Goal: Task Accomplishment & Management: Use online tool/utility

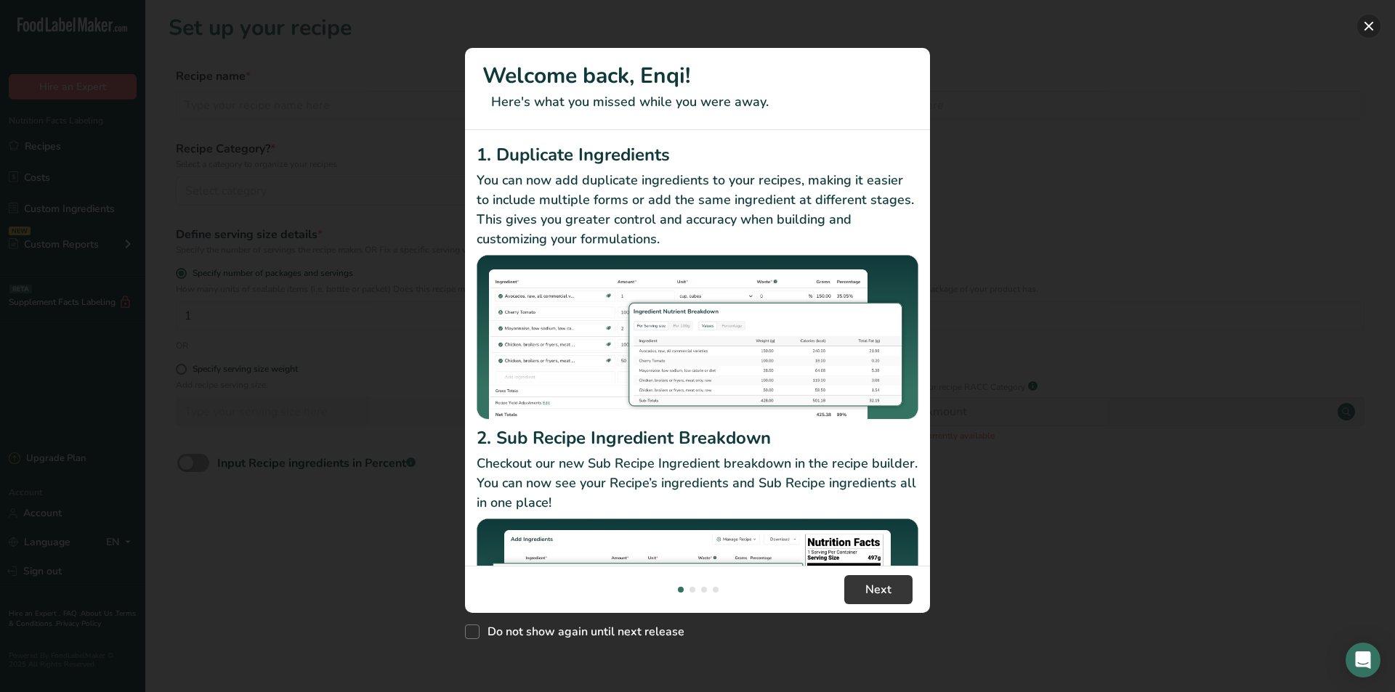
click at [1367, 21] on button "New Features" at bounding box center [1368, 26] width 23 height 23
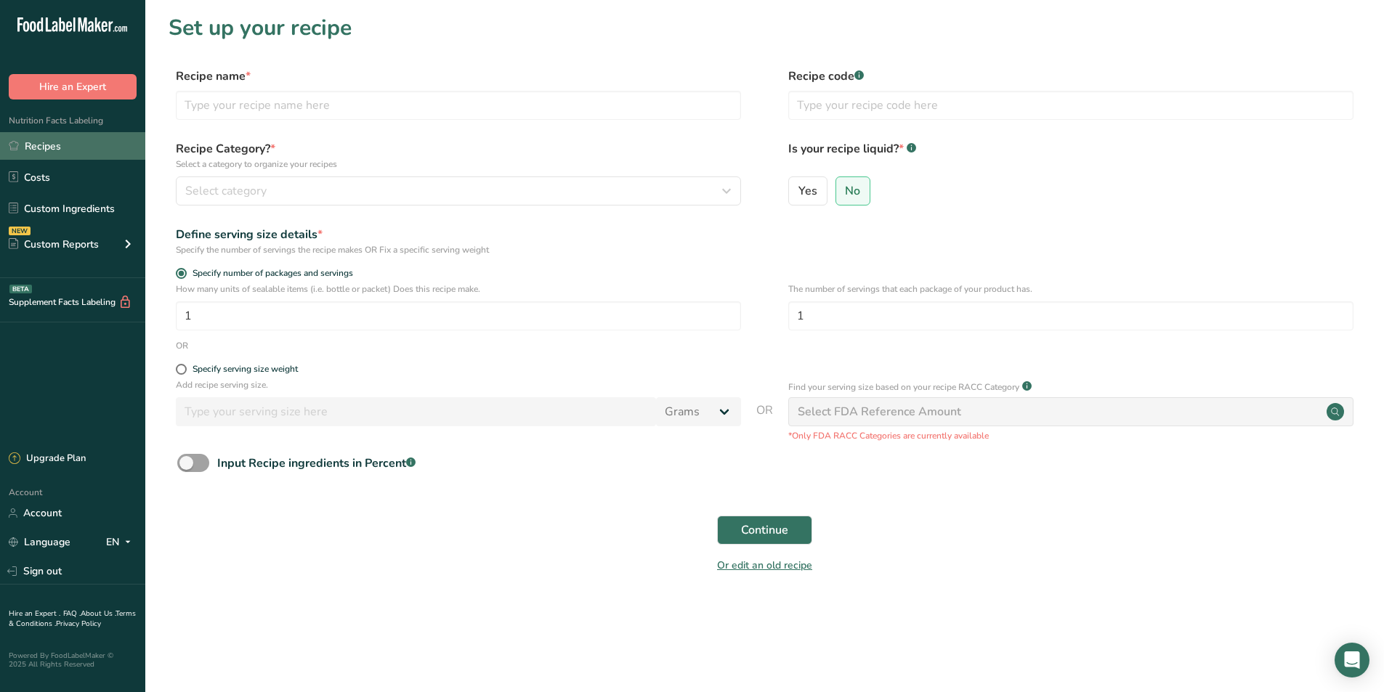
click at [42, 142] on link "Recipes" at bounding box center [72, 146] width 145 height 28
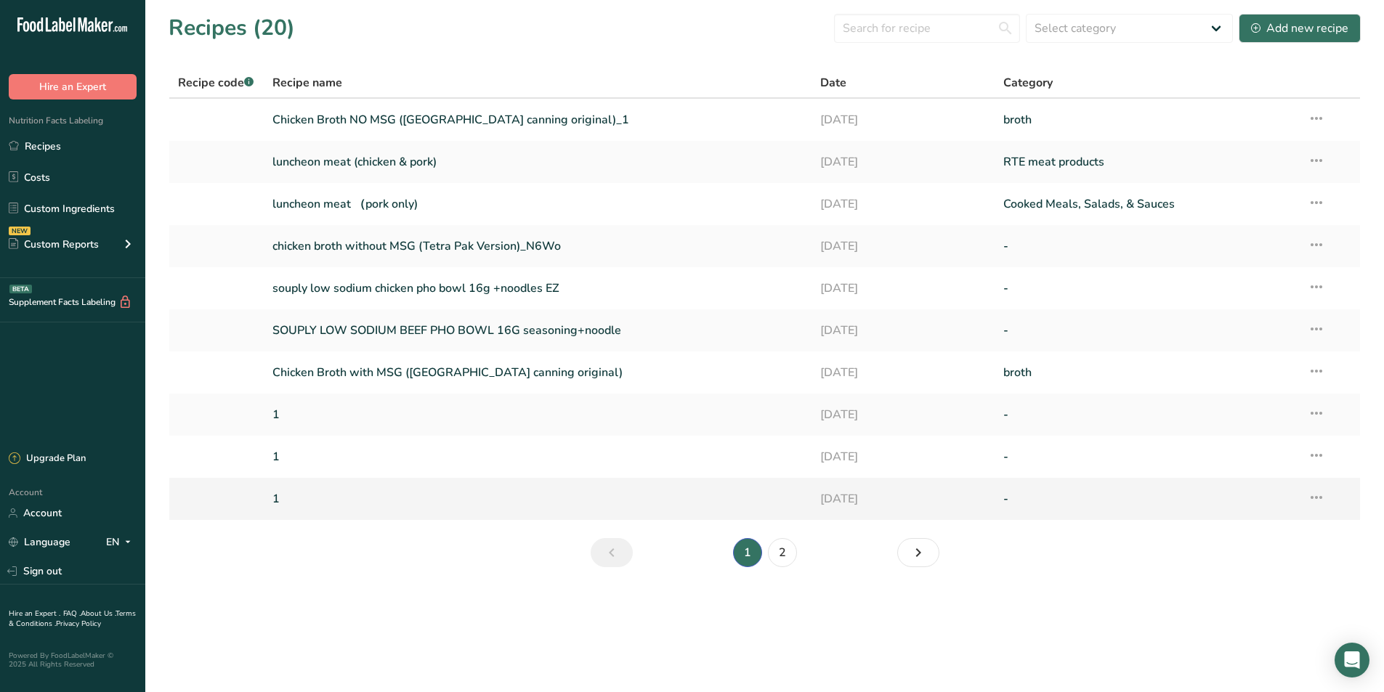
click at [306, 504] on link "1" at bounding box center [537, 499] width 531 height 31
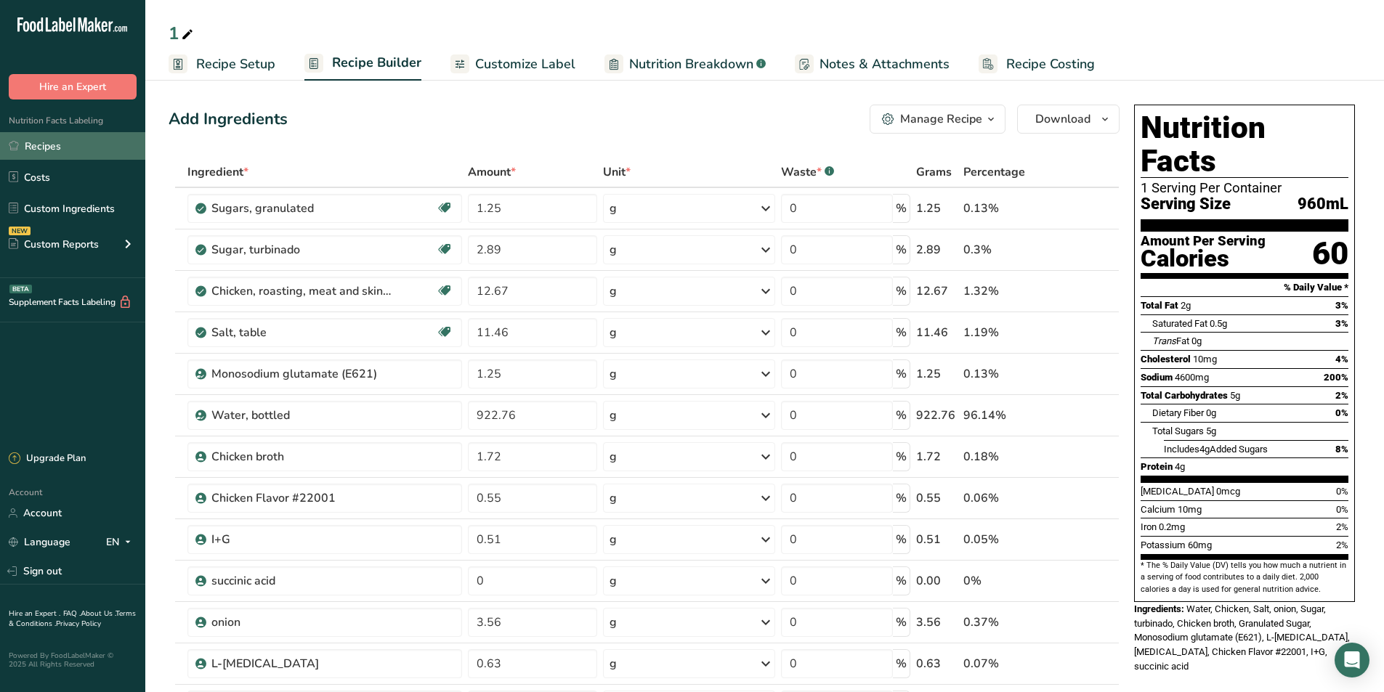
click at [81, 150] on link "Recipes" at bounding box center [72, 146] width 145 height 28
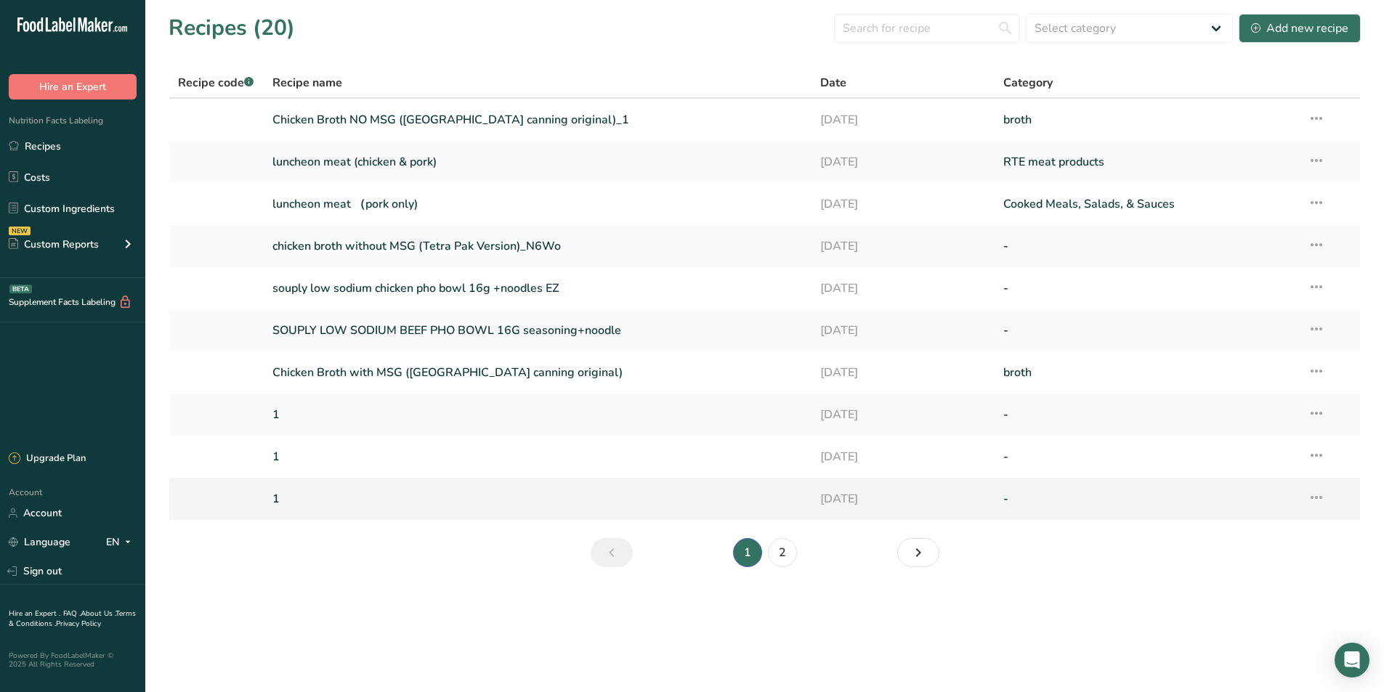
click at [1324, 499] on icon at bounding box center [1315, 497] width 17 height 26
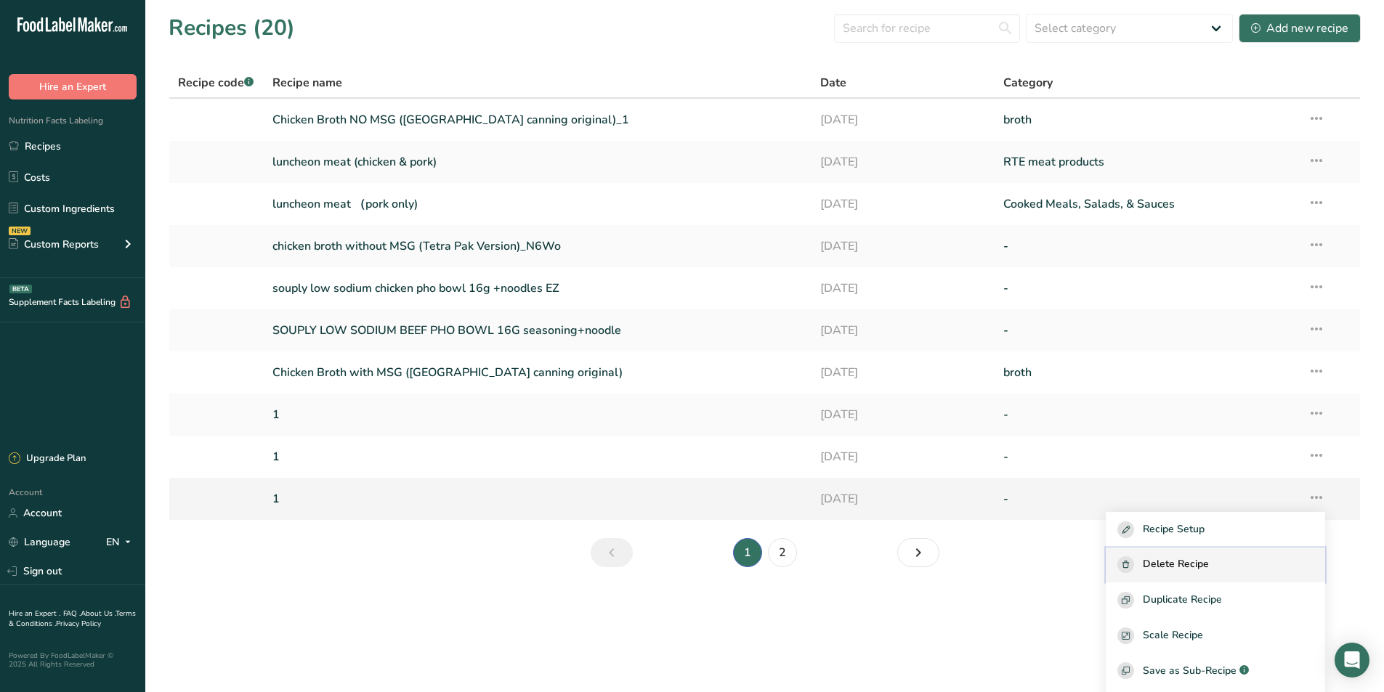
click at [1202, 567] on span "Delete Recipe" at bounding box center [1176, 564] width 66 height 17
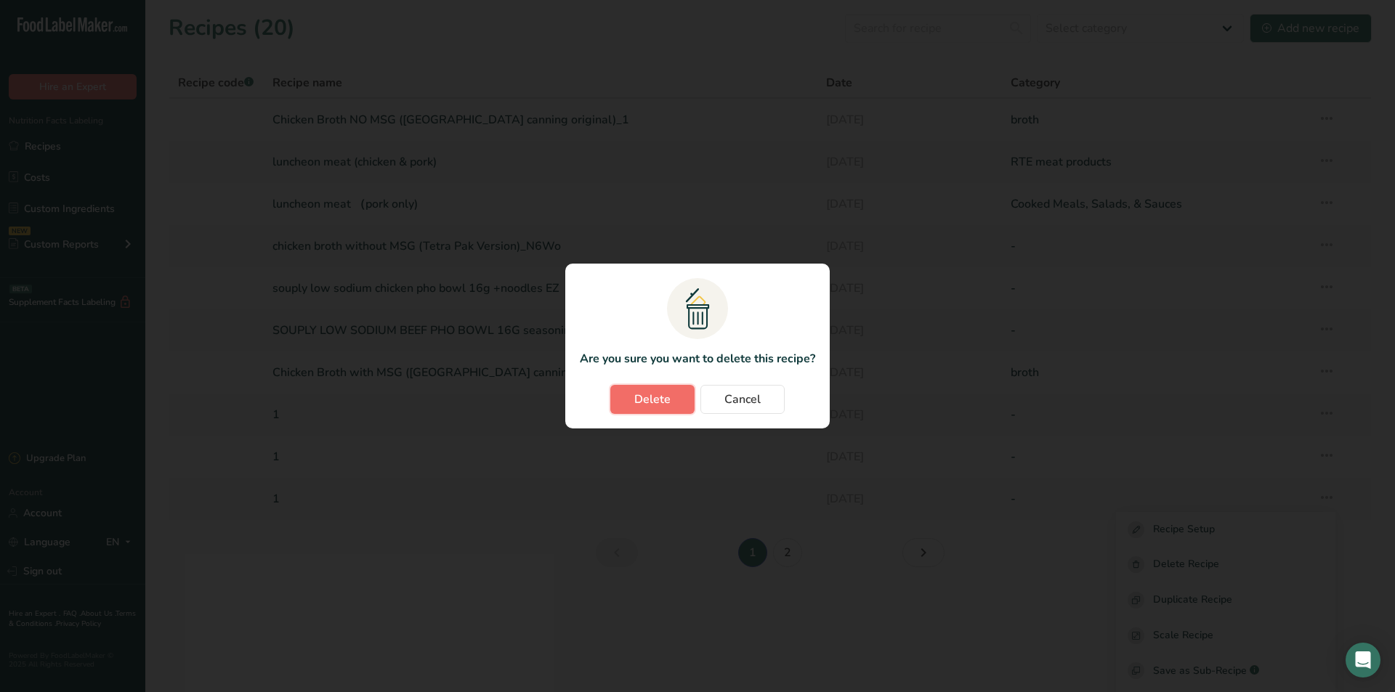
click at [636, 398] on span "Delete" at bounding box center [652, 399] width 36 height 17
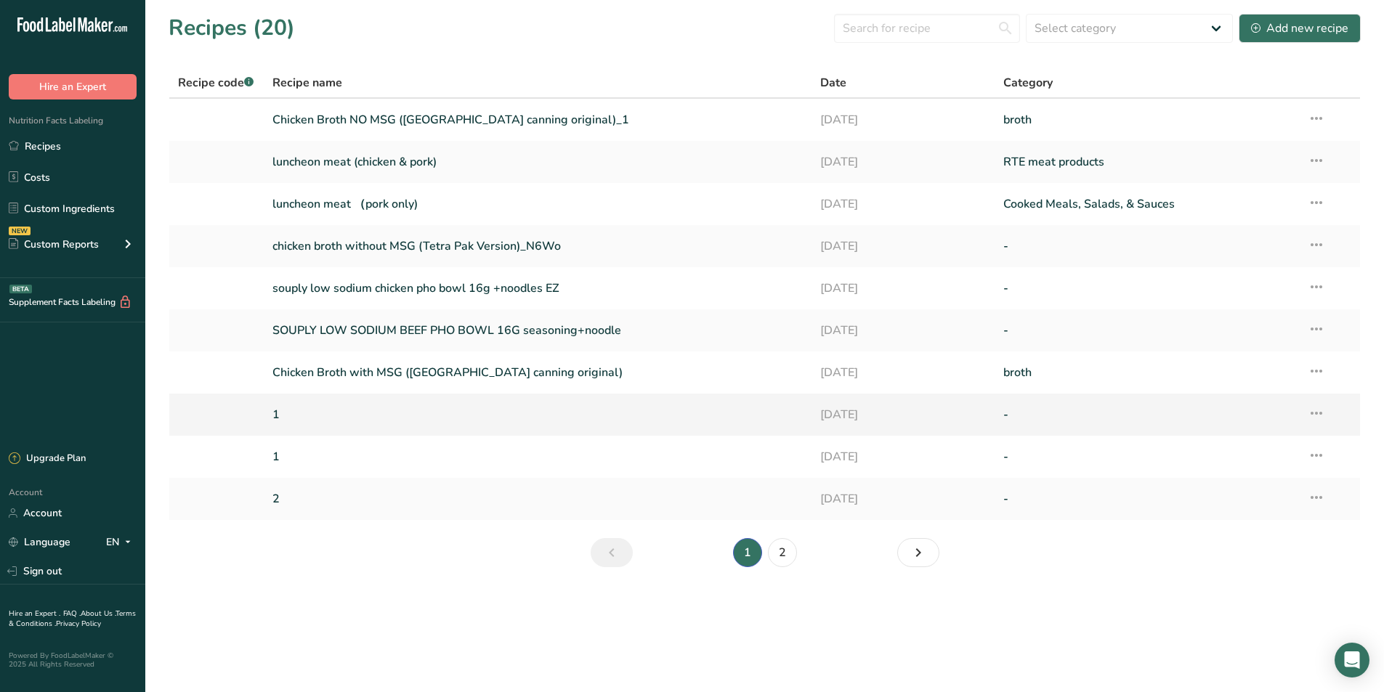
click at [1316, 414] on icon at bounding box center [1315, 413] width 17 height 26
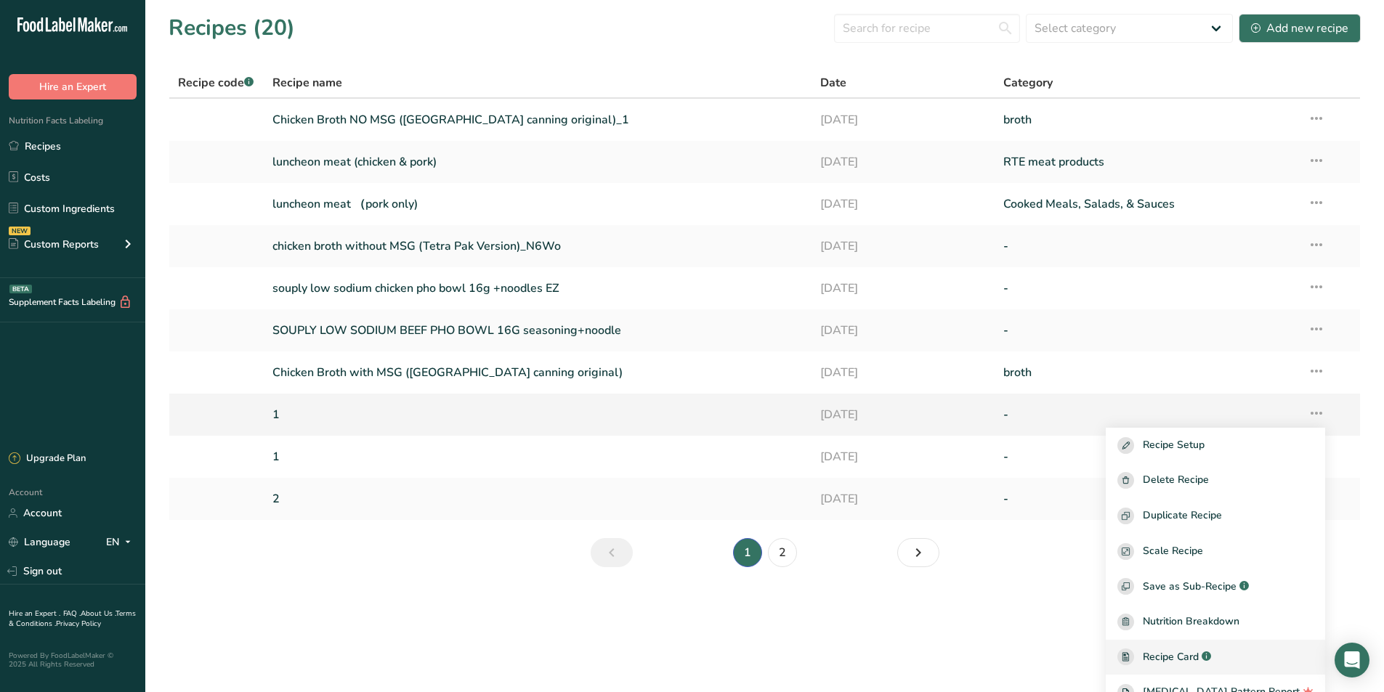
click at [1177, 651] on span "Recipe Card" at bounding box center [1171, 656] width 56 height 15
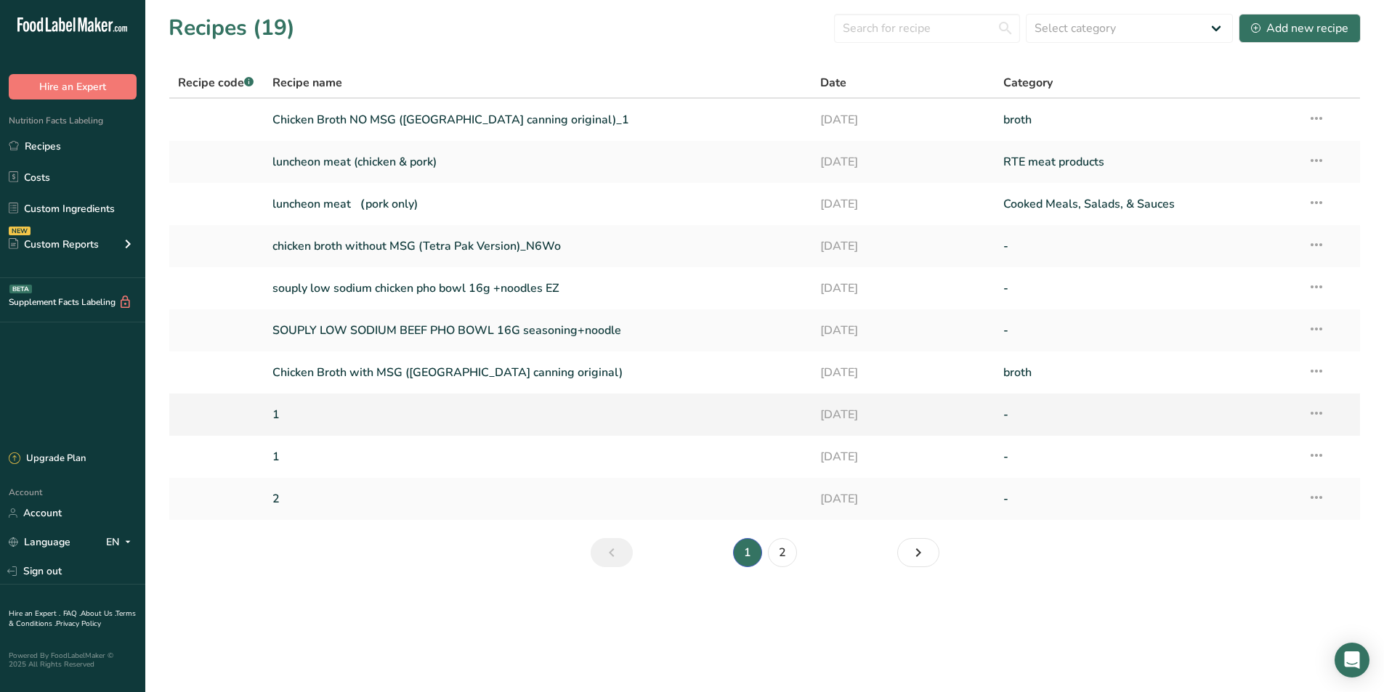
click at [301, 426] on link "1" at bounding box center [537, 414] width 531 height 31
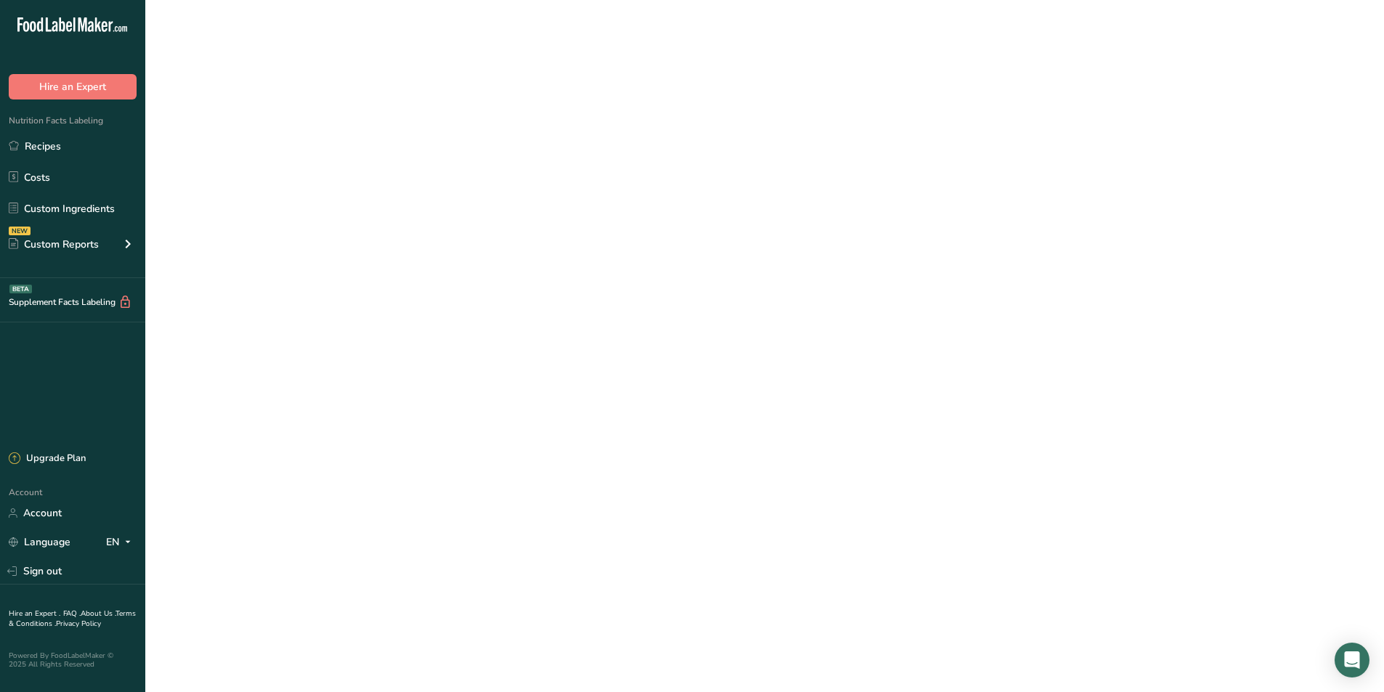
click at [301, 426] on link "1" at bounding box center [537, 414] width 531 height 31
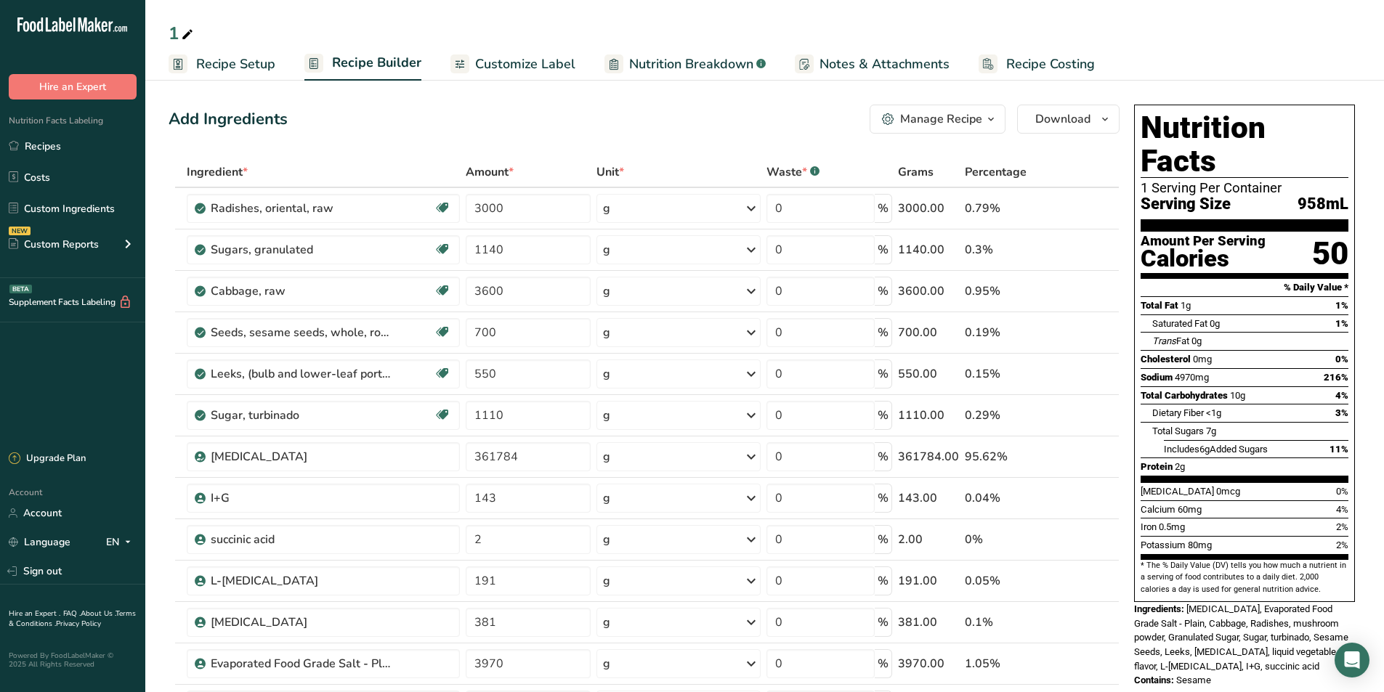
click at [166, 36] on div "1" at bounding box center [764, 33] width 1238 height 26
click at [174, 32] on div "1" at bounding box center [183, 33] width 28 height 26
type input "vegetable broth ([GEOGRAPHIC_DATA] canning original)"
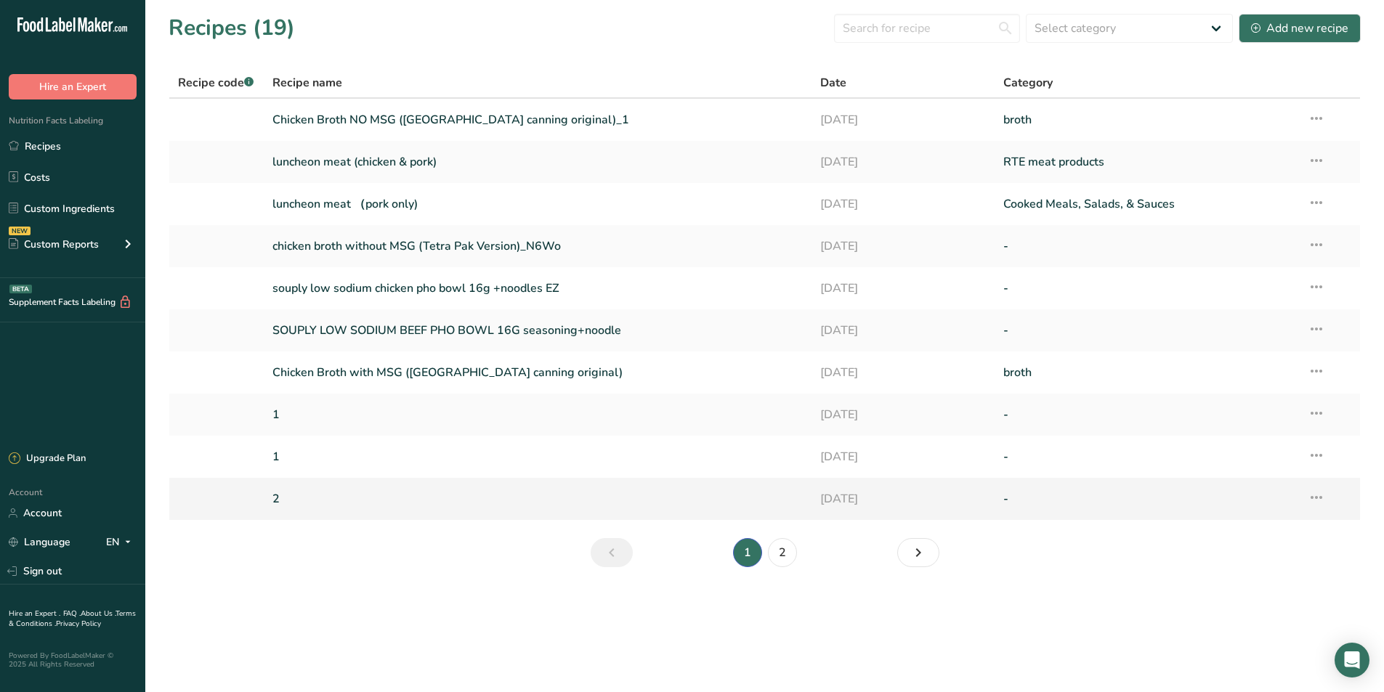
click at [337, 493] on link "2" at bounding box center [537, 499] width 531 height 31
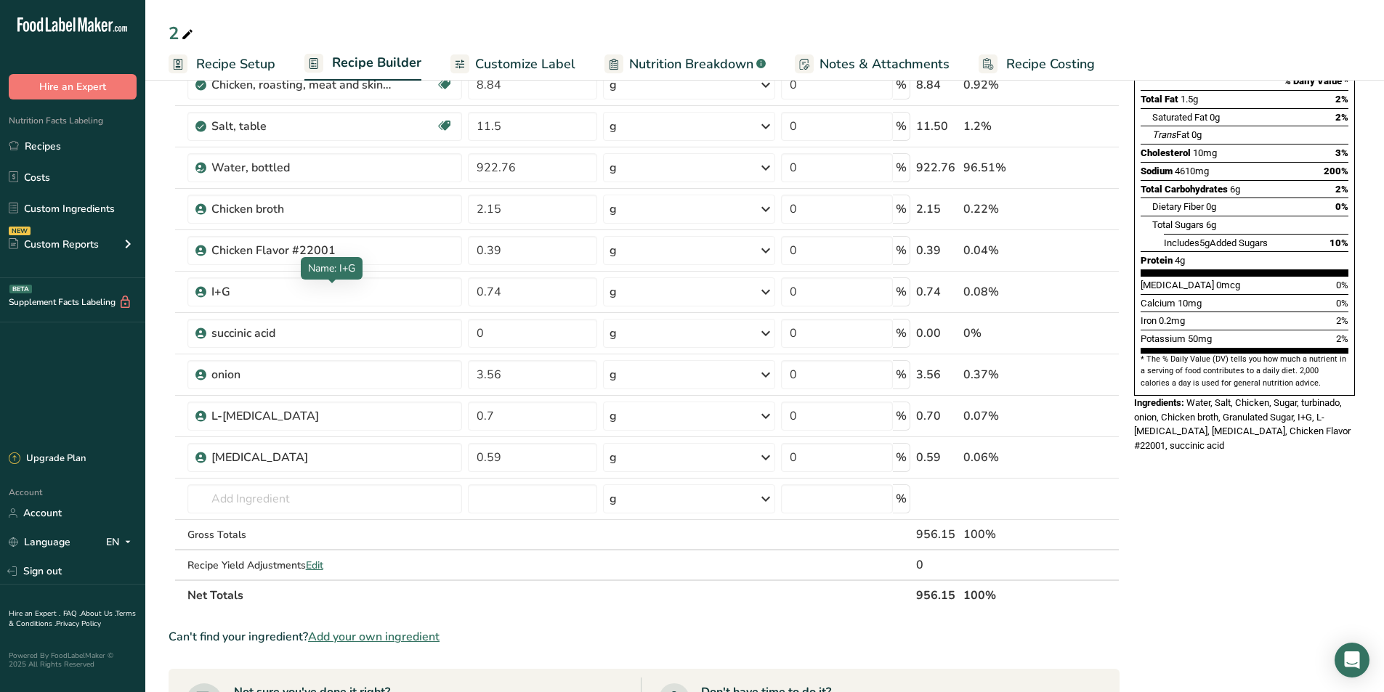
scroll to position [218, 0]
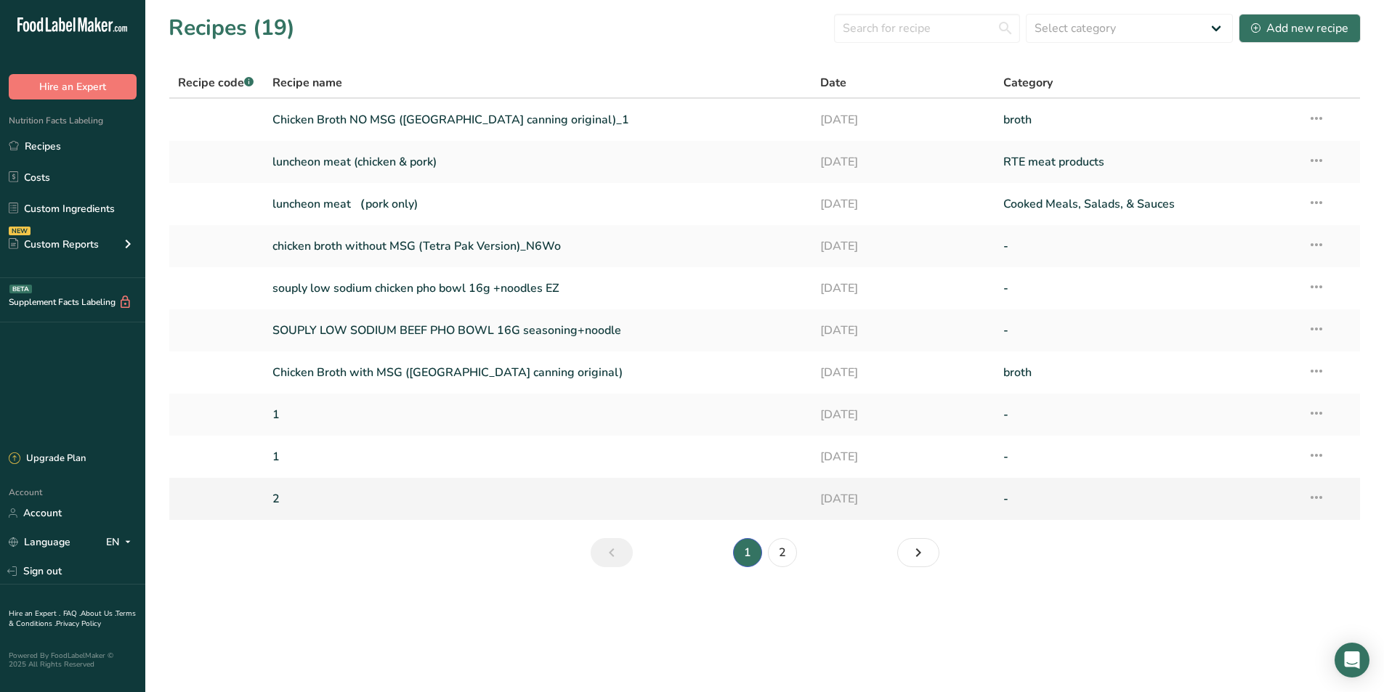
click at [1320, 501] on icon at bounding box center [1315, 497] width 17 height 26
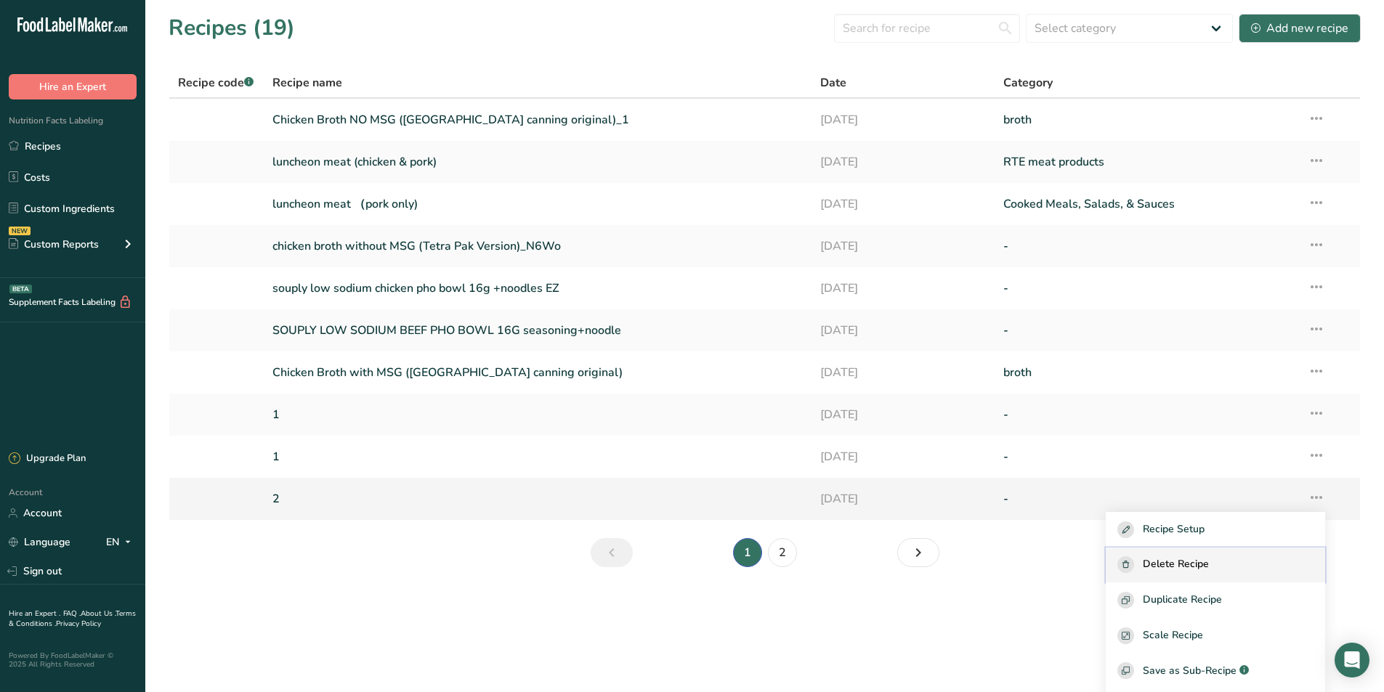
click at [1201, 562] on span "Delete Recipe" at bounding box center [1176, 564] width 66 height 17
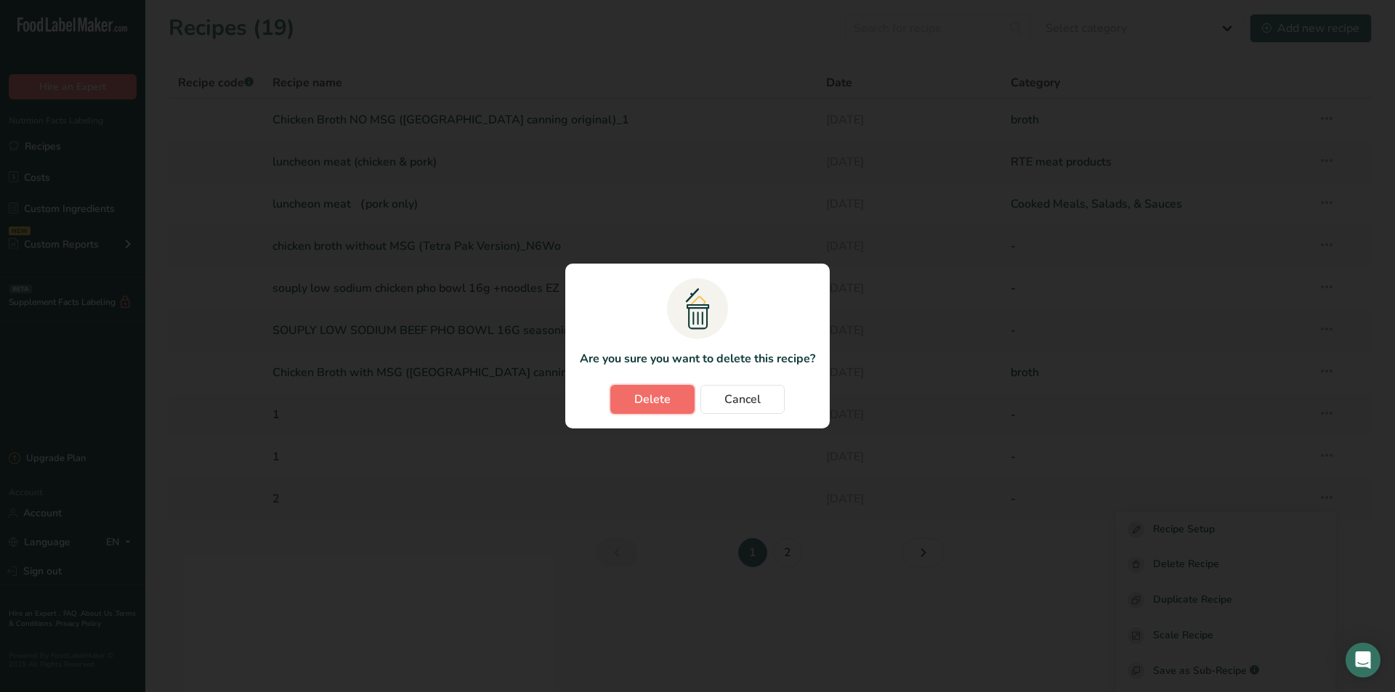
click at [666, 391] on span "Delete" at bounding box center [652, 399] width 36 height 17
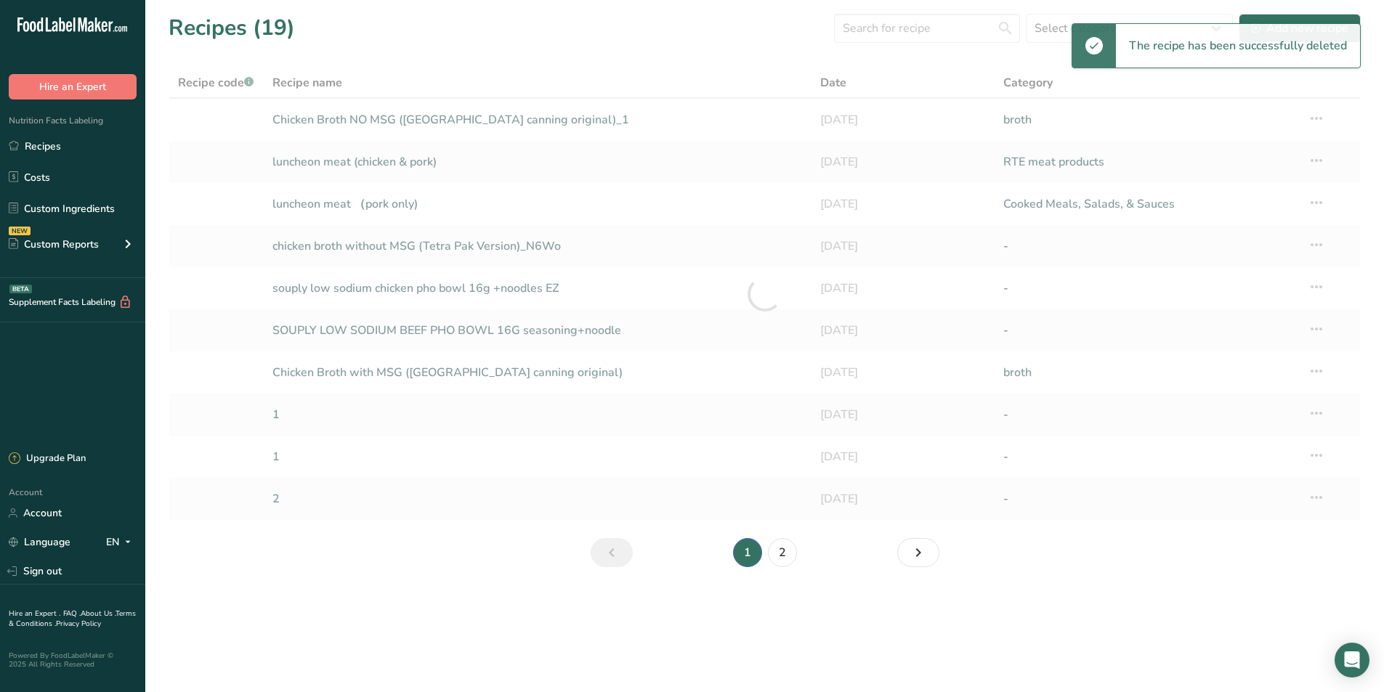
click at [288, 418] on div at bounding box center [765, 294] width 1192 height 453
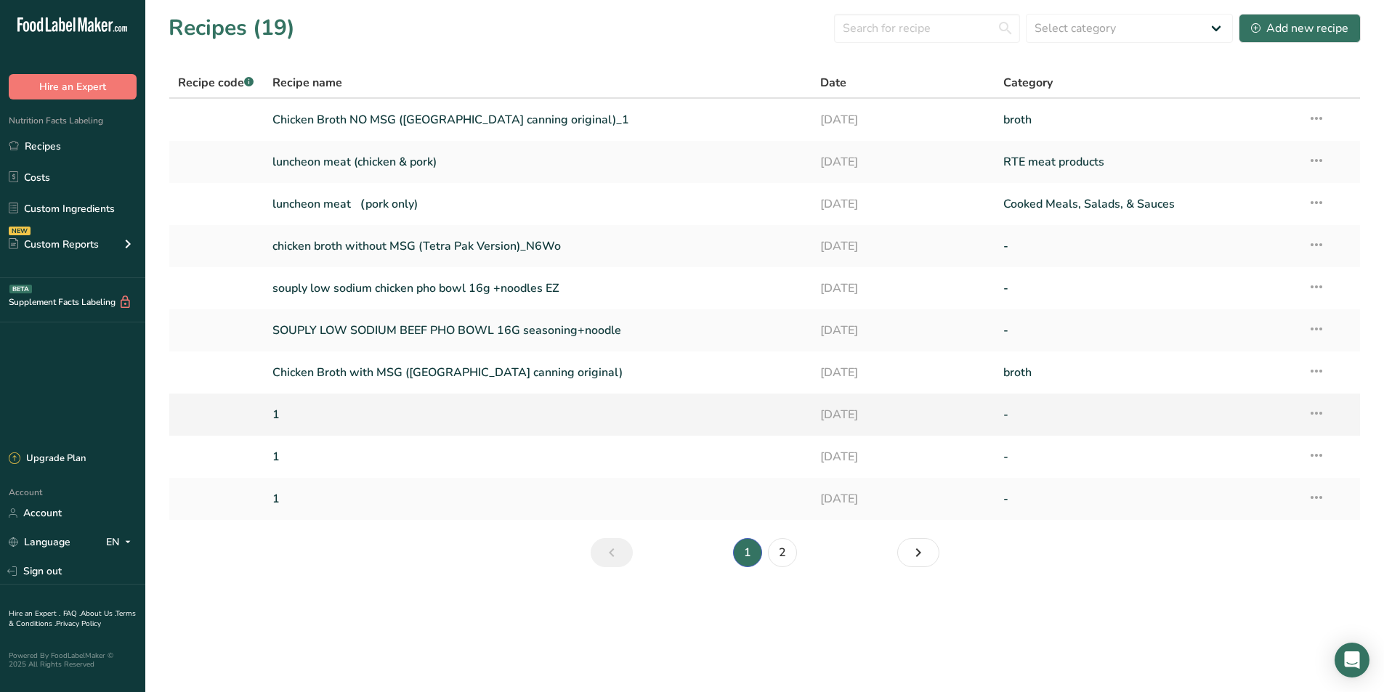
click at [285, 415] on link "1" at bounding box center [537, 414] width 531 height 31
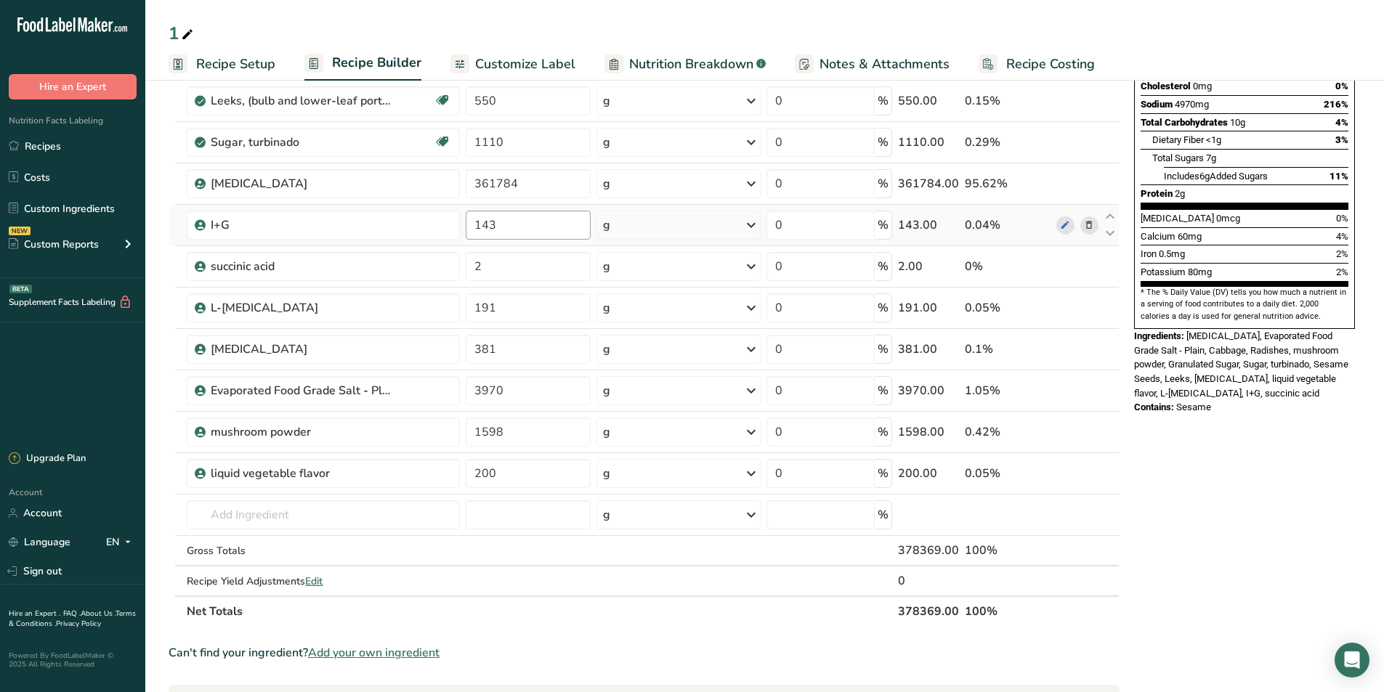
scroll to position [363, 0]
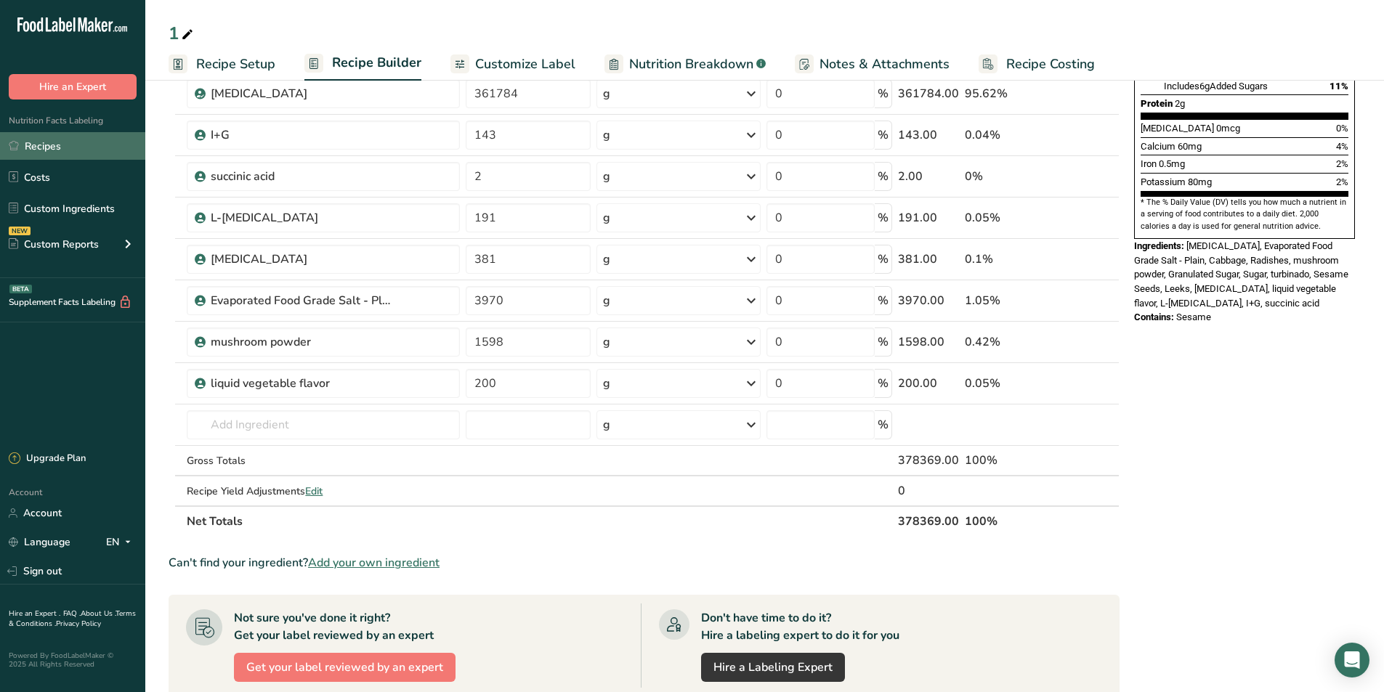
click at [86, 140] on link "Recipes" at bounding box center [72, 146] width 145 height 28
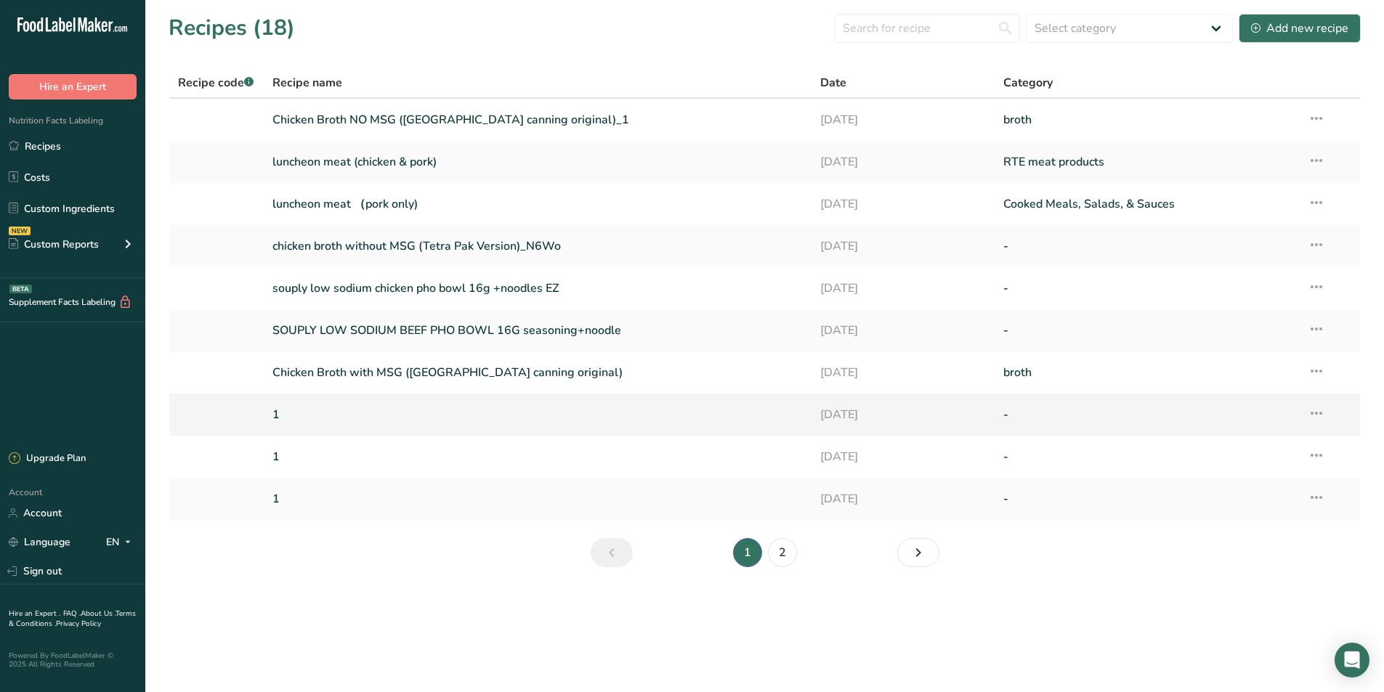
click at [1313, 414] on icon at bounding box center [1315, 413] width 17 height 26
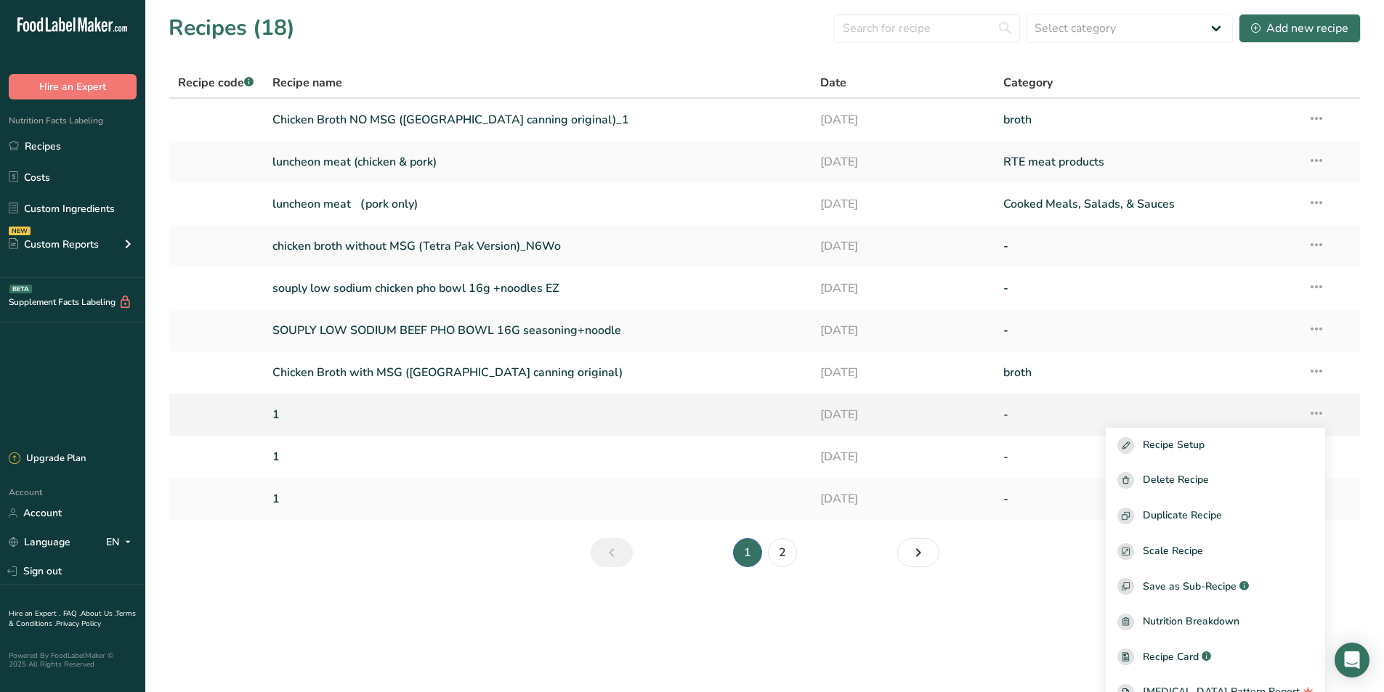
click at [277, 421] on link "1" at bounding box center [537, 414] width 531 height 31
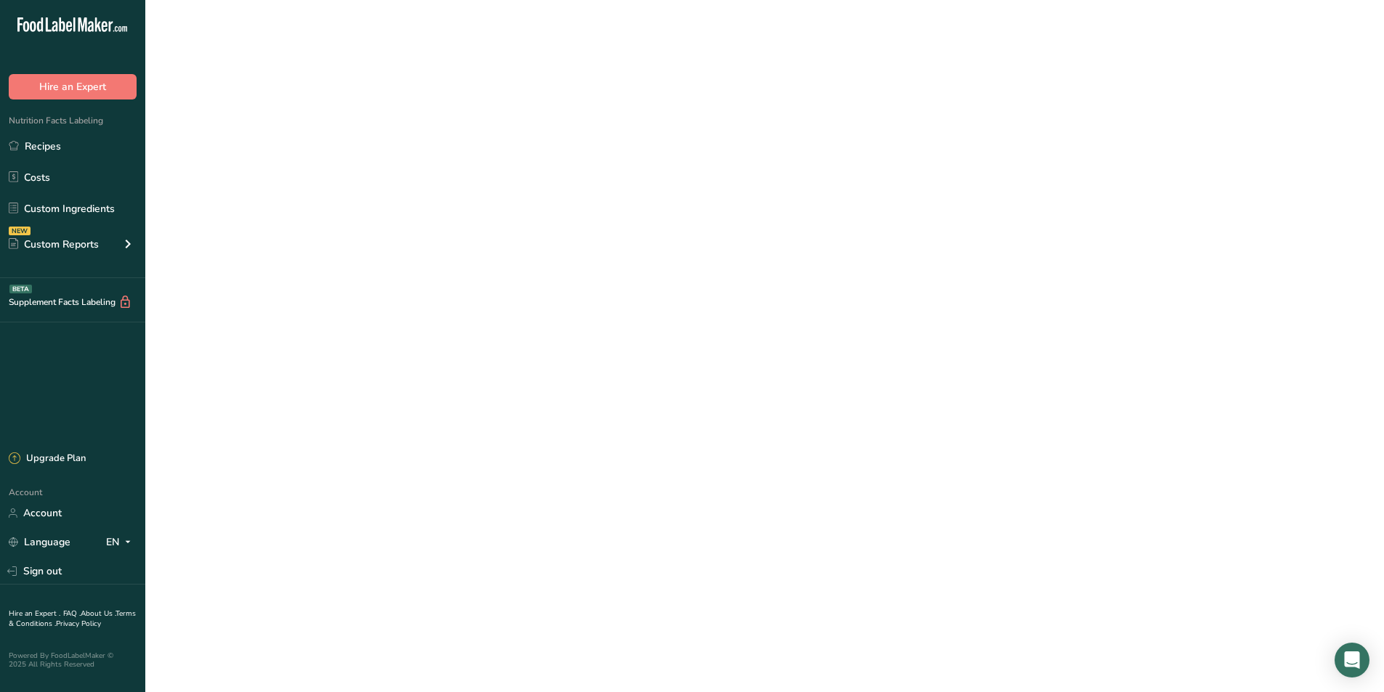
click at [277, 421] on link "1" at bounding box center [537, 414] width 531 height 31
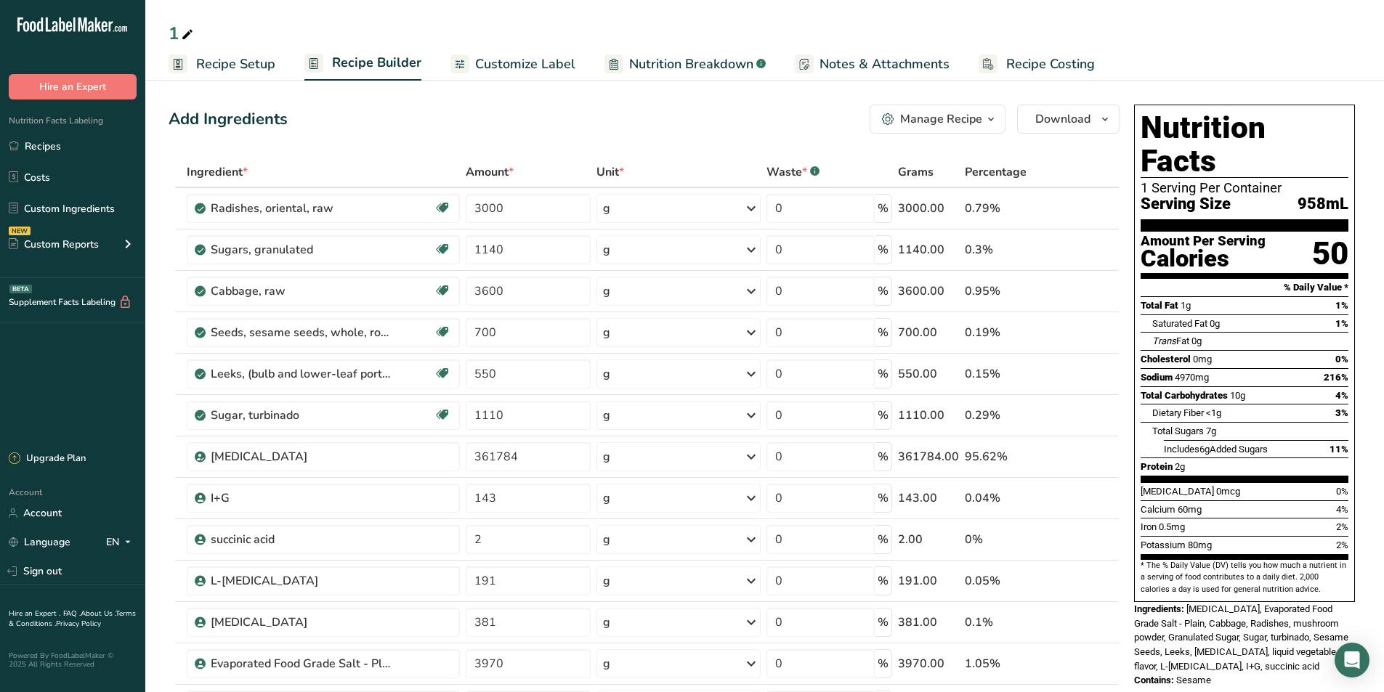
click at [190, 28] on icon at bounding box center [187, 35] width 13 height 20
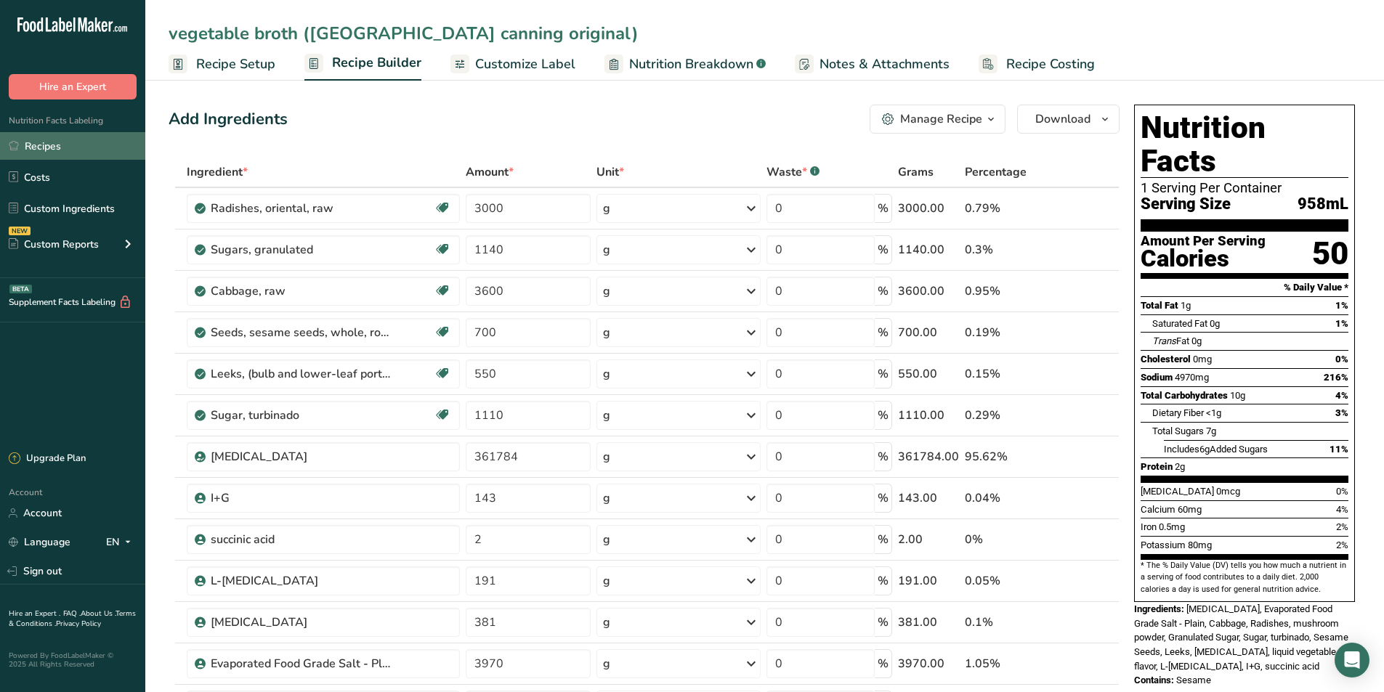
type input "vegetable broth ([GEOGRAPHIC_DATA] canning original)"
click at [31, 141] on link "Recipes" at bounding box center [72, 146] width 145 height 28
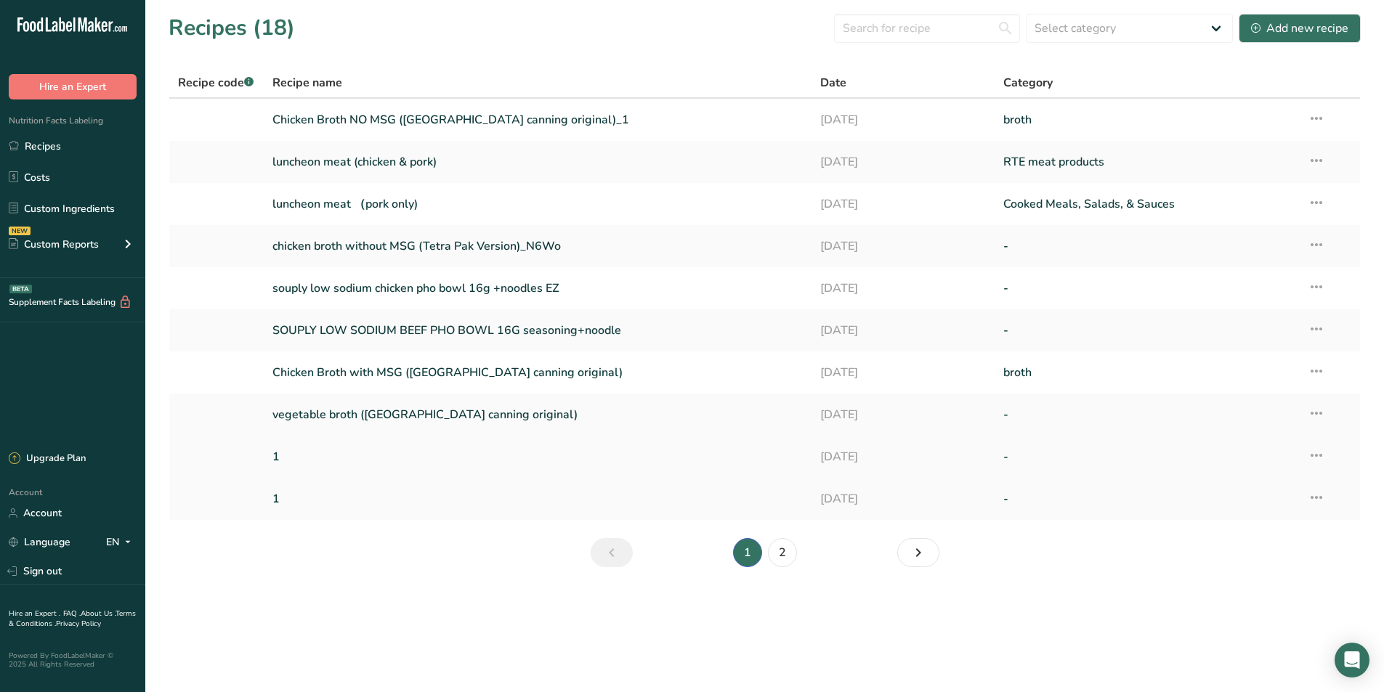
click at [282, 452] on link "1" at bounding box center [537, 457] width 531 height 31
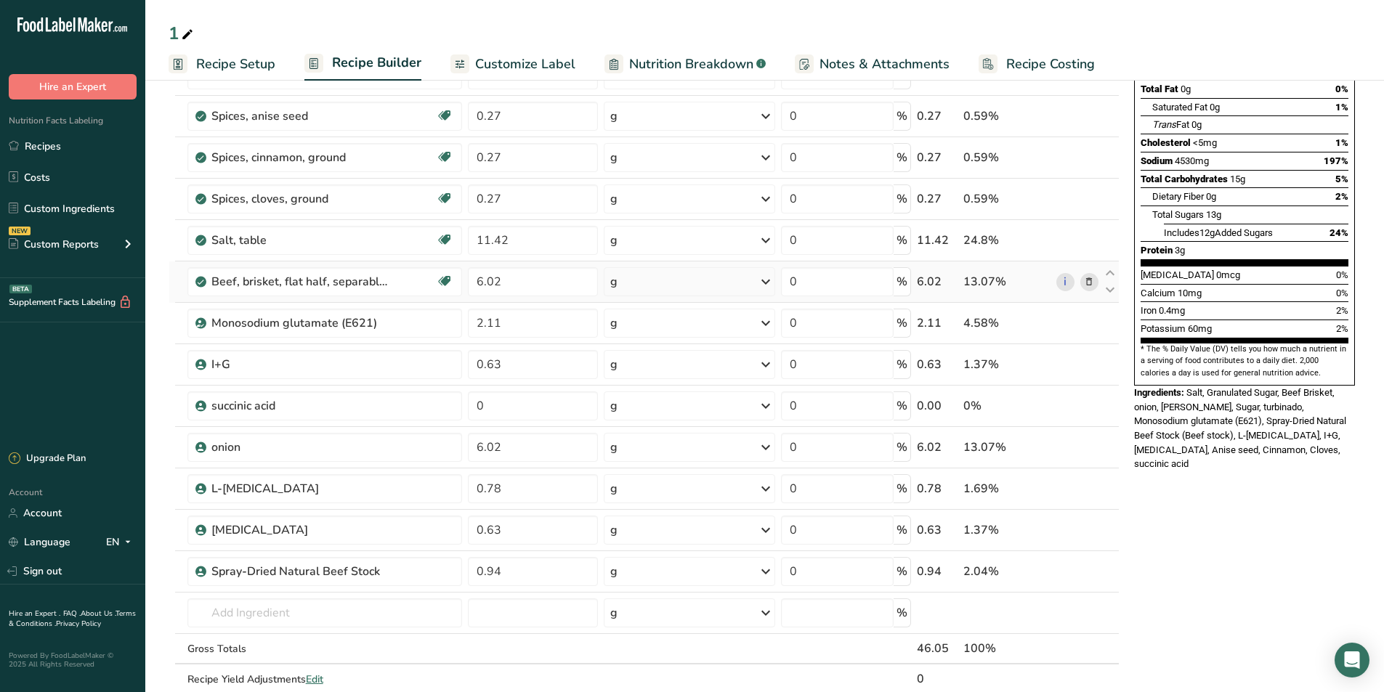
scroll to position [218, 0]
click at [66, 149] on link "Recipes" at bounding box center [72, 146] width 145 height 28
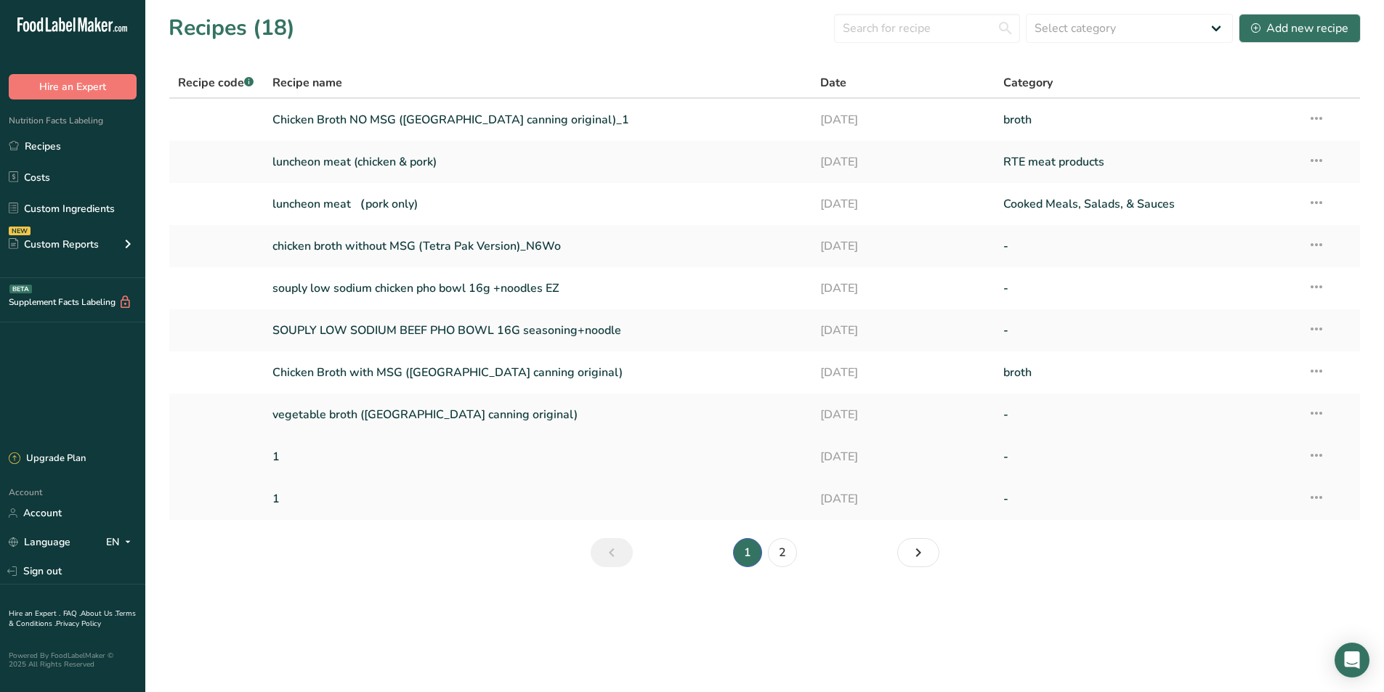
click at [276, 455] on link "1" at bounding box center [537, 457] width 531 height 31
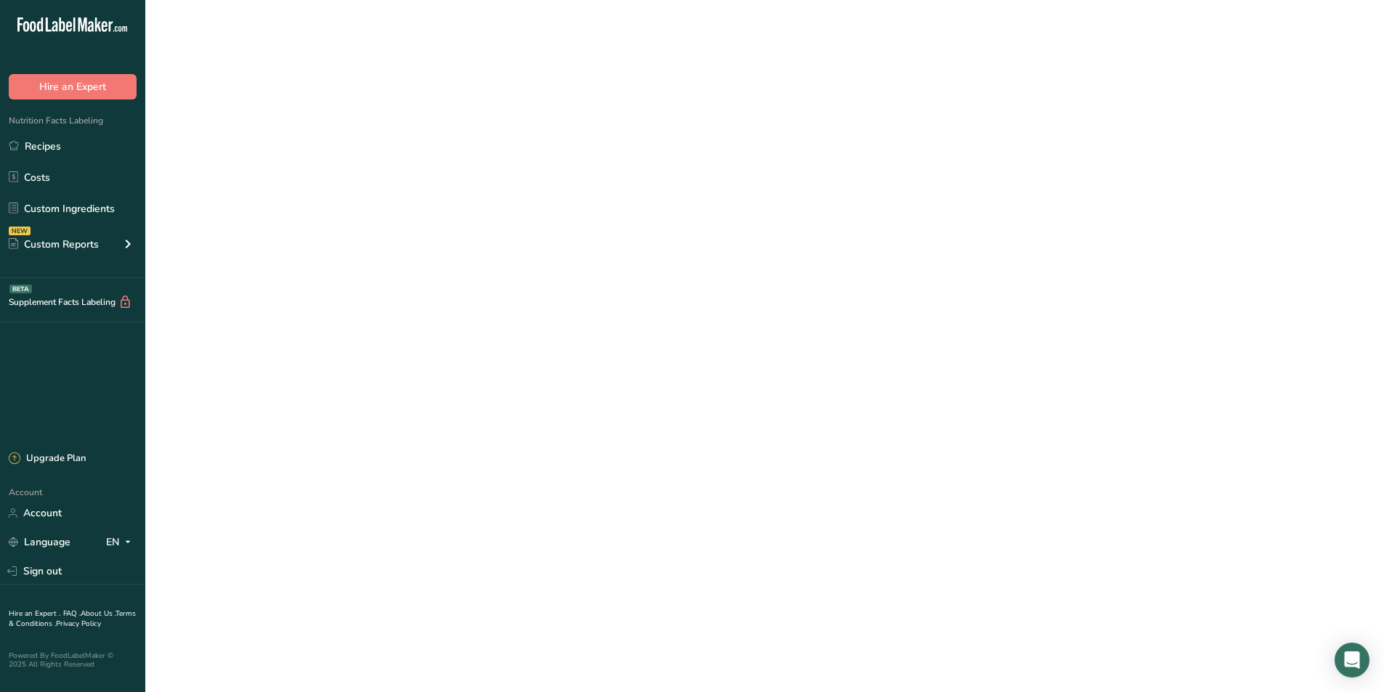
click at [276, 455] on link "1" at bounding box center [537, 457] width 531 height 31
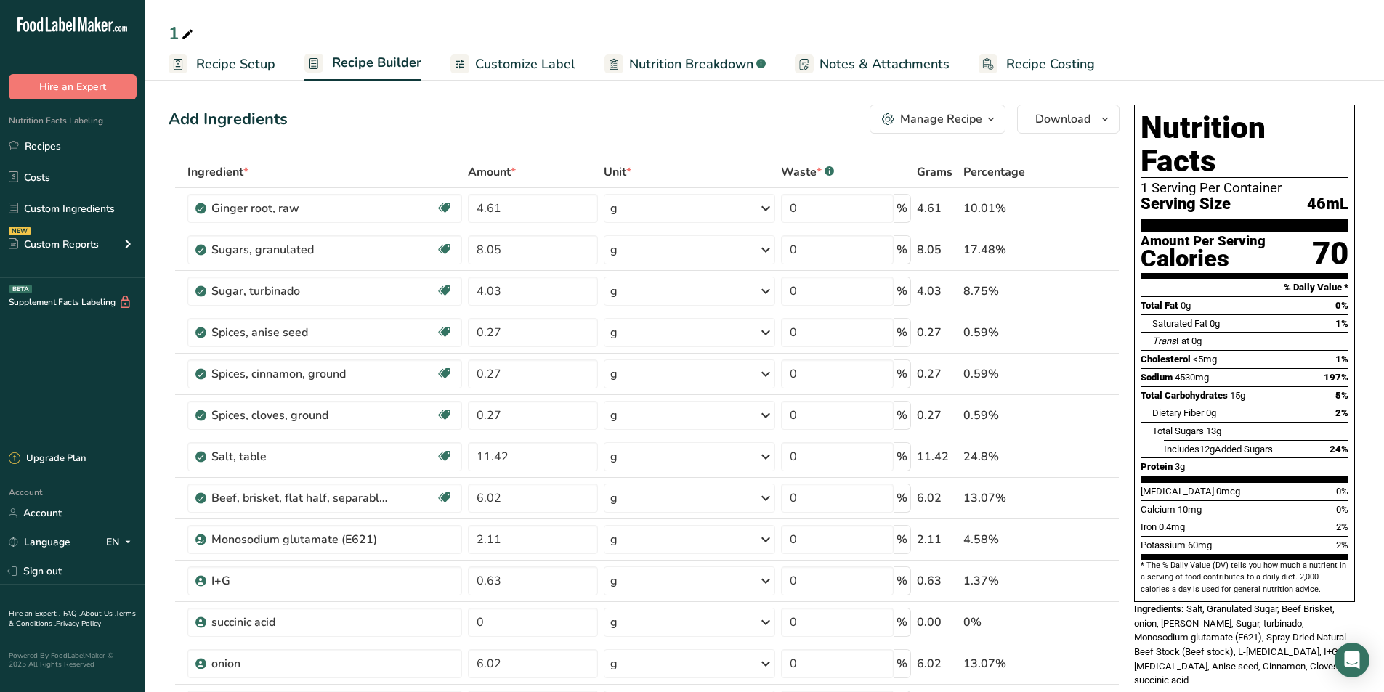
click at [192, 35] on icon at bounding box center [187, 35] width 13 height 20
click at [564, 35] on input "beef broth ([GEOGRAPHIC_DATA] canning new choice not concerntrated)" at bounding box center [765, 33] width 1192 height 26
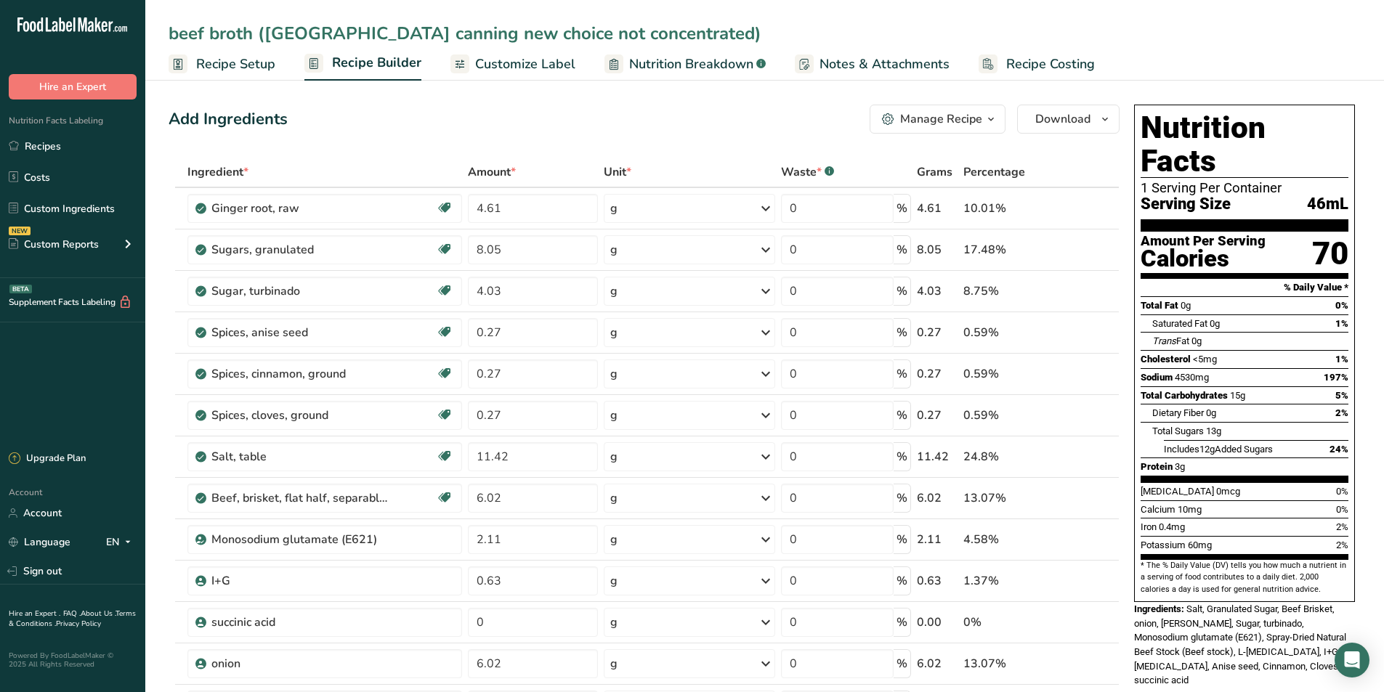
type input "beef broth ([GEOGRAPHIC_DATA] canning new choice not concentrated)"
click at [554, 127] on div "Add Ingredients Manage Recipe Delete Recipe Duplicate Recipe Scale Recipe Save …" at bounding box center [644, 119] width 951 height 29
click at [76, 145] on link "Recipes" at bounding box center [72, 146] width 145 height 28
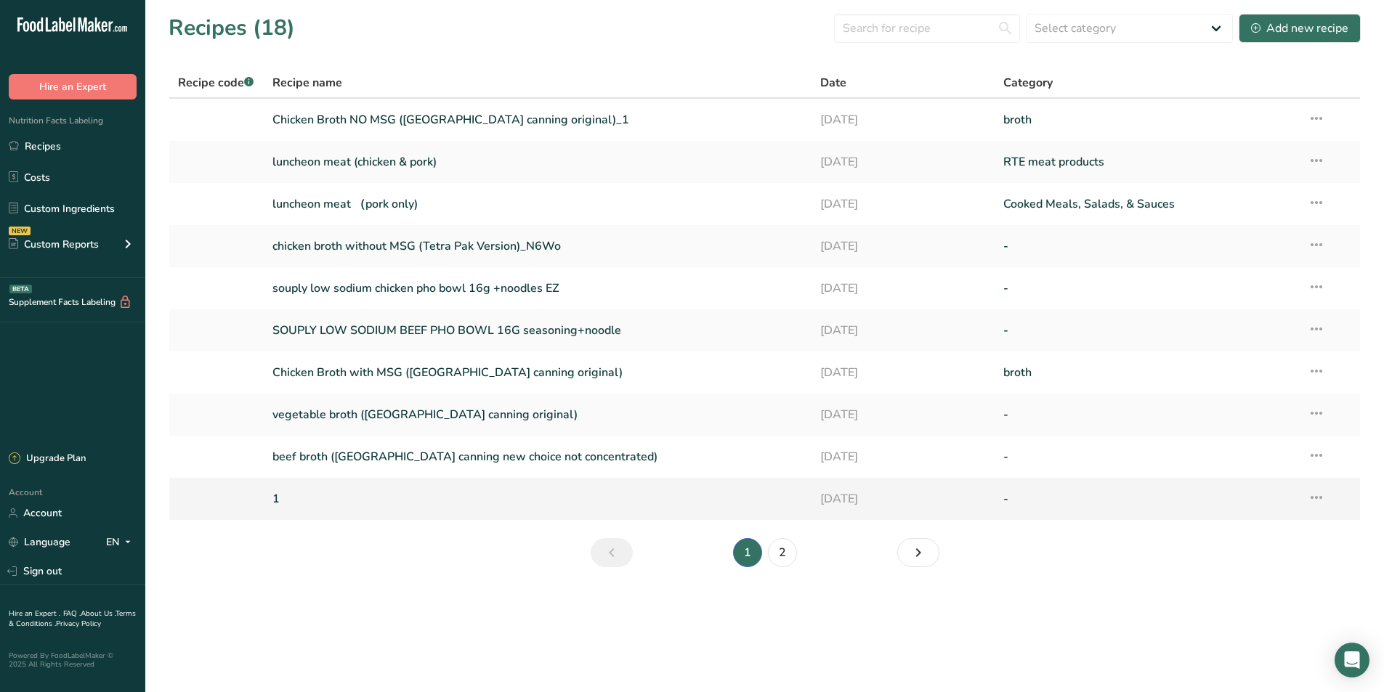
click at [1318, 495] on icon at bounding box center [1315, 497] width 17 height 26
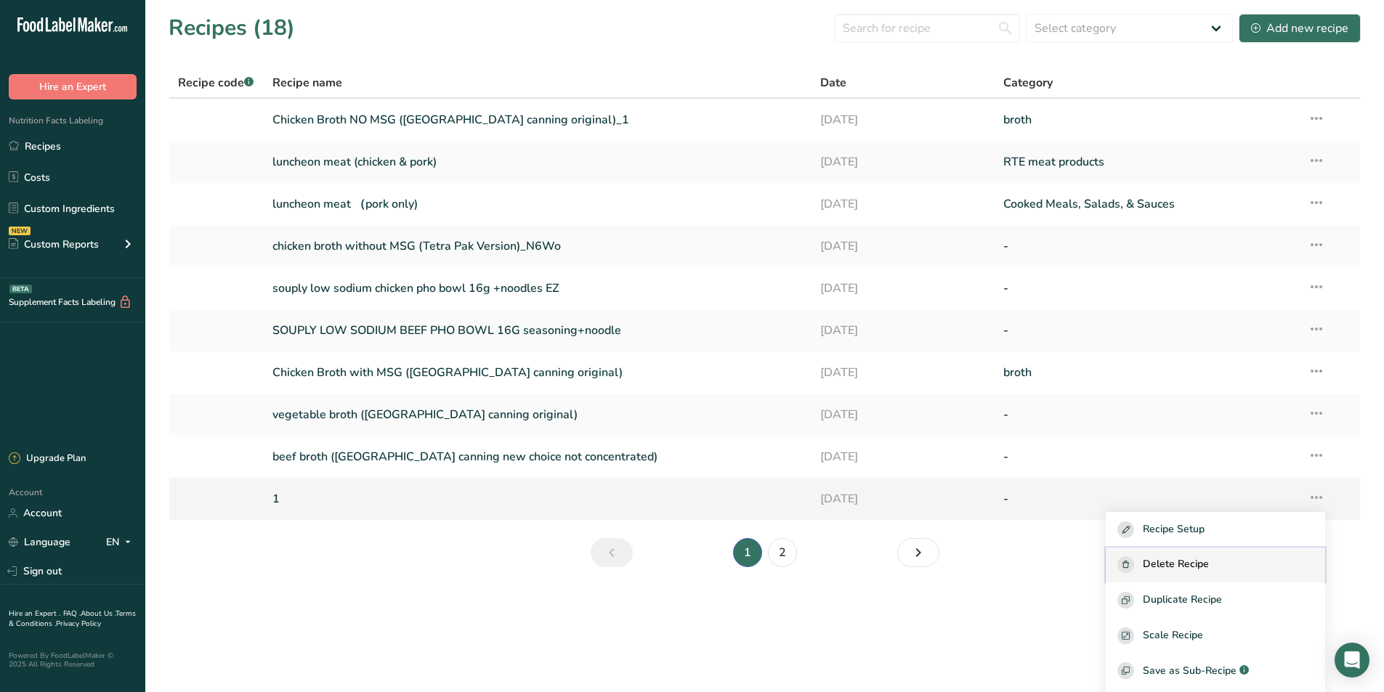
click at [1188, 559] on span "Delete Recipe" at bounding box center [1176, 564] width 66 height 17
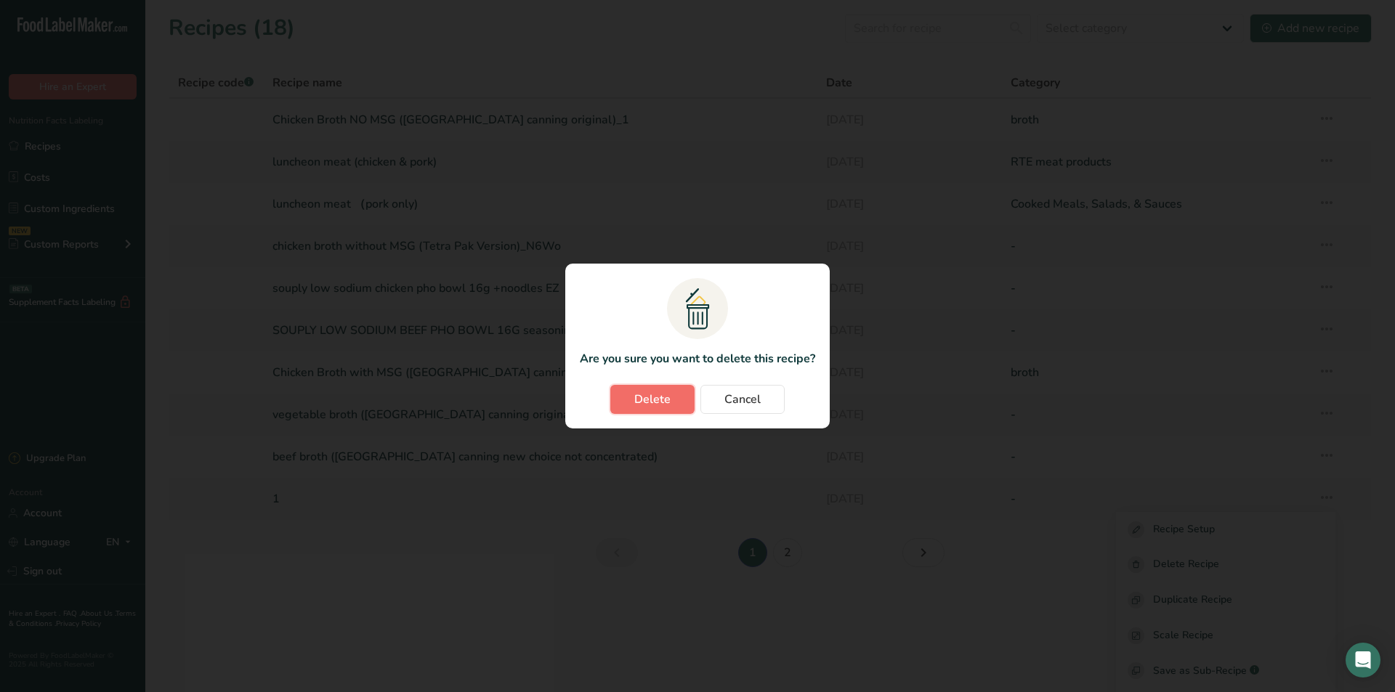
click at [628, 396] on button "Delete" at bounding box center [652, 399] width 84 height 29
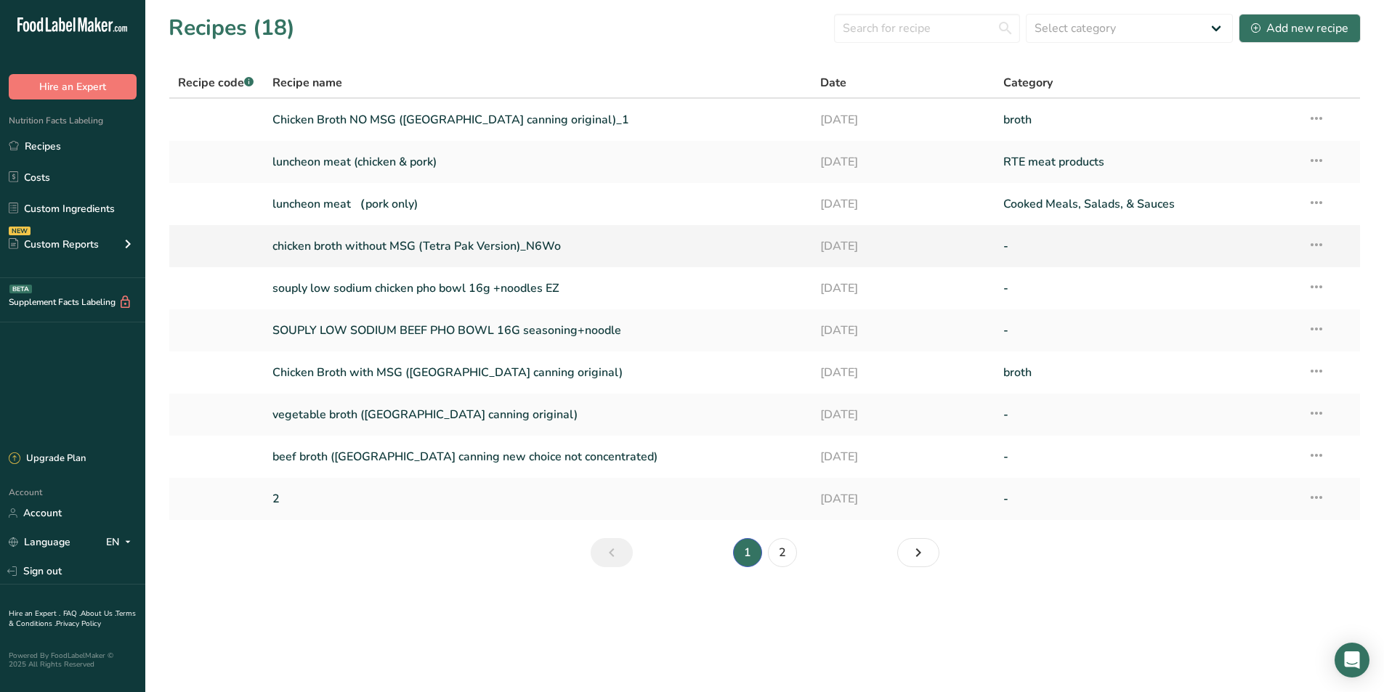
click at [495, 249] on link "chicken broth without MSG (Tetra Pak Version)_N6Wo" at bounding box center [537, 246] width 531 height 31
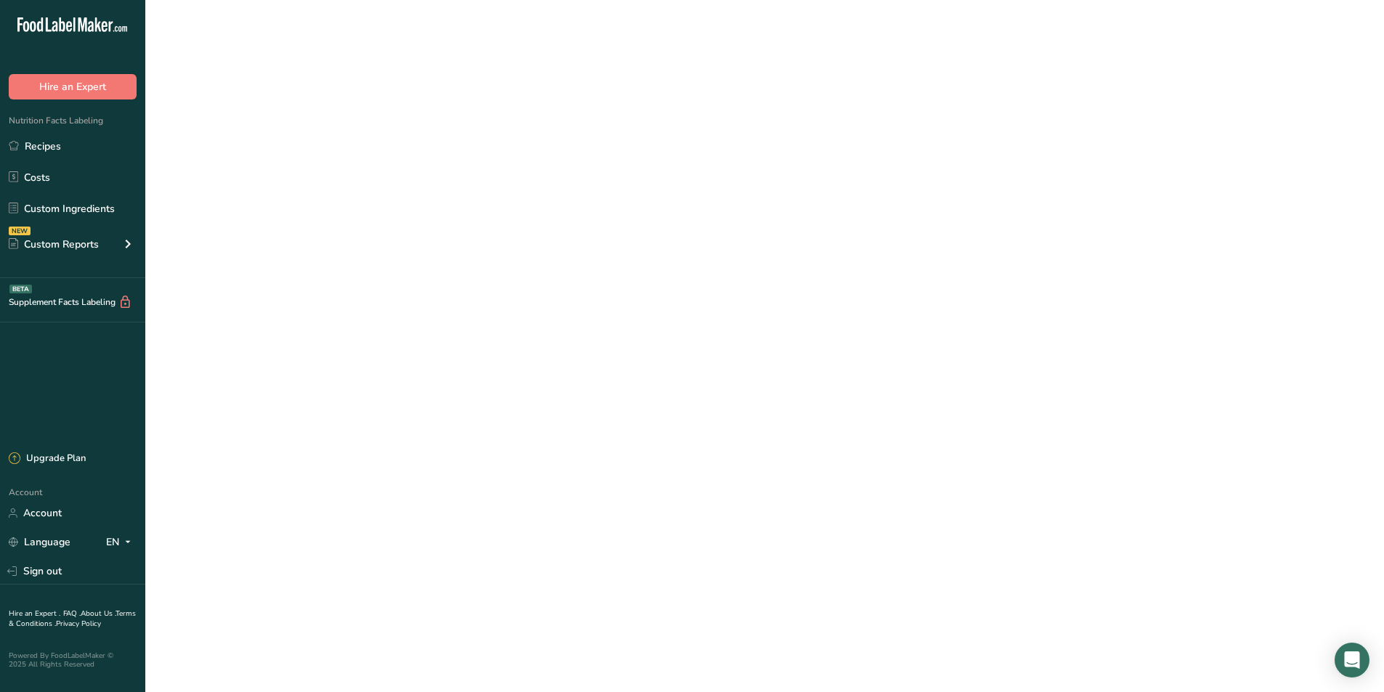
click at [495, 249] on link "chicken broth without MSG (Tetra Pak Version)_N6Wo" at bounding box center [537, 246] width 531 height 31
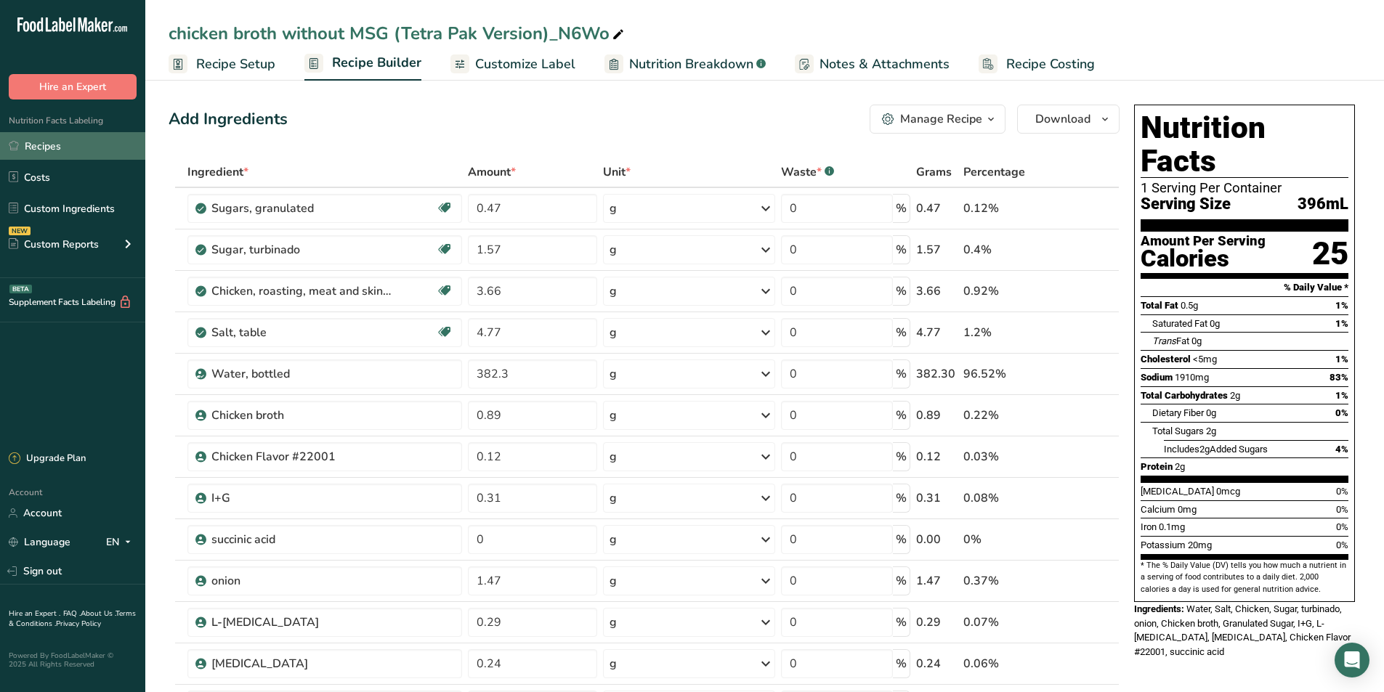
click at [96, 144] on link "Recipes" at bounding box center [72, 146] width 145 height 28
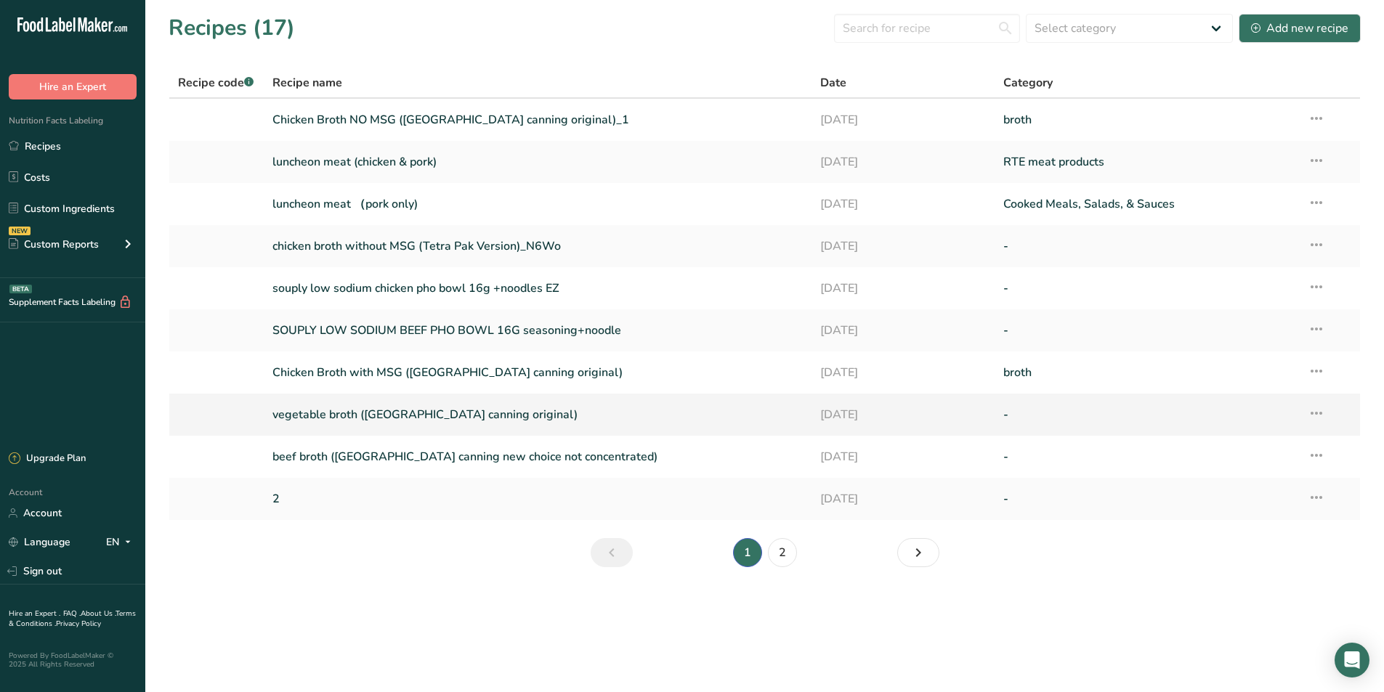
click at [336, 416] on link "vegetable broth ([GEOGRAPHIC_DATA] canning original)" at bounding box center [537, 414] width 531 height 31
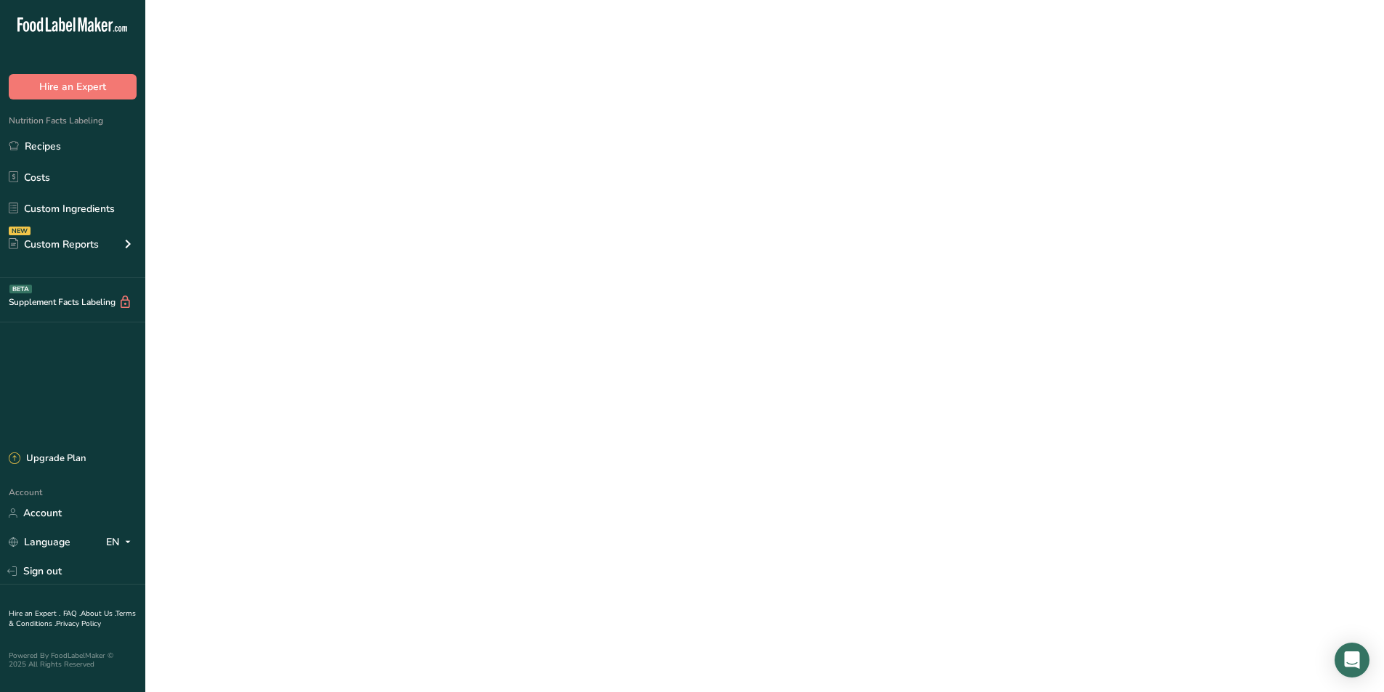
click at [336, 416] on link "vegetable broth ([GEOGRAPHIC_DATA] canning original)" at bounding box center [537, 414] width 531 height 31
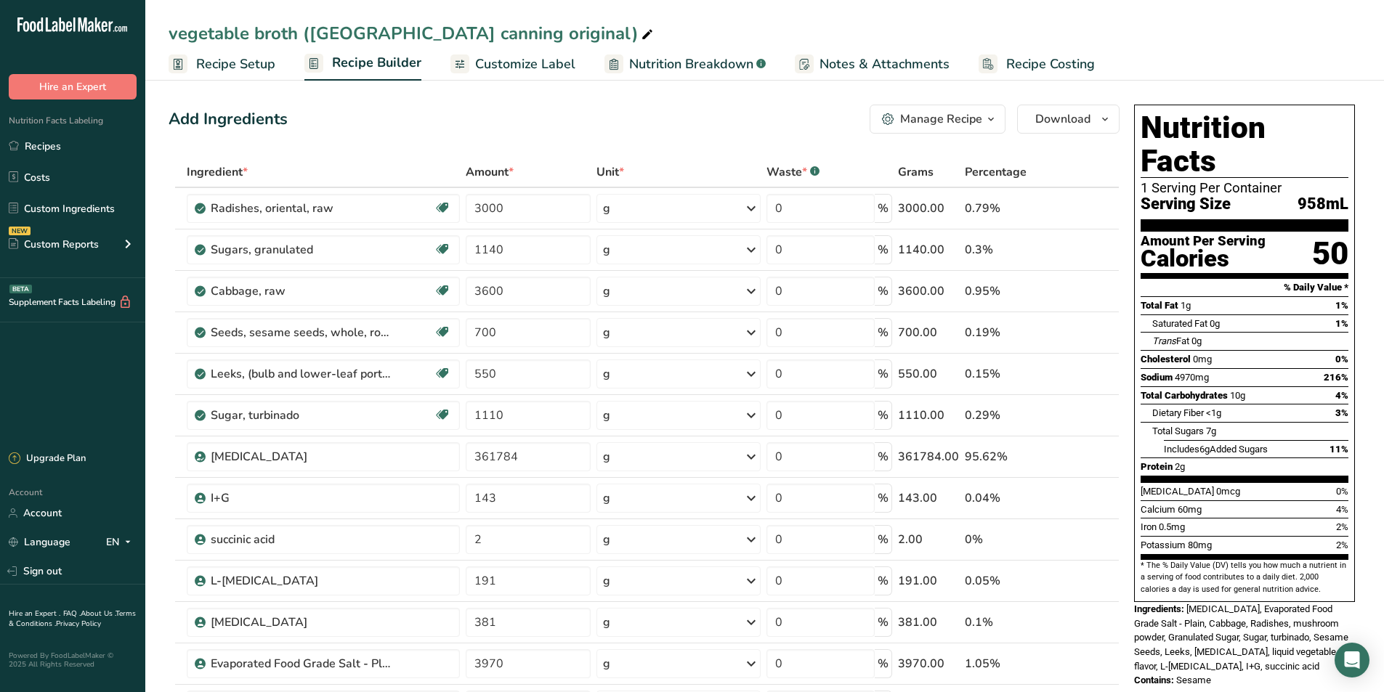
click at [253, 76] on link "Recipe Setup" at bounding box center [222, 64] width 107 height 33
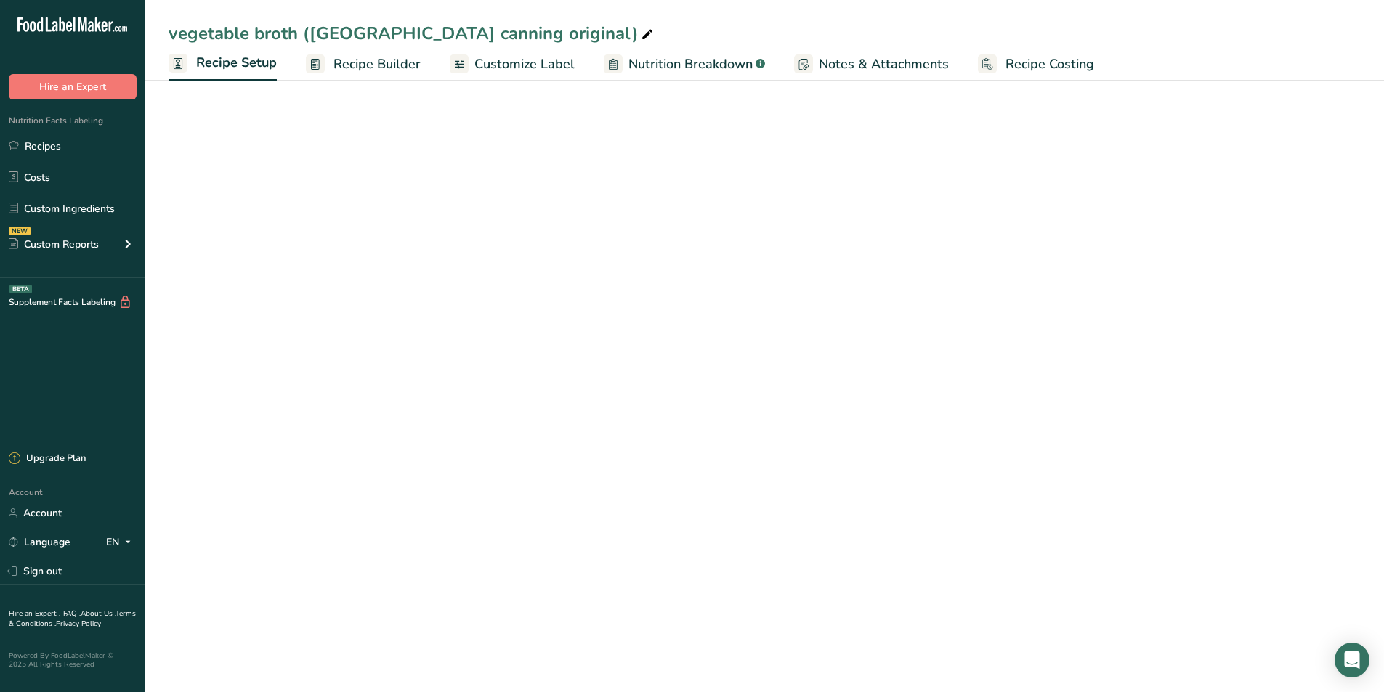
select select "22"
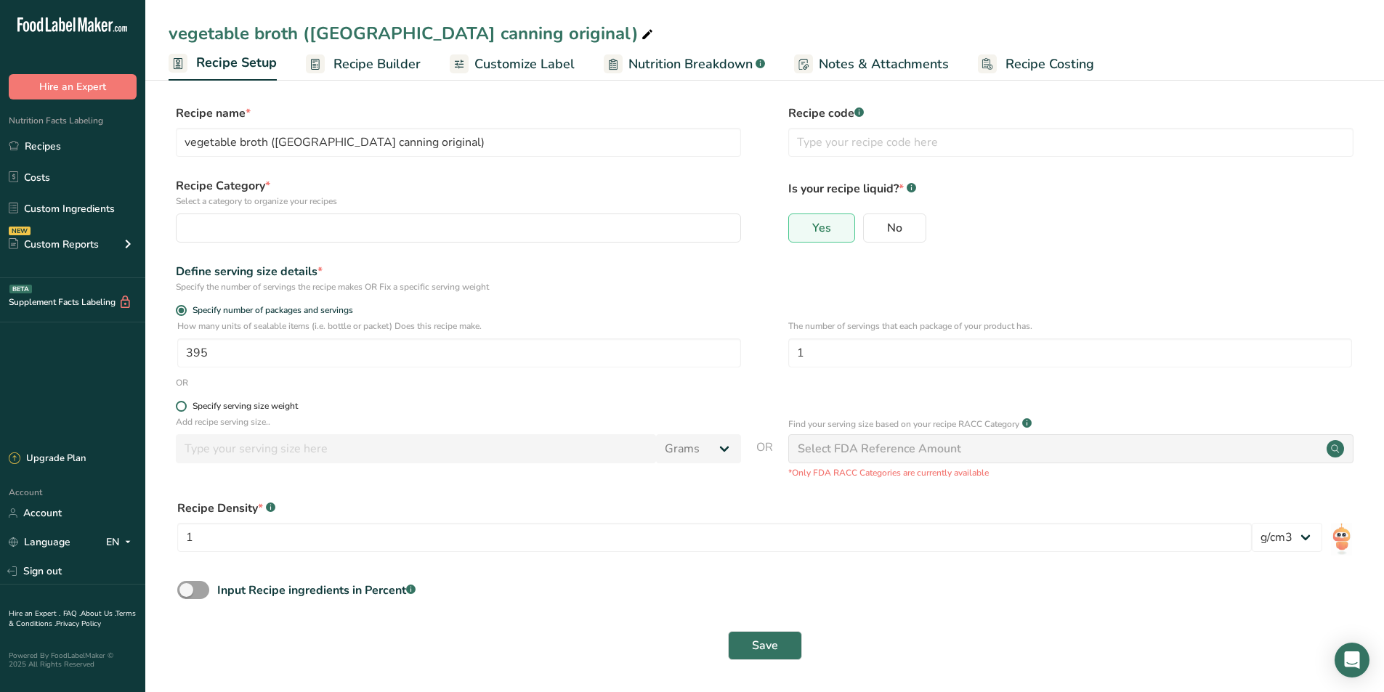
click at [176, 407] on span at bounding box center [181, 406] width 11 height 11
click at [176, 407] on input "Specify serving size weight" at bounding box center [180, 406] width 9 height 9
radio input "true"
radio input "false"
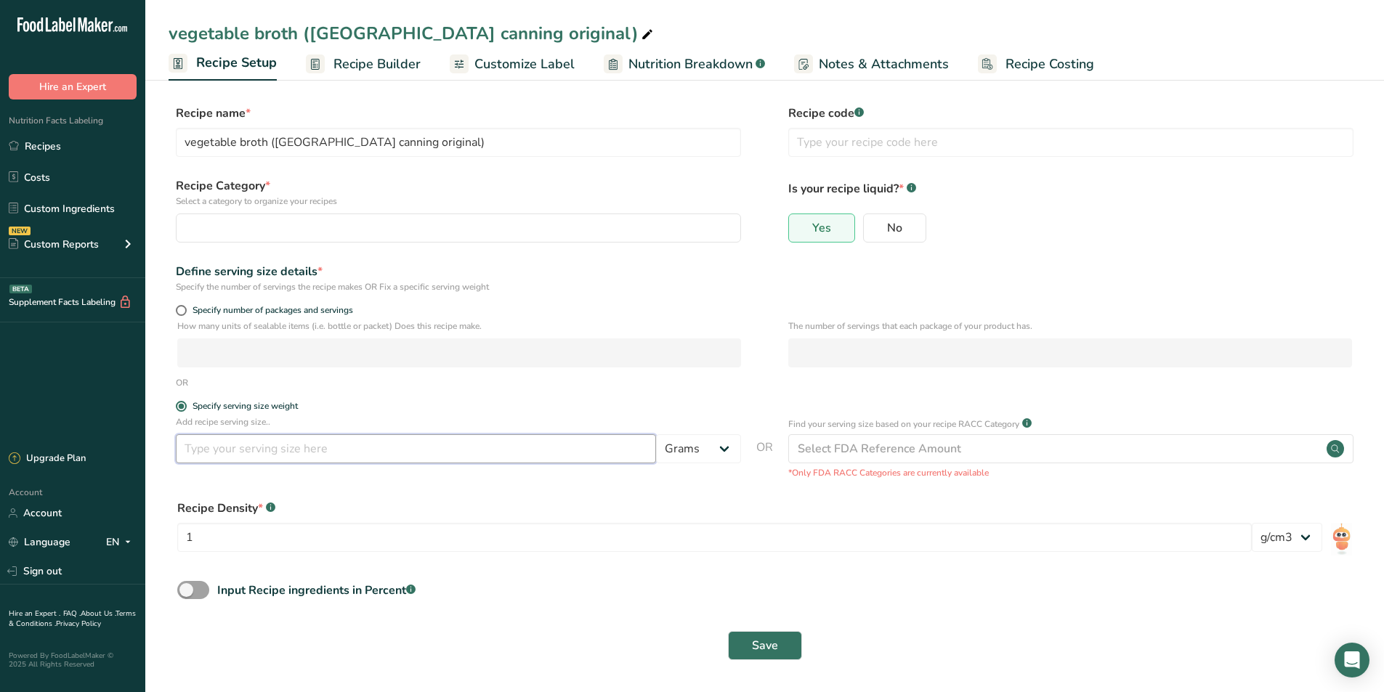
click at [234, 438] on input "number" at bounding box center [416, 448] width 480 height 29
type input "245"
click at [764, 644] on span "Save" at bounding box center [765, 645] width 26 height 17
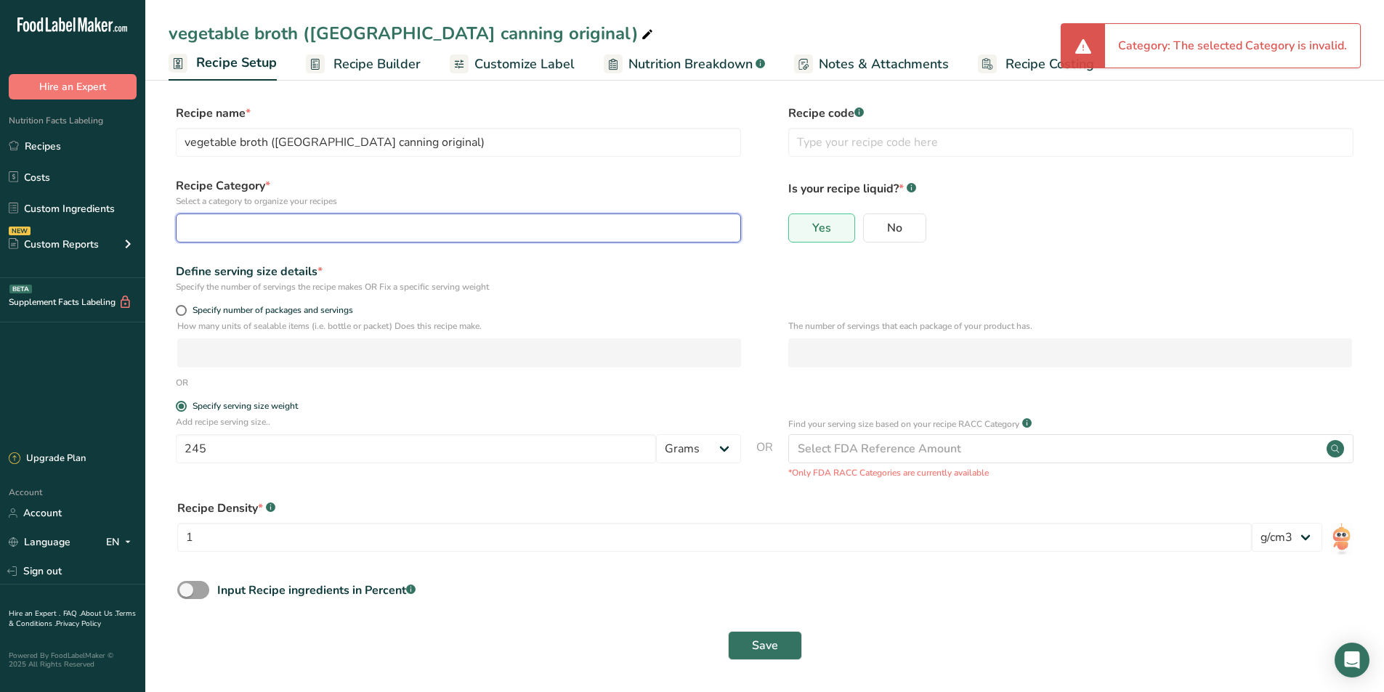
click at [337, 218] on button "button" at bounding box center [458, 228] width 565 height 29
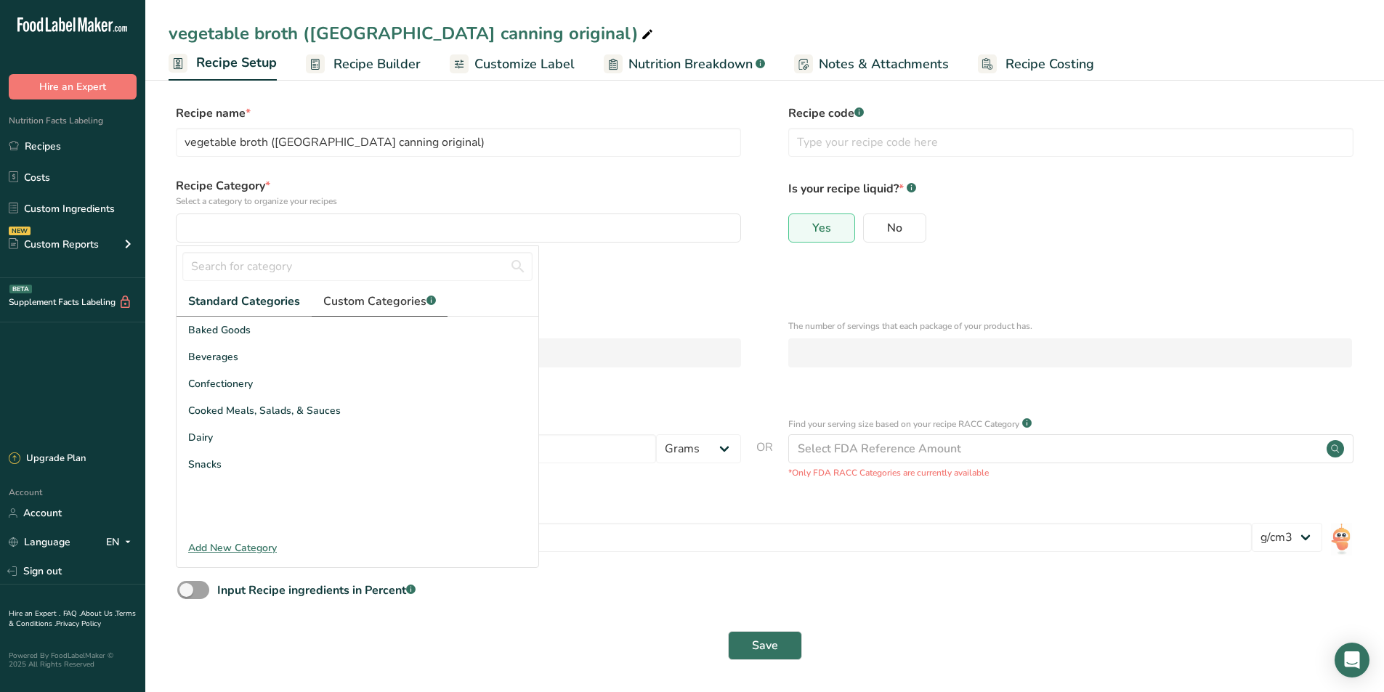
click at [389, 301] on span "Custom Categories .a-a{fill:#347362;}.b-a{fill:#fff;}" at bounding box center [379, 301] width 113 height 17
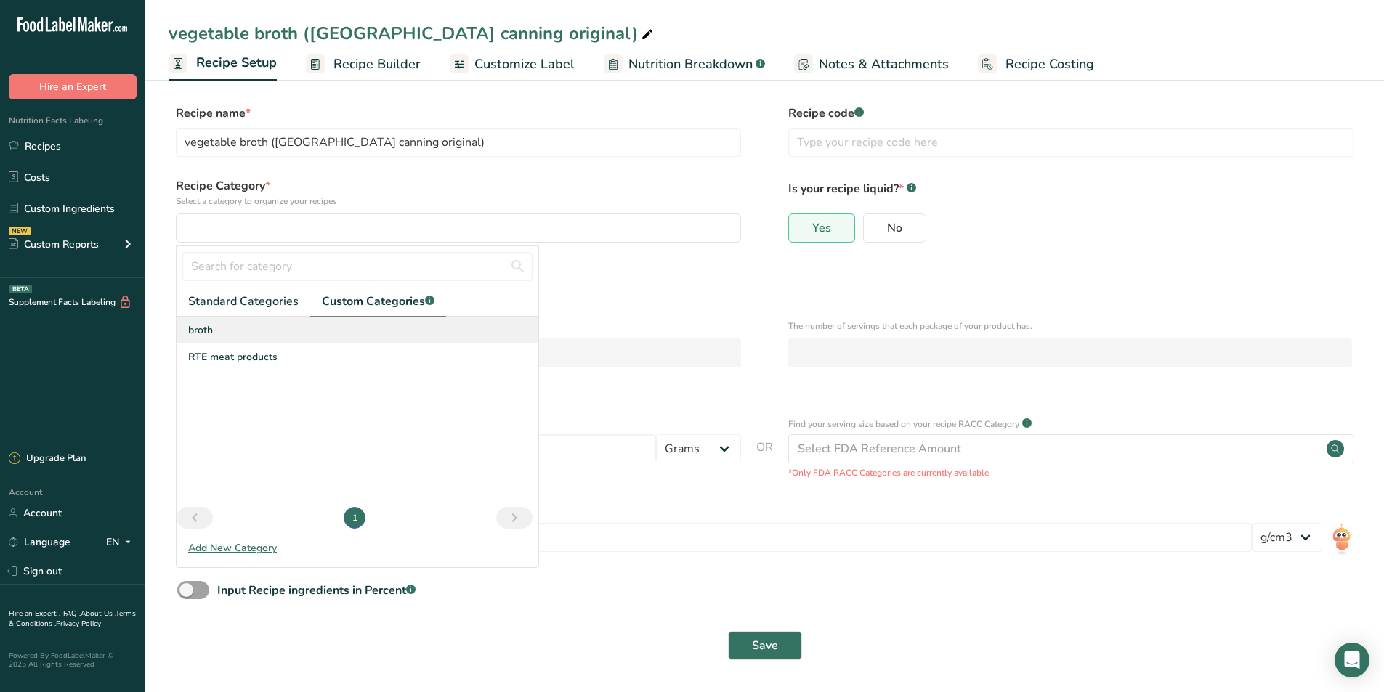
click at [216, 325] on div "broth" at bounding box center [358, 330] width 362 height 27
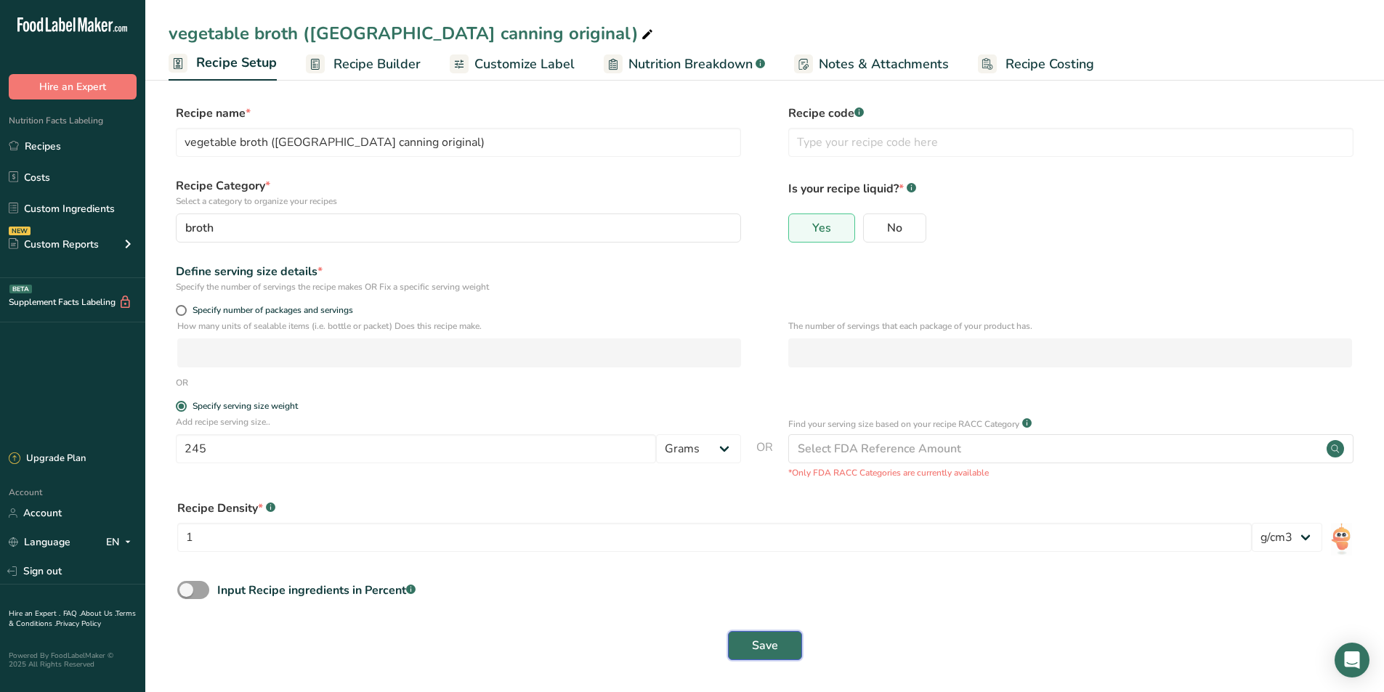
click at [745, 654] on button "Save" at bounding box center [765, 645] width 74 height 29
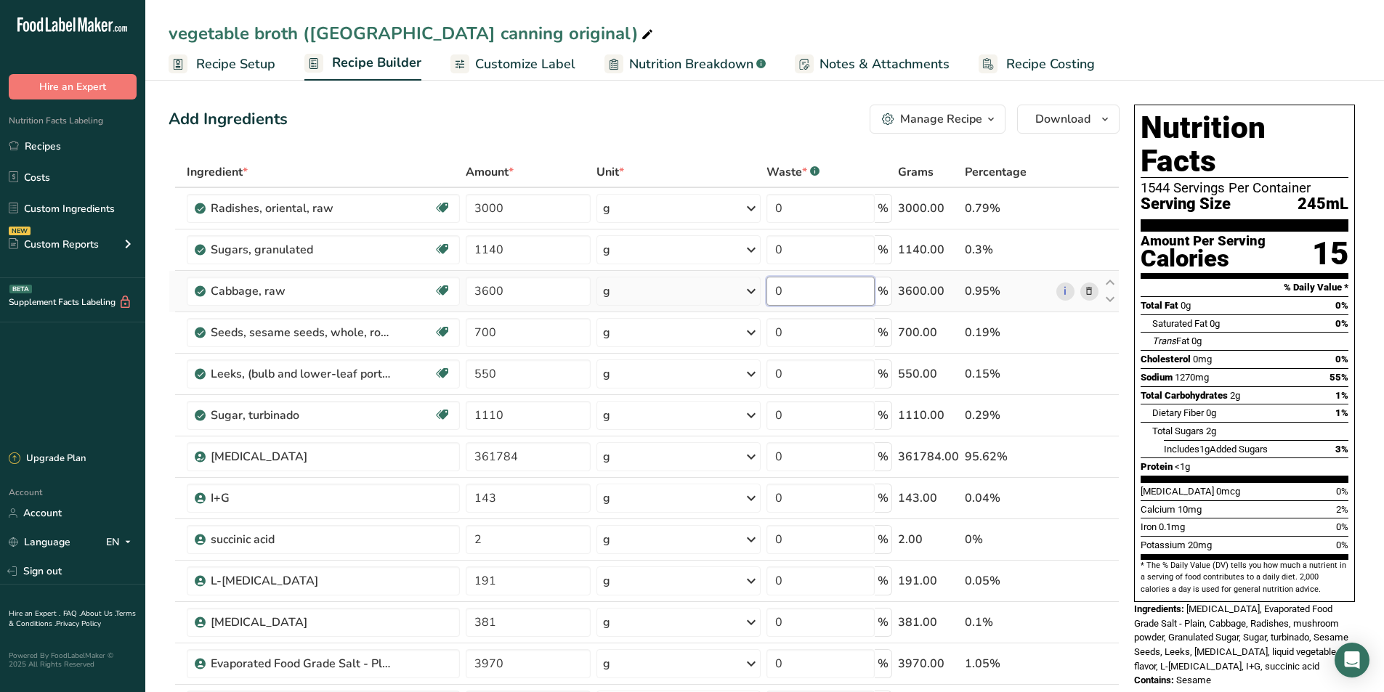
drag, startPoint x: 792, startPoint y: 280, endPoint x: 763, endPoint y: 296, distance: 33.2
click at [763, 296] on tr "Cabbage, raw Source of Antioxidants Dairy free Gluten free Vegan Vegetarian Soy…" at bounding box center [643, 291] width 949 height 41
type input "100"
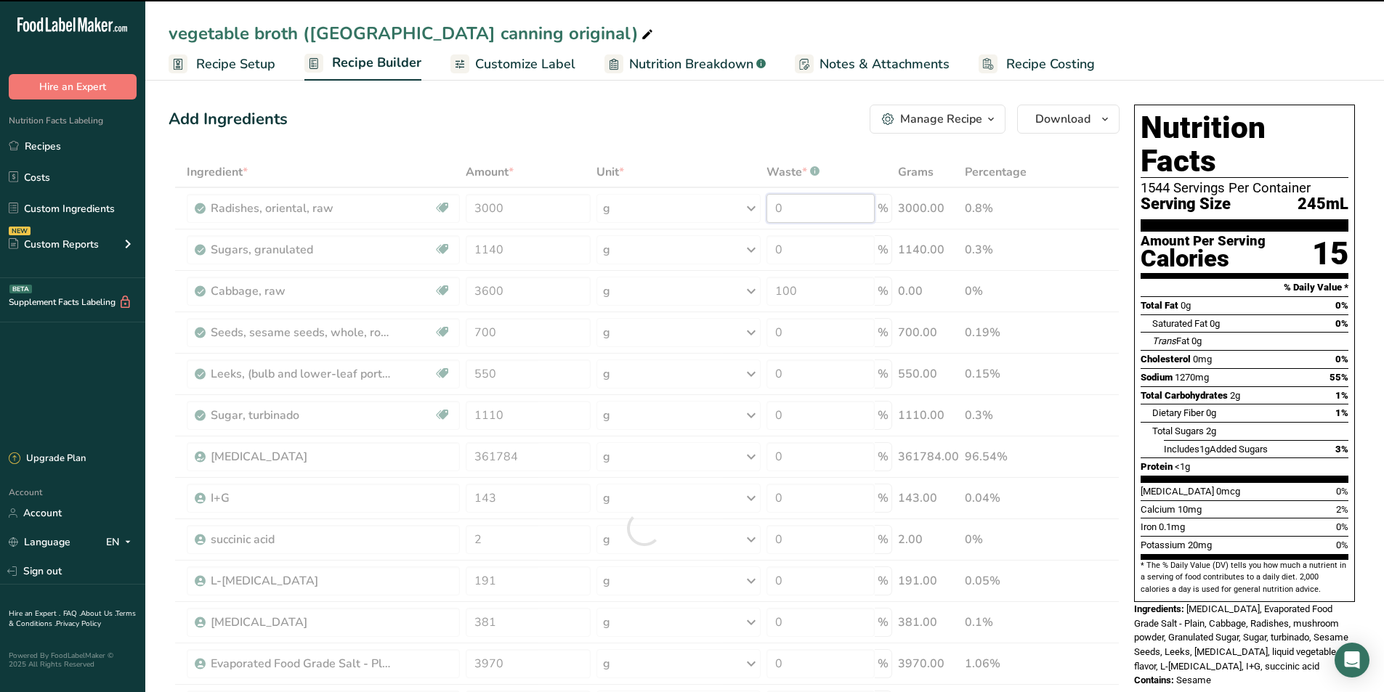
drag, startPoint x: 799, startPoint y: 205, endPoint x: 766, endPoint y: 208, distance: 32.9
click at [766, 208] on div "Ingredient * Amount * Unit * Waste * .a-a{fill:#347362;}.b-a{fill:#fff;} Grams …" at bounding box center [644, 528] width 951 height 743
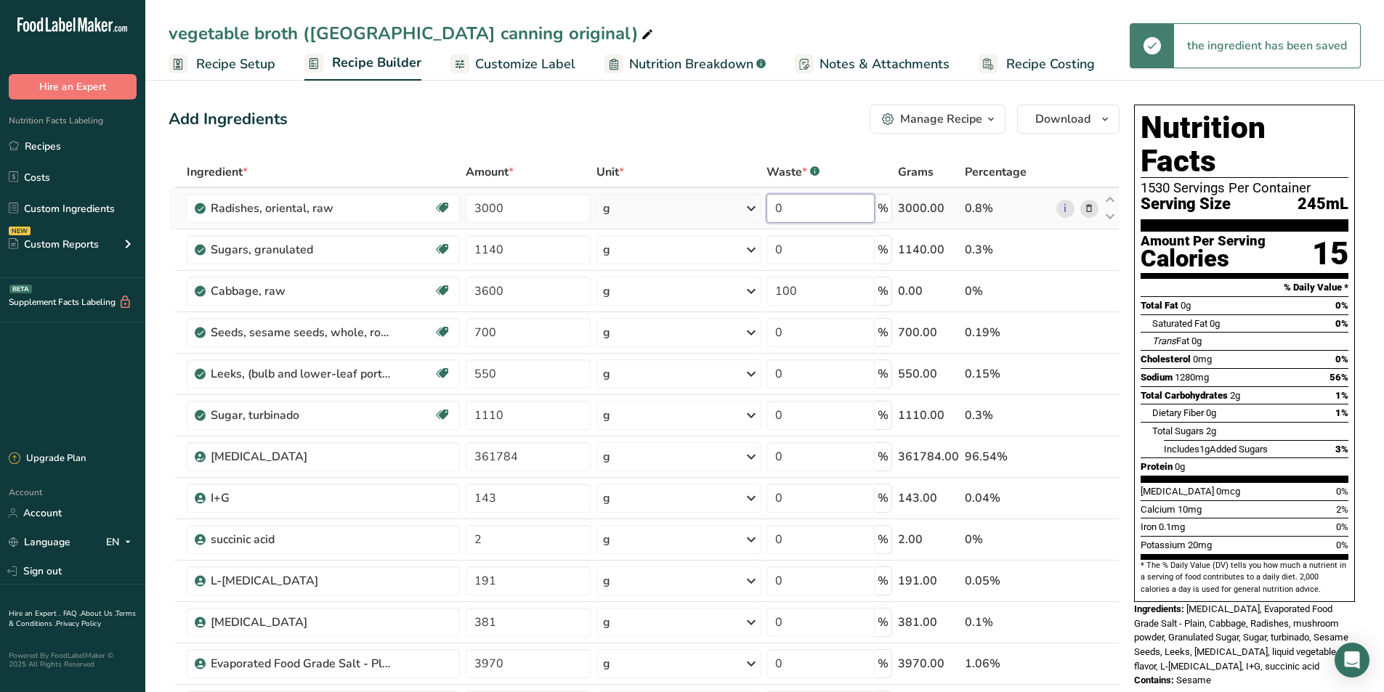
drag, startPoint x: 783, startPoint y: 206, endPoint x: 771, endPoint y: 206, distance: 11.6
click at [771, 206] on input "0" at bounding box center [820, 208] width 108 height 29
type input "100"
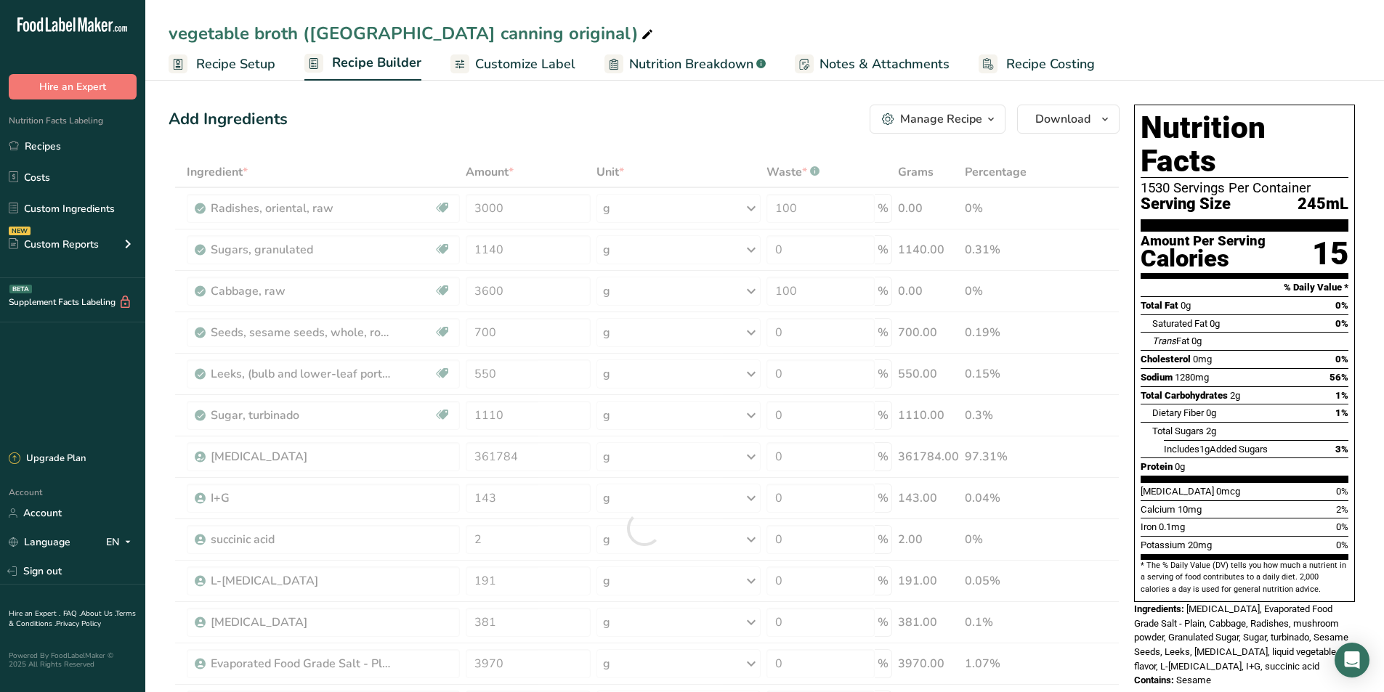
click at [734, 113] on div "Add Ingredients Manage Recipe Delete Recipe Duplicate Recipe Scale Recipe Save …" at bounding box center [644, 119] width 951 height 29
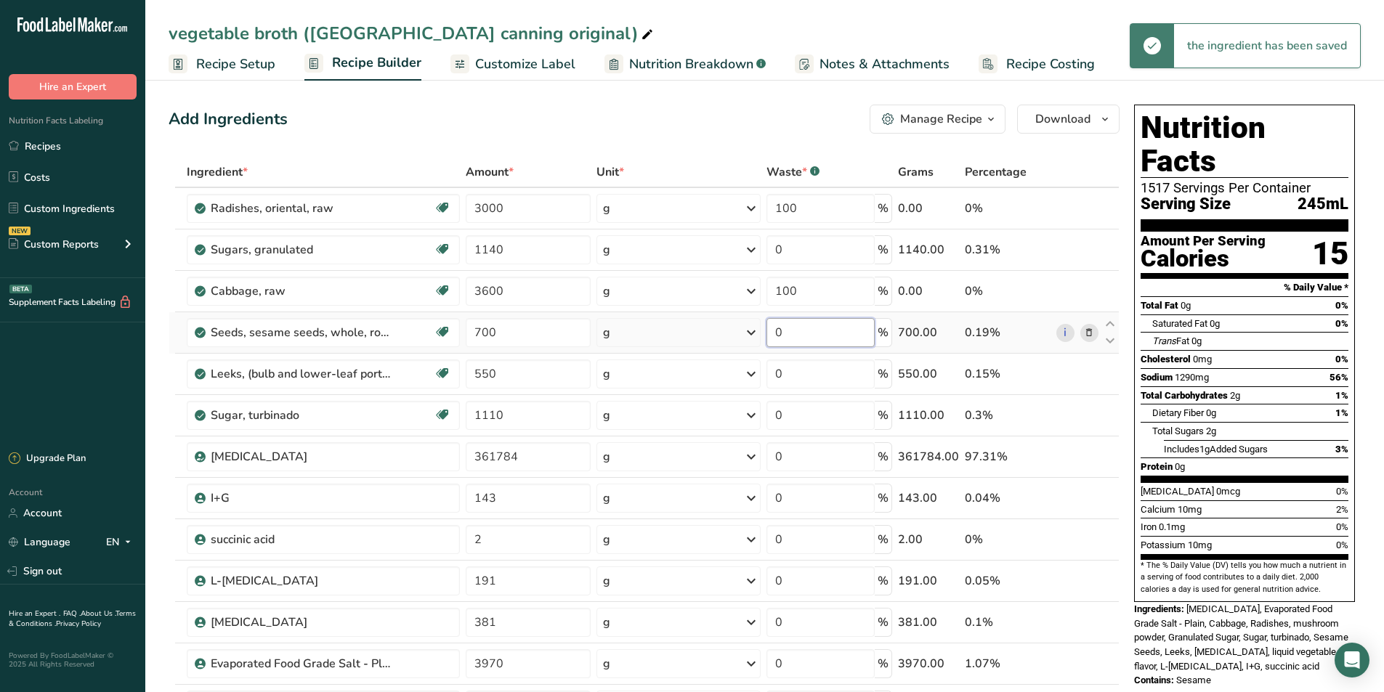
drag, startPoint x: 791, startPoint y: 330, endPoint x: 768, endPoint y: 333, distance: 22.7
click at [768, 333] on input "0" at bounding box center [820, 332] width 108 height 29
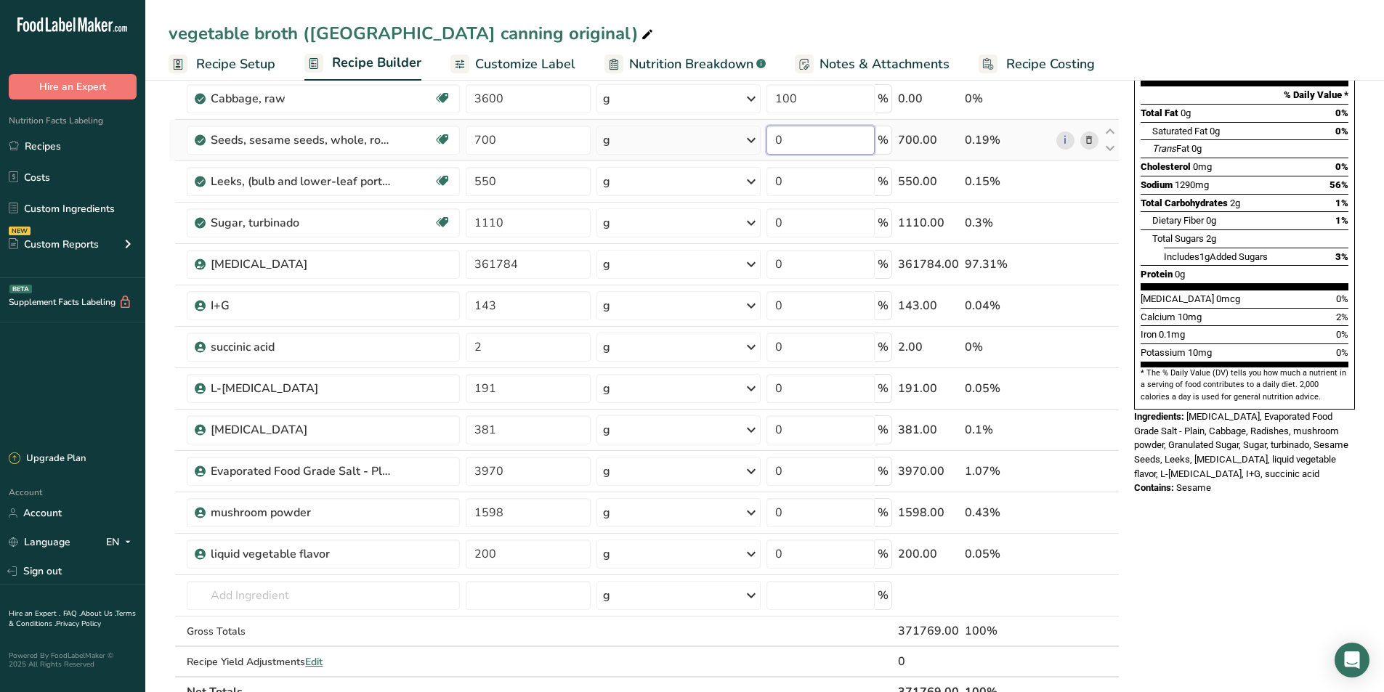
scroll to position [218, 0]
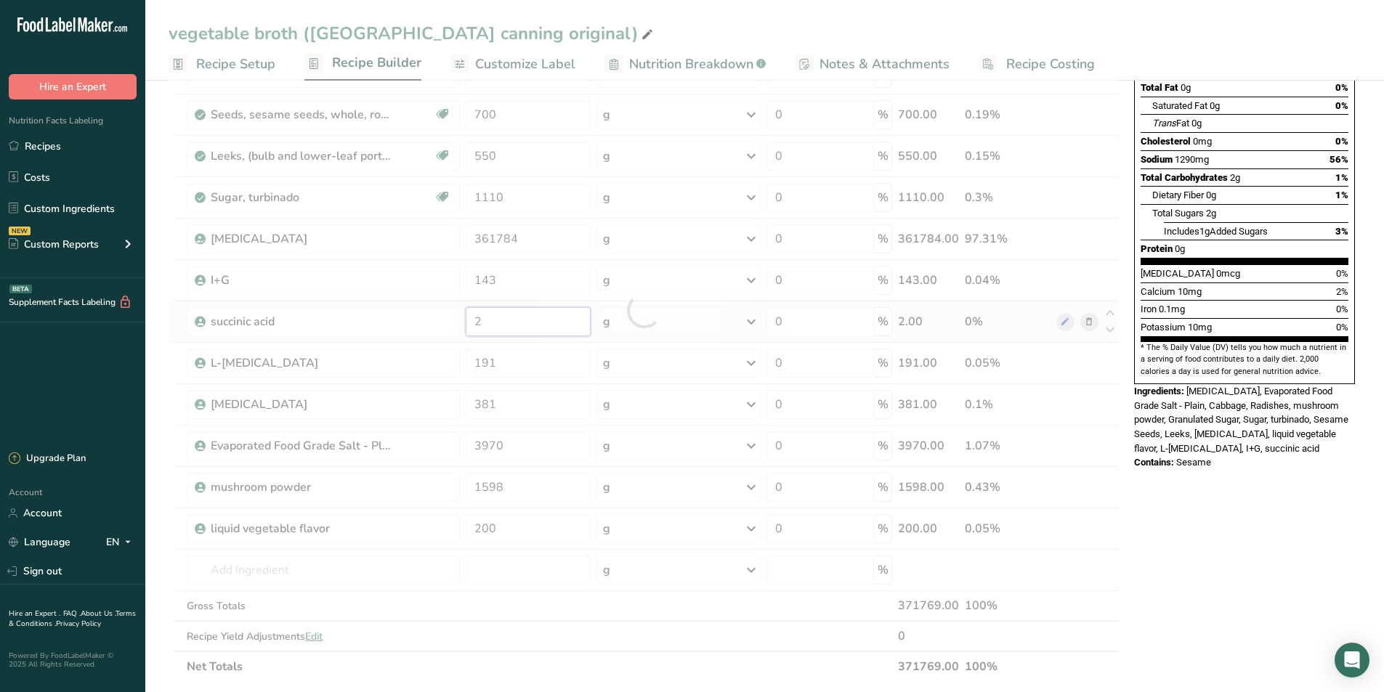
click at [508, 328] on div "Ingredient * Amount * Unit * Waste * .a-a{fill:#347362;}.b-a{fill:#fff;} Grams …" at bounding box center [644, 310] width 951 height 743
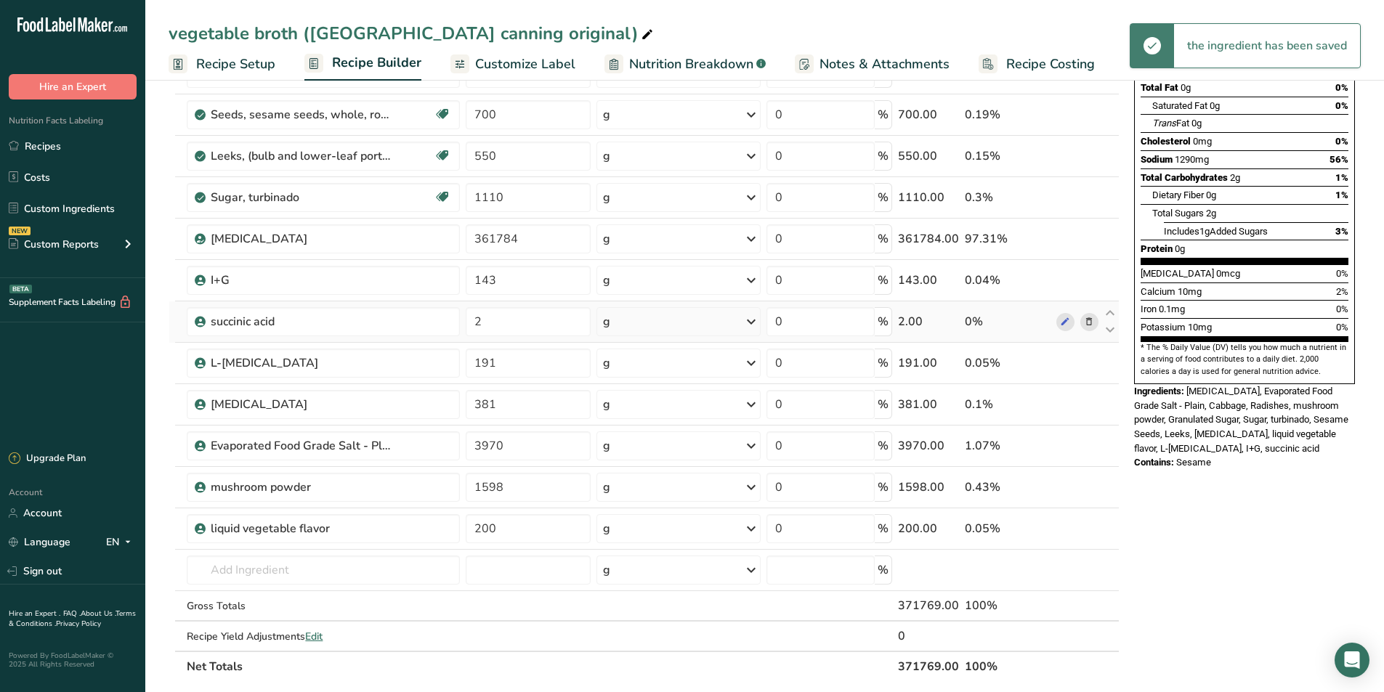
click at [1091, 321] on div "Ingredient * Amount * Unit * Waste * .a-a{fill:#347362;}.b-a{fill:#fff;} Grams …" at bounding box center [644, 310] width 951 height 743
click at [1091, 322] on icon at bounding box center [1089, 322] width 10 height 15
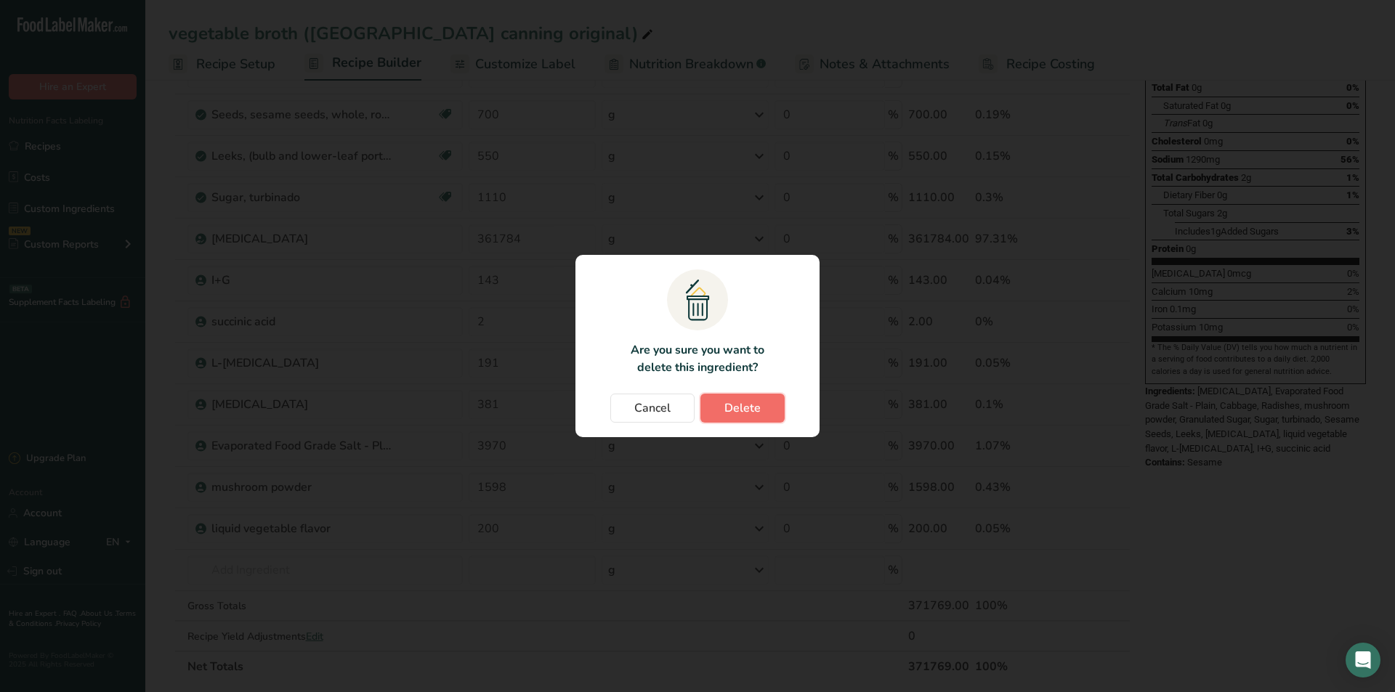
click at [763, 407] on button "Delete" at bounding box center [742, 408] width 84 height 29
type input "191"
type input "381"
type input "3970"
type input "1598"
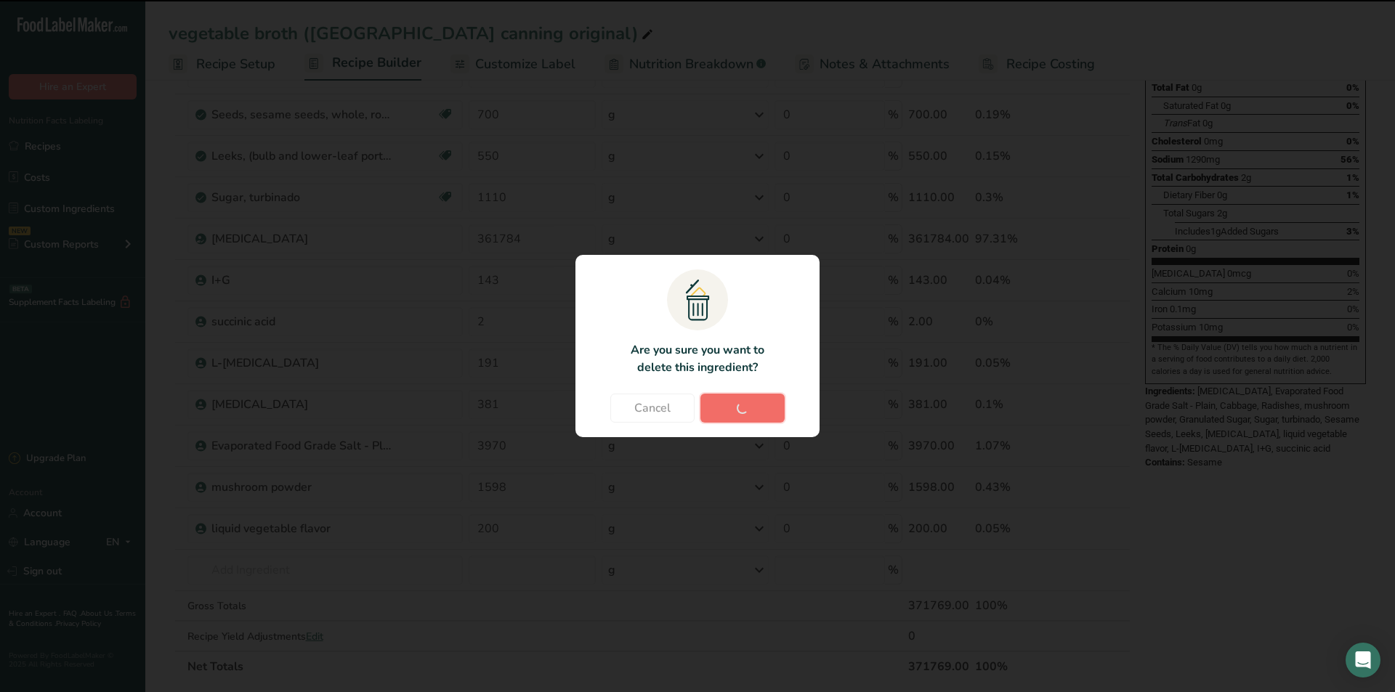
type input "200"
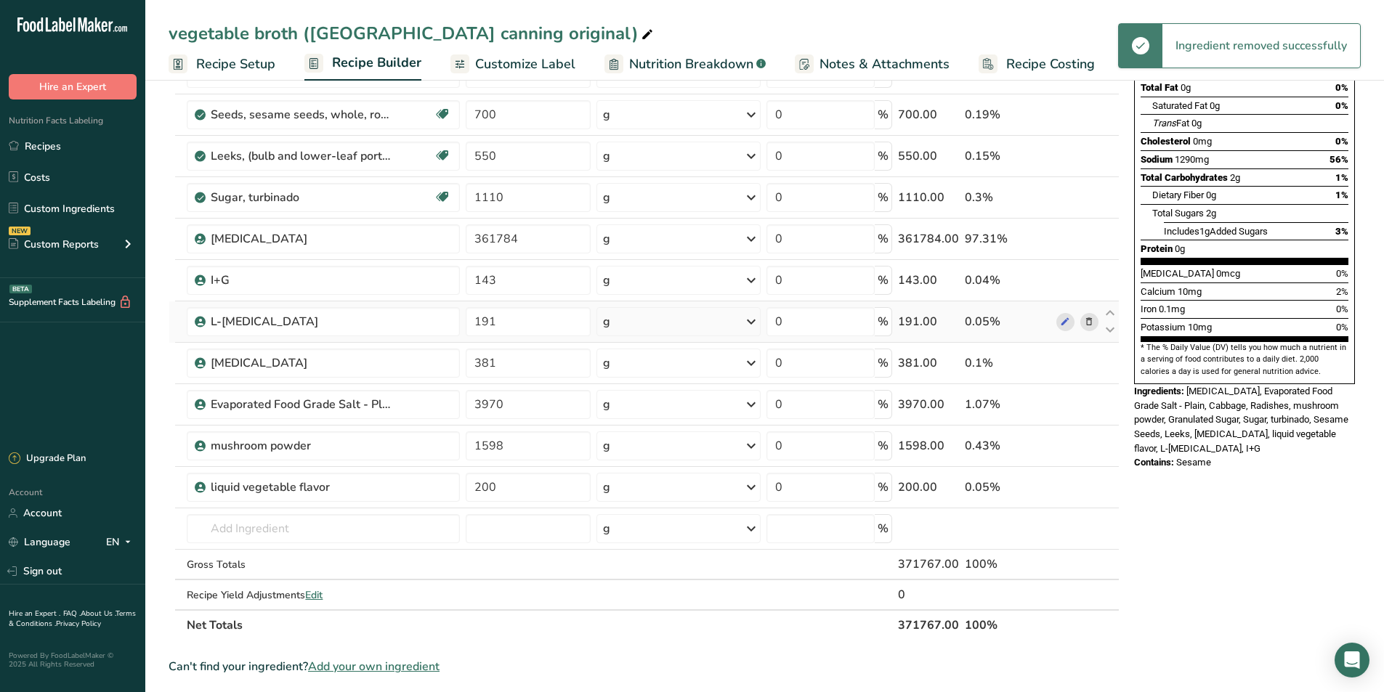
click at [1086, 315] on icon at bounding box center [1089, 322] width 10 height 15
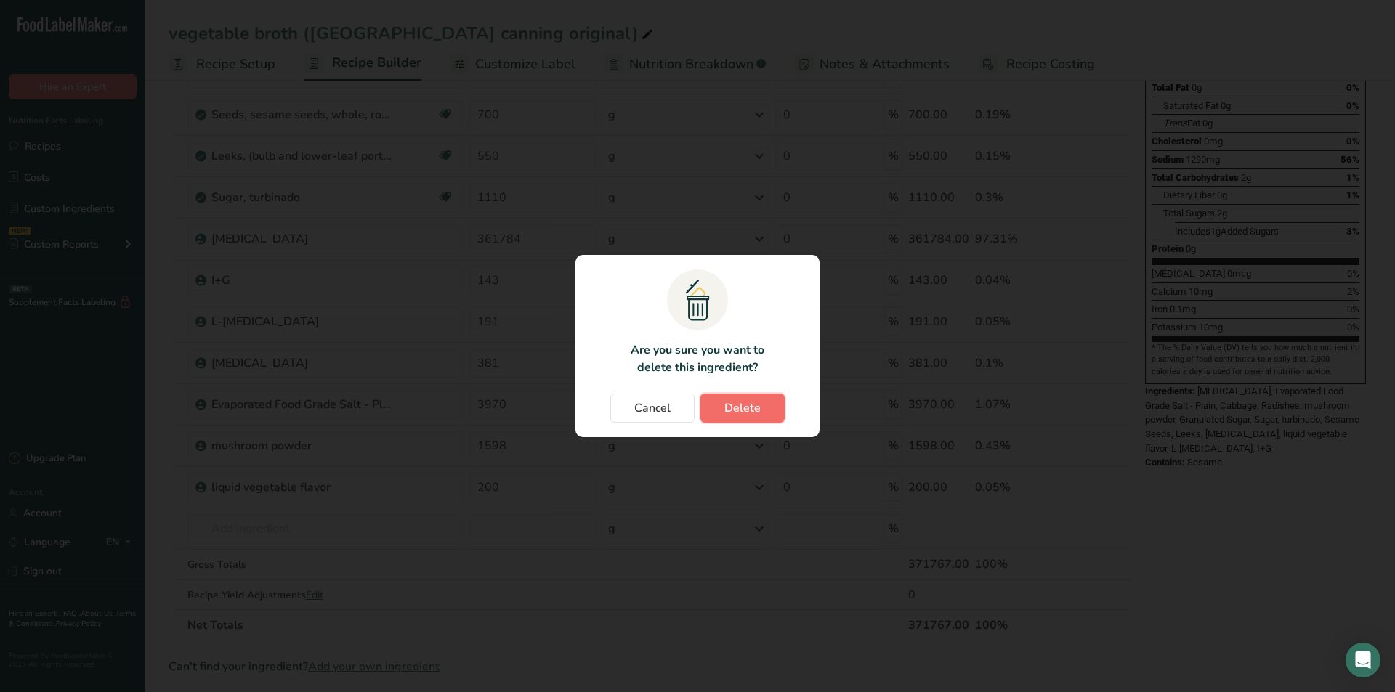
click at [734, 405] on span "Delete" at bounding box center [742, 407] width 36 height 17
type input "381"
type input "3970"
type input "1598"
type input "200"
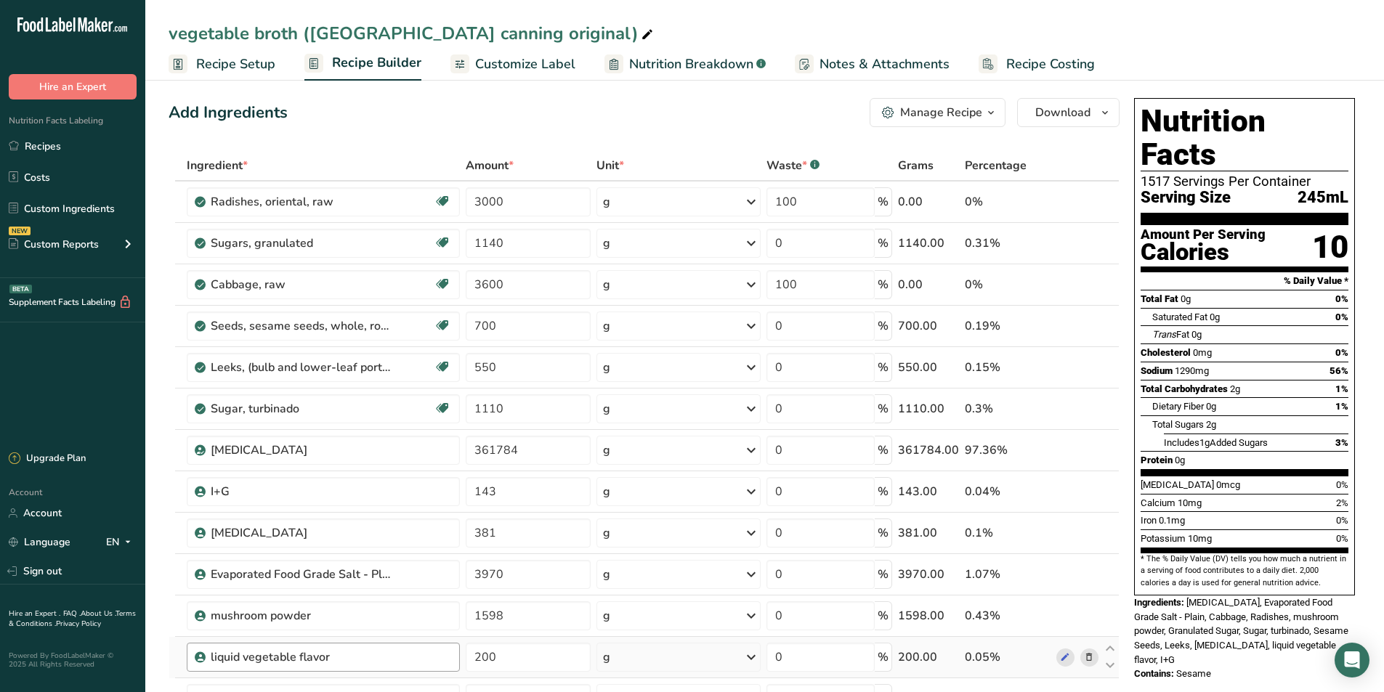
scroll to position [0, 0]
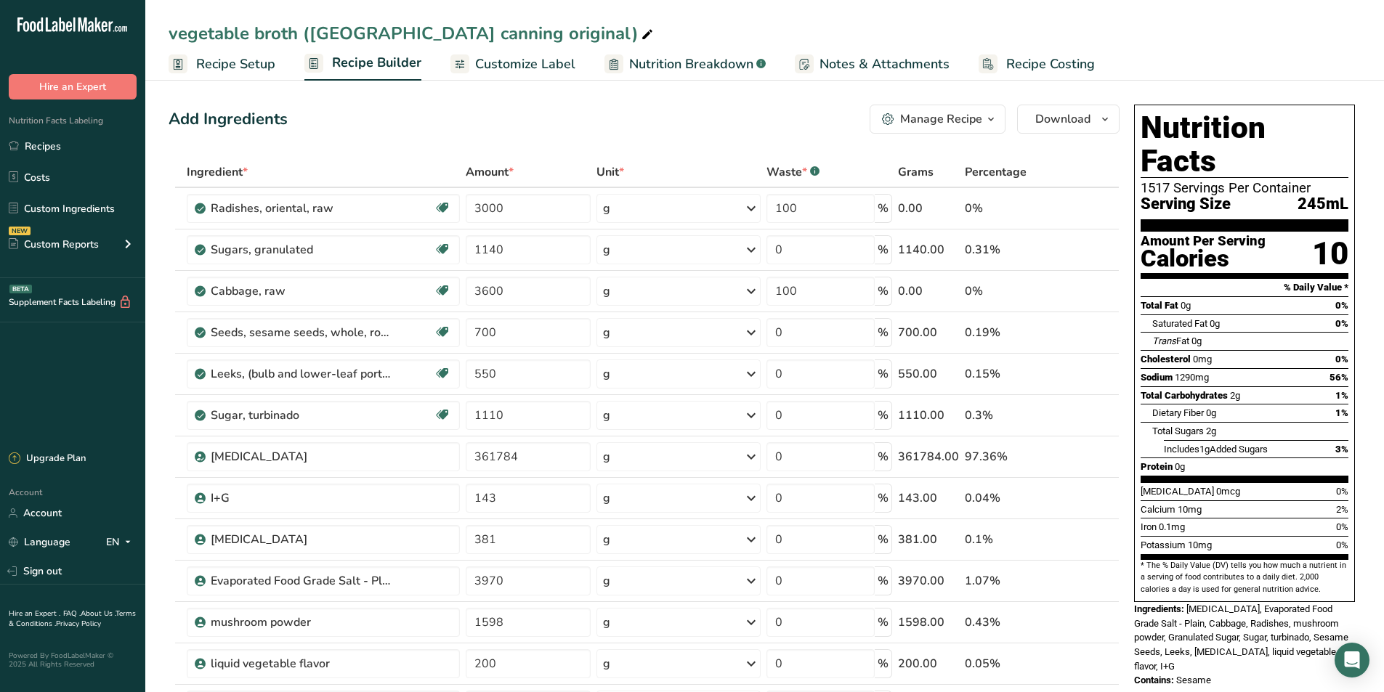
click at [1201, 46] on div "vegetable broth ([GEOGRAPHIC_DATA] canning original)" at bounding box center [764, 33] width 1238 height 26
click at [653, 458] on div "g" at bounding box center [678, 456] width 164 height 29
click at [633, 536] on div "kg" at bounding box center [666, 532] width 122 height 21
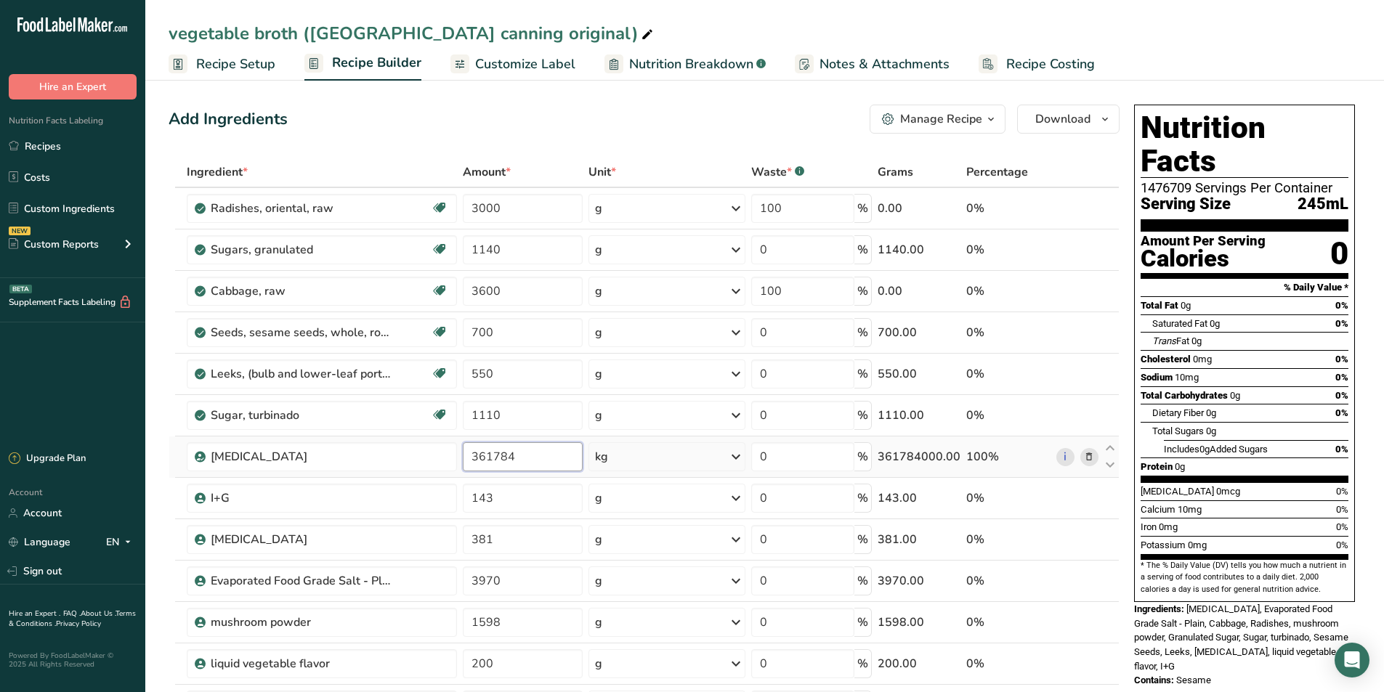
drag, startPoint x: 542, startPoint y: 461, endPoint x: 456, endPoint y: 471, distance: 86.4
click at [456, 471] on tr "[MEDICAL_DATA] 361784 kg Weight Units g kg mg See more Volume Units l Volume un…" at bounding box center [643, 457] width 949 height 41
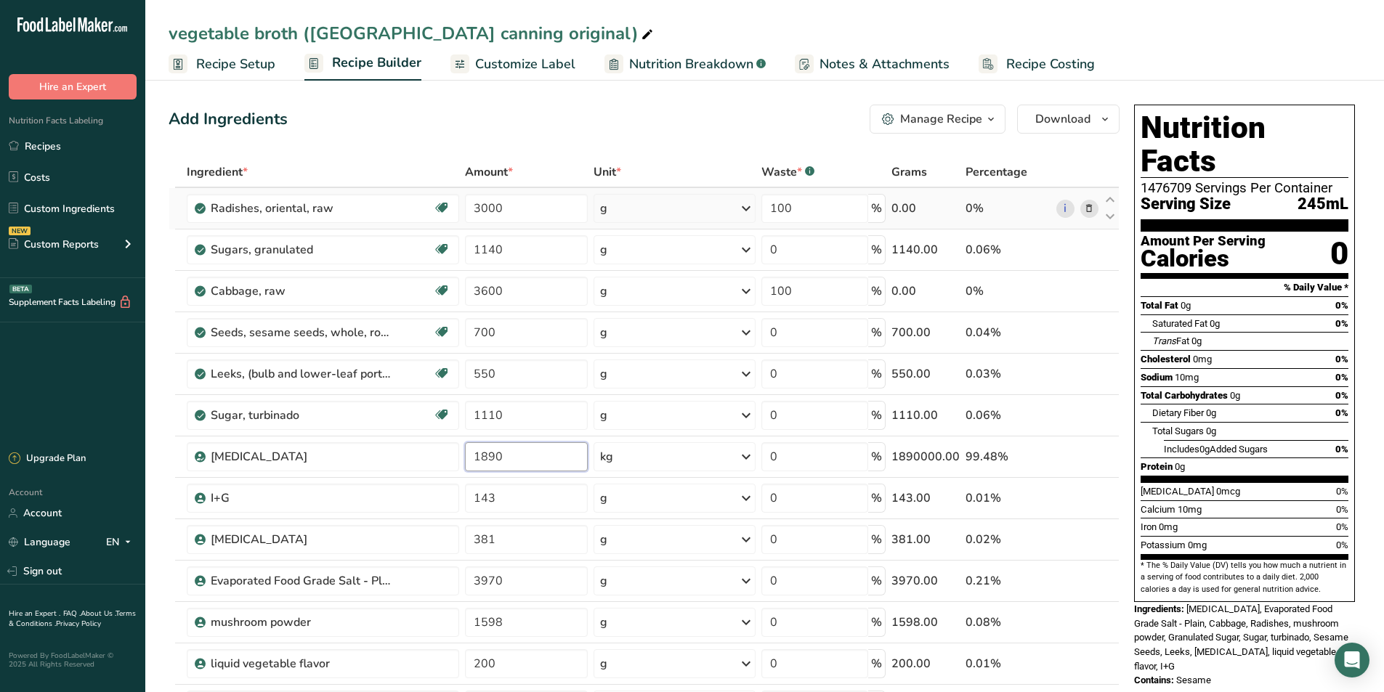
type input "1890"
click at [681, 198] on div "Ingredient * Amount * Unit * Waste * .a-a{fill:#347362;}.b-a{fill:#fff;} Grams …" at bounding box center [644, 487] width 951 height 660
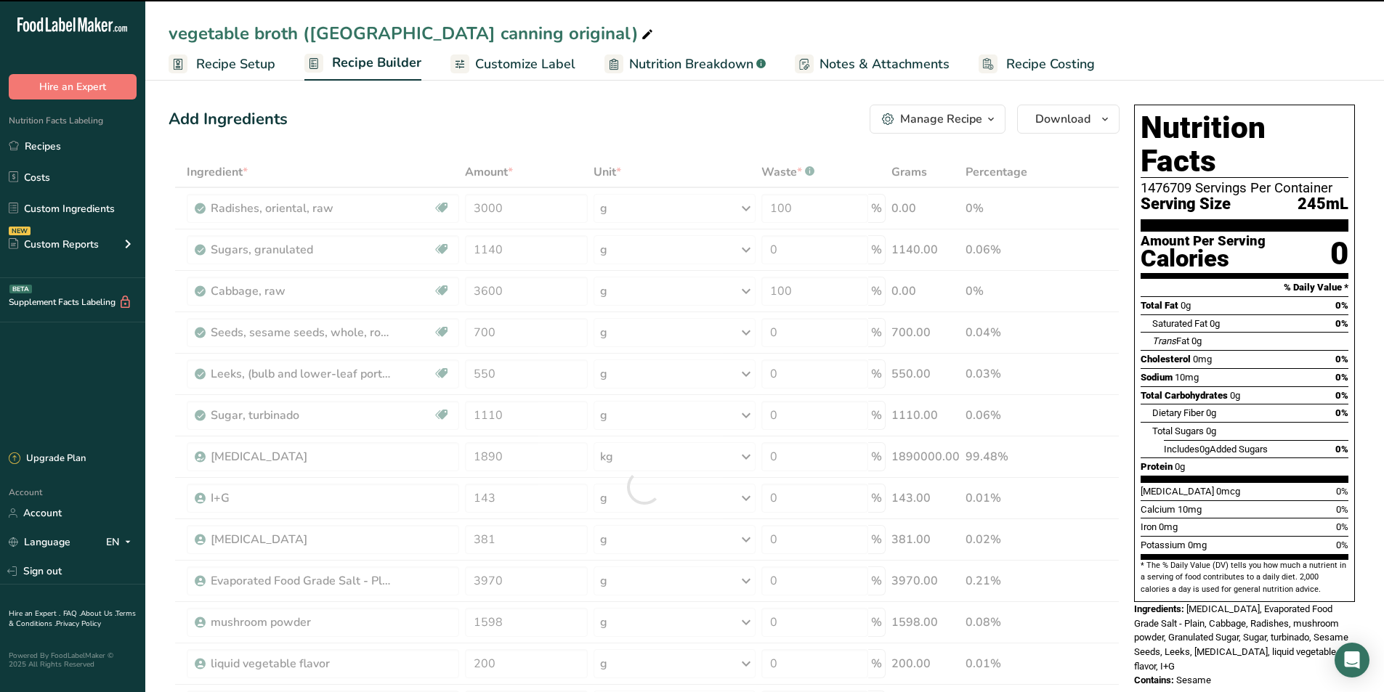
click at [727, 209] on div at bounding box center [644, 487] width 951 height 660
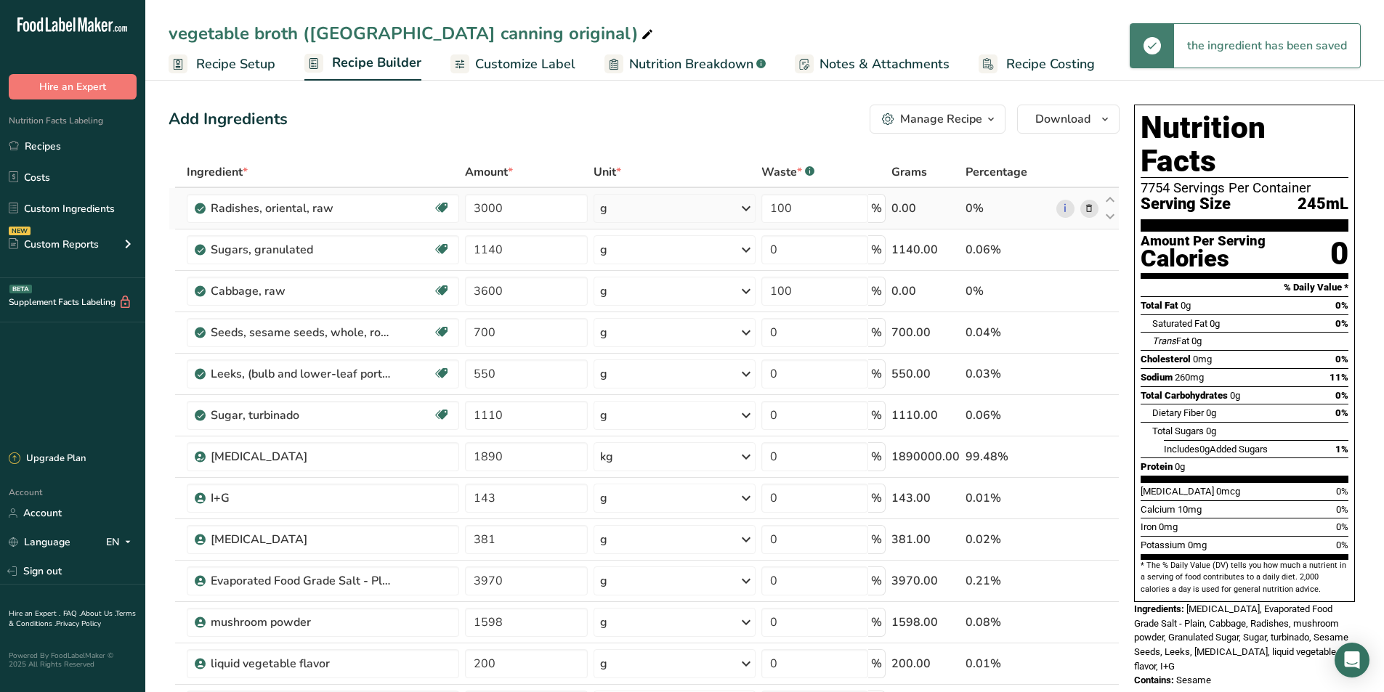
click at [739, 210] on icon at bounding box center [745, 208] width 17 height 26
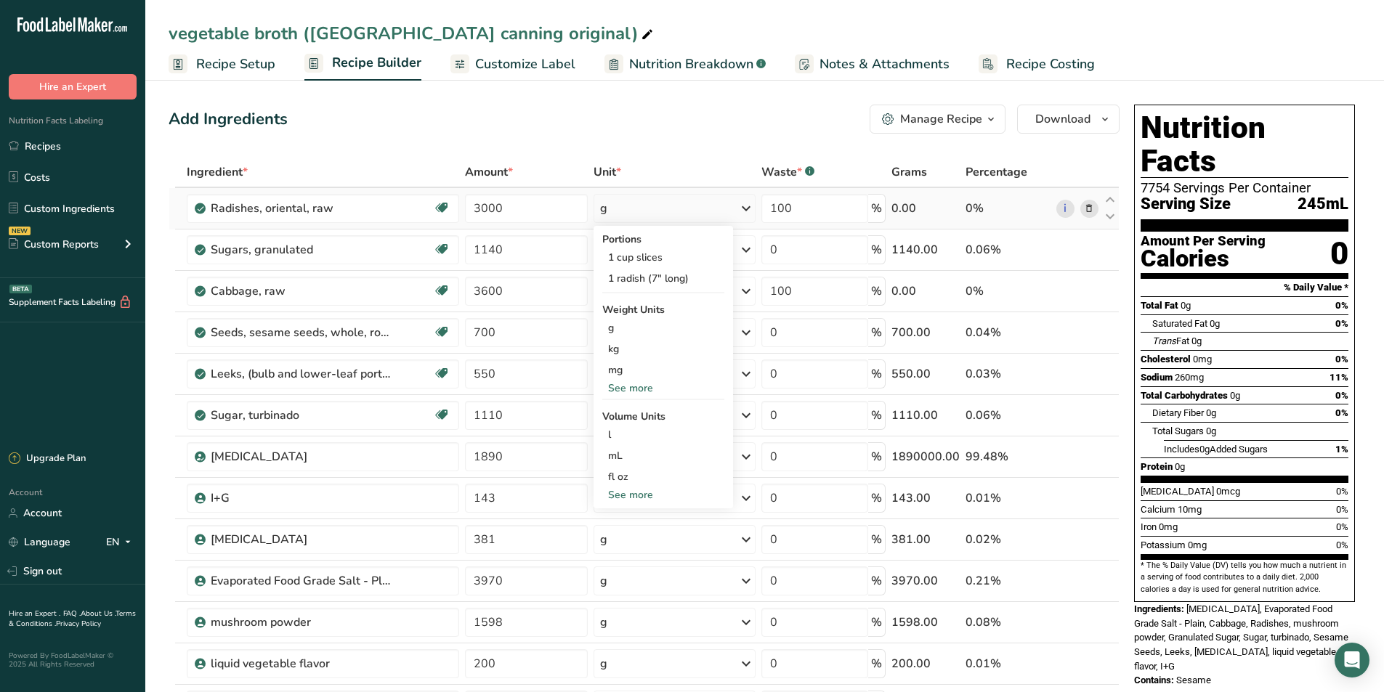
click at [637, 386] on div "See more" at bounding box center [663, 388] width 122 height 15
click at [612, 410] on div "lb" at bounding box center [663, 412] width 122 height 21
drag, startPoint x: 528, startPoint y: 214, endPoint x: 463, endPoint y: 213, distance: 64.6
click at [463, 213] on td "3000" at bounding box center [526, 208] width 129 height 41
type input "12.5"
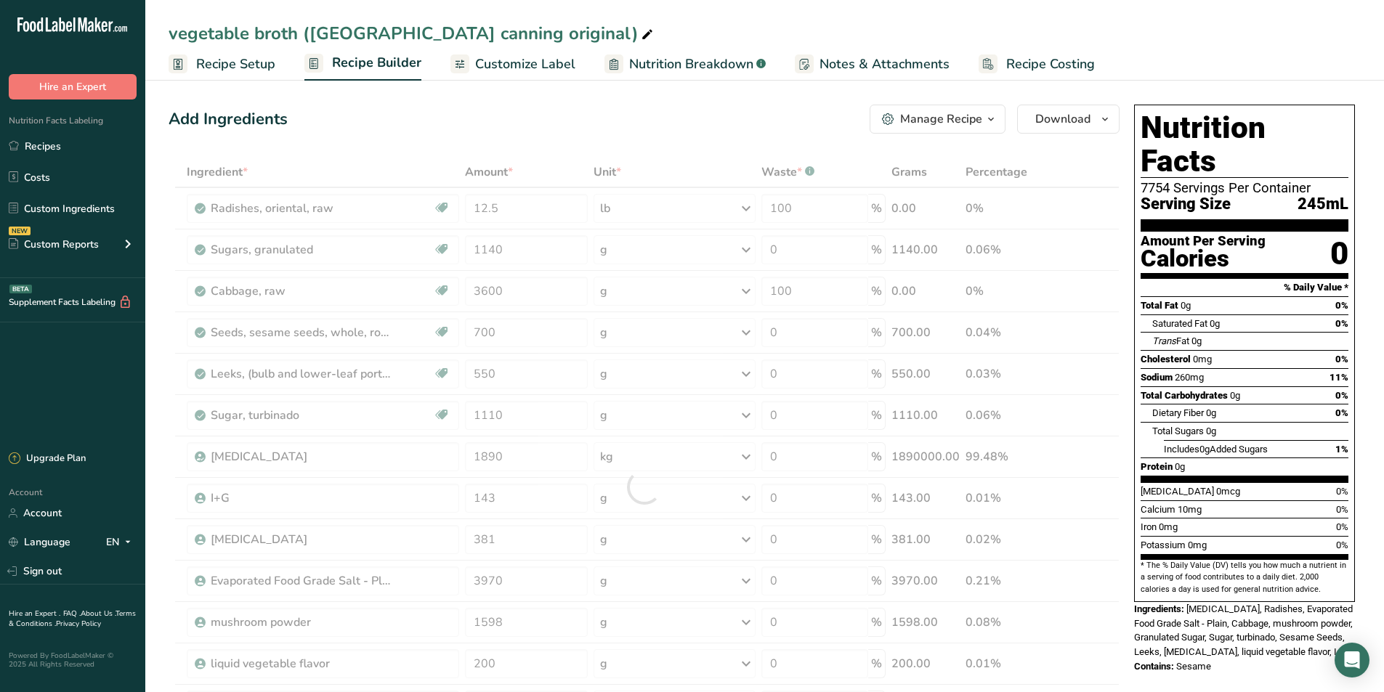
click at [524, 137] on div "Add Ingredients Manage Recipe Delete Recipe Duplicate Recipe Scale Recipe Save …" at bounding box center [649, 695] width 960 height 1193
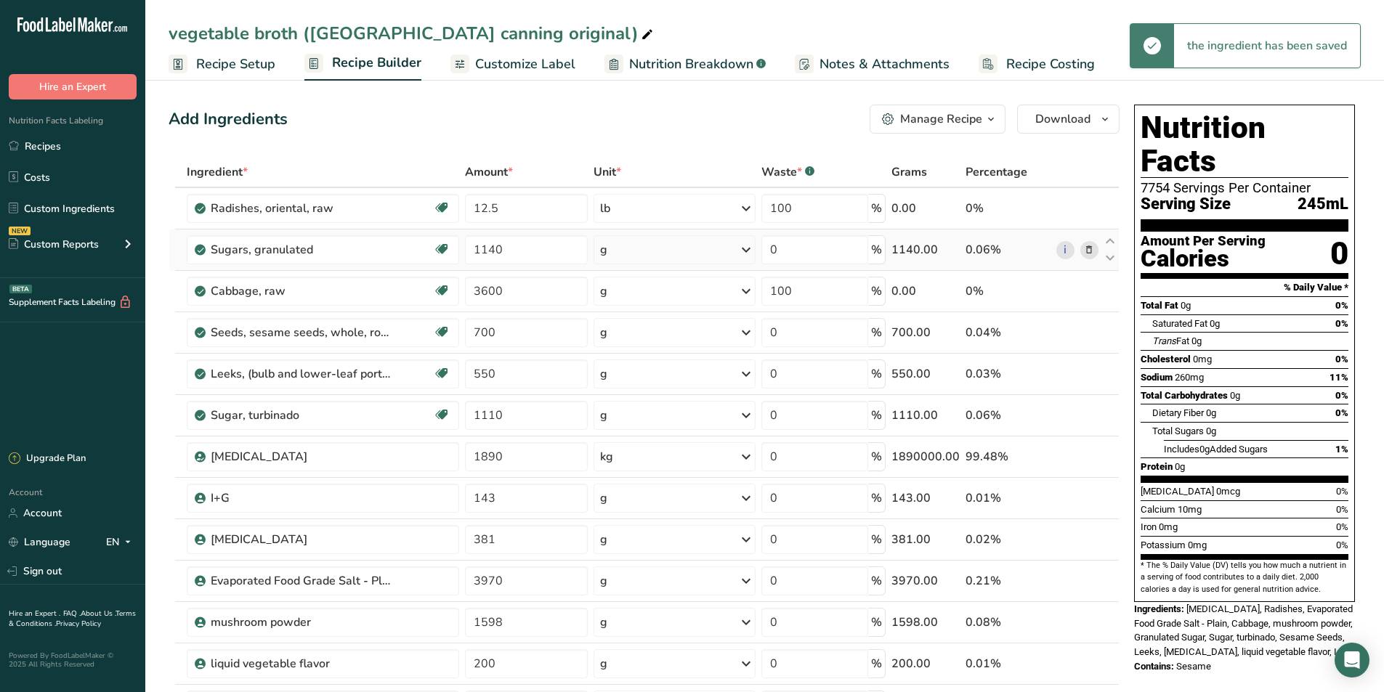
click at [654, 251] on div "g" at bounding box center [674, 249] width 162 height 29
click at [619, 466] on div "See more" at bounding box center [663, 465] width 122 height 15
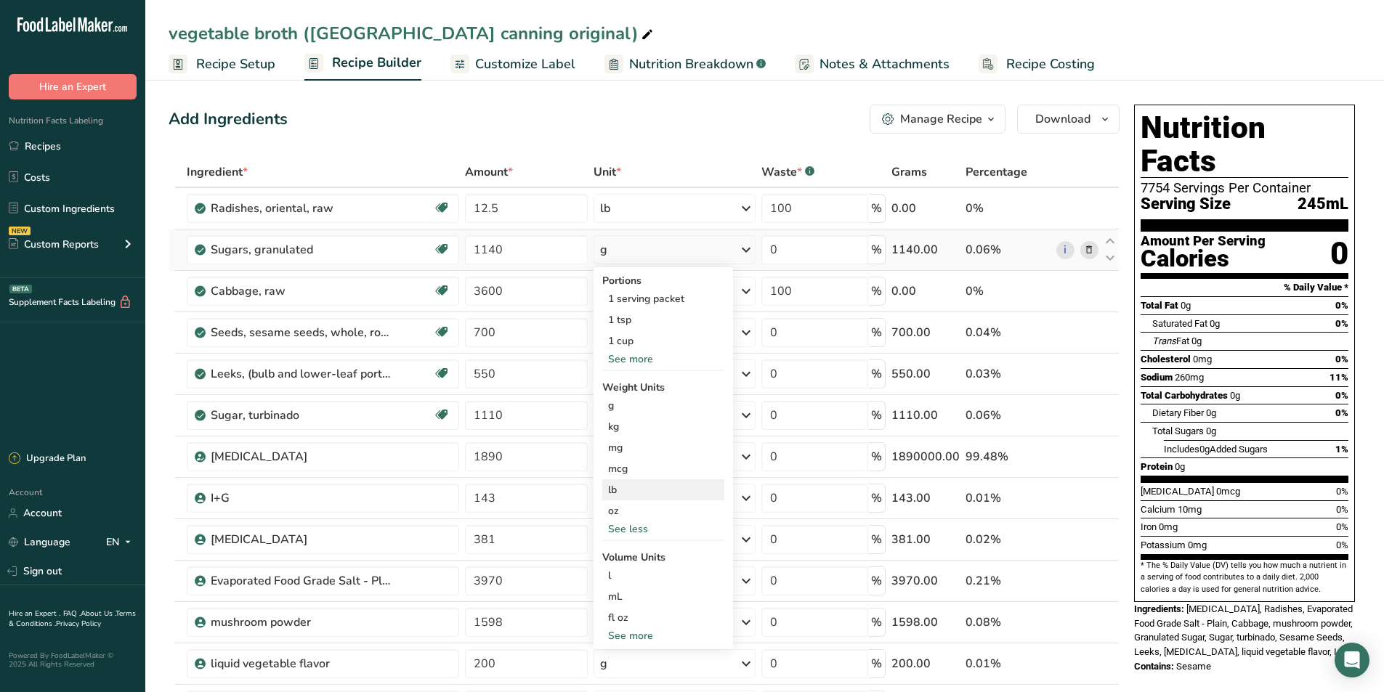
click at [630, 493] on div "lb" at bounding box center [663, 489] width 122 height 21
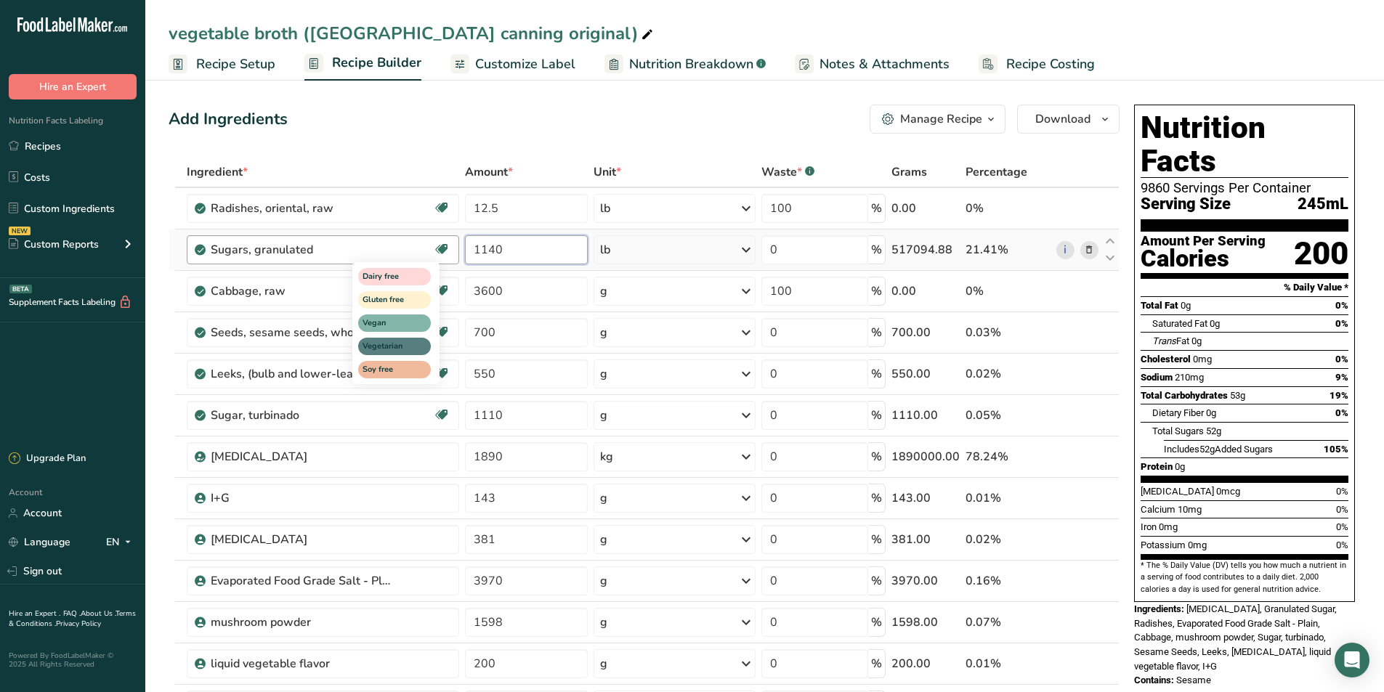
drag, startPoint x: 519, startPoint y: 253, endPoint x: 450, endPoint y: 254, distance: 69.7
click at [450, 254] on tr "Sugars, granulated Dairy free Gluten free Vegan Vegetarian Soy free 1140 lb Por…" at bounding box center [643, 250] width 949 height 41
type input "22.41"
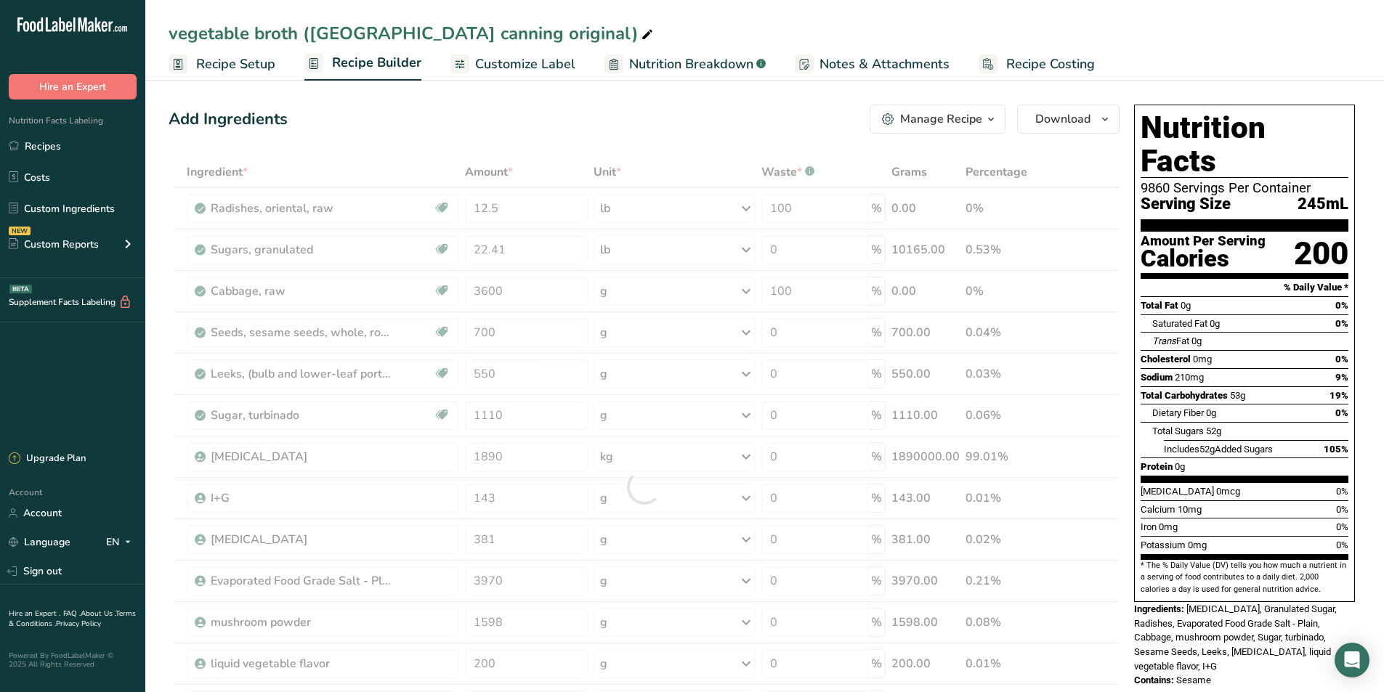
click at [453, 142] on div "Add Ingredients Manage Recipe Delete Recipe Duplicate Recipe Scale Recipe Save …" at bounding box center [649, 695] width 960 height 1193
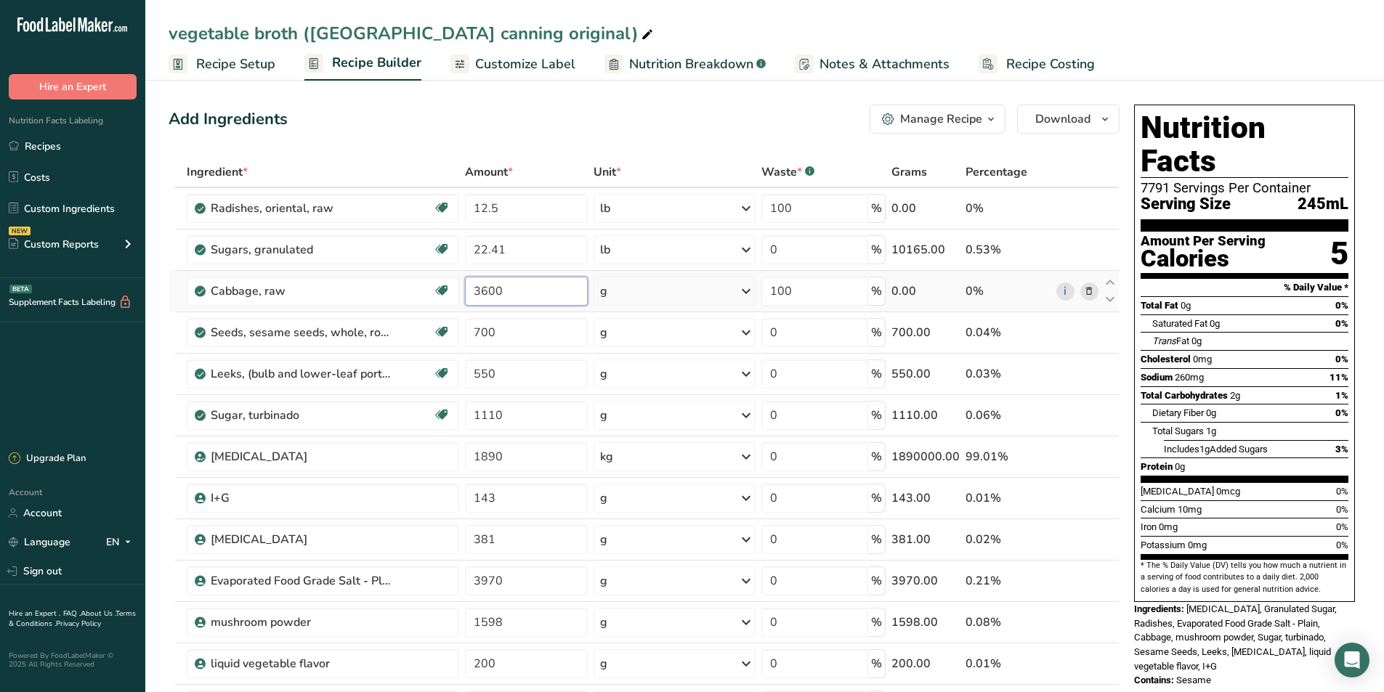
drag, startPoint x: 525, startPoint y: 285, endPoint x: 463, endPoint y: 291, distance: 62.0
click at [463, 291] on td "3600" at bounding box center [526, 291] width 129 height 41
type input "12.5"
click at [721, 289] on div "Ingredient * Amount * Unit * Waste * .a-a{fill:#347362;}.b-a{fill:#fff;} Grams …" at bounding box center [644, 487] width 951 height 660
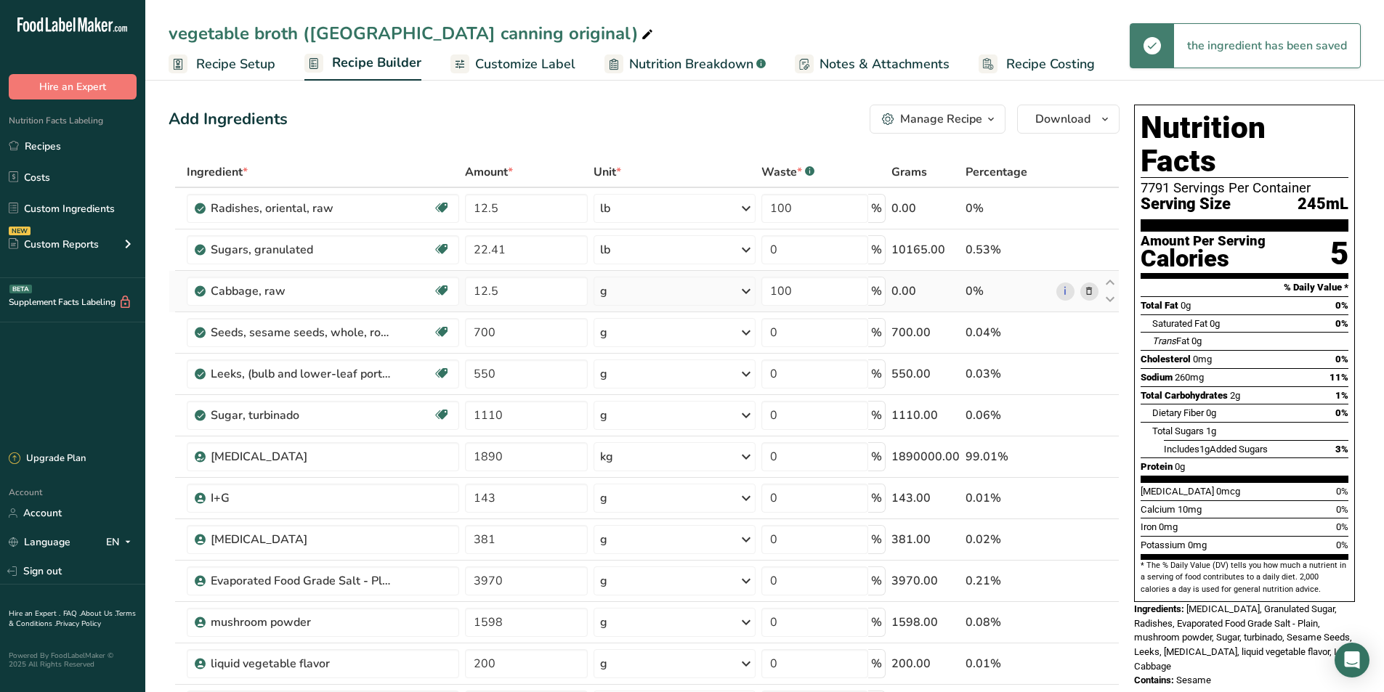
click at [735, 289] on div "g" at bounding box center [674, 291] width 162 height 29
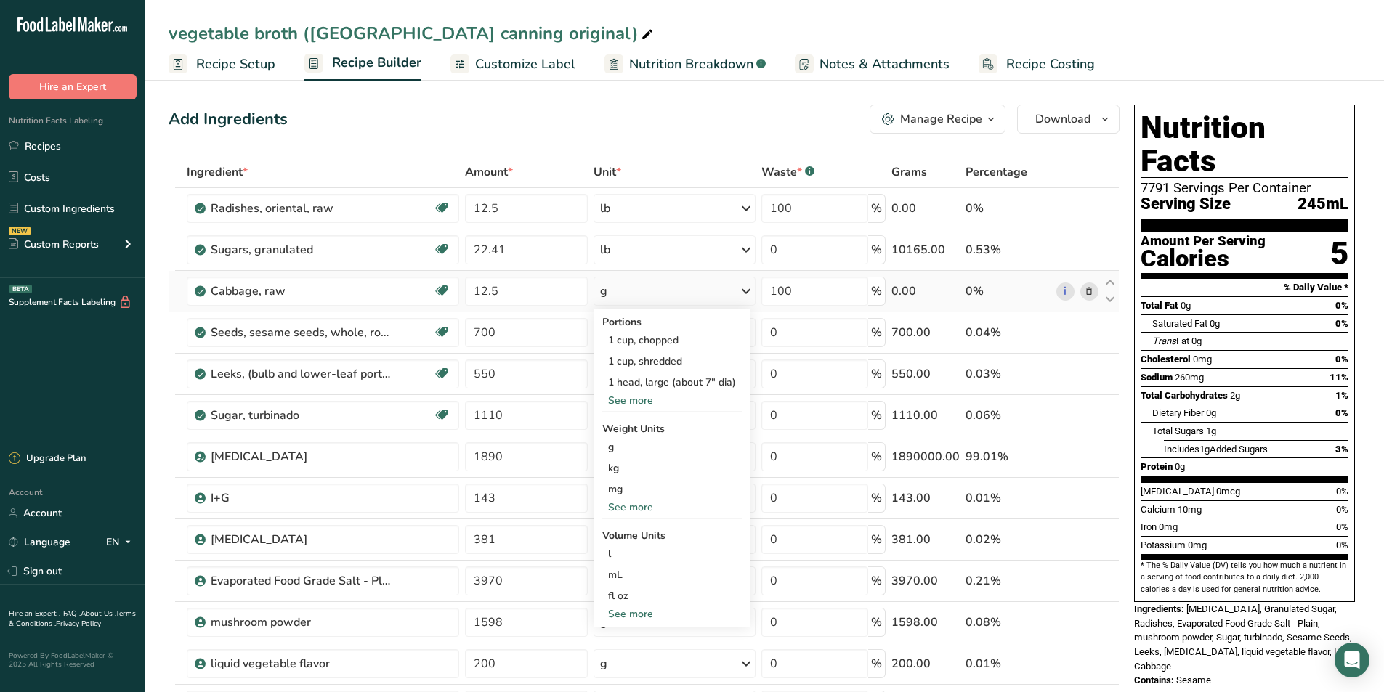
click at [629, 503] on div "See more" at bounding box center [671, 507] width 139 height 15
click at [622, 531] on div "lb" at bounding box center [671, 531] width 139 height 21
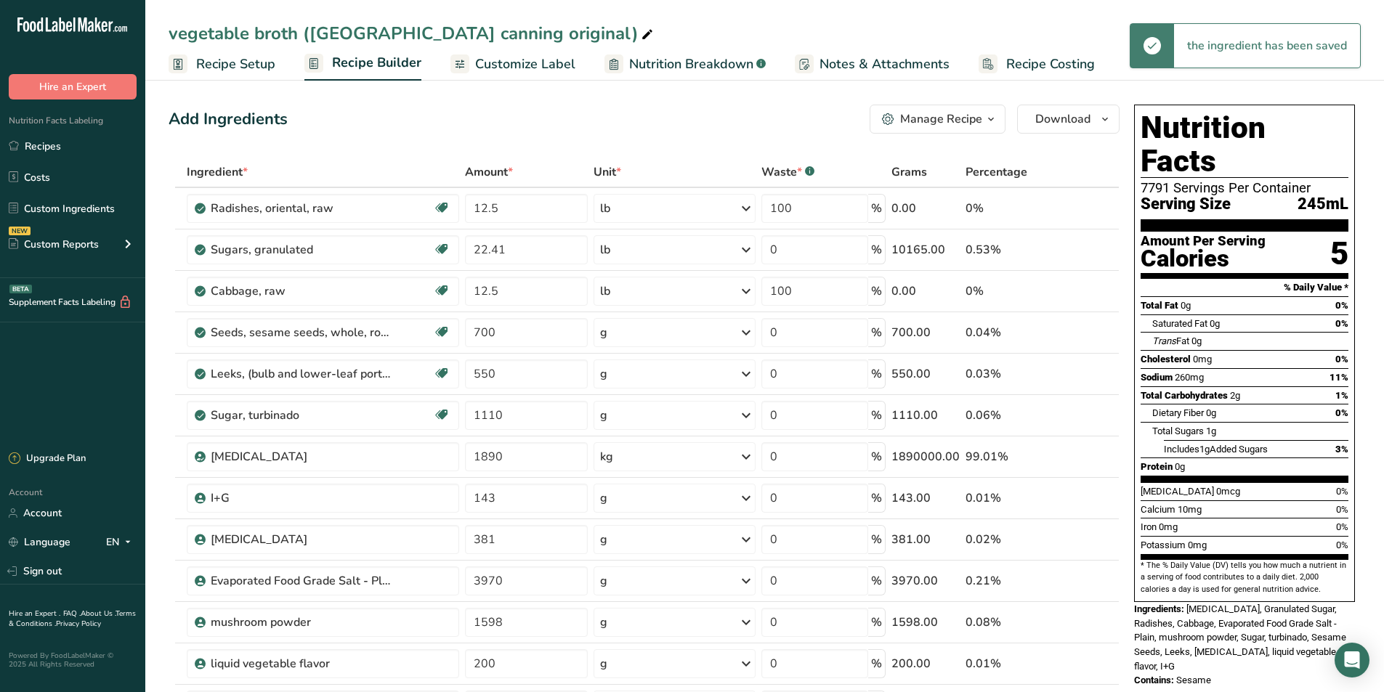
click at [746, 330] on icon at bounding box center [745, 333] width 17 height 26
click at [631, 496] on div "See more" at bounding box center [663, 491] width 122 height 15
click at [622, 519] on div "lb" at bounding box center [663, 515] width 122 height 21
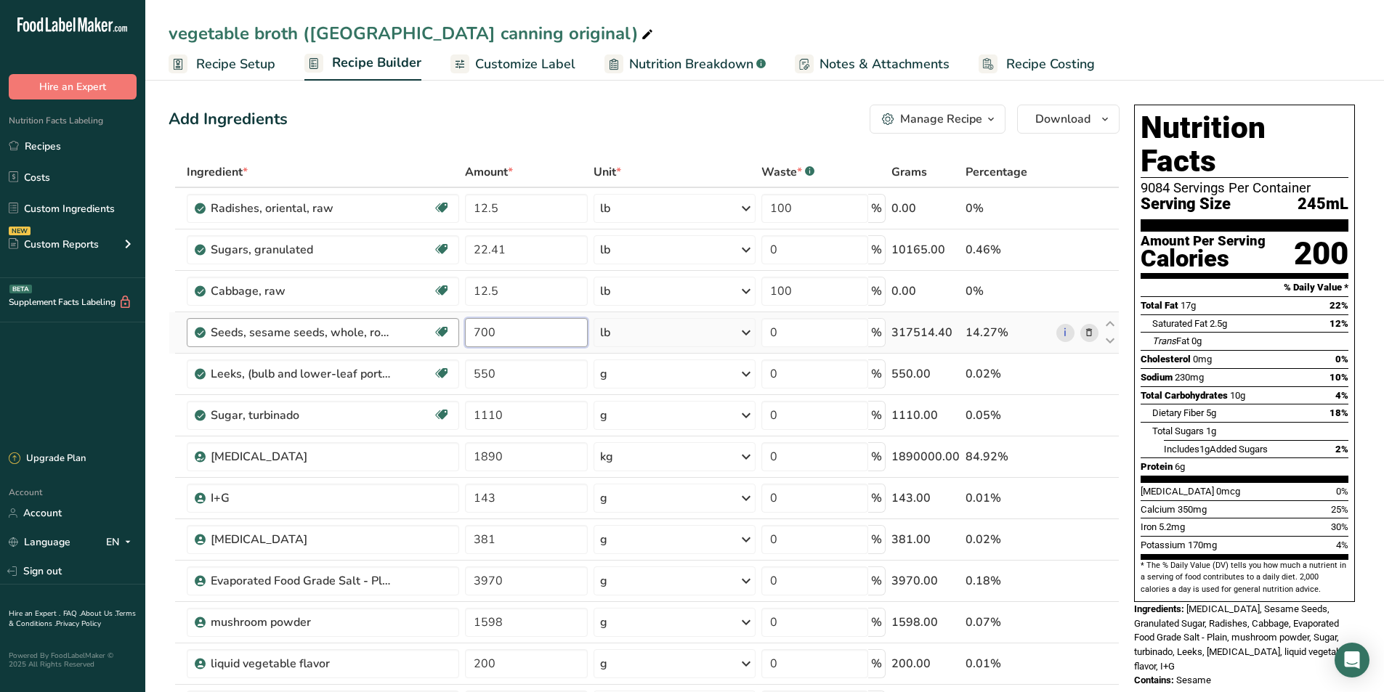
drag, startPoint x: 500, startPoint y: 334, endPoint x: 453, endPoint y: 338, distance: 47.4
click at [453, 338] on tr "Seeds, sesame seeds, whole, roasted and toasted Source of Antioxidants Plant-ba…" at bounding box center [643, 332] width 949 height 41
type input "5.6"
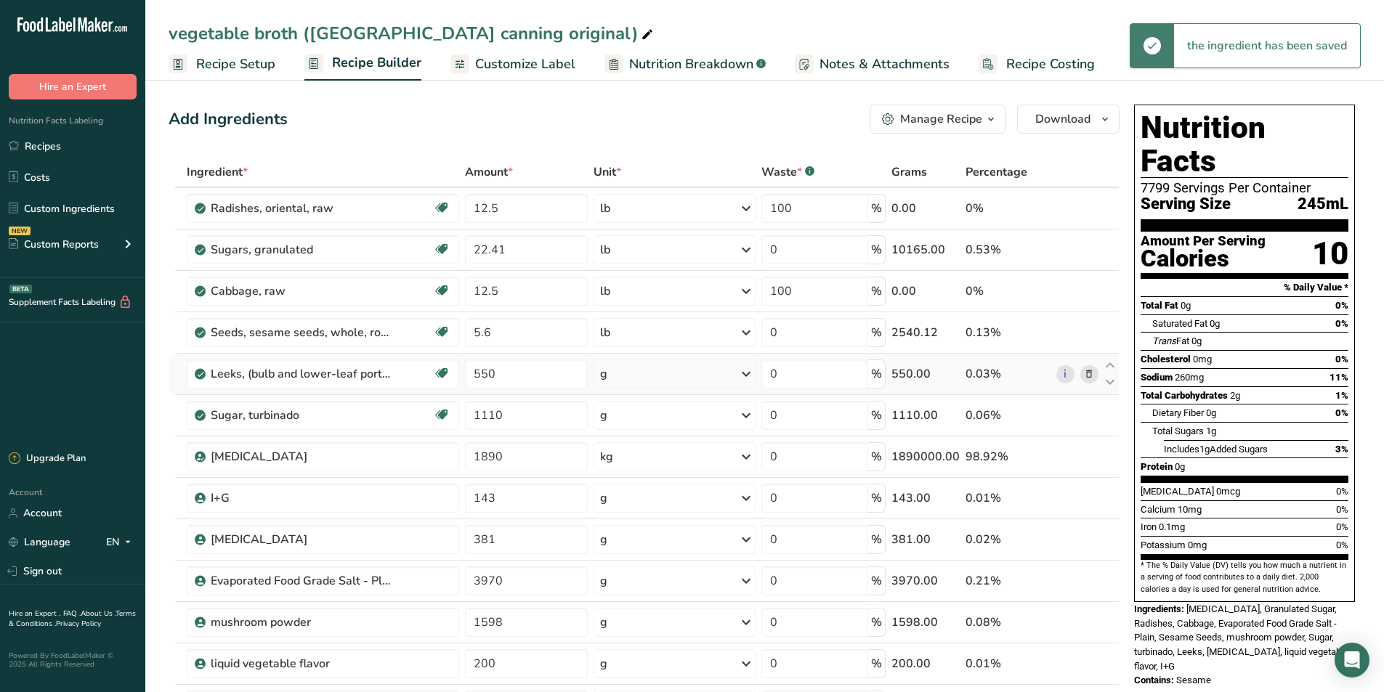
click at [735, 375] on div "Ingredient * Amount * Unit * Waste * .a-a{fill:#347362;}.b-a{fill:#fff;} Grams …" at bounding box center [644, 487] width 951 height 660
click at [747, 373] on icon at bounding box center [745, 374] width 17 height 26
click at [616, 554] on div "See more" at bounding box center [663, 553] width 122 height 15
click at [614, 577] on div "lb" at bounding box center [663, 577] width 122 height 21
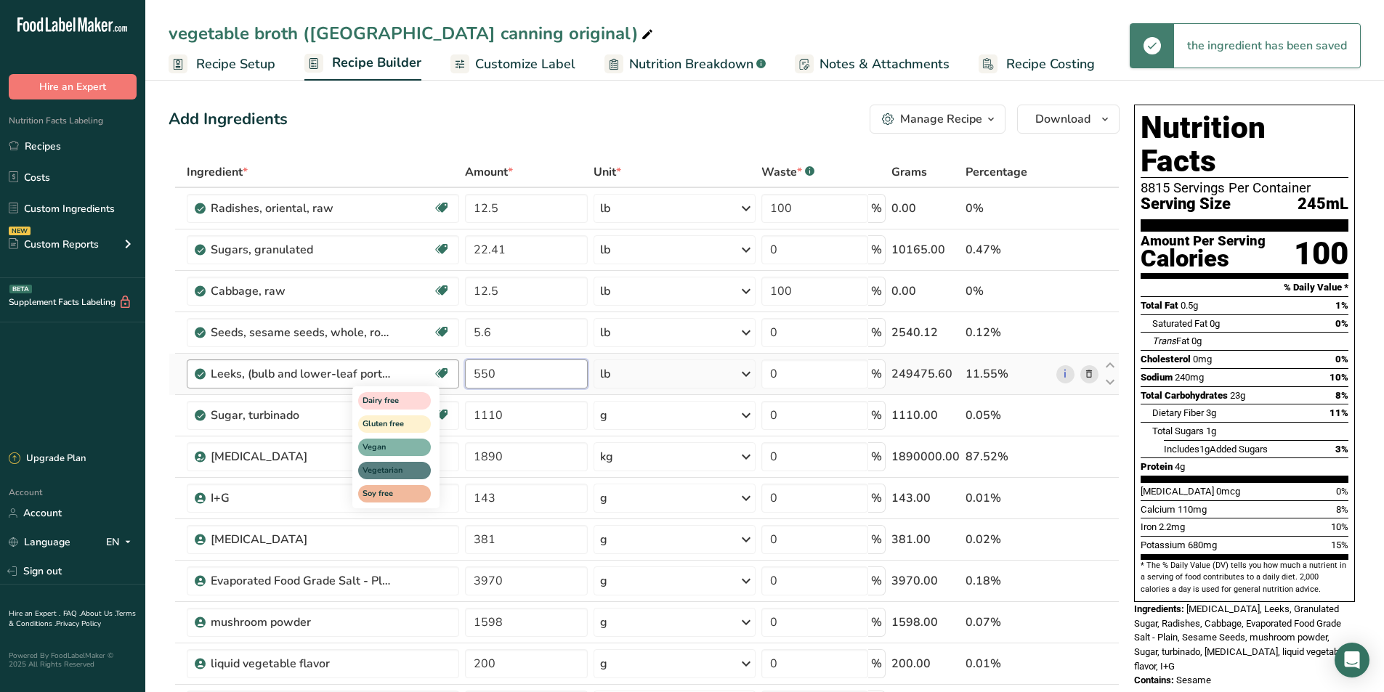
drag, startPoint x: 503, startPoint y: 372, endPoint x: 439, endPoint y: 383, distance: 64.8
click at [439, 383] on tr "Leeks, (bulb and lower-leaf portion), freeze-dried Dairy free Gluten free Vegan…" at bounding box center [643, 374] width 949 height 41
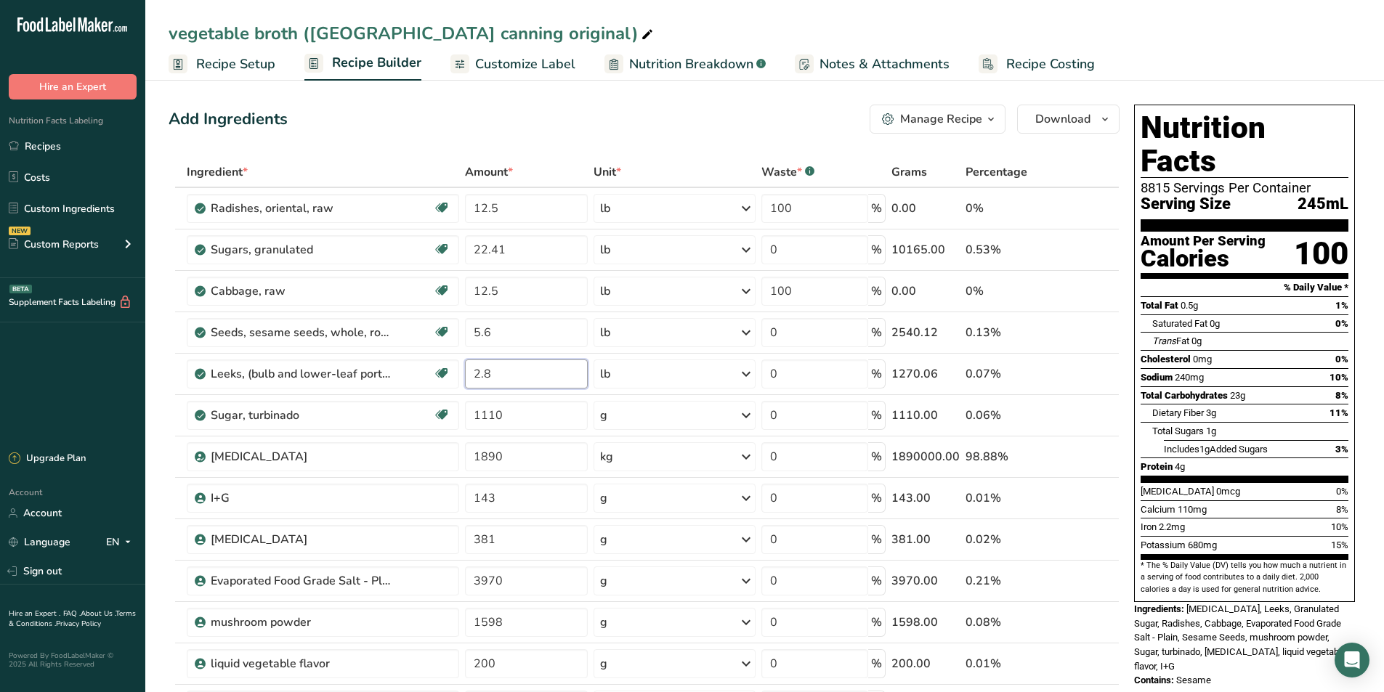
type input "2.8"
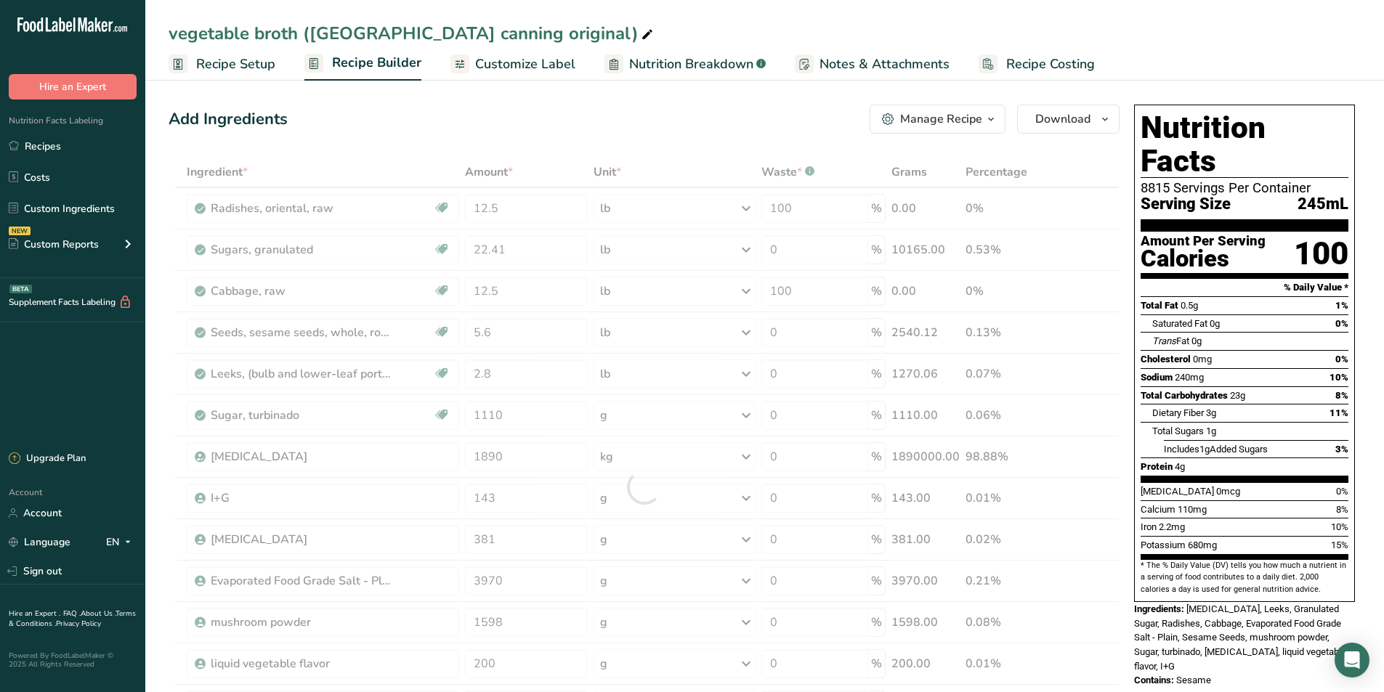
click at [553, 126] on div "Add Ingredients Manage Recipe Delete Recipe Duplicate Recipe Scale Recipe Save …" at bounding box center [644, 119] width 951 height 29
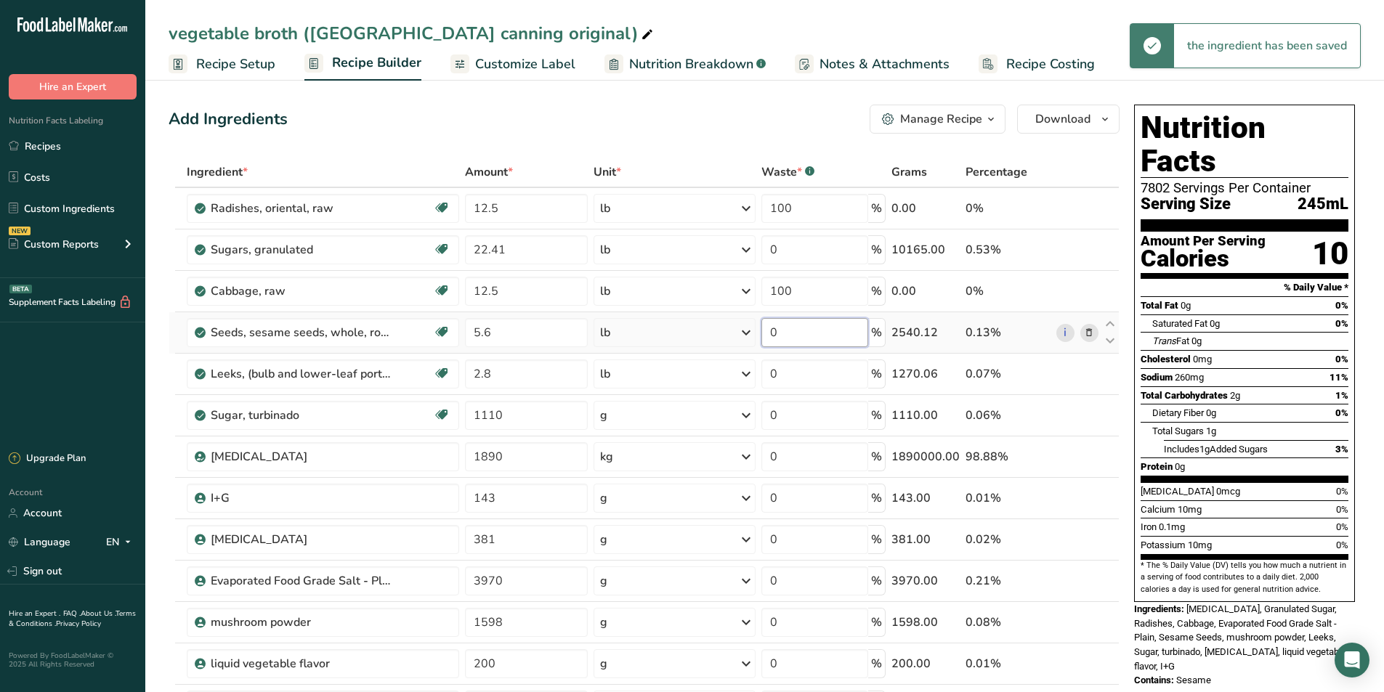
drag, startPoint x: 792, startPoint y: 337, endPoint x: 742, endPoint y: 337, distance: 49.4
click at [742, 337] on tr "Seeds, sesame seeds, whole, roasted and toasted Source of Antioxidants Plant-ba…" at bounding box center [643, 332] width 949 height 41
type input "100"
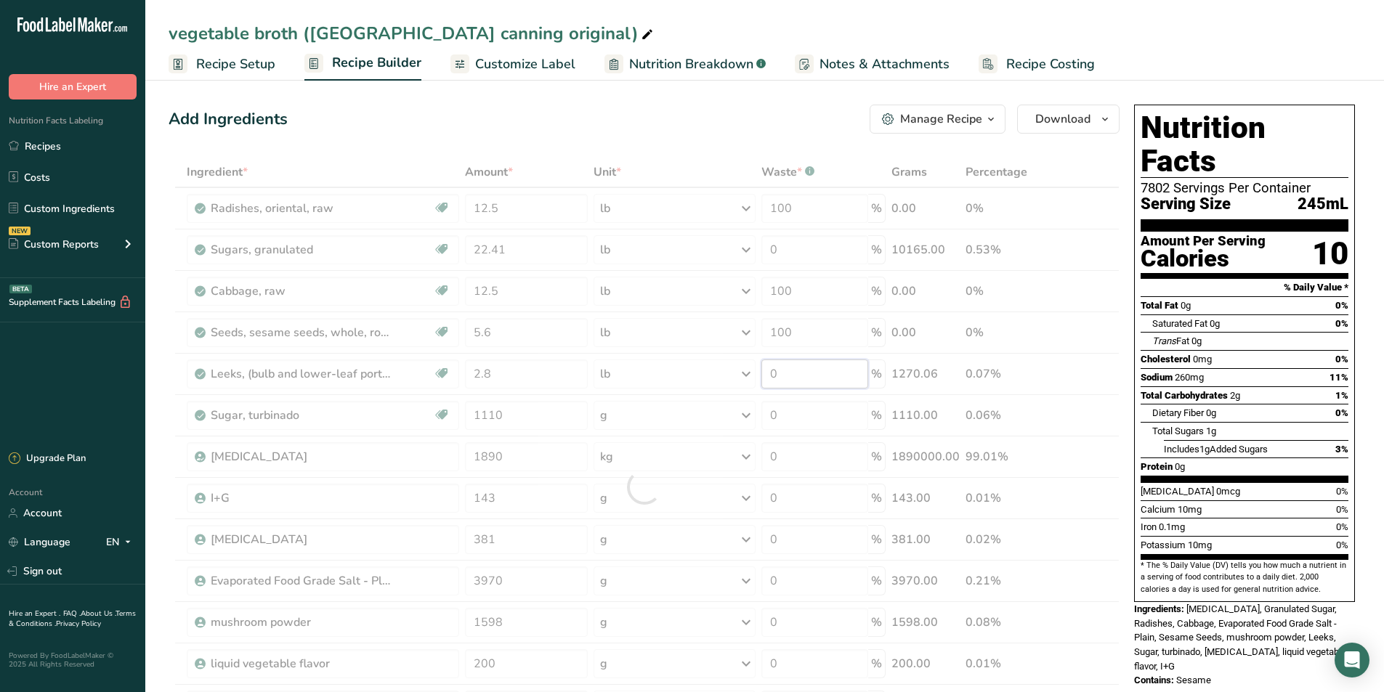
drag, startPoint x: 790, startPoint y: 372, endPoint x: 745, endPoint y: 384, distance: 46.0
click at [745, 384] on div "Ingredient * Amount * Unit * Waste * .a-a{fill:#347362;}.b-a{fill:#fff;} Grams …" at bounding box center [644, 487] width 951 height 660
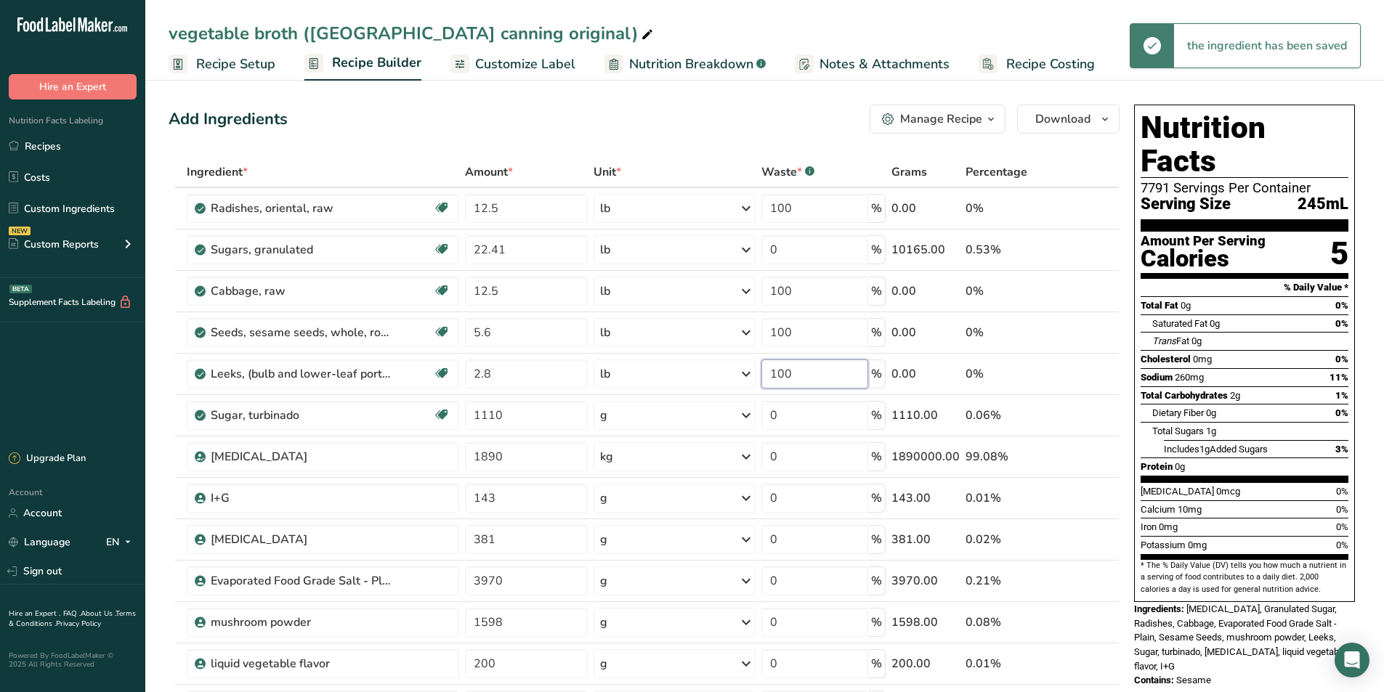
type input "100"
click at [668, 121] on div "Add Ingredients Manage Recipe Delete Recipe Duplicate Recipe Scale Recipe Save …" at bounding box center [644, 119] width 951 height 29
click at [1089, 419] on icon at bounding box center [1089, 415] width 10 height 15
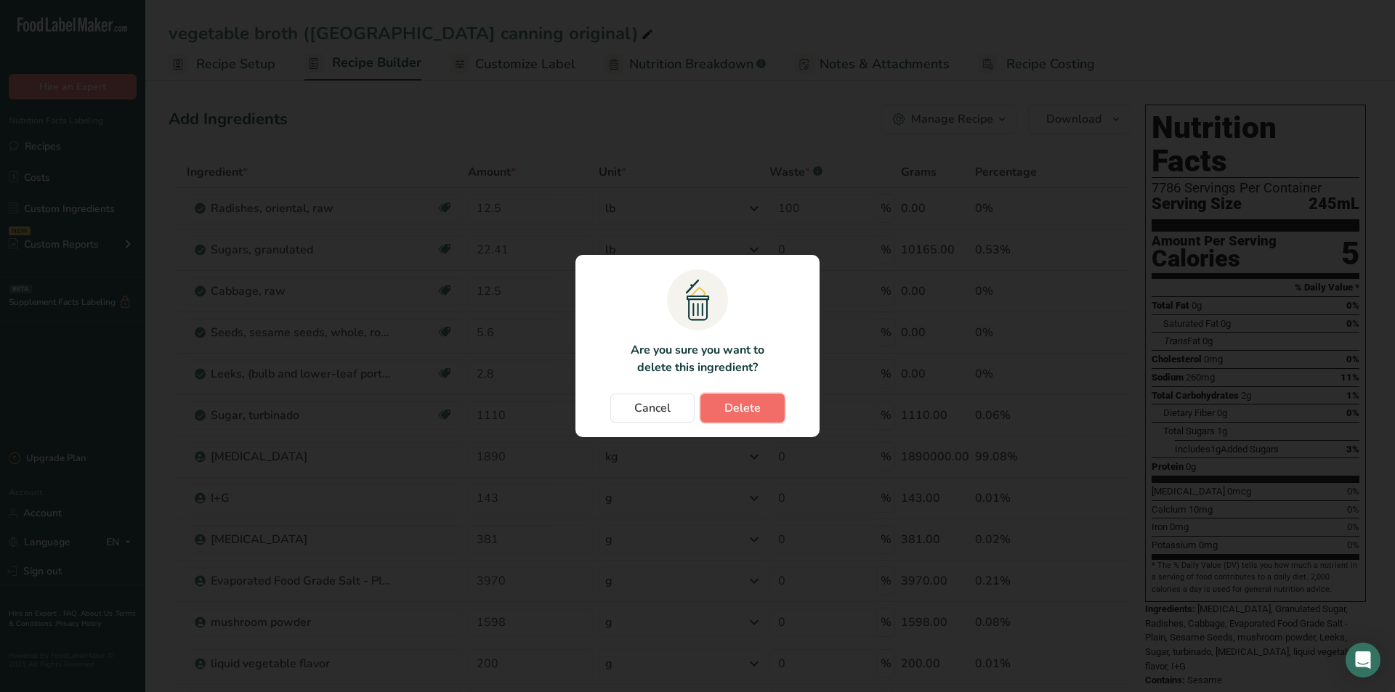
click at [748, 410] on span "Delete" at bounding box center [742, 407] width 36 height 17
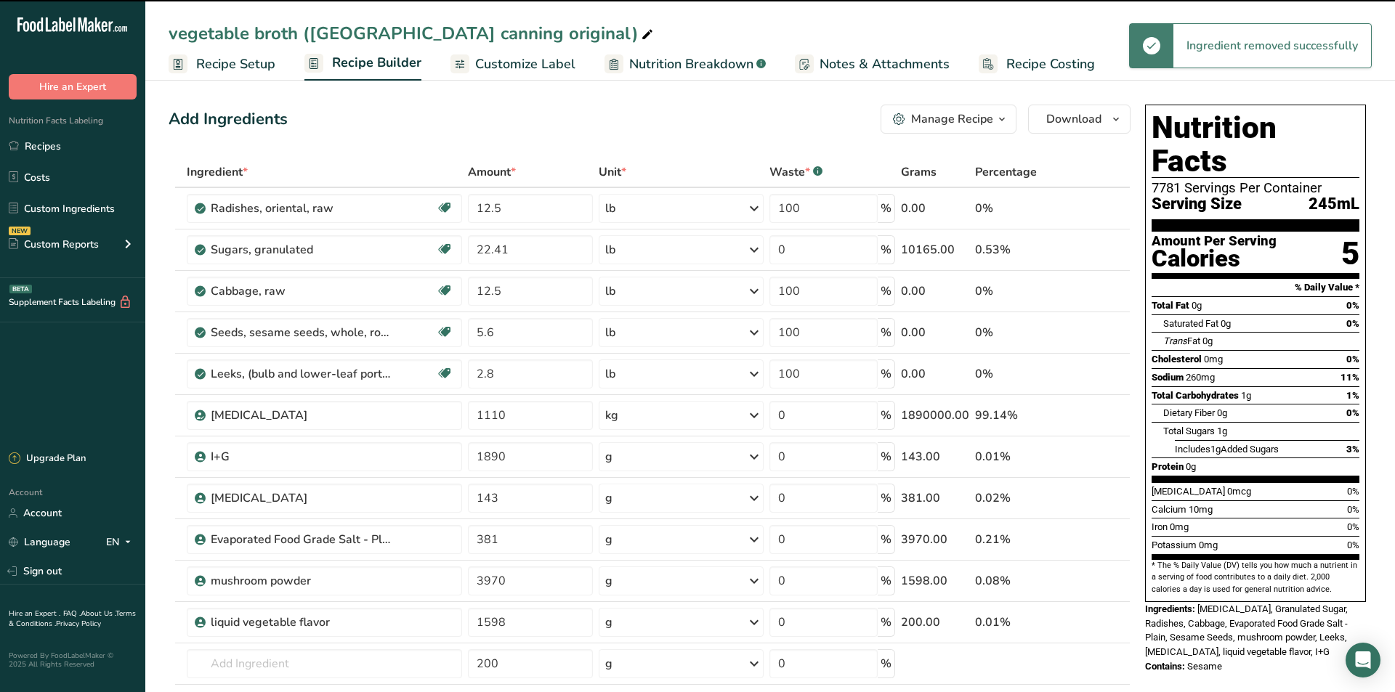
type input "1890"
type input "143"
type input "381"
type input "3970"
type input "1598"
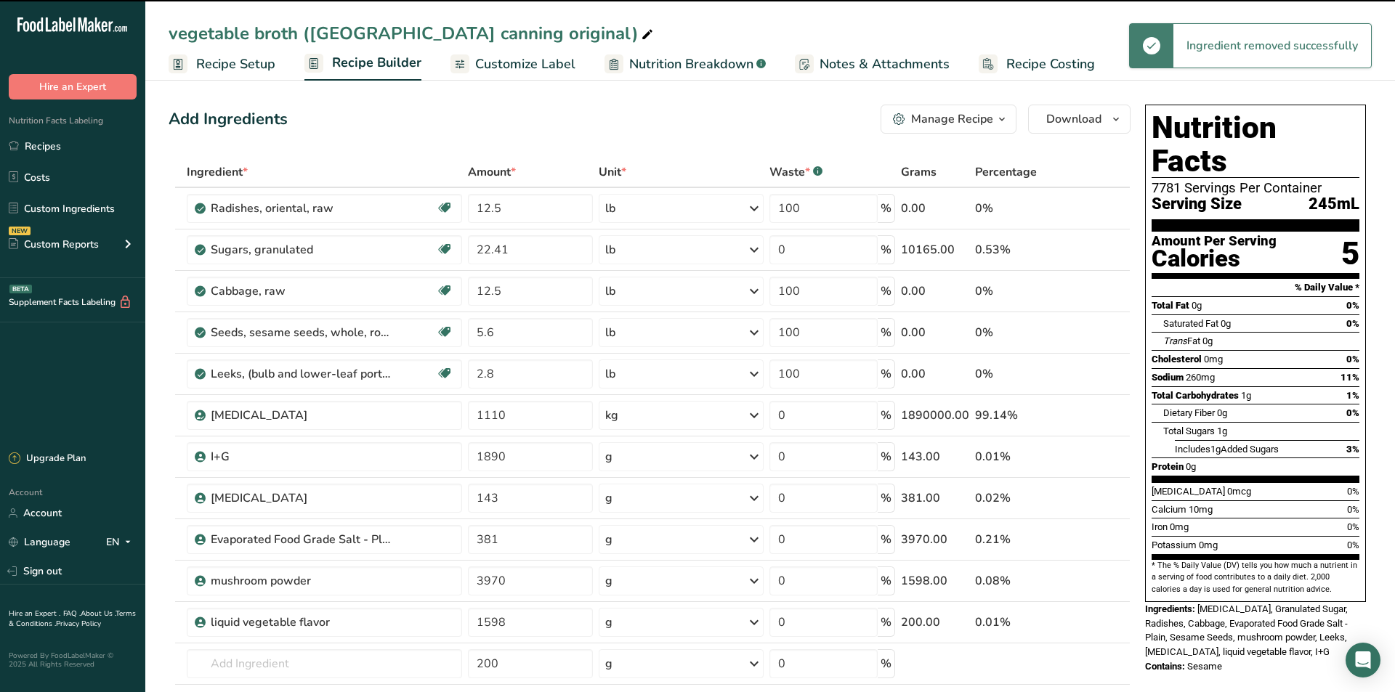
type input "200"
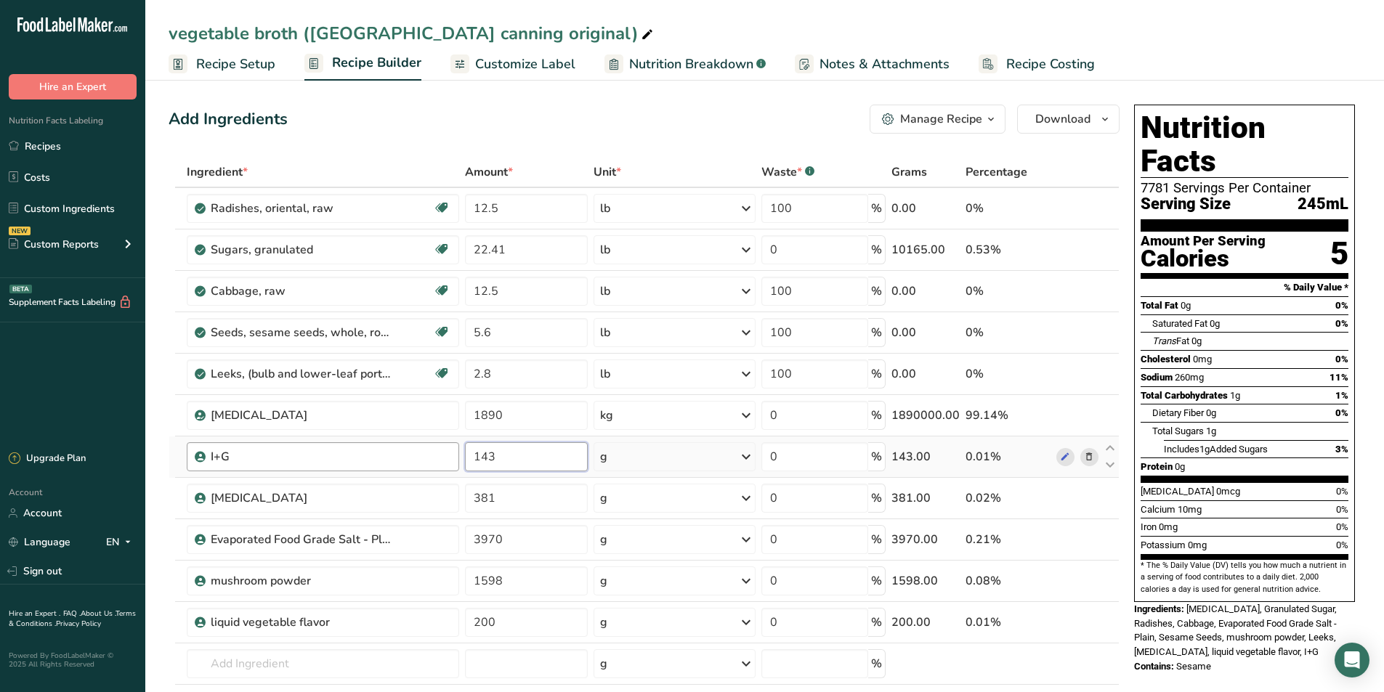
drag, startPoint x: 492, startPoint y: 451, endPoint x: 449, endPoint y: 453, distance: 42.9
click at [449, 453] on tr "I+G 143 g Weight Units g kg mg See more Volume Units l Volume units require a d…" at bounding box center [643, 457] width 949 height 41
type input "1.5"
click at [750, 450] on div "Ingredient * Amount * Unit * Waste * .a-a{fill:#347362;}.b-a{fill:#fff;} Grams …" at bounding box center [644, 466] width 951 height 619
click at [750, 458] on icon at bounding box center [745, 457] width 17 height 26
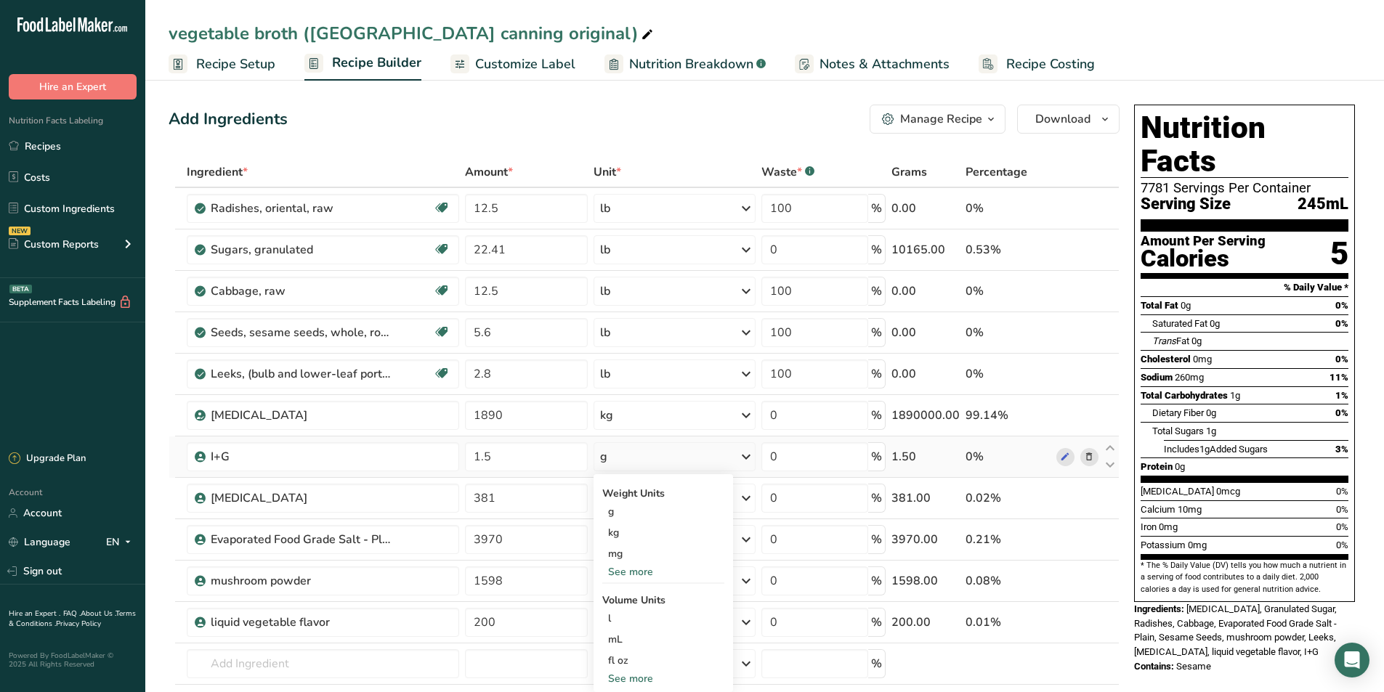
click at [618, 681] on div "See more" at bounding box center [663, 678] width 122 height 15
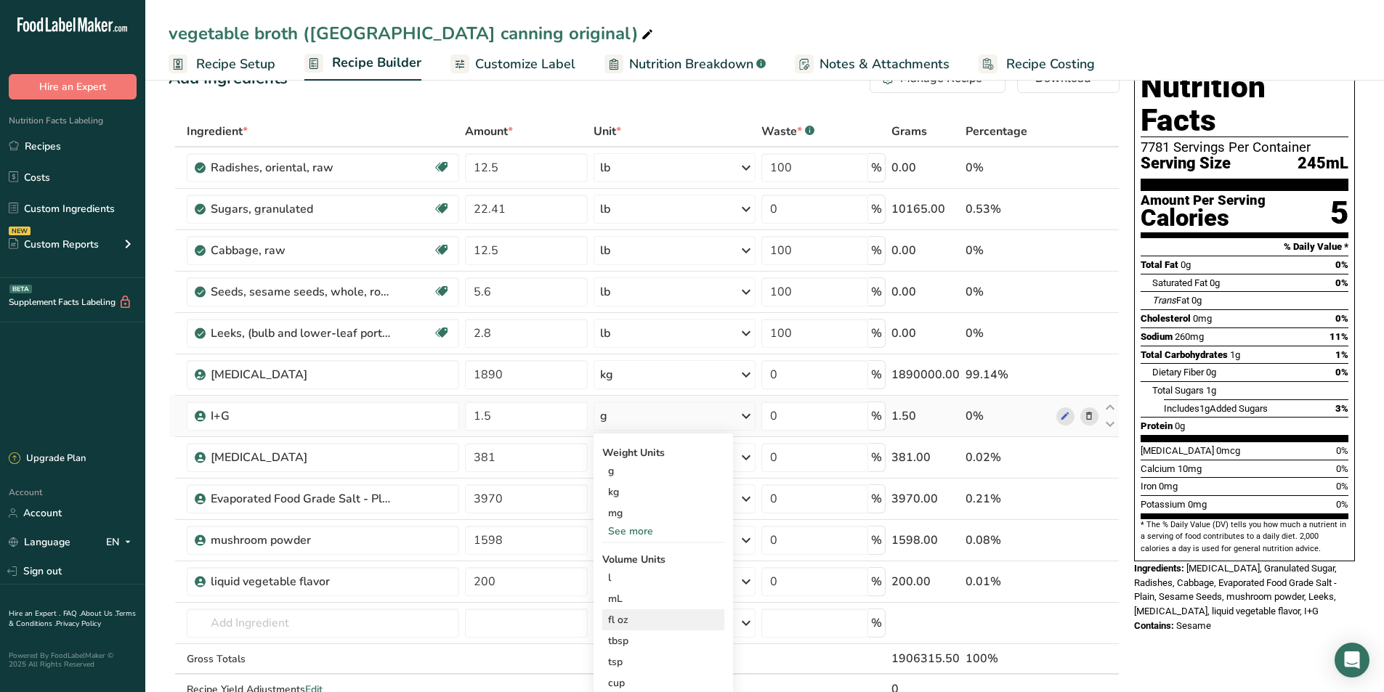
scroll to position [73, 0]
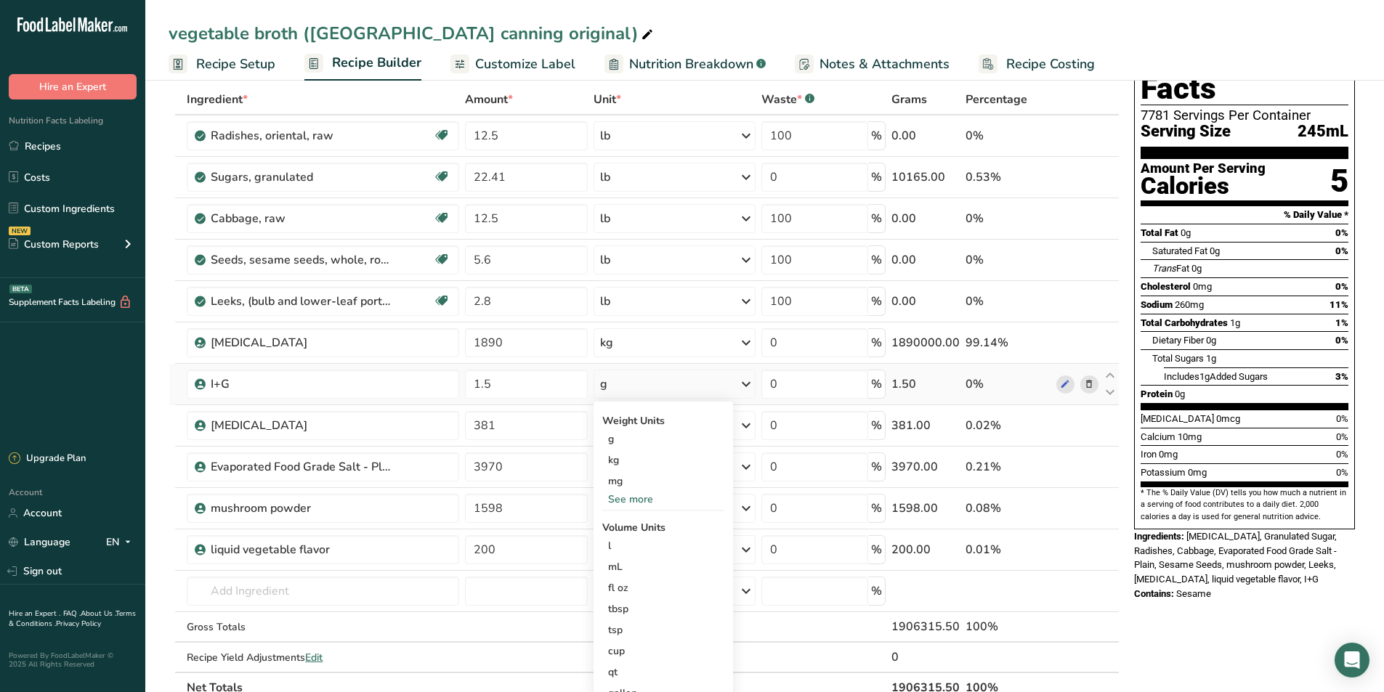
click at [637, 506] on div "See more" at bounding box center [663, 499] width 122 height 15
click at [622, 525] on div "lb" at bounding box center [663, 523] width 122 height 21
drag, startPoint x: 519, startPoint y: 422, endPoint x: 453, endPoint y: 428, distance: 65.6
click at [453, 428] on tr "[MEDICAL_DATA] 381 g Weight Units g kg mg See more Volume Units l Volume units …" at bounding box center [643, 425] width 949 height 41
type input "4"
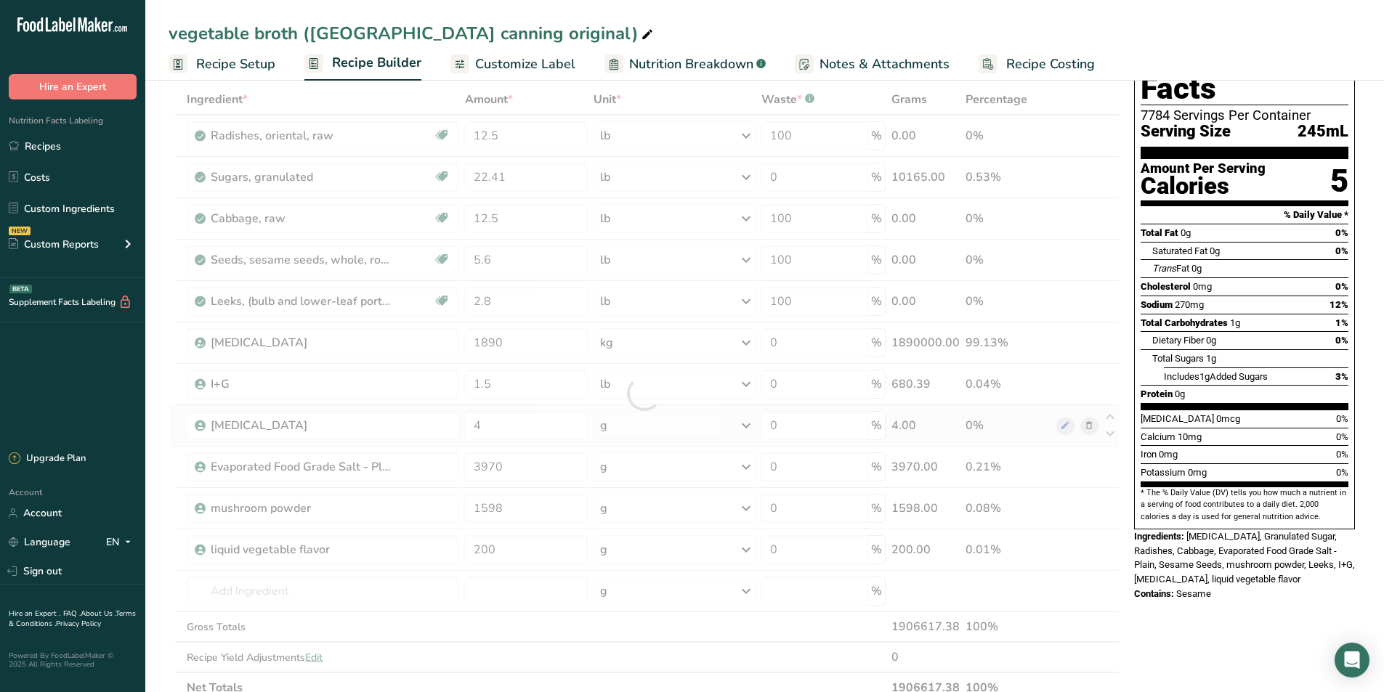
click at [752, 421] on div "Ingredient * Amount * Unit * Waste * .a-a{fill:#347362;}.b-a{fill:#fff;} Grams …" at bounding box center [644, 393] width 951 height 619
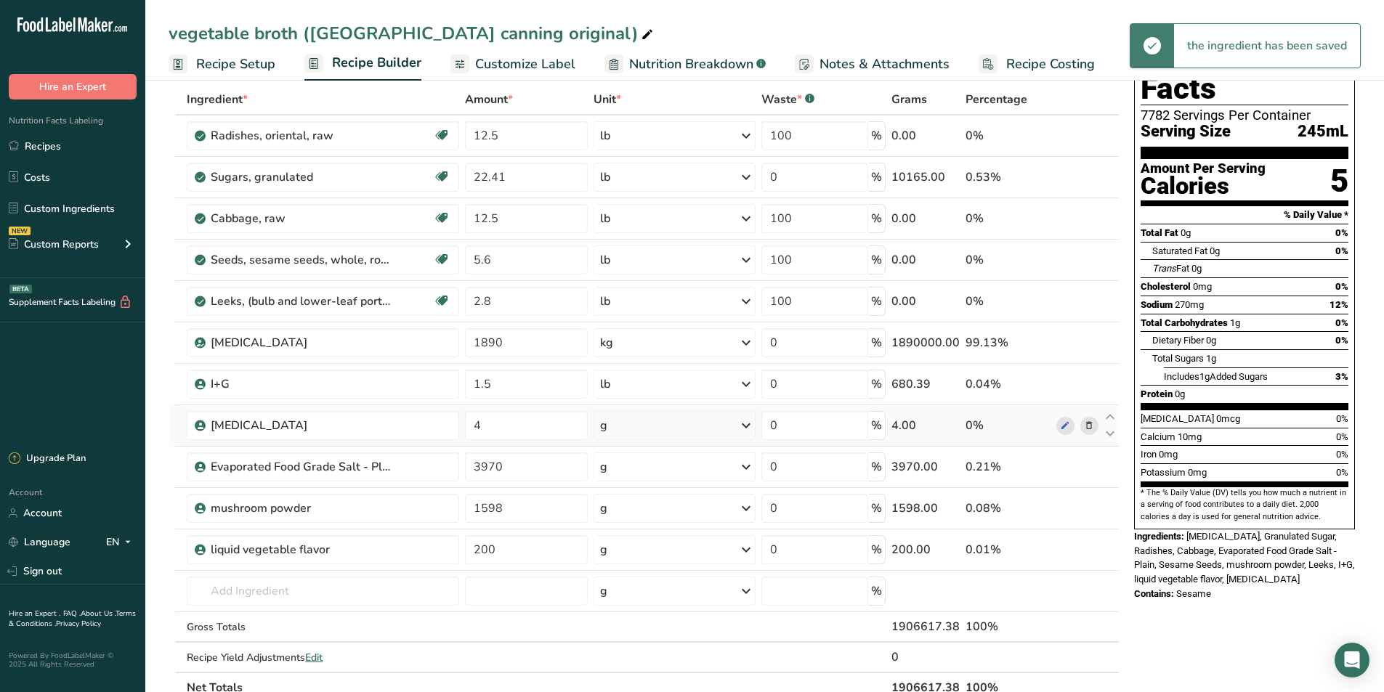
click at [752, 421] on icon at bounding box center [745, 426] width 17 height 26
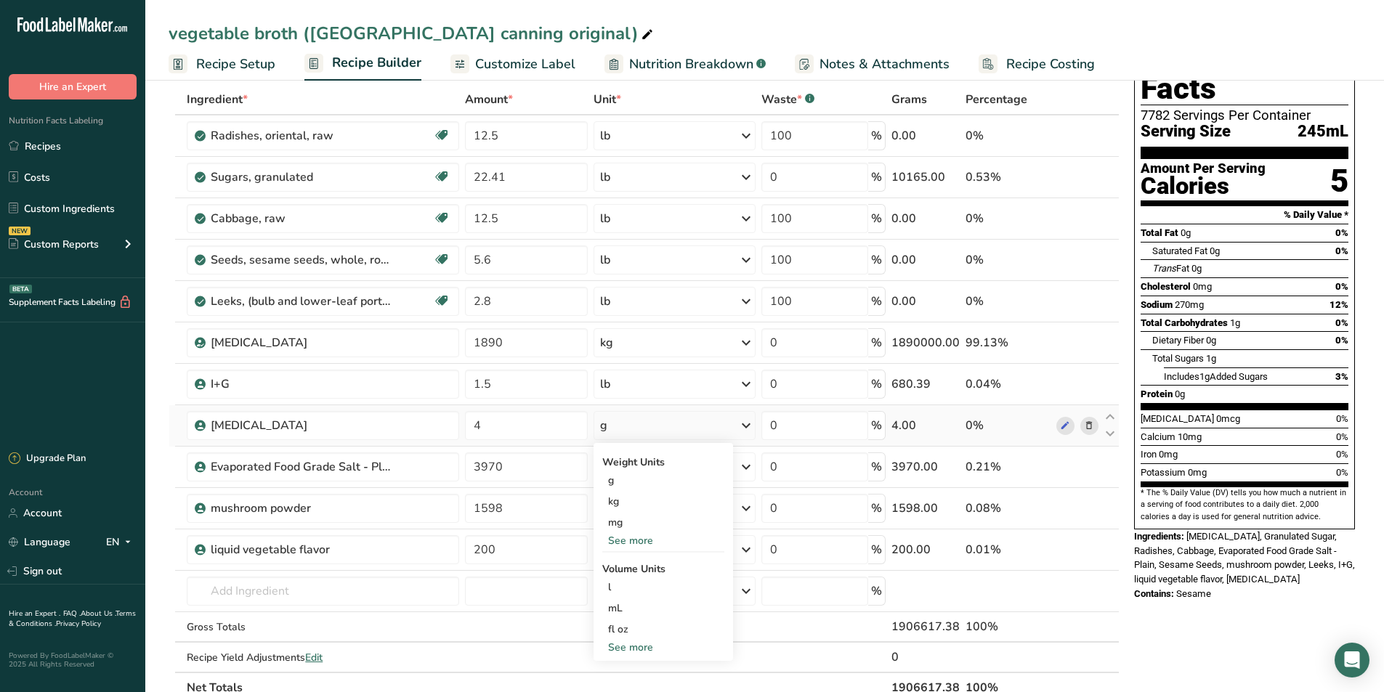
click at [638, 543] on div "See more" at bounding box center [663, 540] width 122 height 15
click at [626, 564] on div "lb" at bounding box center [663, 564] width 122 height 21
drag, startPoint x: 524, startPoint y: 462, endPoint x: 452, endPoint y: 466, distance: 72.0
click at [452, 466] on tr "Evaporated Food Grade Salt - Plain 3970 g Weight Units g kg mg See more Volume …" at bounding box center [643, 467] width 949 height 41
type input "43.75"
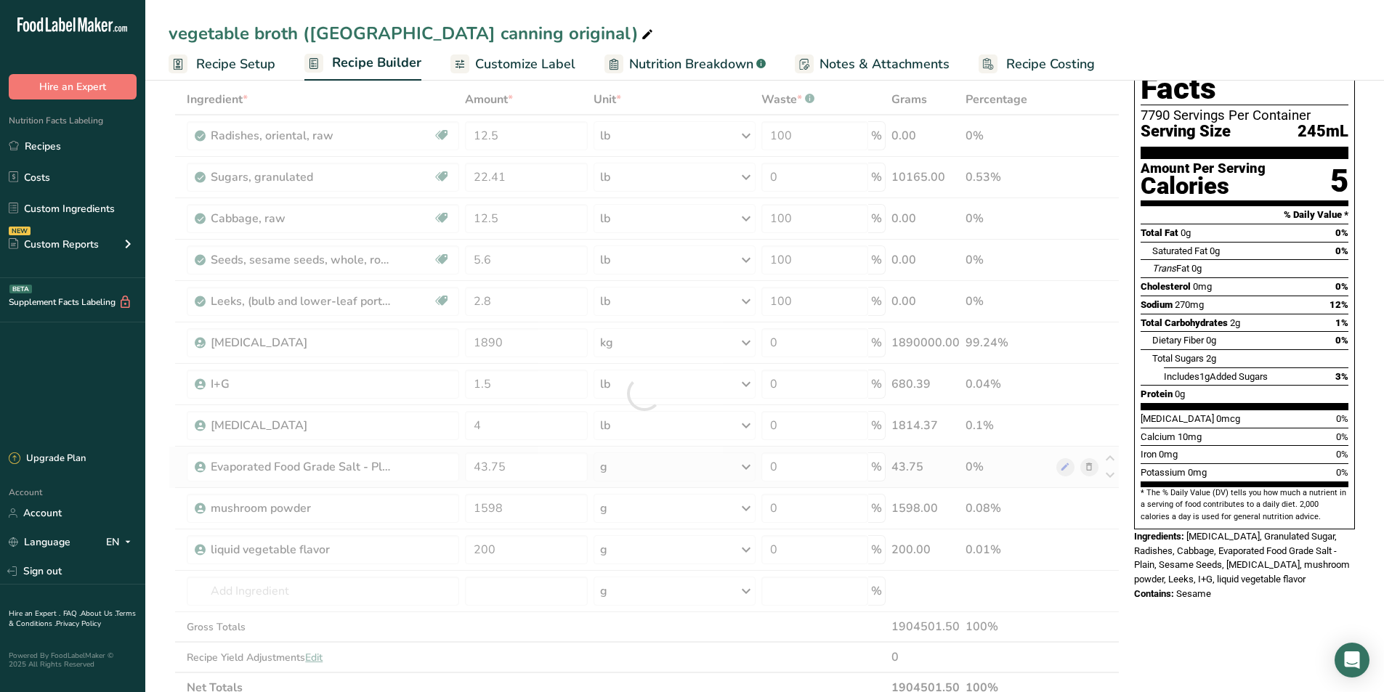
click at [744, 466] on div "Ingredient * Amount * Unit * Waste * .a-a{fill:#347362;}.b-a{fill:#fff;} Grams …" at bounding box center [644, 393] width 951 height 619
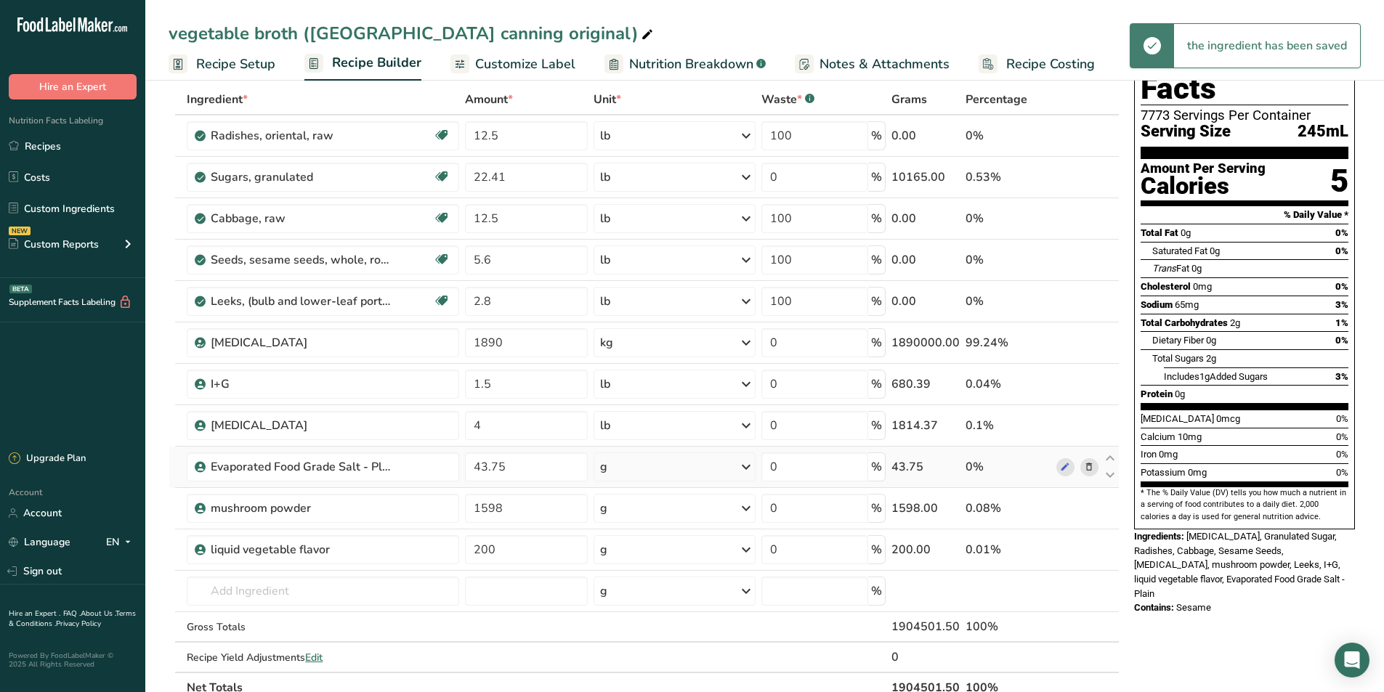
click at [746, 465] on icon at bounding box center [745, 467] width 17 height 26
click at [645, 580] on div "See more" at bounding box center [663, 582] width 122 height 15
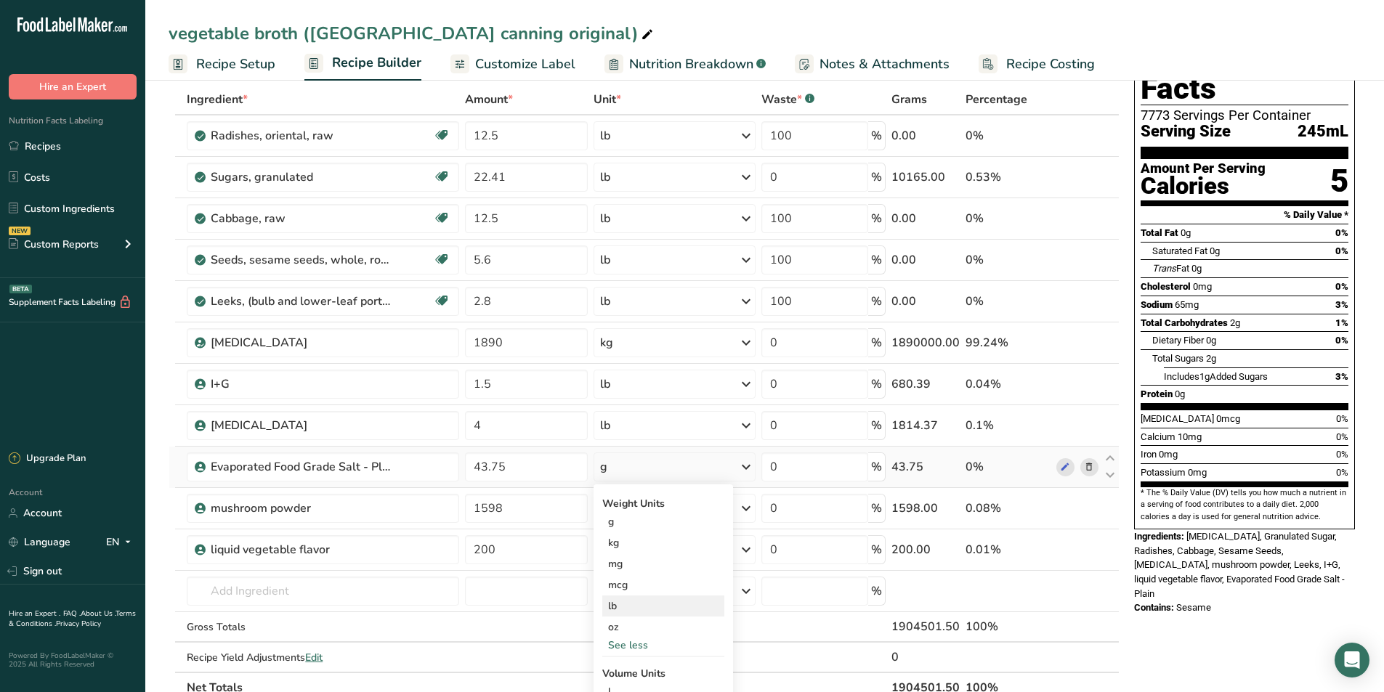
click at [636, 602] on div "lb" at bounding box center [663, 606] width 122 height 21
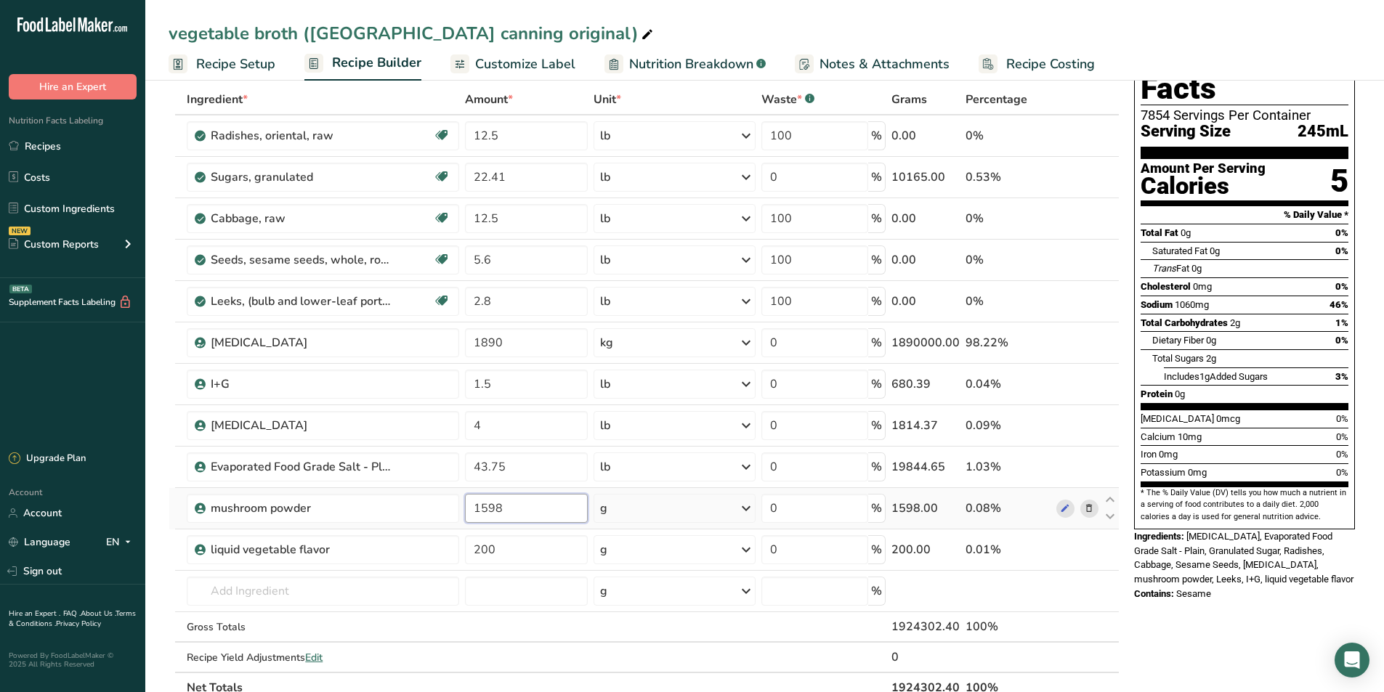
drag, startPoint x: 534, startPoint y: 509, endPoint x: 433, endPoint y: 526, distance: 102.3
click at [433, 526] on tr "mushroom powder 1598 g Weight Units g kg mg See more Volume Units l Volume unit…" at bounding box center [643, 508] width 949 height 41
type input "14"
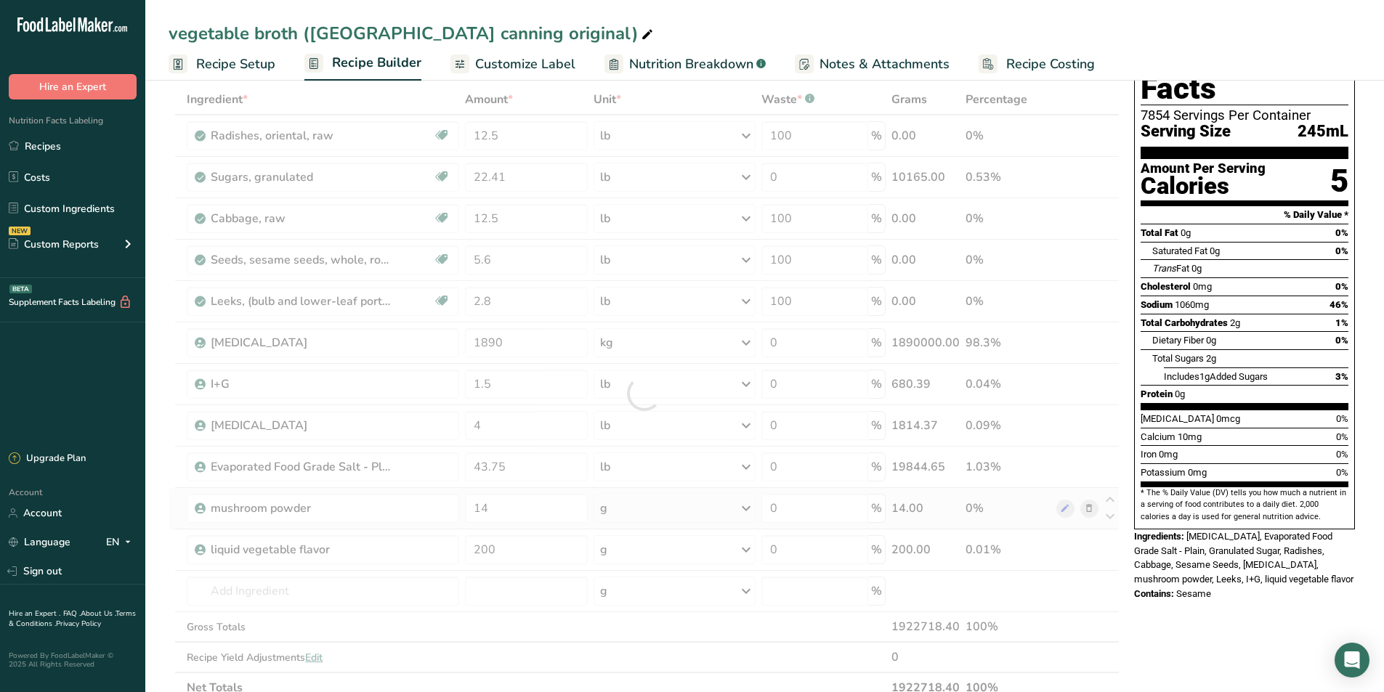
click at [749, 509] on div "Ingredient * Amount * Unit * Waste * .a-a{fill:#347362;}.b-a{fill:#fff;} Grams …" at bounding box center [644, 393] width 951 height 619
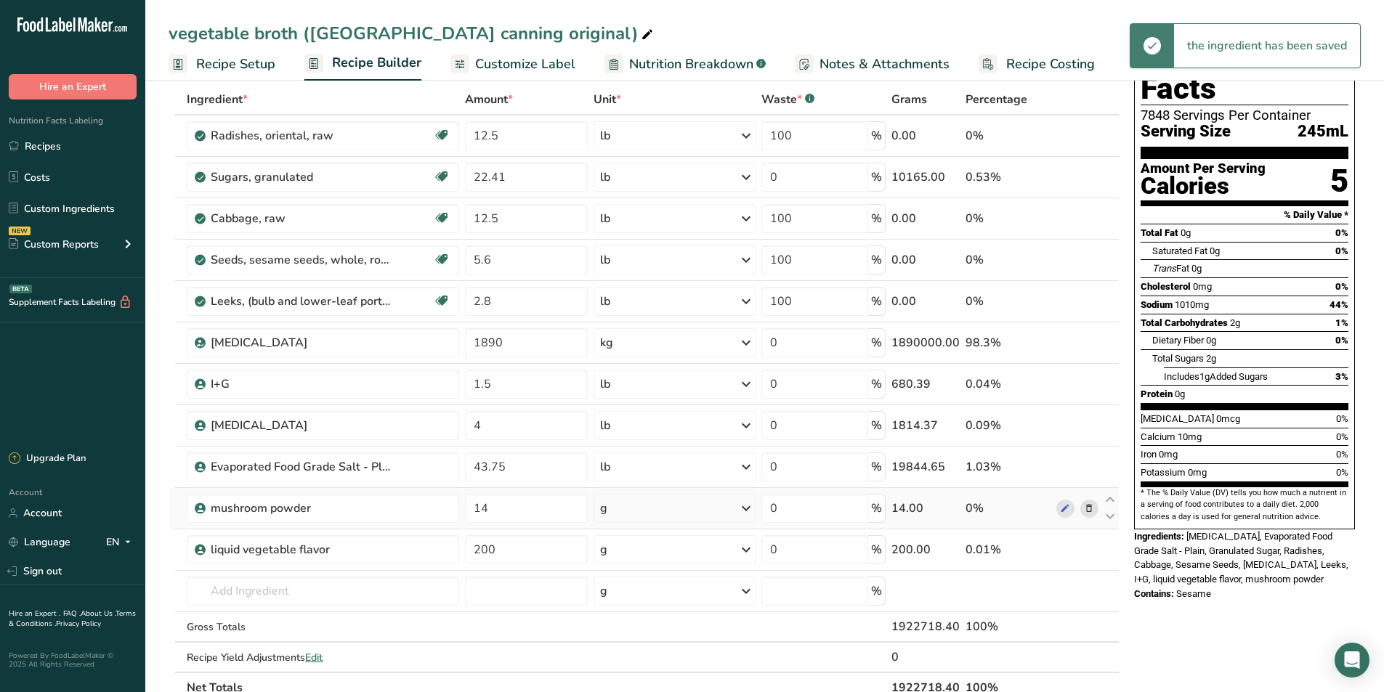
click at [747, 509] on icon at bounding box center [745, 508] width 17 height 26
click at [643, 625] on div "See more" at bounding box center [663, 623] width 122 height 15
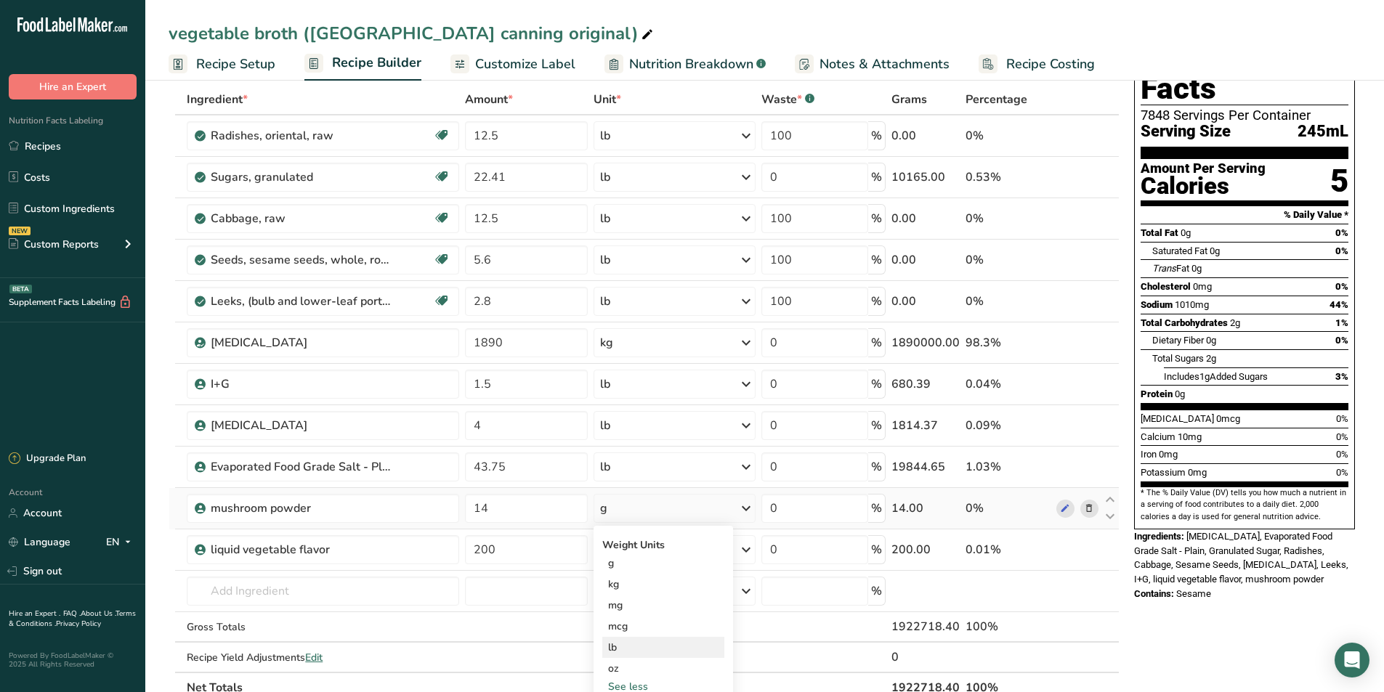
click at [613, 648] on div "lb" at bounding box center [663, 647] width 122 height 21
drag, startPoint x: 507, startPoint y: 553, endPoint x: 441, endPoint y: 559, distance: 66.4
click at [441, 559] on tr "liquid vegetable flavor 200 g Weight Units g kg mg See more Volume Units l Volu…" at bounding box center [643, 550] width 949 height 41
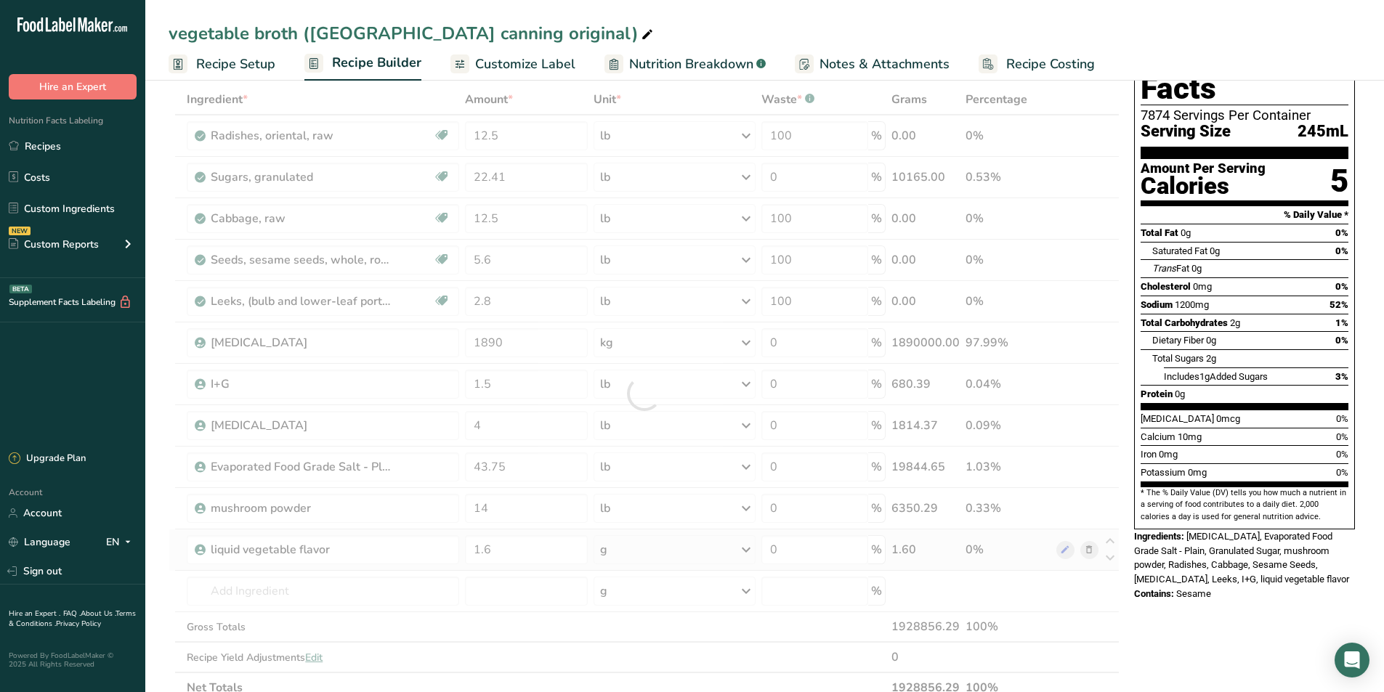
click at [737, 539] on div "Ingredient * Amount * Unit * Waste * .a-a{fill:#347362;}.b-a{fill:#fff;} Grams …" at bounding box center [644, 393] width 951 height 619
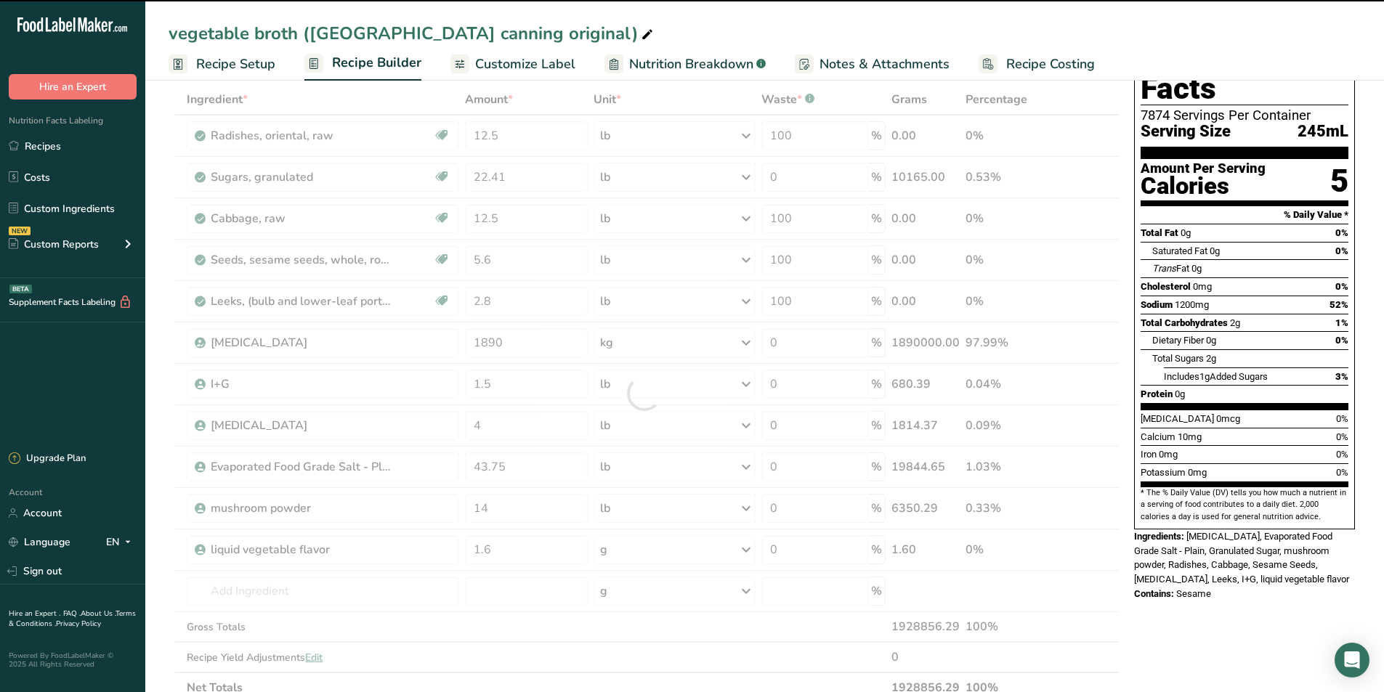
click at [742, 551] on div at bounding box center [644, 393] width 951 height 619
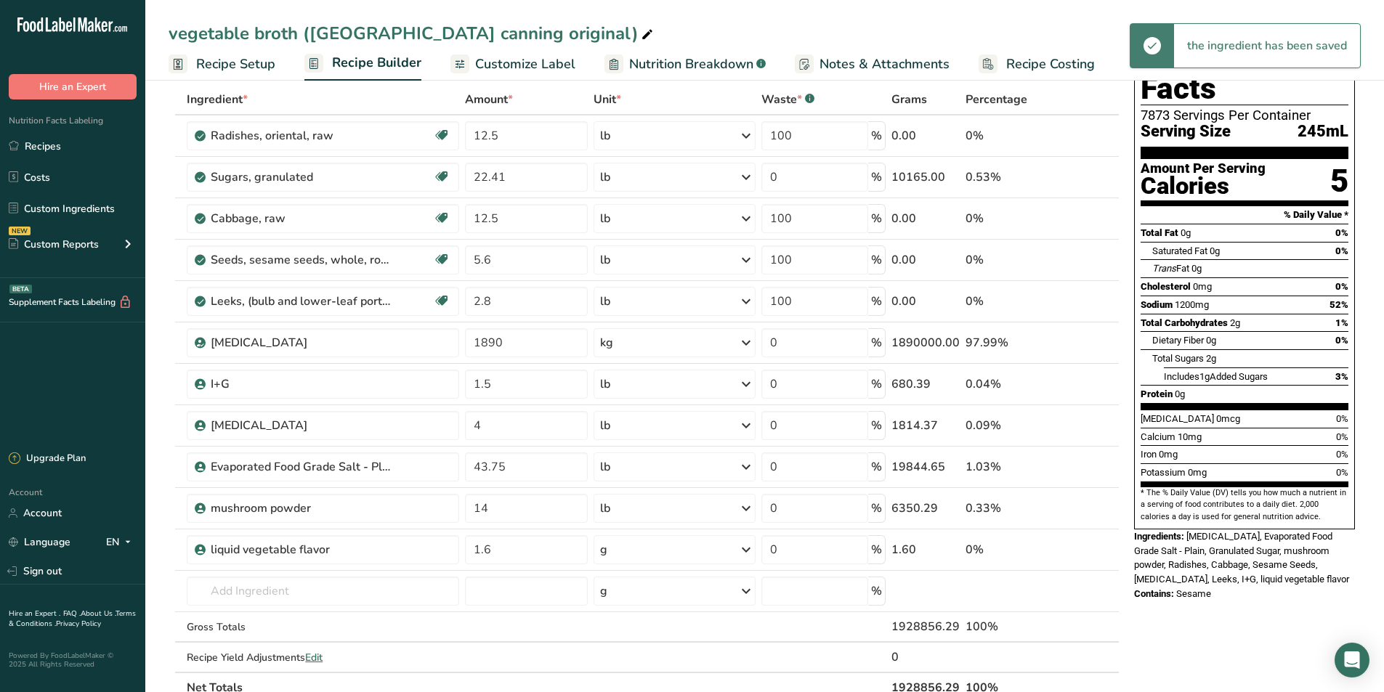
click at [743, 551] on icon at bounding box center [745, 550] width 17 height 26
click at [619, 662] on div "See more" at bounding box center [663, 664] width 122 height 15
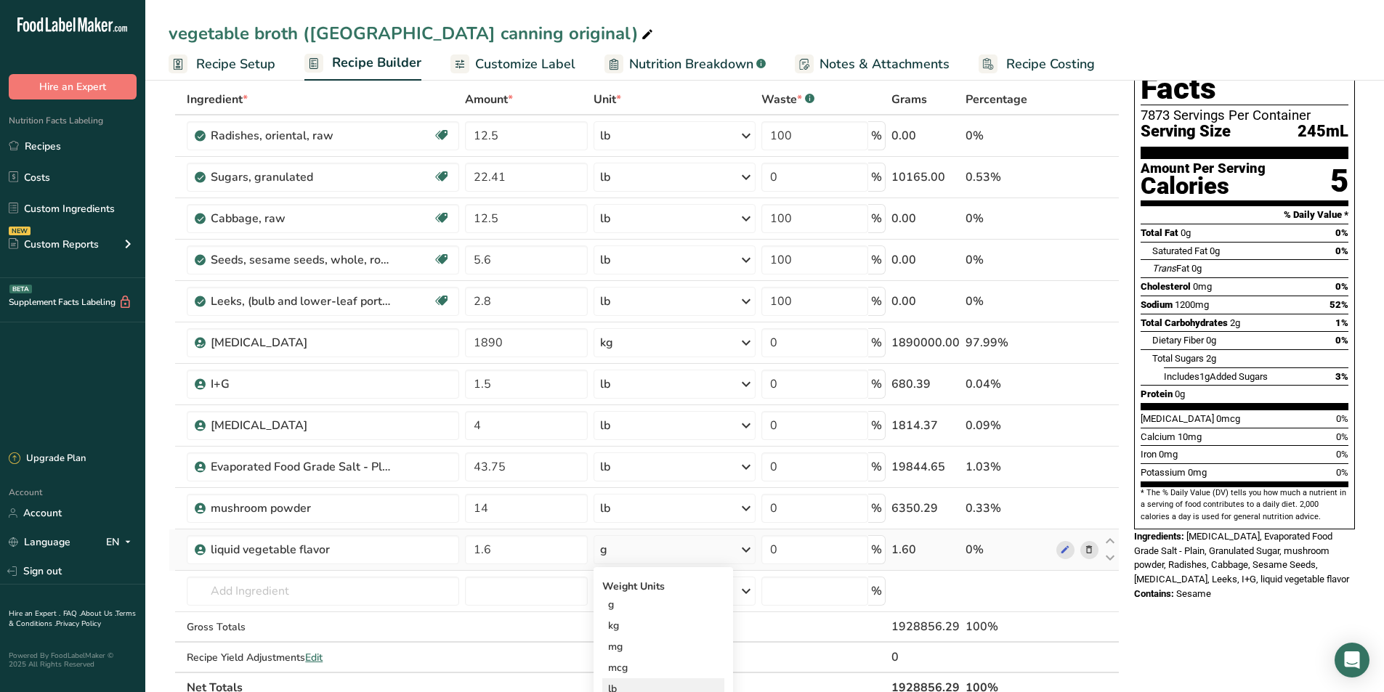
click at [613, 686] on div "lb" at bounding box center [663, 688] width 122 height 21
drag, startPoint x: 501, startPoint y: 551, endPoint x: 479, endPoint y: 553, distance: 21.9
click at [479, 553] on input "1.6" at bounding box center [526, 549] width 123 height 29
type input "1"
click at [1177, 617] on div "Nutrition Facts 7876 Servings Per Container Serving Size 245mL Amount Per Servi…" at bounding box center [1244, 602] width 232 height 1152
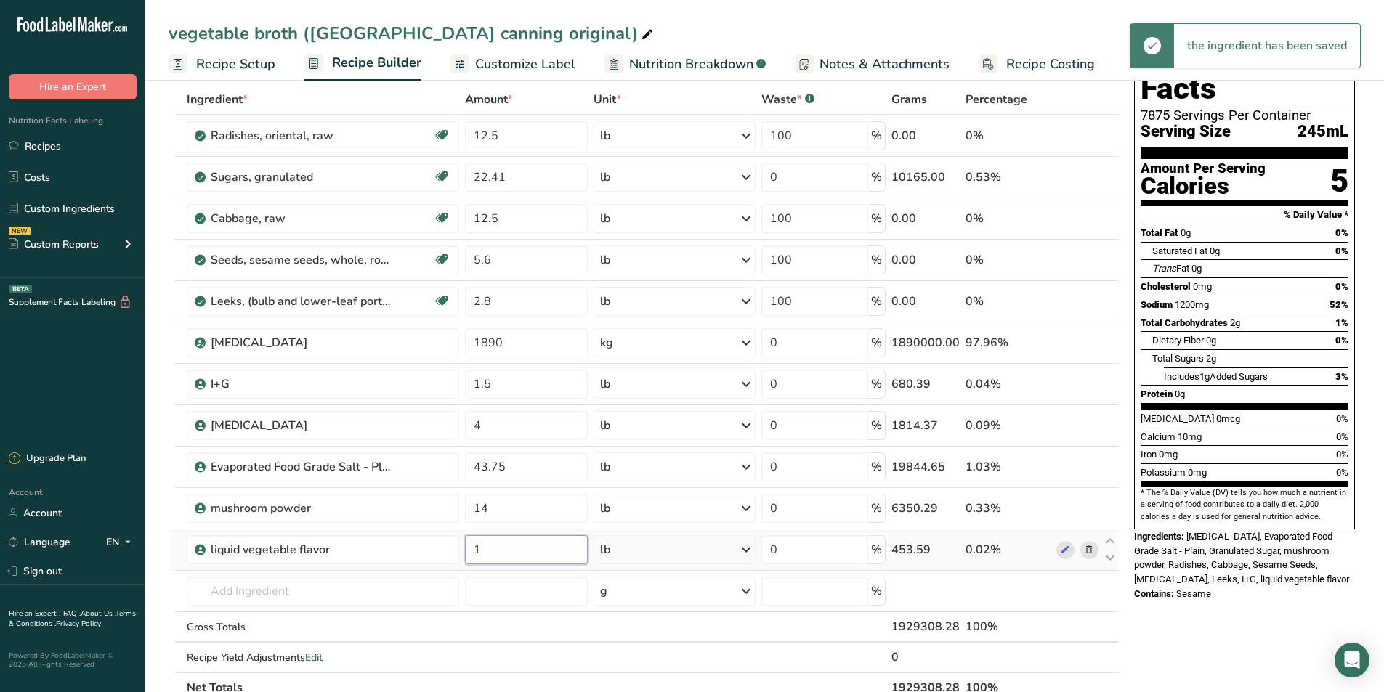
click at [491, 549] on input "1" at bounding box center [526, 549] width 123 height 29
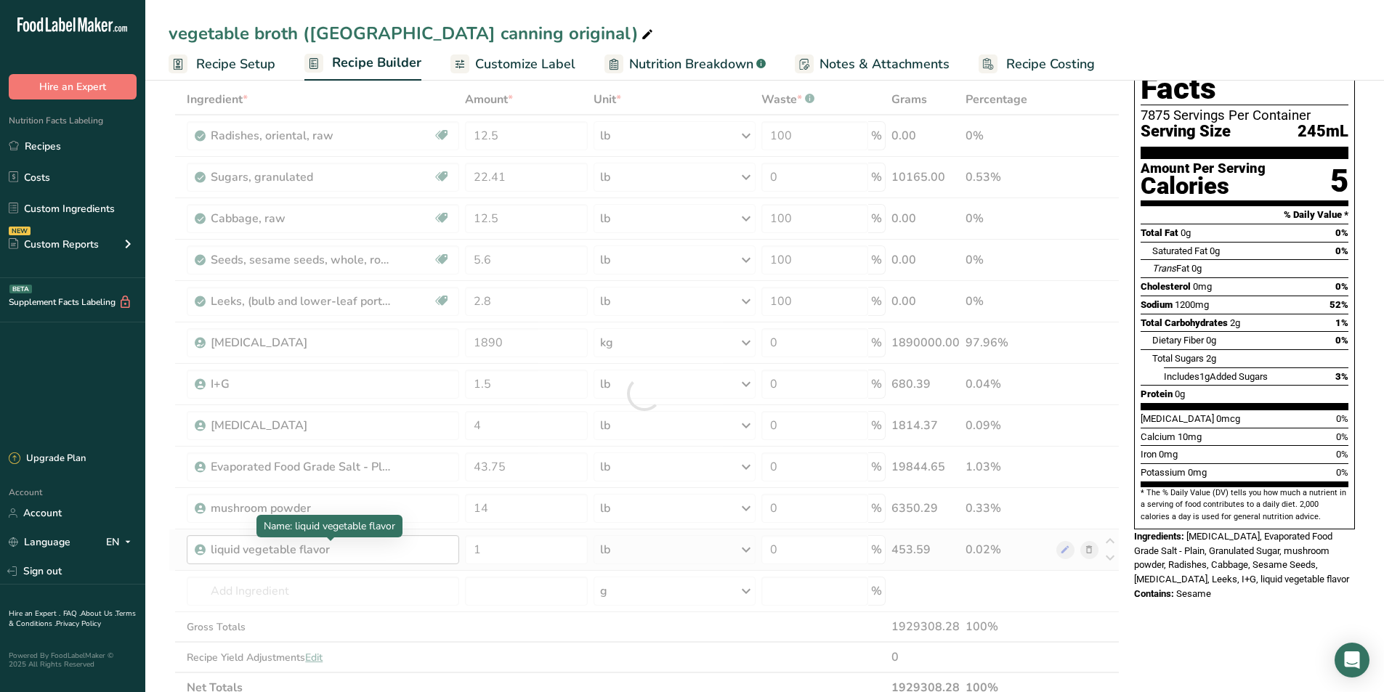
click at [248, 557] on div "Ingredient * Amount * Unit * Waste * .a-a{fill:#347362;}.b-a{fill:#fff;} Grams …" at bounding box center [644, 393] width 951 height 619
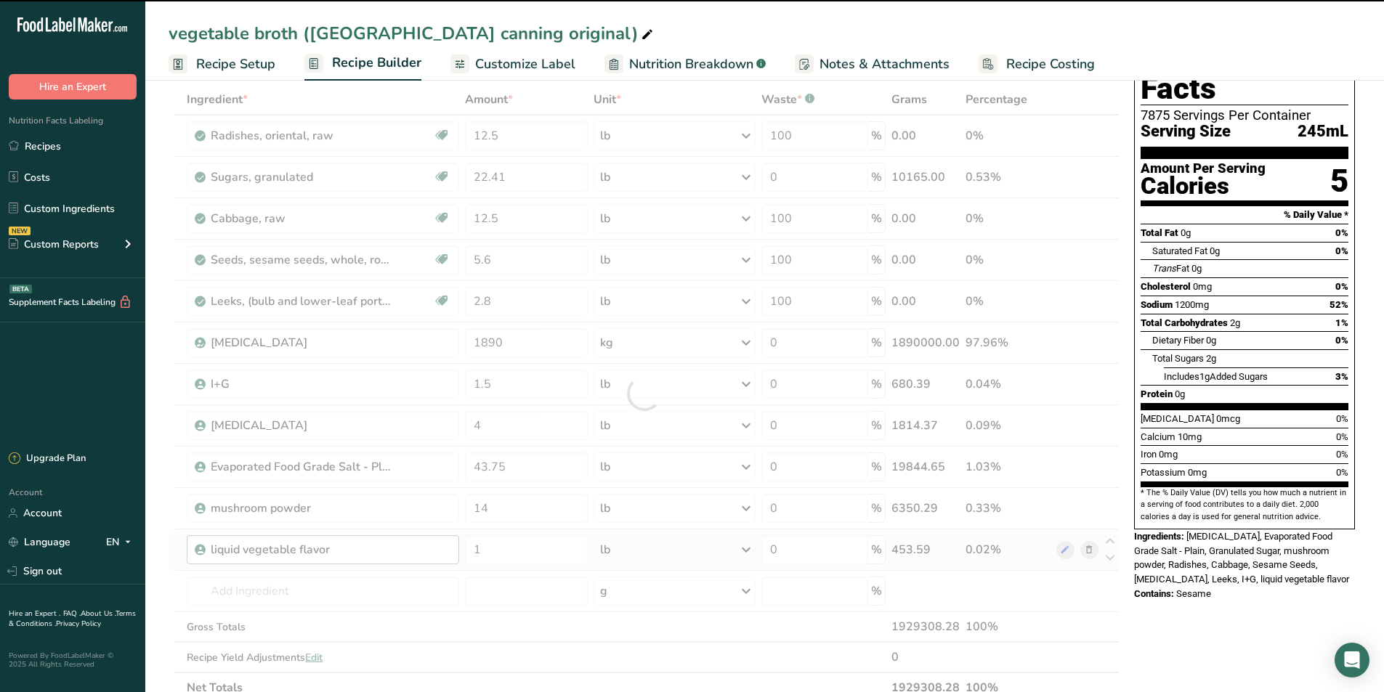
click at [248, 557] on div at bounding box center [644, 393] width 951 height 619
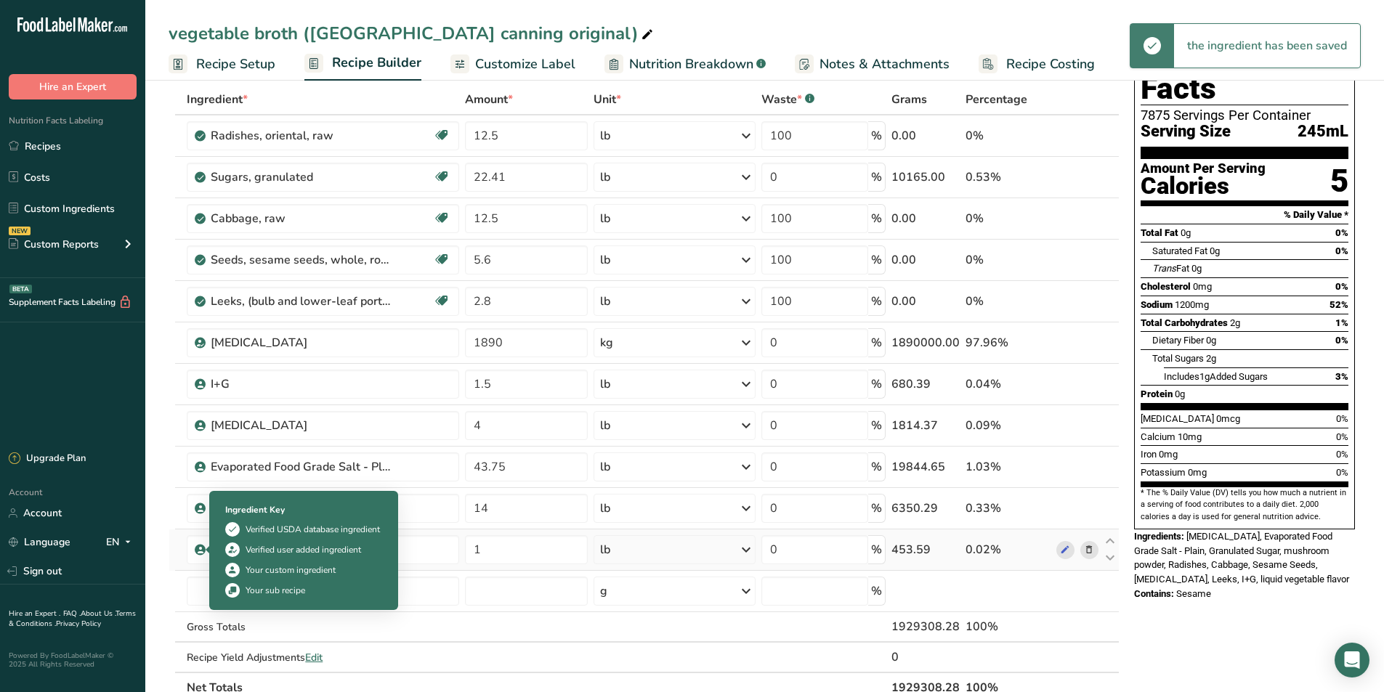
click at [203, 552] on icon at bounding box center [200, 549] width 9 height 13
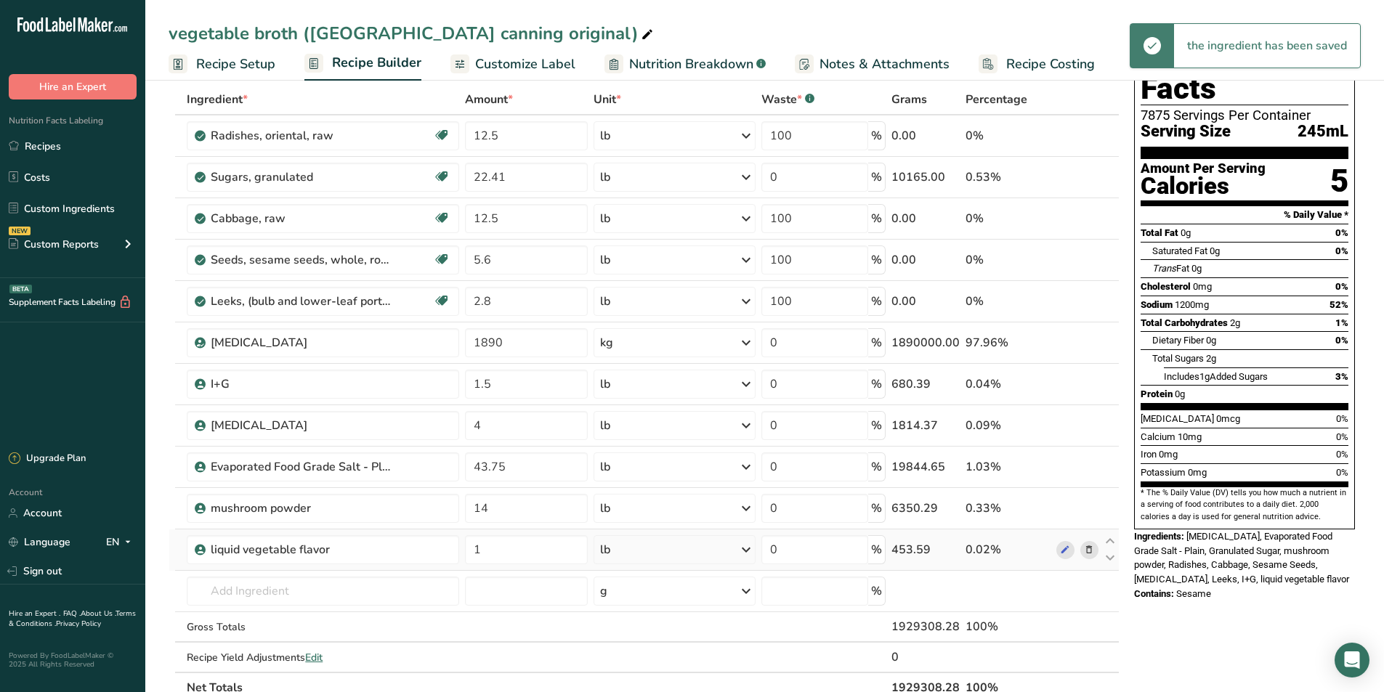
click at [200, 553] on icon at bounding box center [200, 549] width 9 height 13
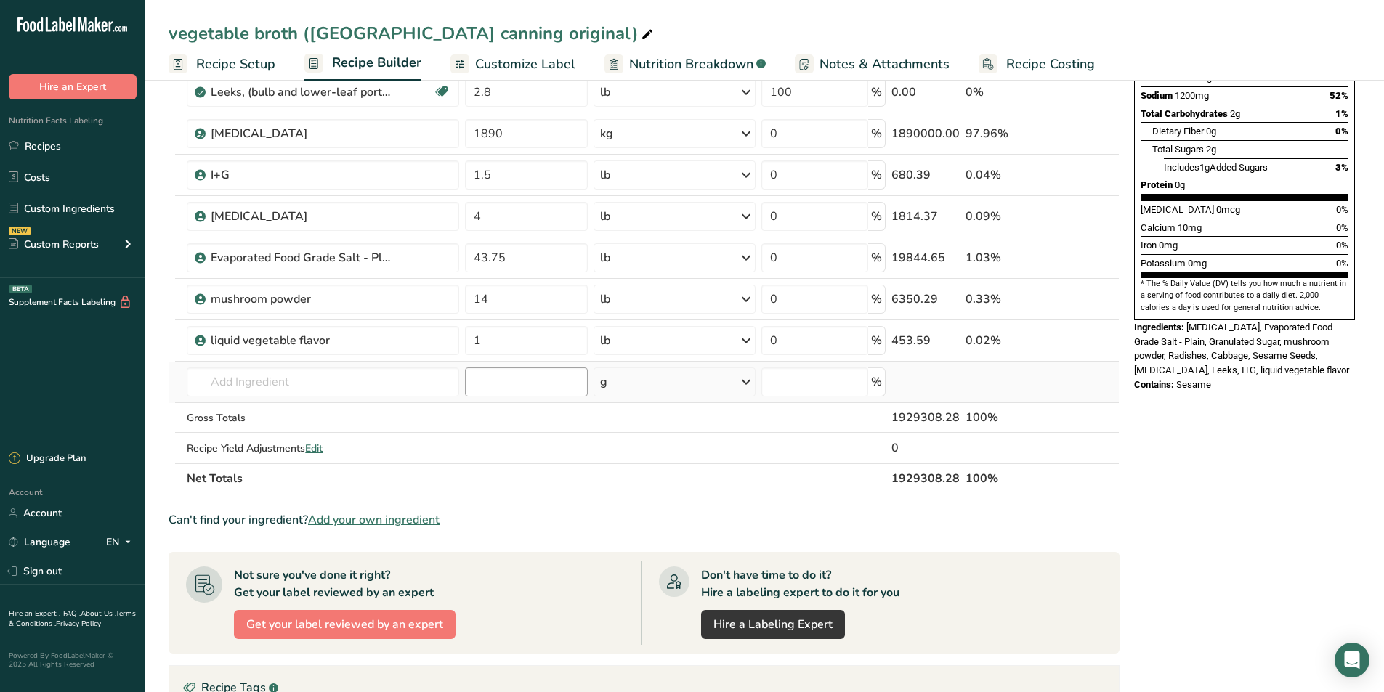
scroll to position [291, 0]
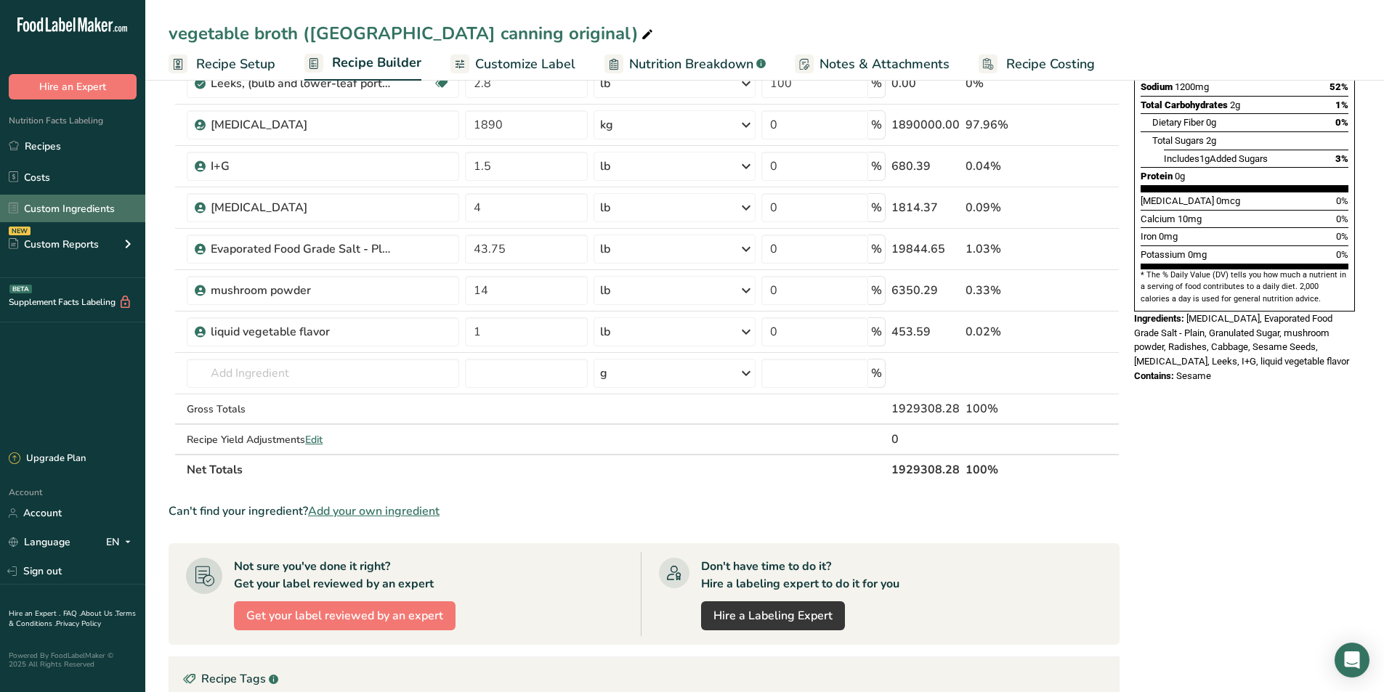
click at [85, 211] on link "Custom Ingredients" at bounding box center [72, 209] width 145 height 28
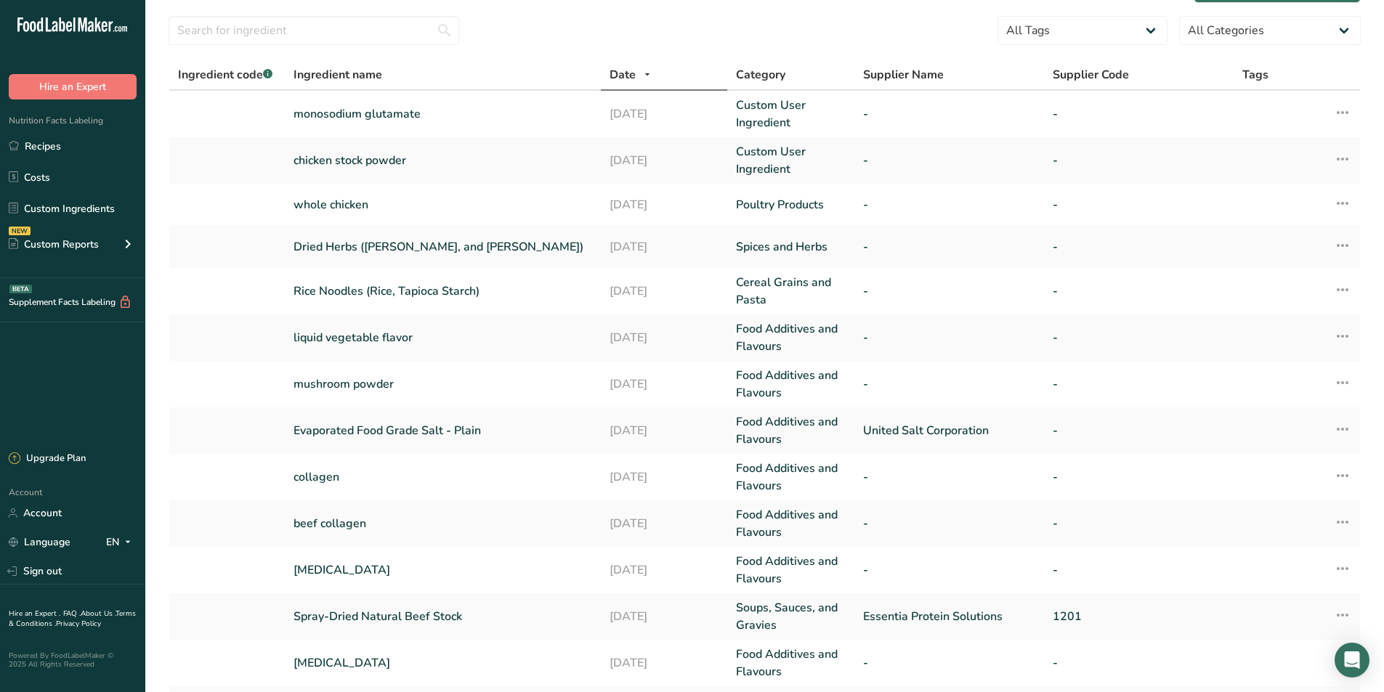
scroll to position [73, 0]
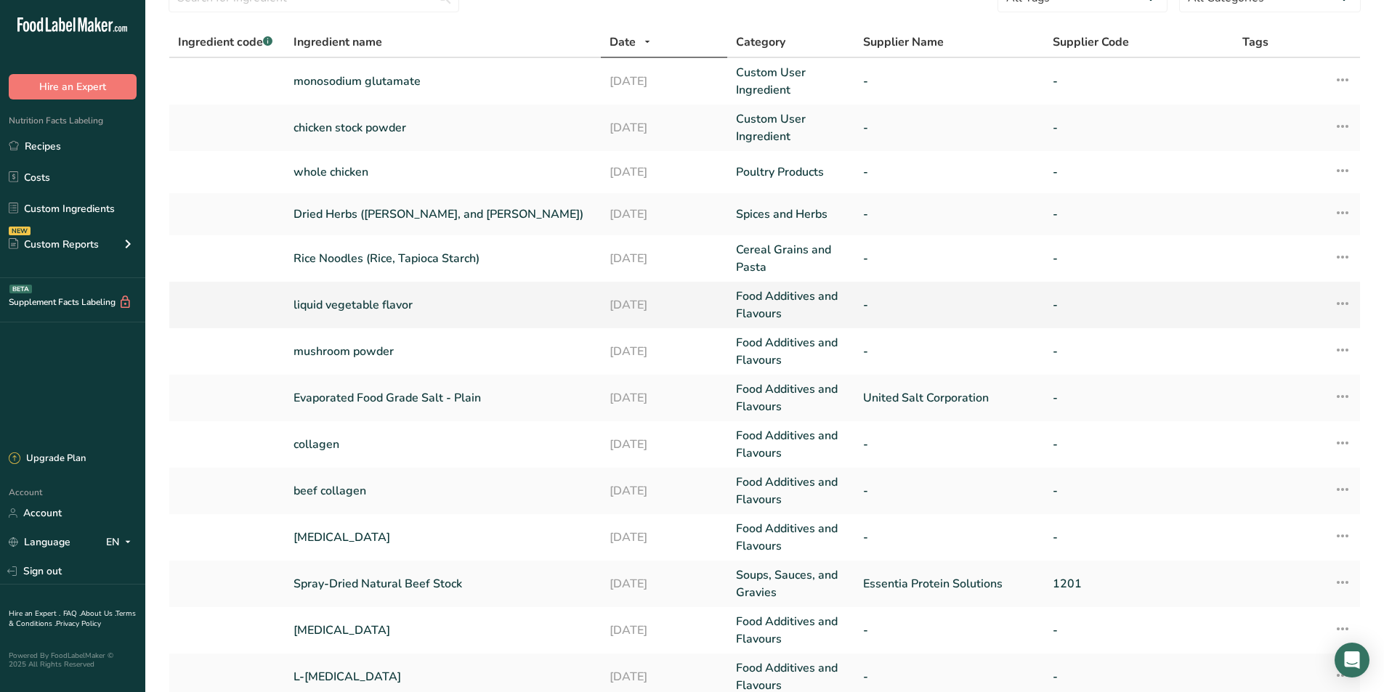
click at [378, 305] on link "liquid vegetable flavor" at bounding box center [442, 304] width 299 height 17
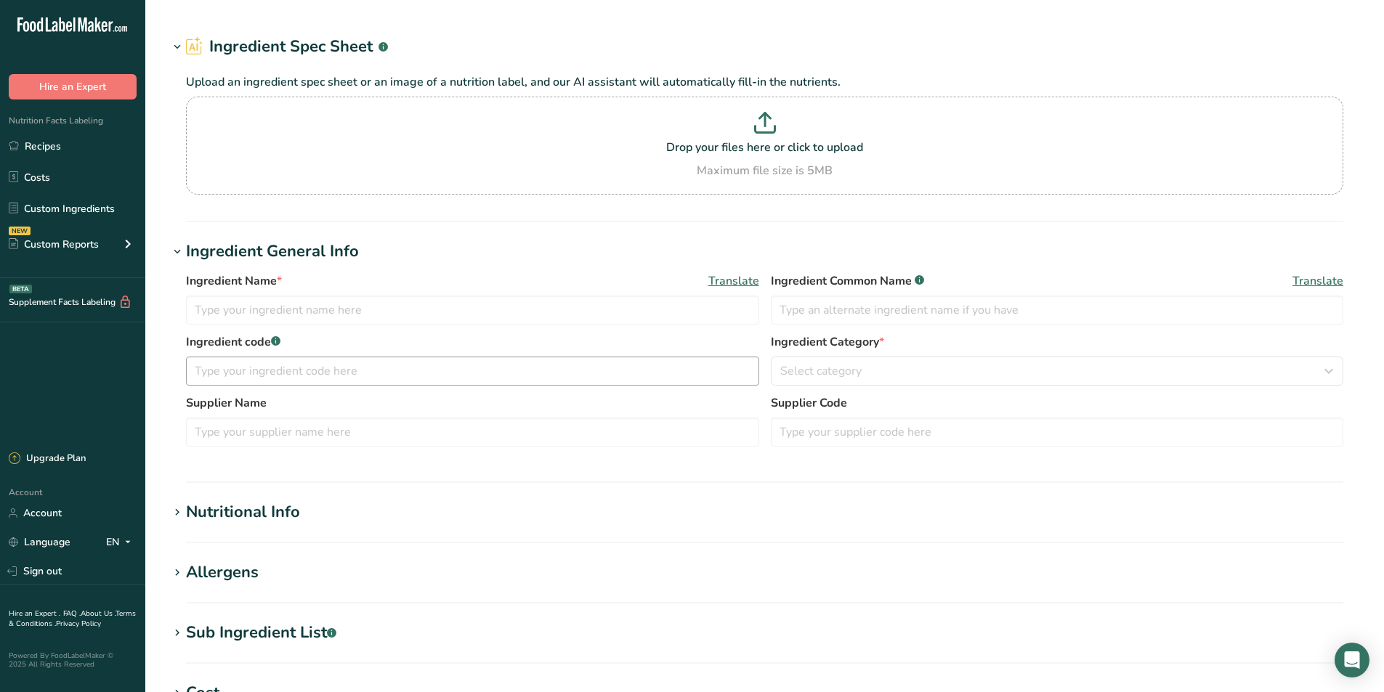
type input "liquid vegetable flavor"
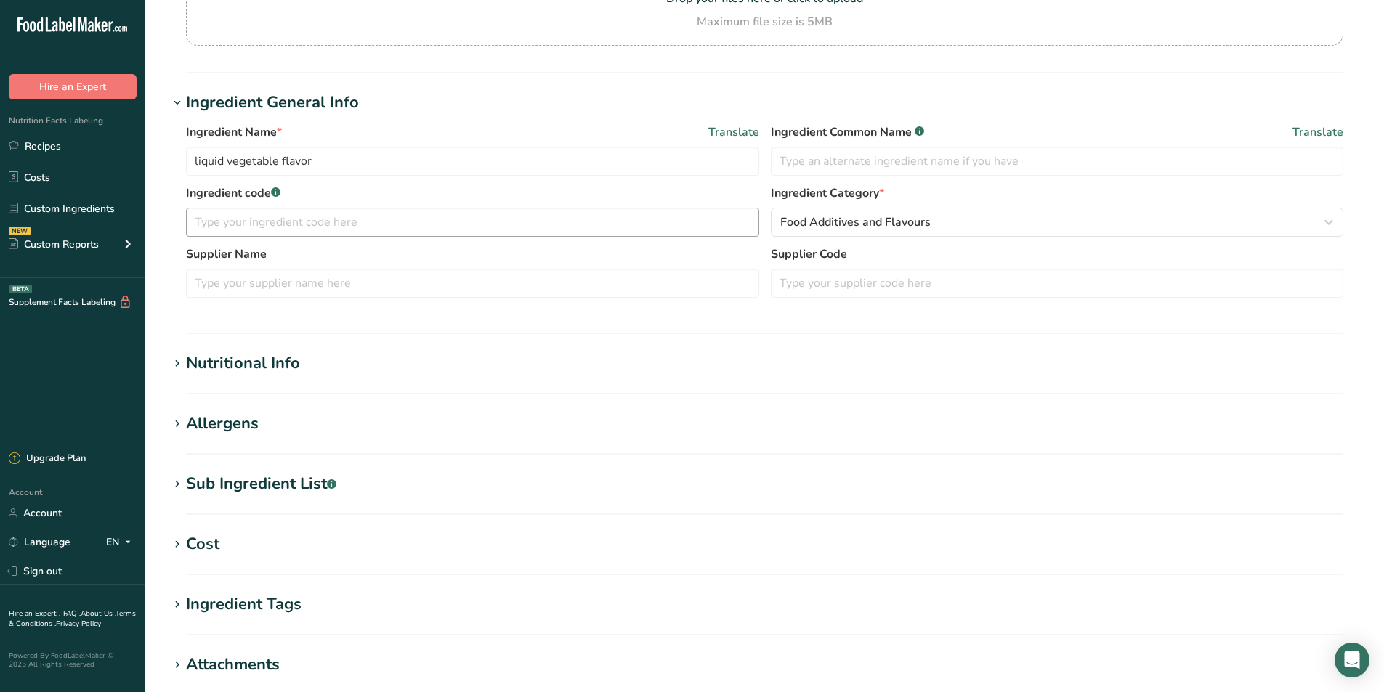
scroll to position [291, 0]
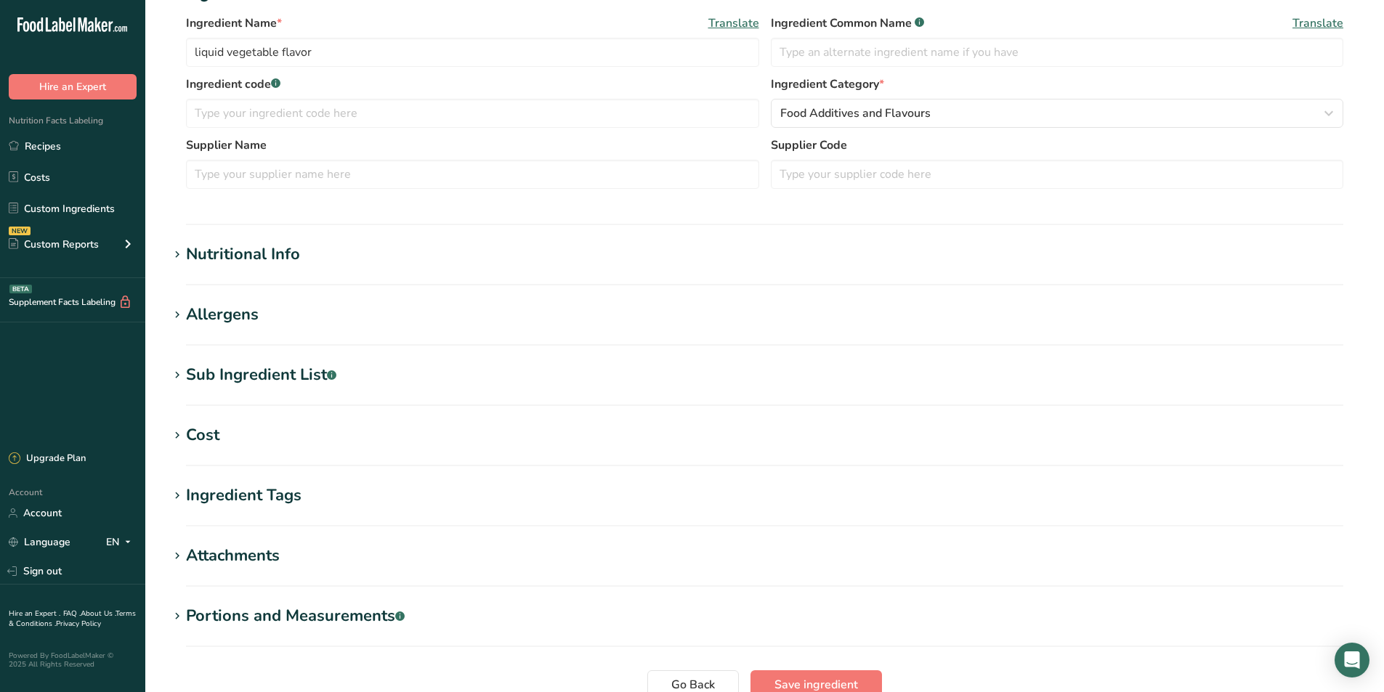
click at [283, 251] on div "Nutritional Info" at bounding box center [243, 255] width 114 height 24
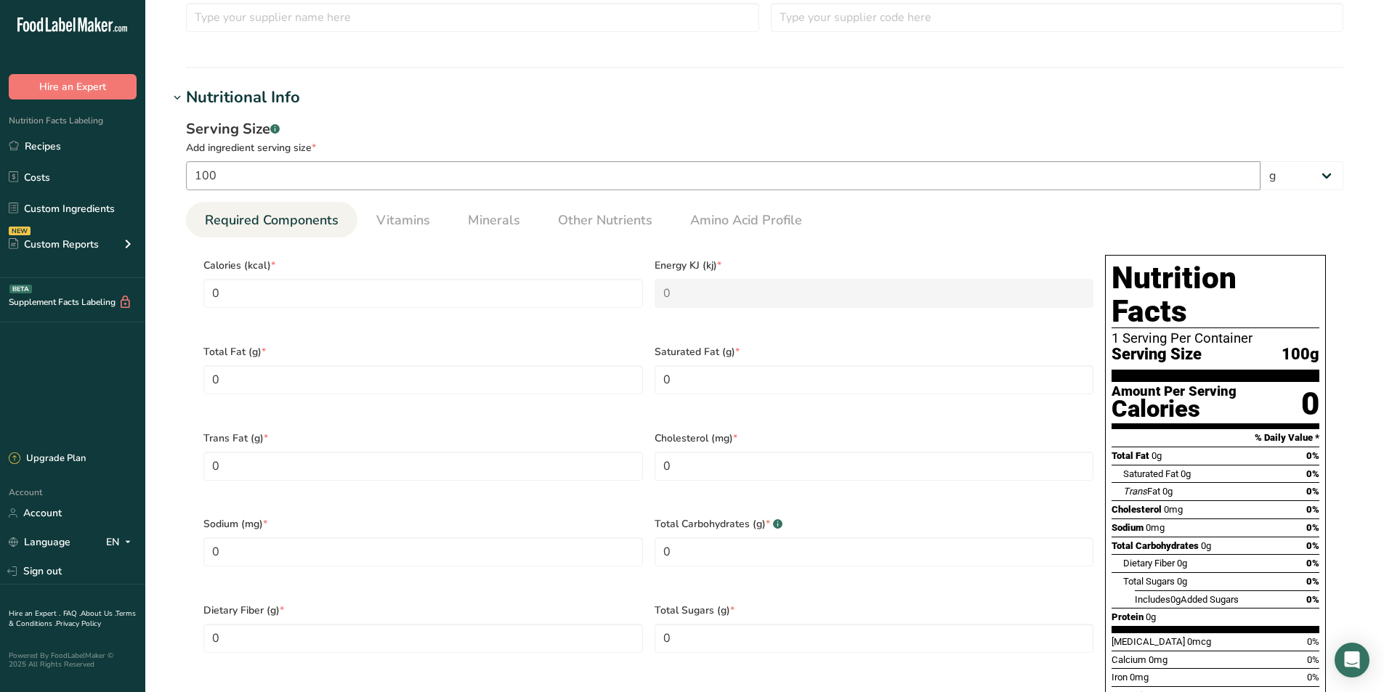
scroll to position [412, 0]
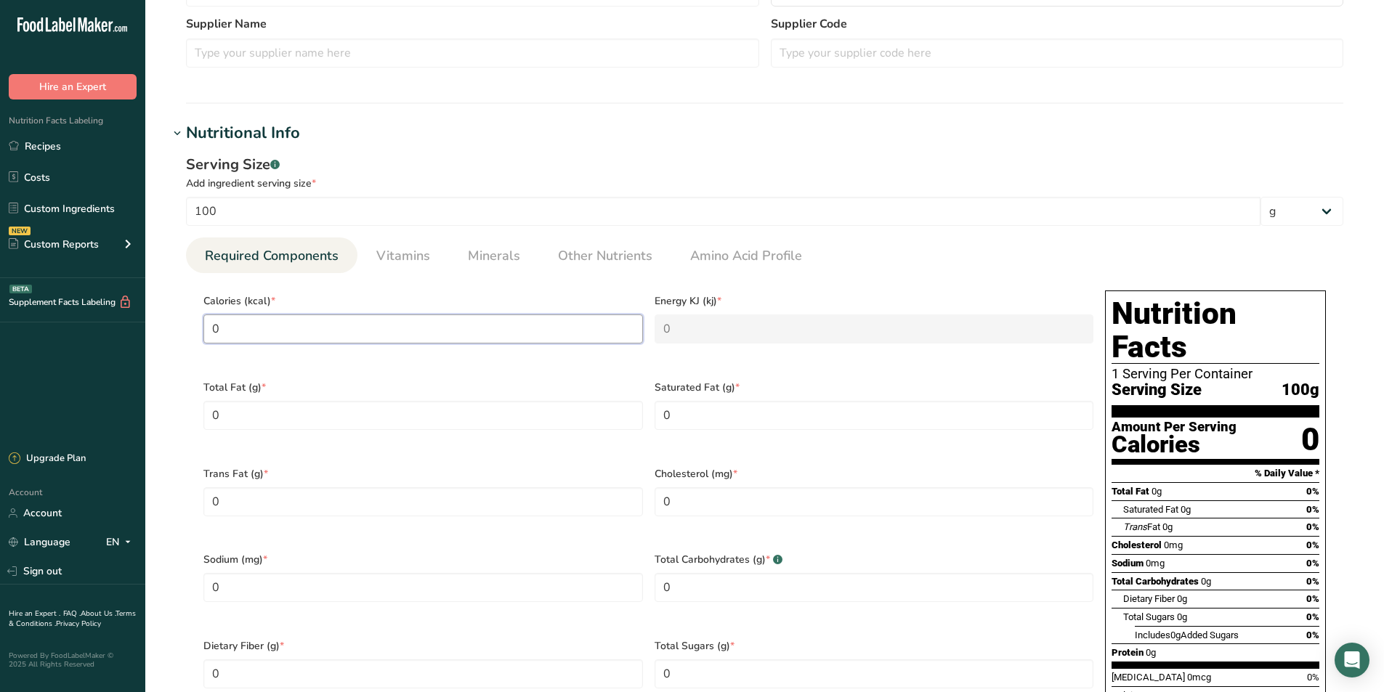
click at [275, 328] on input "0" at bounding box center [422, 329] width 439 height 29
type input "1"
type KJ "4.2"
type input "12"
type KJ "50.2"
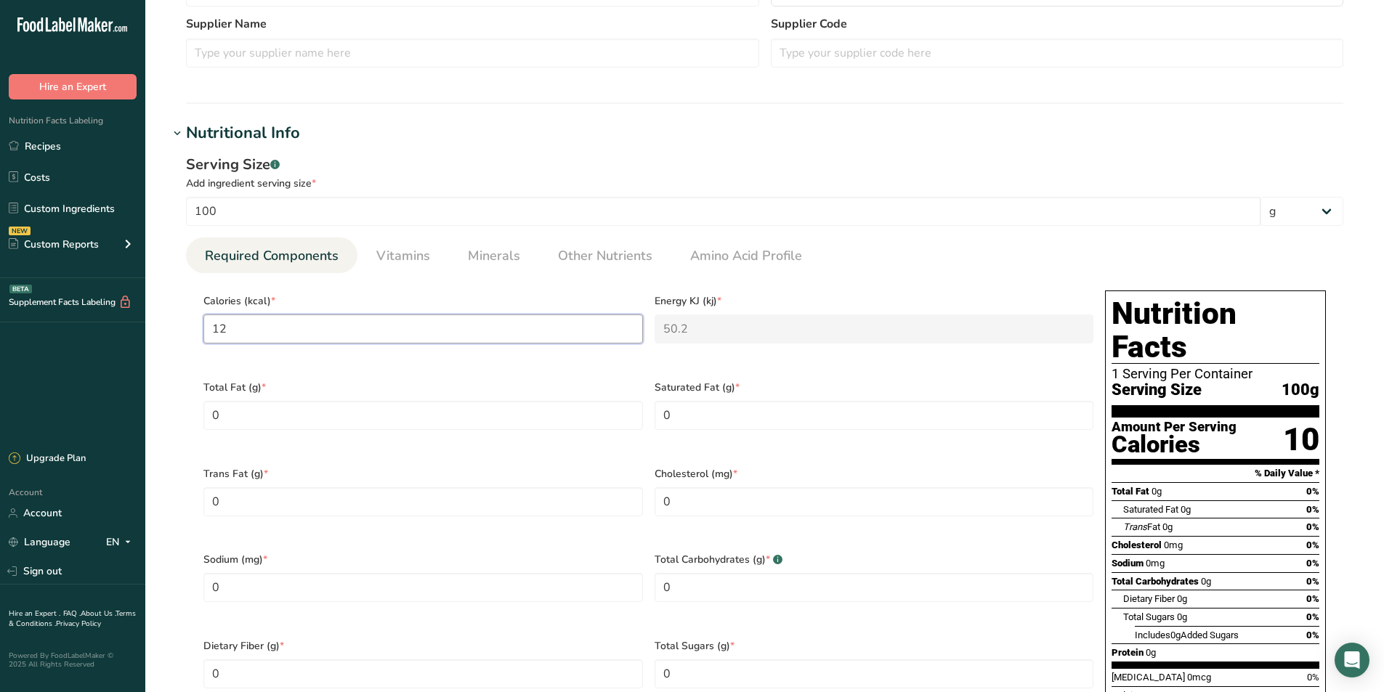
type input "128"
type KJ "535.6"
type input "128"
drag, startPoint x: 240, startPoint y: 399, endPoint x: 214, endPoint y: 402, distance: 25.7
click at [214, 402] on Fat "0" at bounding box center [422, 415] width 439 height 29
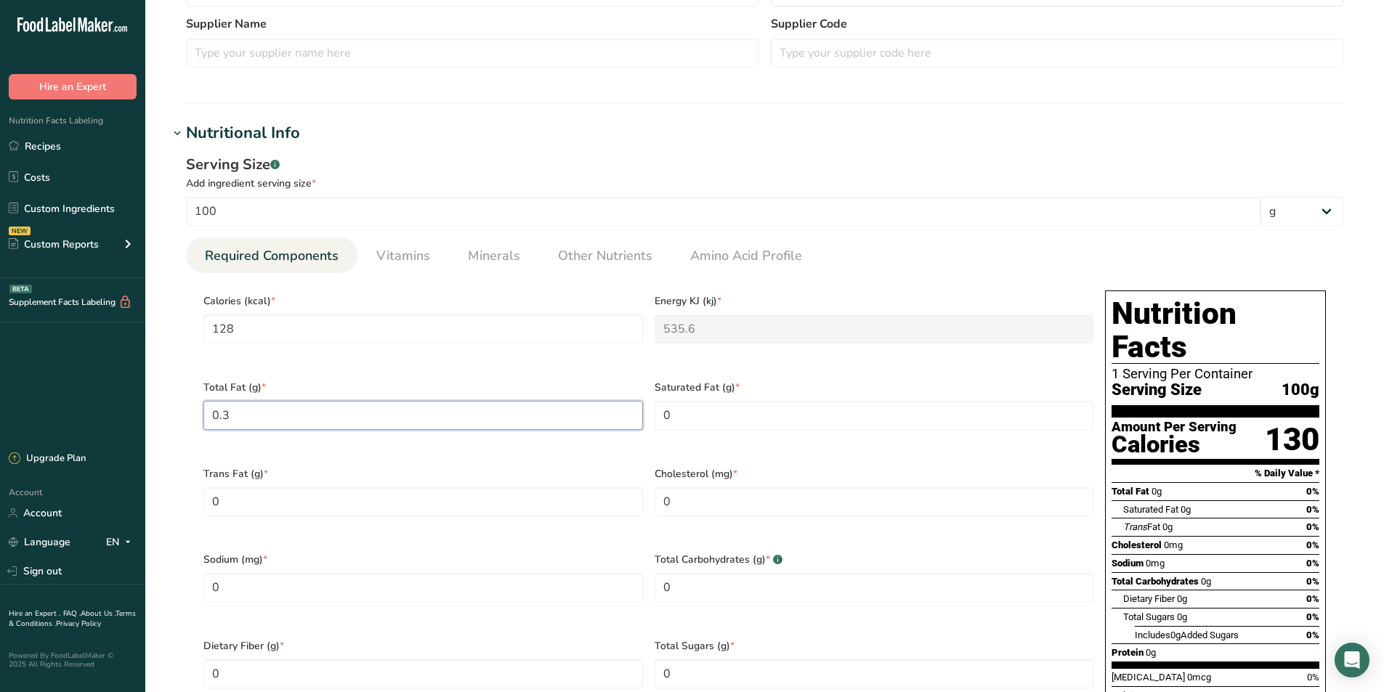
type Fat "0.3"
click at [680, 411] on Fat "0" at bounding box center [873, 415] width 439 height 29
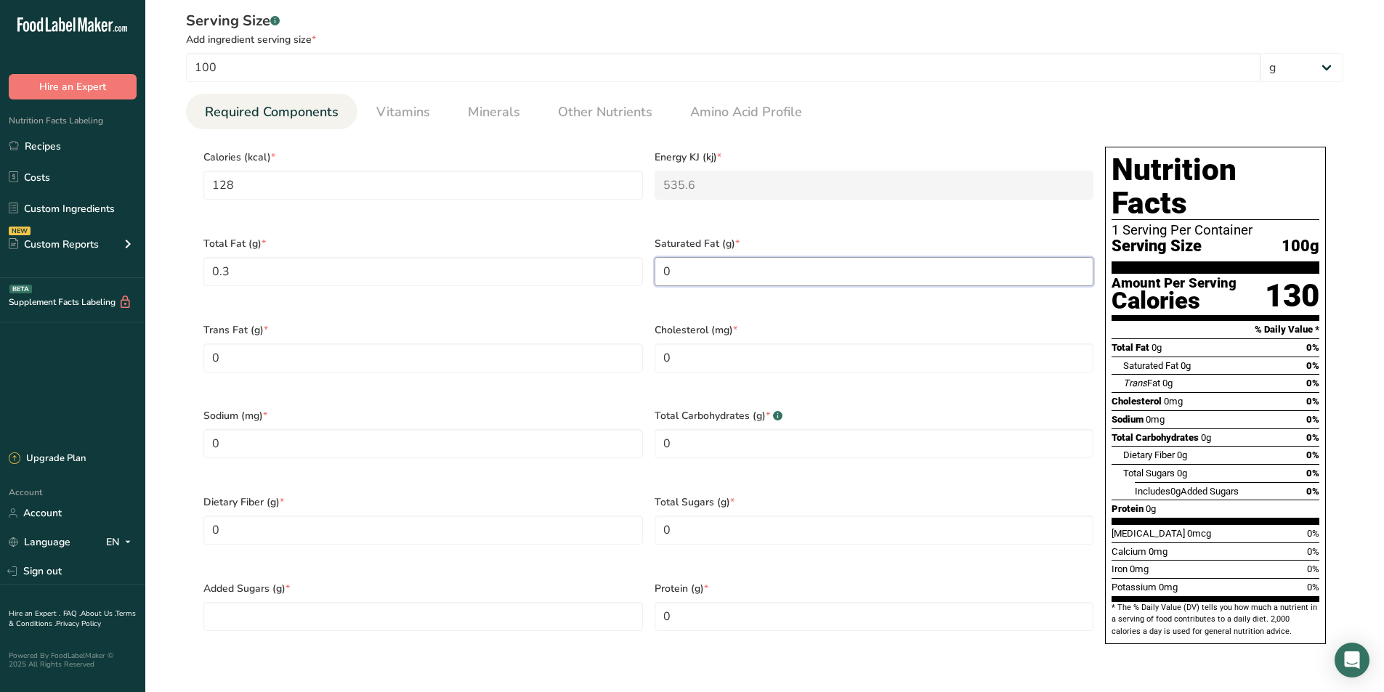
scroll to position [557, 0]
drag, startPoint x: 672, startPoint y: 423, endPoint x: 649, endPoint y: 427, distance: 22.8
click at [649, 427] on div "Total Carbohydrates (g) * .a-a{fill:#347362;}.b-a{fill:#fff;} 0" at bounding box center [874, 441] width 451 height 86
type Carbohydrates "28"
drag, startPoint x: 692, startPoint y: 514, endPoint x: 638, endPoint y: 521, distance: 54.9
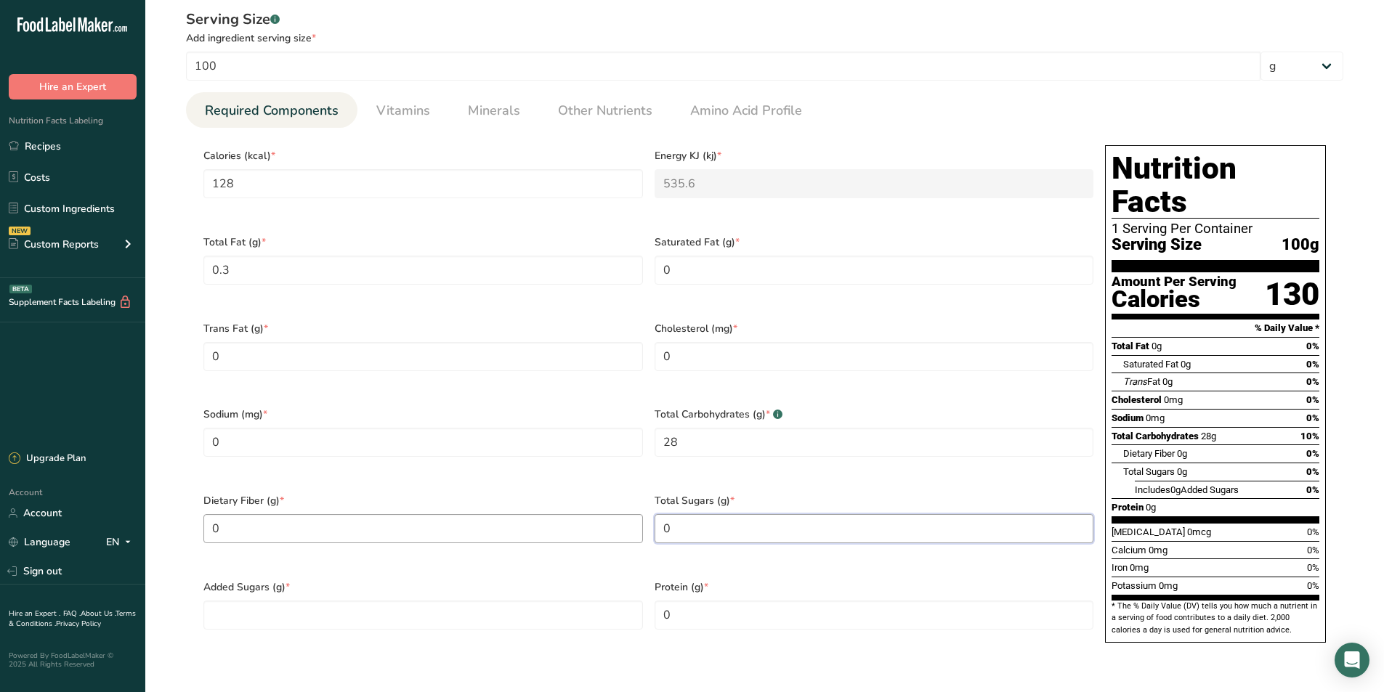
click at [638, 521] on div "Calories (kcal) * 128 Energy KJ (kj) * 535.6 Total Fat (g) * 0.3 Saturated Fat …" at bounding box center [648, 398] width 901 height 518
type Sugars "25"
drag, startPoint x: 652, startPoint y: 588, endPoint x: 643, endPoint y: 590, distance: 8.8
click at [643, 590] on div "Calories (kcal) * 128 Energy KJ (kj) * 535.6 Total Fat (g) * 0.3 Saturated Fat …" at bounding box center [648, 398] width 901 height 518
type input "5"
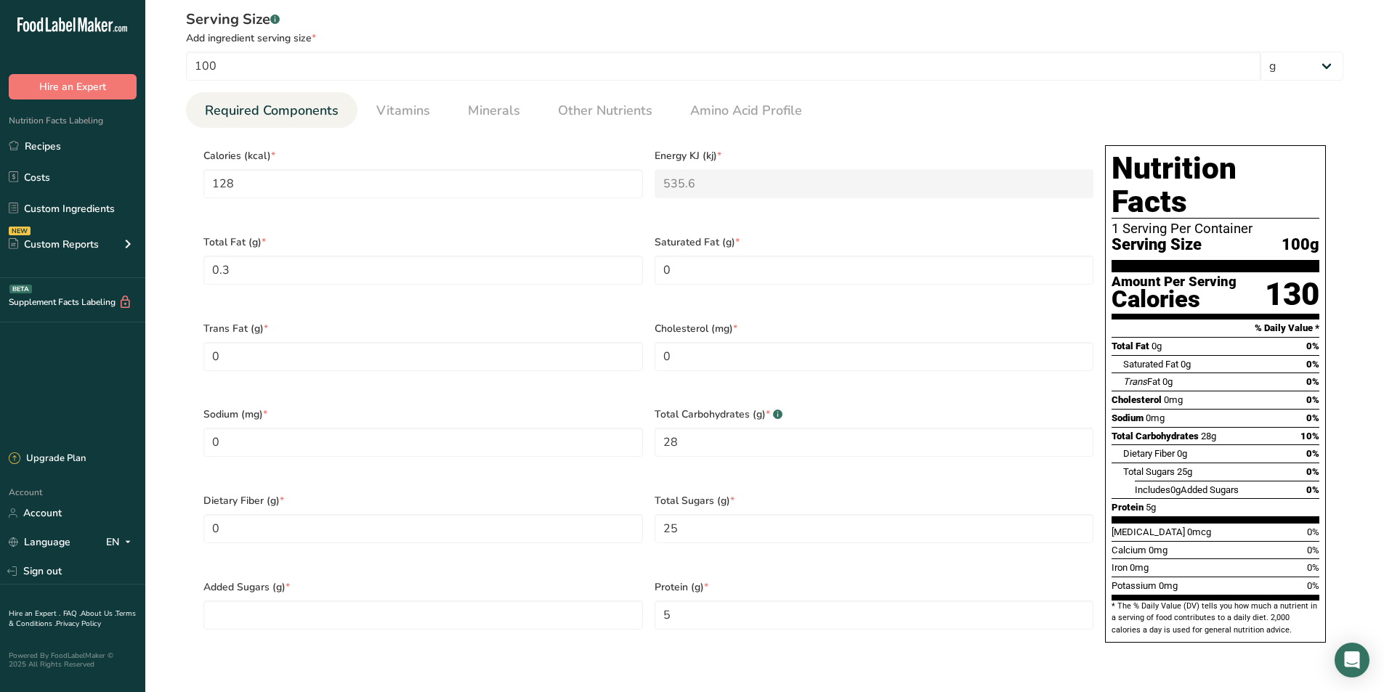
click at [995, 102] on ul "Required Components Vitamins Minerals Other Nutrients Amino Acid Profile" at bounding box center [764, 110] width 1157 height 36
drag, startPoint x: 249, startPoint y: 427, endPoint x: 206, endPoint y: 432, distance: 43.2
click at [206, 432] on input "0" at bounding box center [422, 442] width 439 height 29
type input "5900"
click at [281, 601] on Sugars "number" at bounding box center [422, 615] width 439 height 29
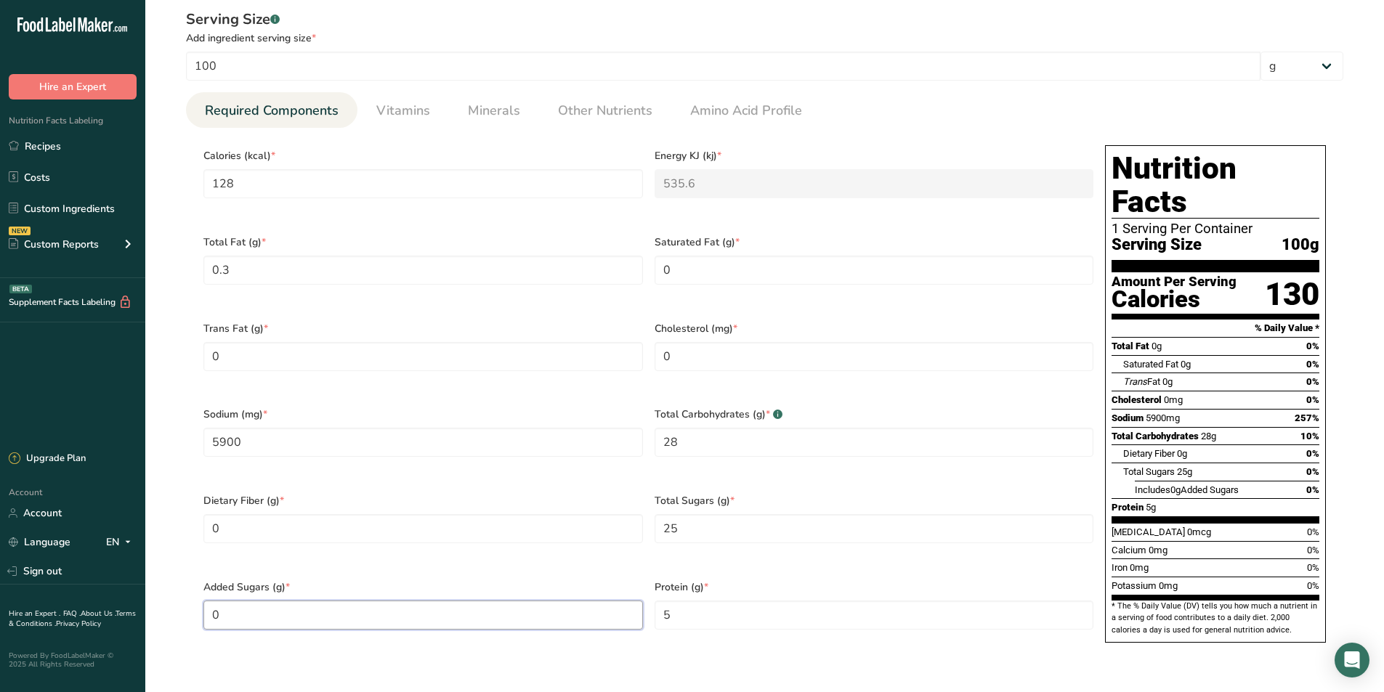
type Sugars "0"
click at [467, 625] on section "Calories (kcal) * 128 Energy KJ (kj) * 535.6 Total Fat (g) * 0.3 Saturated Fat …" at bounding box center [764, 398] width 1157 height 541
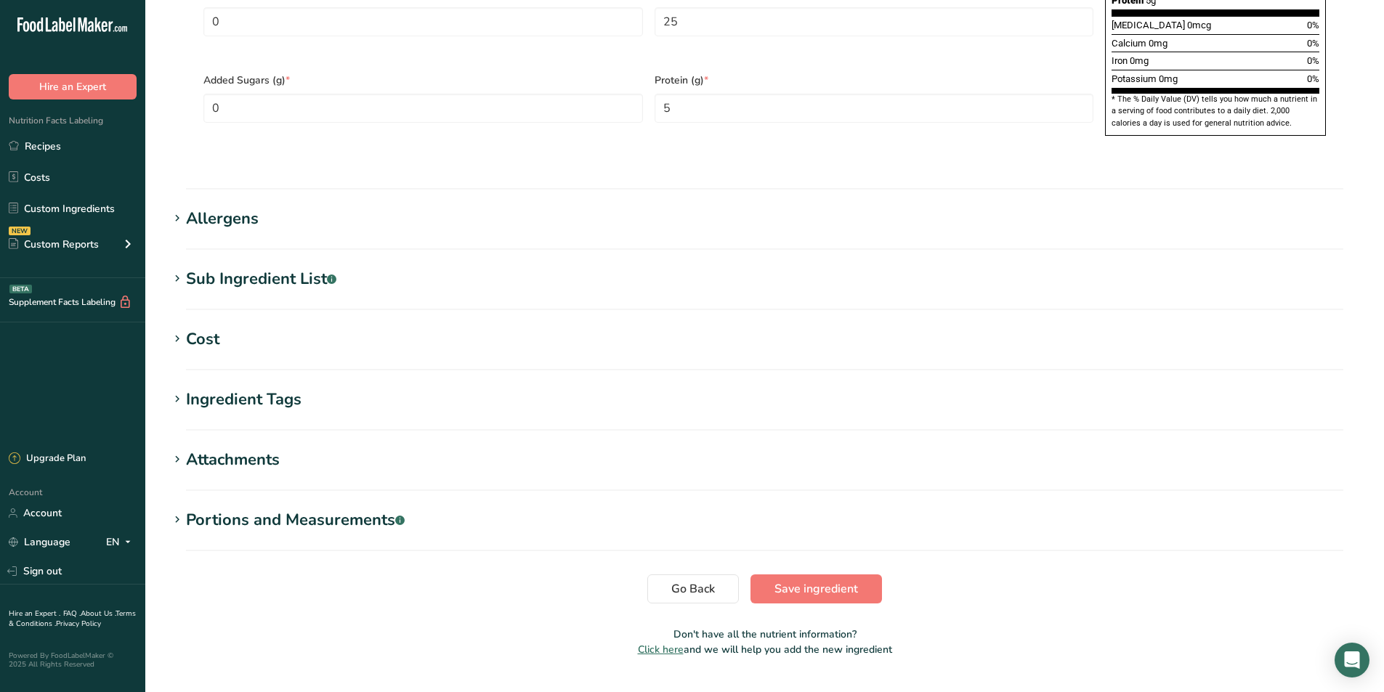
scroll to position [1066, 0]
click at [815, 579] on span "Save ingredient" at bounding box center [816, 587] width 84 height 17
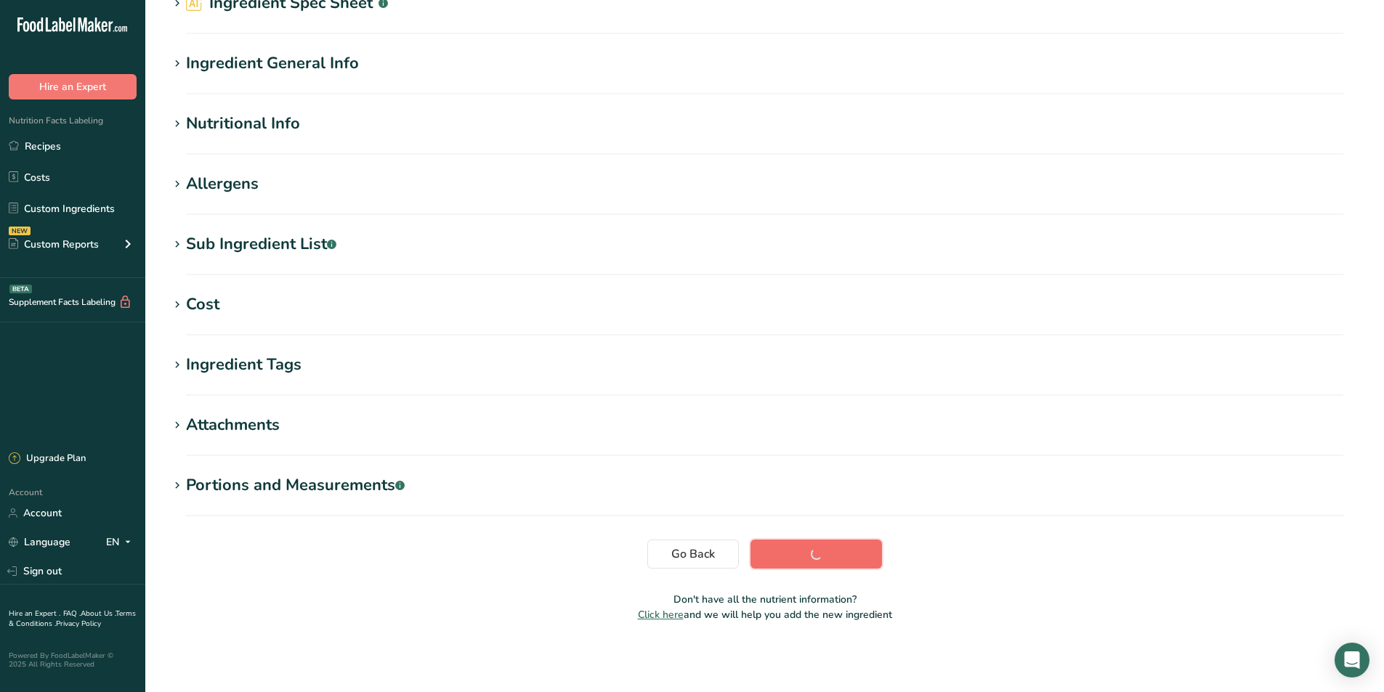
scroll to position [76, 0]
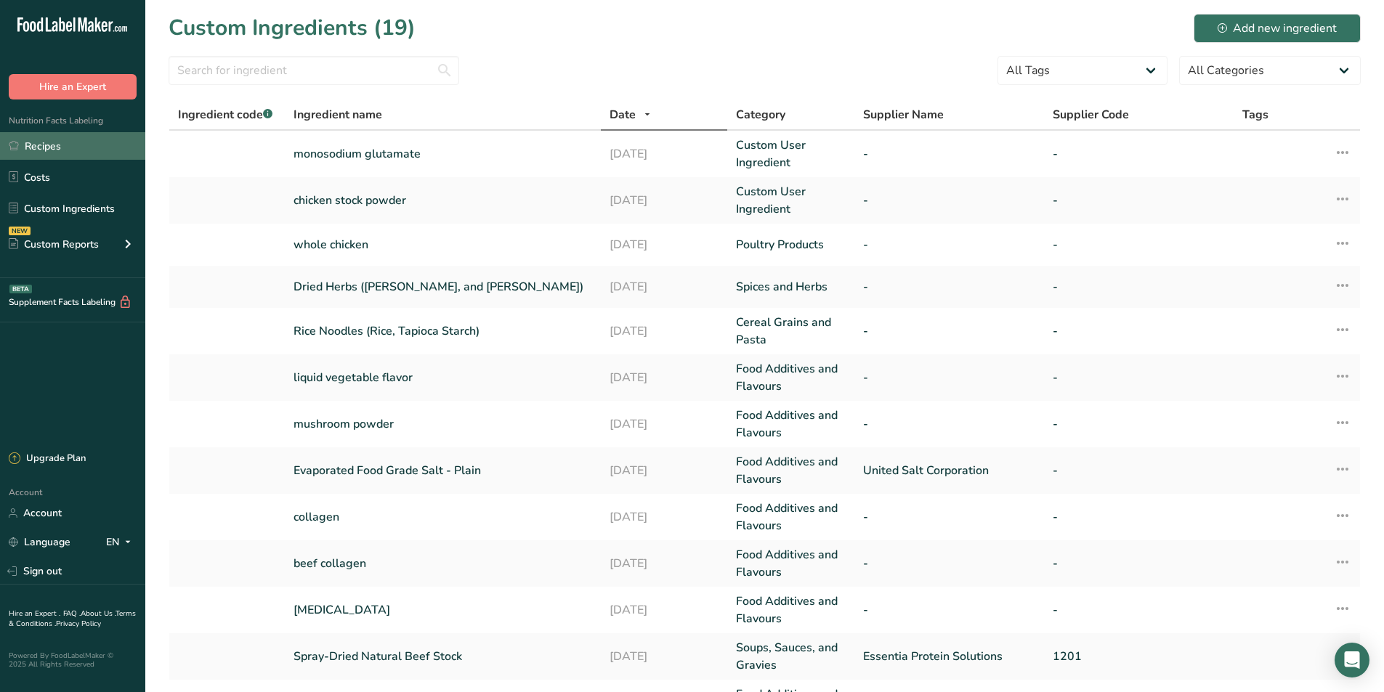
click at [75, 152] on link "Recipes" at bounding box center [72, 146] width 145 height 28
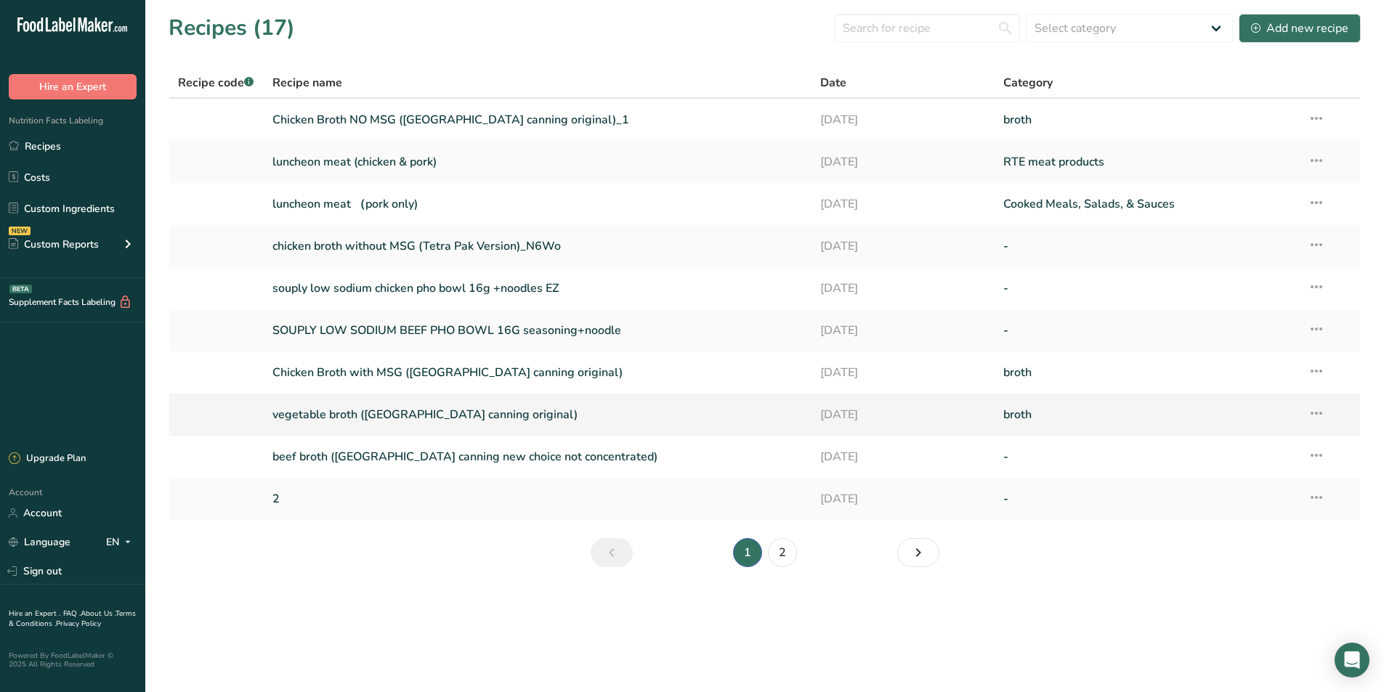
click at [324, 418] on link "vegetable broth ([GEOGRAPHIC_DATA] canning original)" at bounding box center [537, 414] width 531 height 31
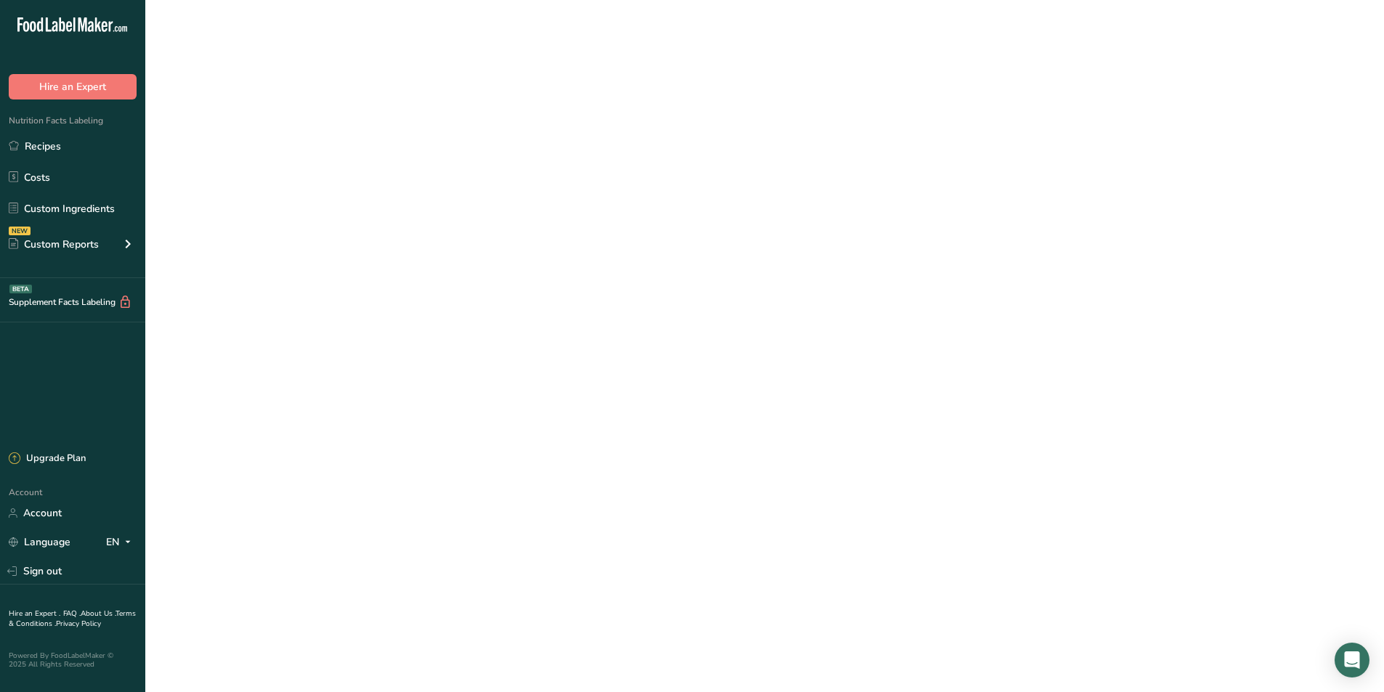
click at [324, 418] on link "vegetable broth ([GEOGRAPHIC_DATA] canning original)" at bounding box center [537, 414] width 531 height 31
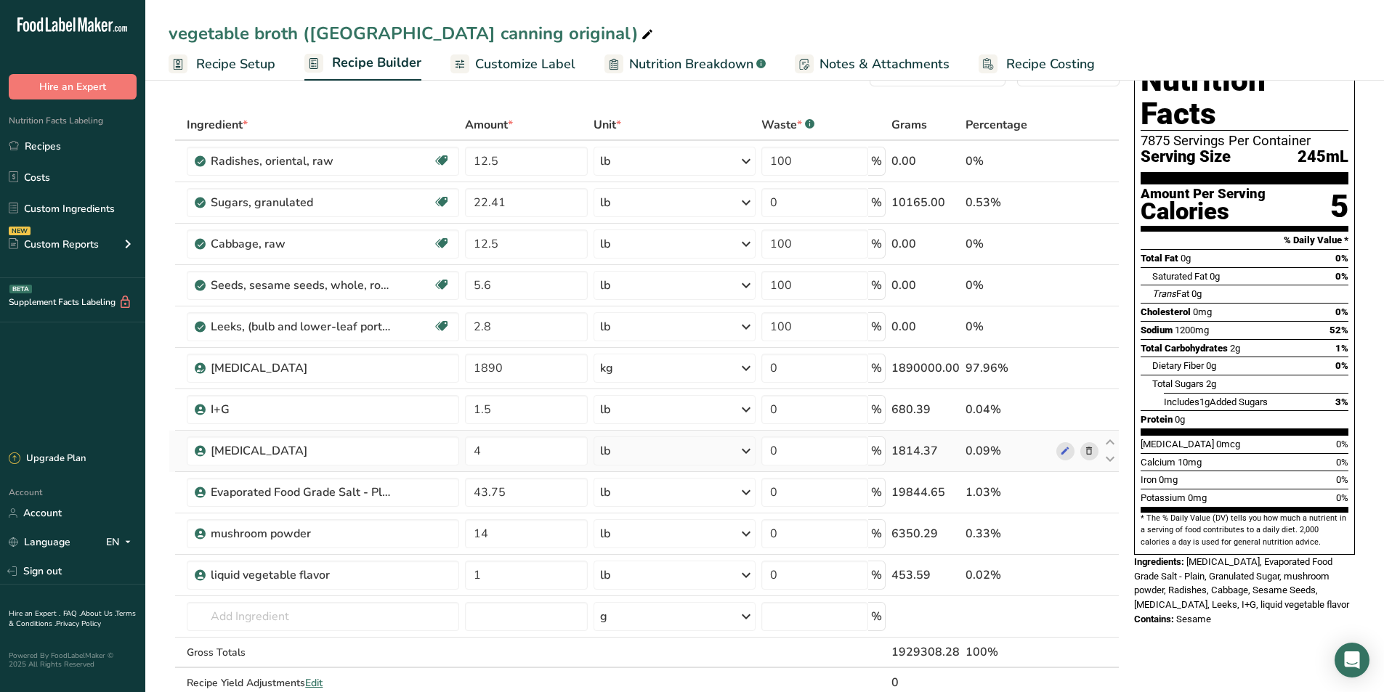
scroll to position [73, 0]
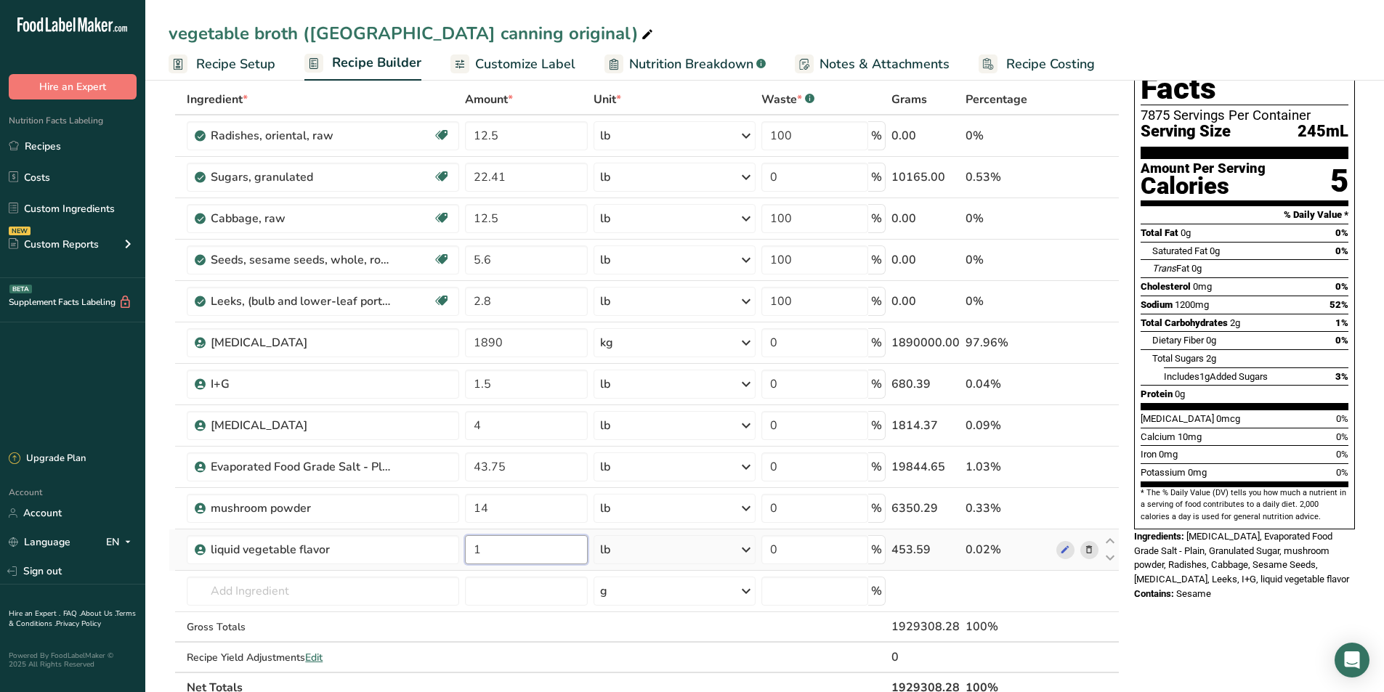
click at [496, 552] on input "1" at bounding box center [526, 549] width 123 height 29
type input "1.5"
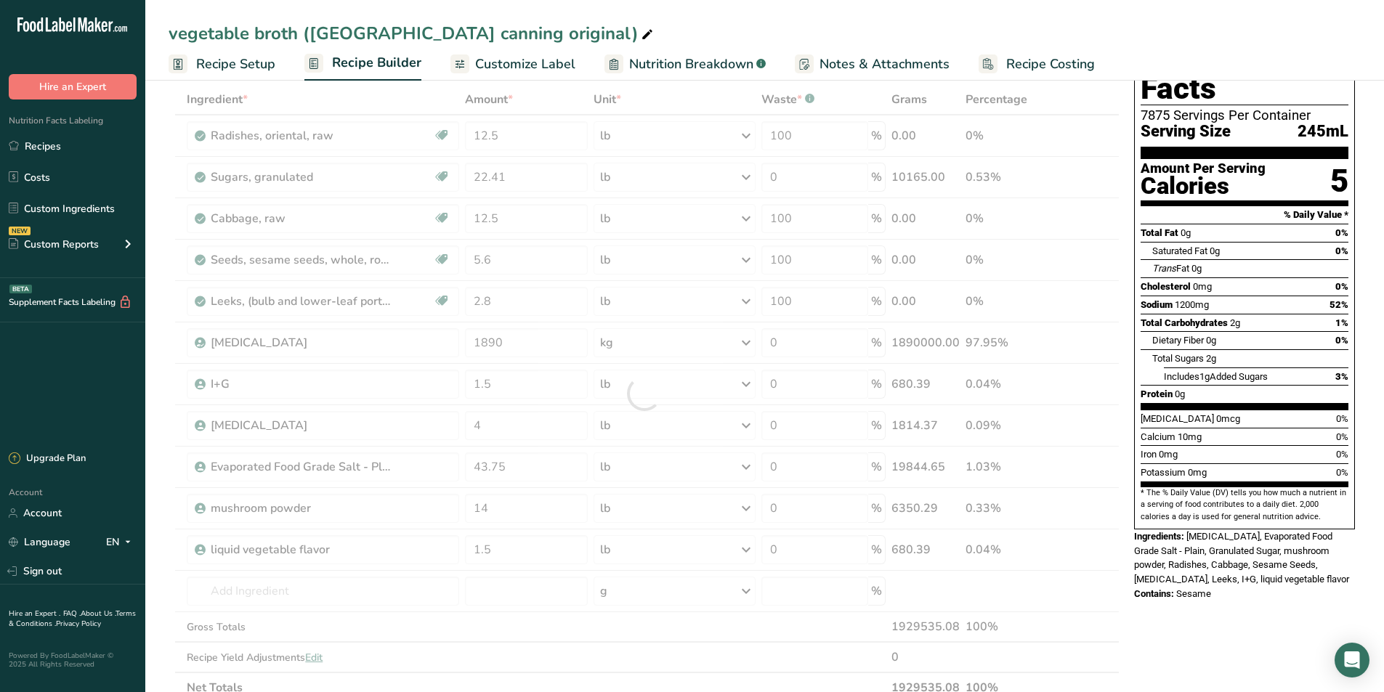
click at [1222, 614] on div "Nutrition Facts 7875 Servings Per Container Serving Size 245mL Amount Per Servi…" at bounding box center [1244, 602] width 232 height 1152
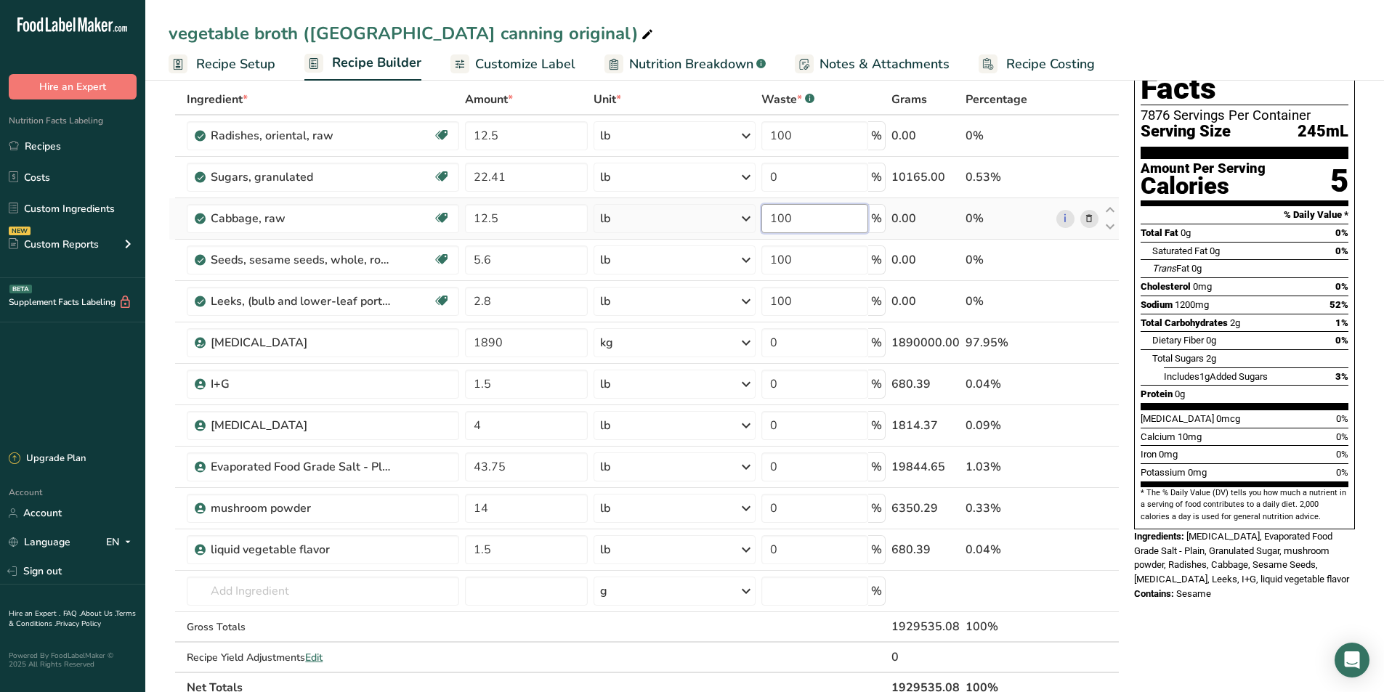
drag, startPoint x: 827, startPoint y: 219, endPoint x: 755, endPoint y: 227, distance: 72.3
click at [755, 227] on tr "Cabbage, raw Source of Antioxidants Dairy free Gluten free Vegan Vegetarian Soy…" at bounding box center [643, 218] width 949 height 41
type input "0"
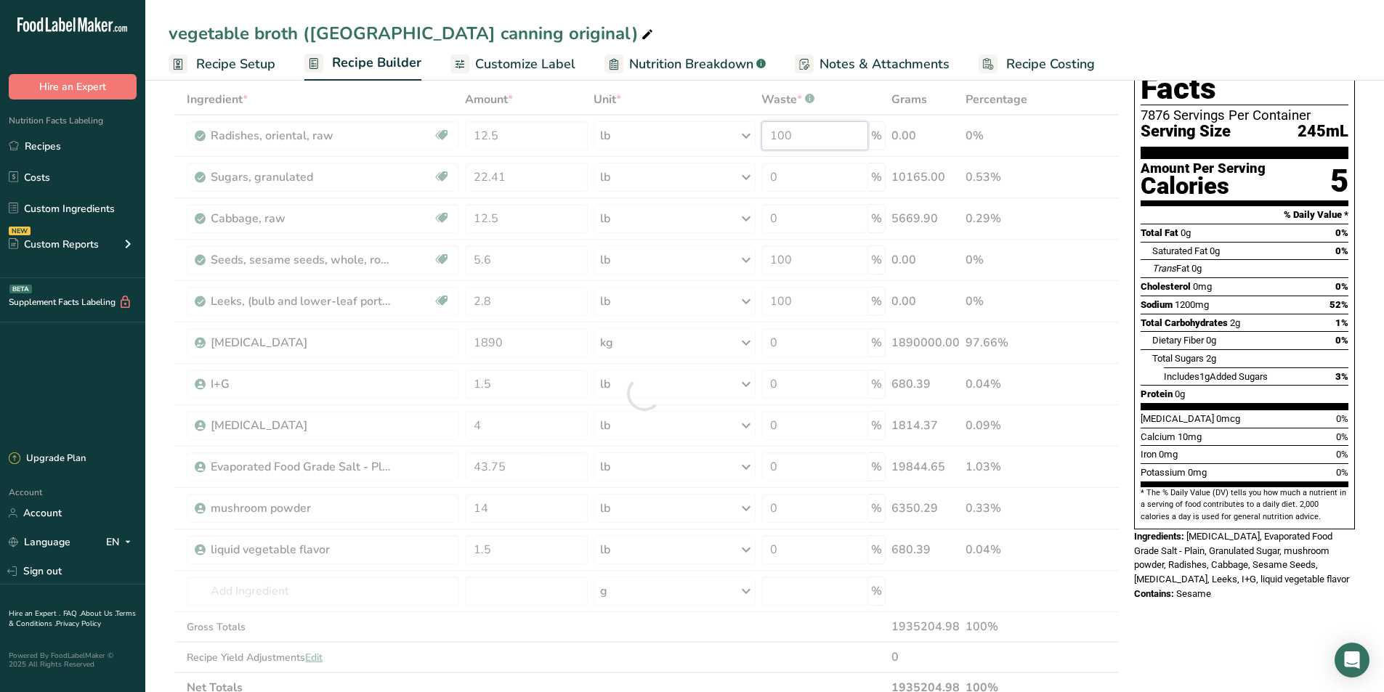
drag, startPoint x: 803, startPoint y: 132, endPoint x: 769, endPoint y: 132, distance: 34.1
click at [769, 132] on div "Ingredient * Amount * Unit * Waste * .a-a{fill:#347362;}.b-a{fill:#fff;} Grams …" at bounding box center [644, 393] width 951 height 619
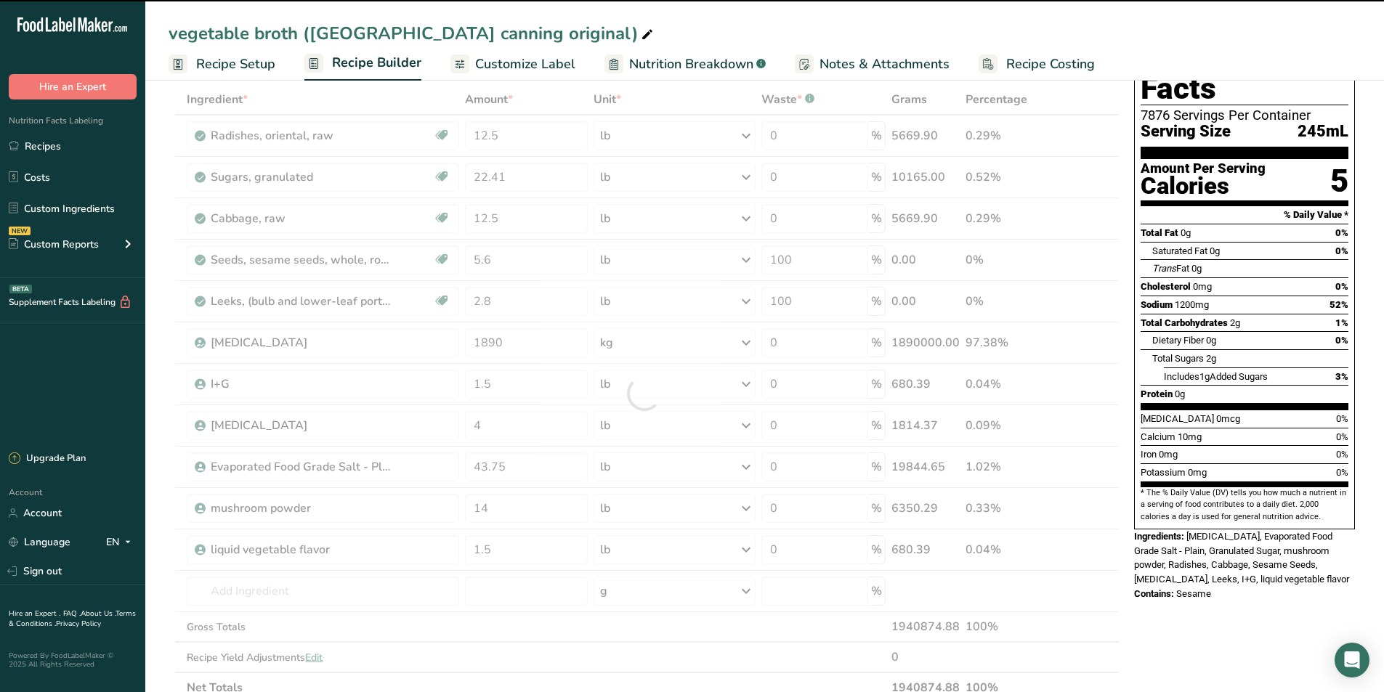
type input "100"
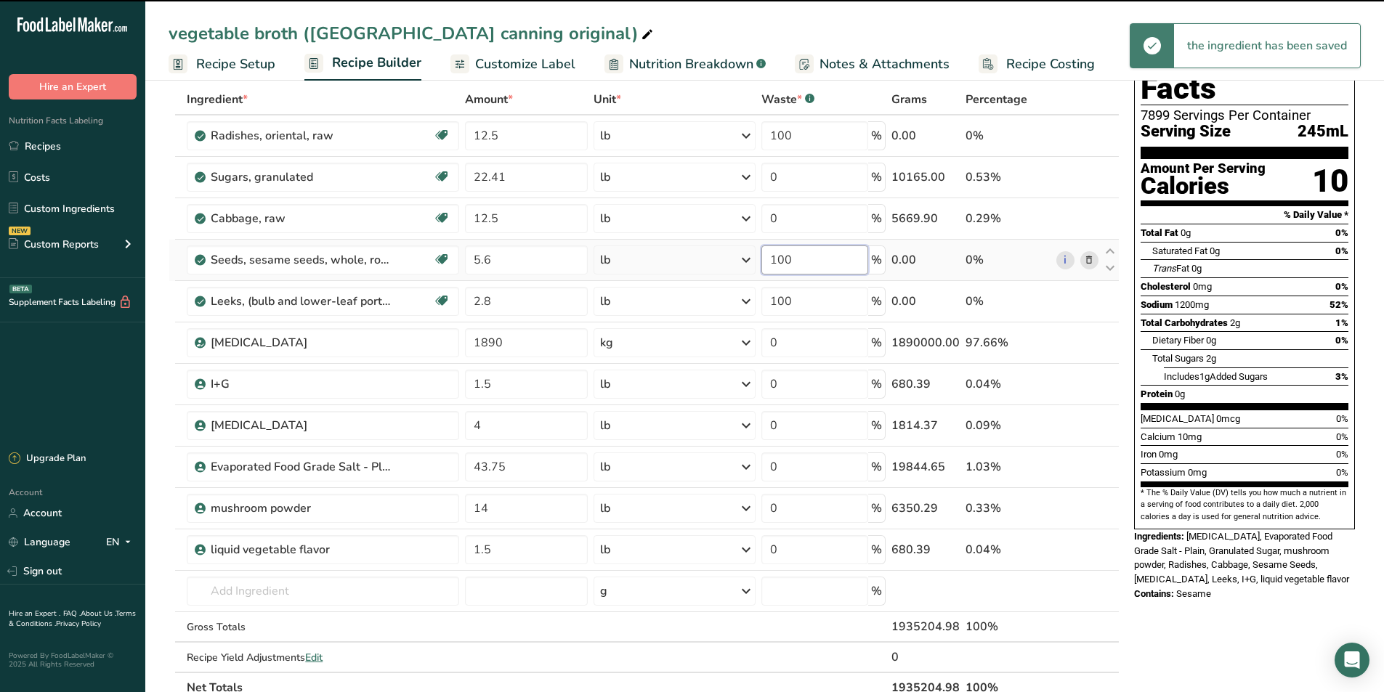
drag, startPoint x: 809, startPoint y: 259, endPoint x: 766, endPoint y: 267, distance: 44.4
type input "0"
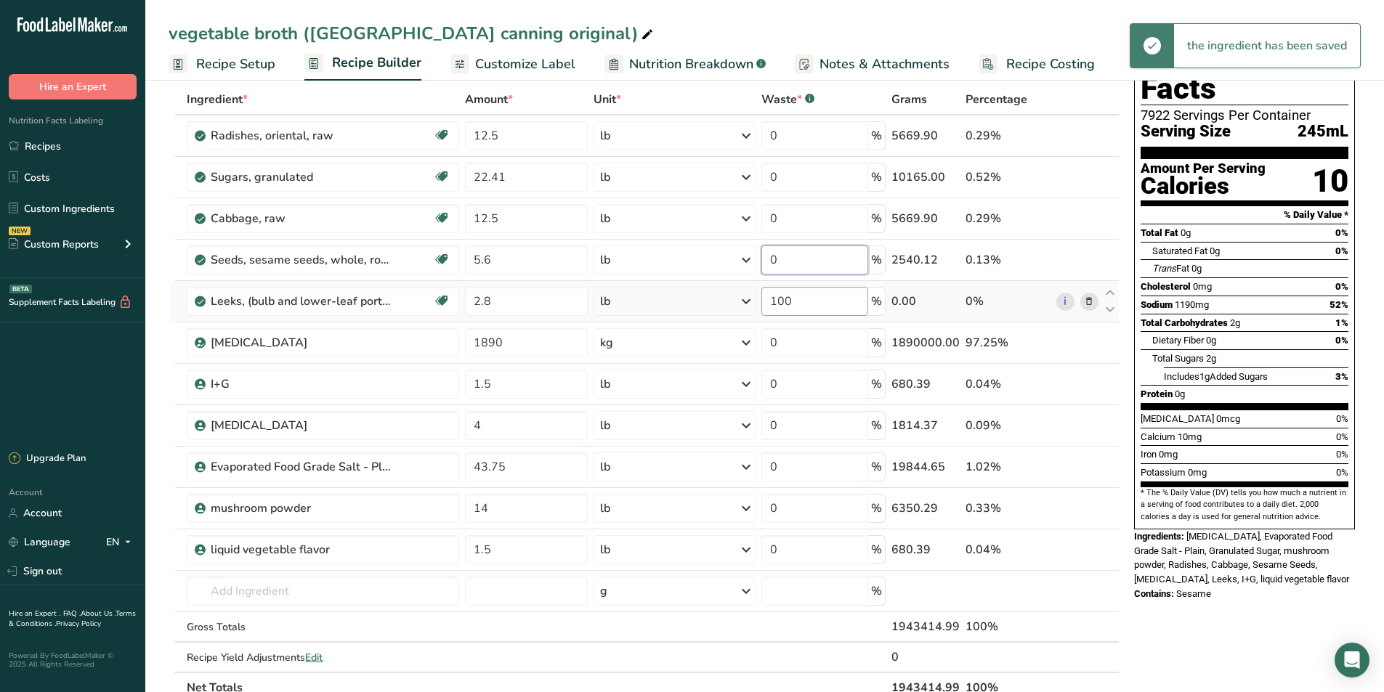
type input "0"
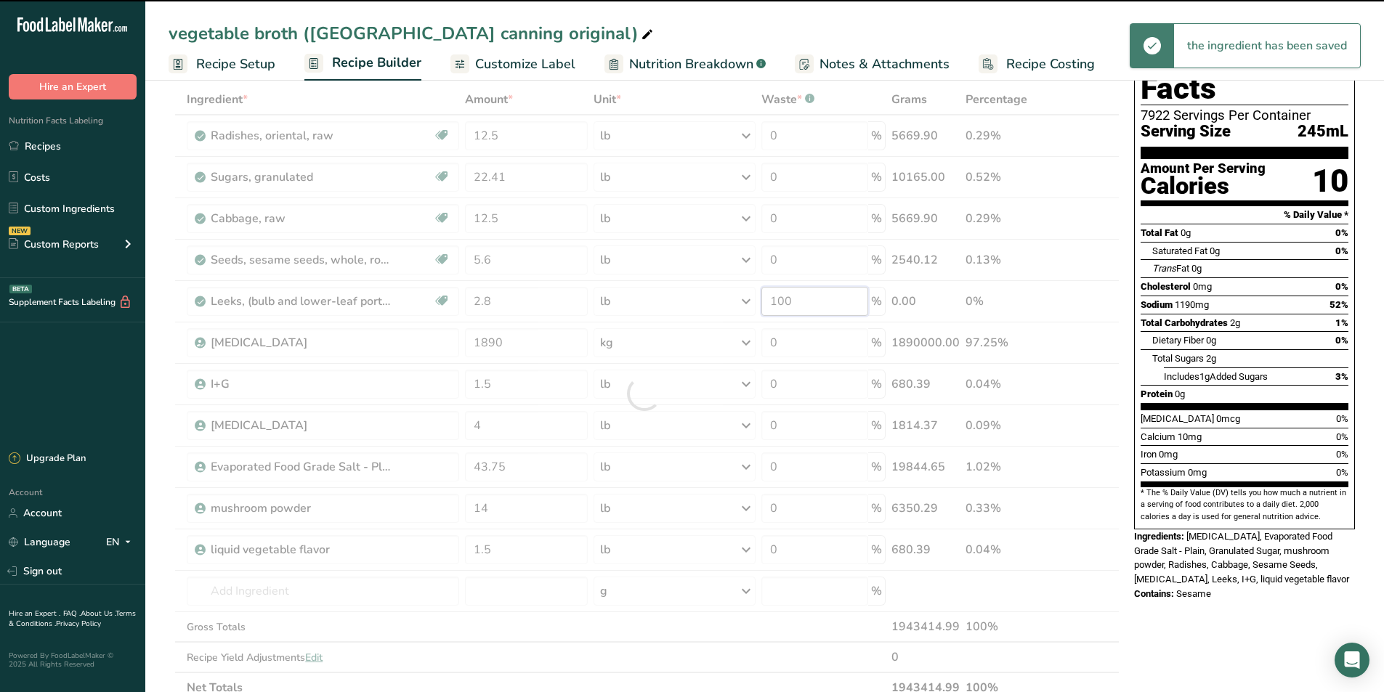
drag, startPoint x: 817, startPoint y: 297, endPoint x: 763, endPoint y: 309, distance: 55.0
click at [763, 309] on div "Ingredient * Amount * Unit * Waste * .a-a{fill:#347362;}.b-a{fill:#fff;} Grams …" at bounding box center [644, 393] width 951 height 619
click at [1245, 634] on div "Nutrition Facts 7922 Servings Per Container Serving Size 245mL Amount Per Servi…" at bounding box center [1244, 602] width 232 height 1152
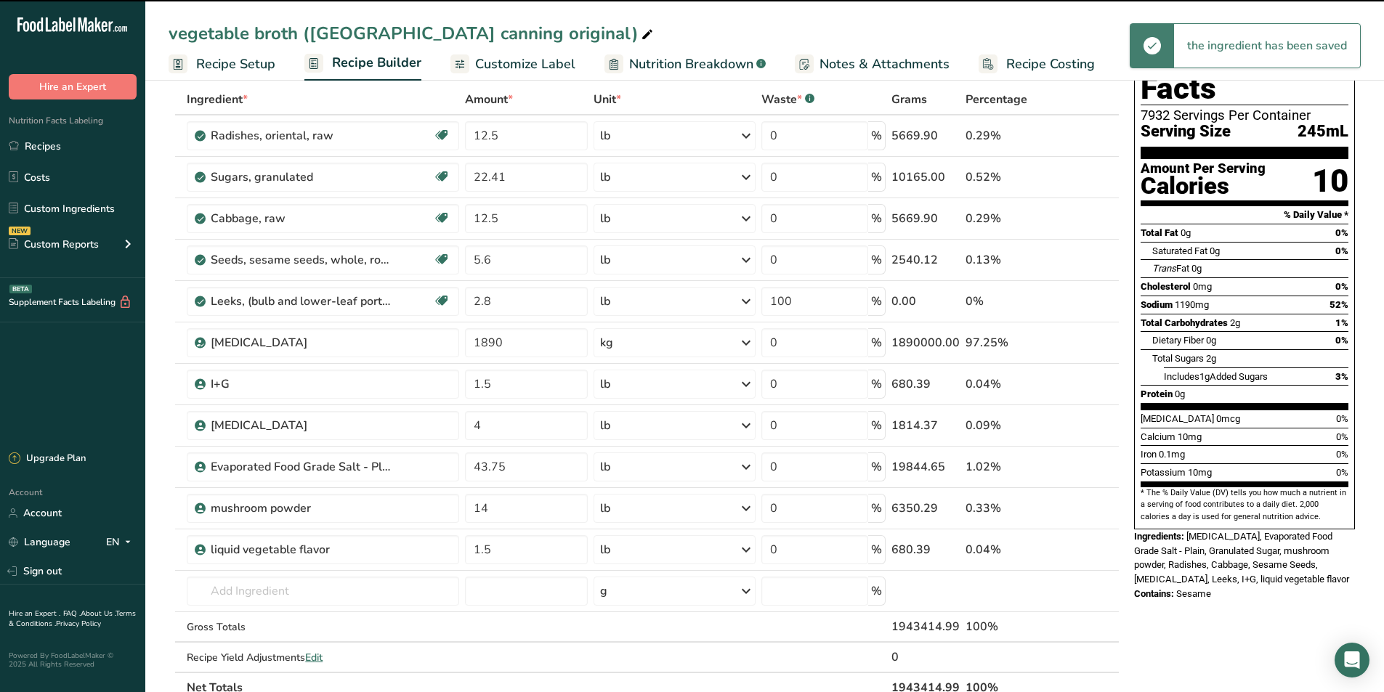
type input "0"
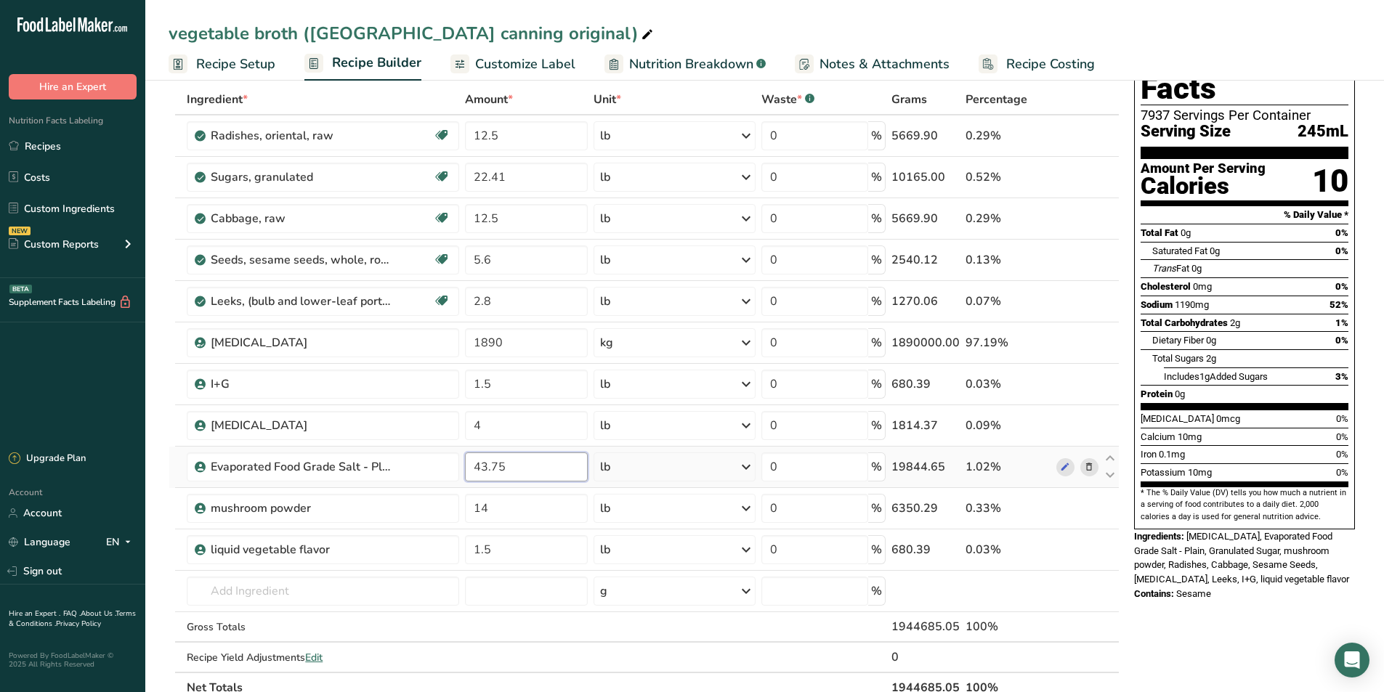
drag, startPoint x: 507, startPoint y: 468, endPoint x: 491, endPoint y: 470, distance: 16.1
click at [491, 470] on input "43.75" at bounding box center [526, 467] width 123 height 29
click at [1228, 637] on div "Nutrition Facts 7937 Servings Per Container Serving Size 245mL Amount Per Servi…" at bounding box center [1244, 602] width 232 height 1152
drag, startPoint x: 506, startPoint y: 477, endPoint x: 491, endPoint y: 474, distance: 14.8
click at [491, 474] on input "43" at bounding box center [526, 467] width 123 height 29
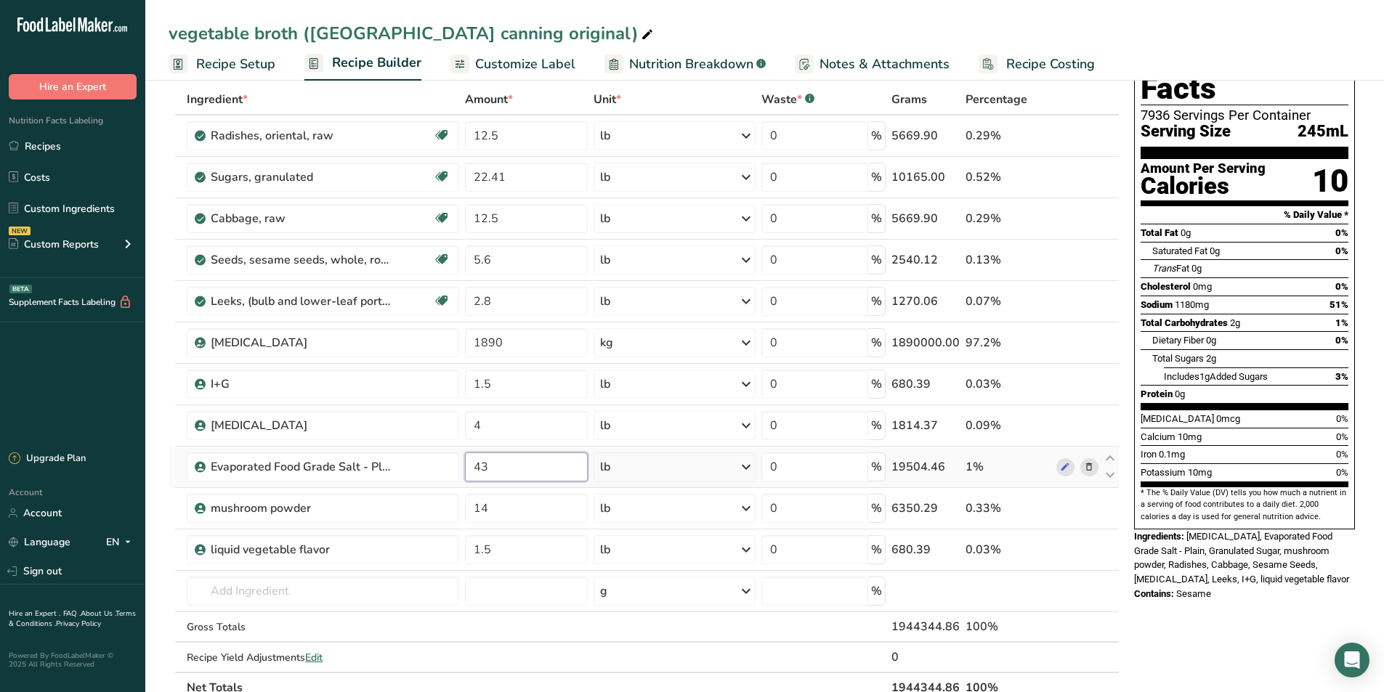
drag, startPoint x: 489, startPoint y: 468, endPoint x: 479, endPoint y: 468, distance: 9.4
click at [479, 468] on input "43" at bounding box center [526, 467] width 123 height 29
click at [511, 464] on input "43" at bounding box center [526, 467] width 123 height 29
type input "43.75"
click at [1254, 652] on div "Nutrition Facts 7936 Servings Per Container Serving Size 245mL Amount Per Servi…" at bounding box center [1244, 602] width 232 height 1152
